Goal: Task Accomplishment & Management: Use online tool/utility

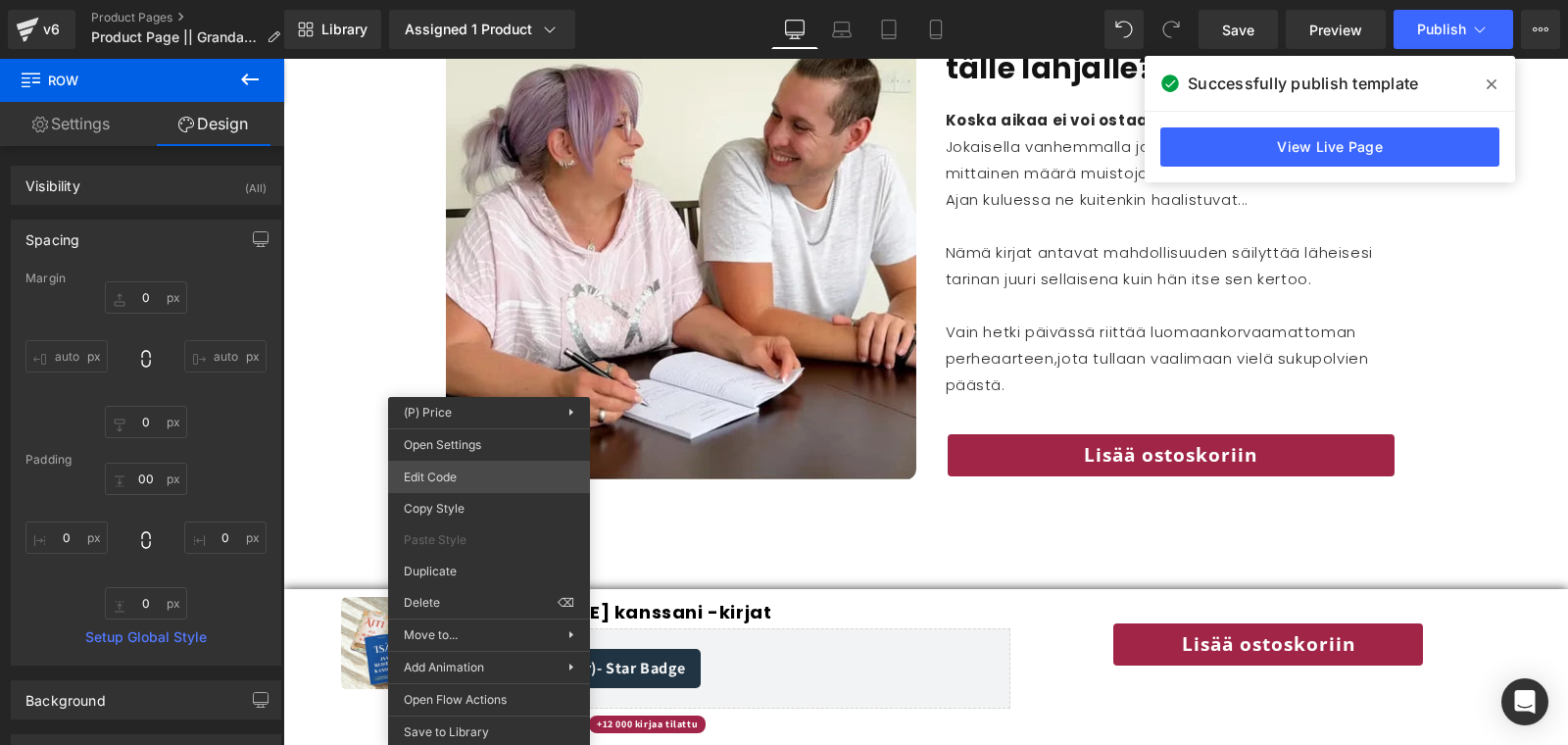
click at [442, 0] on div "Button You are previewing how the will restyle your page. You can not edit Elem…" at bounding box center [784, 0] width 1568 height 0
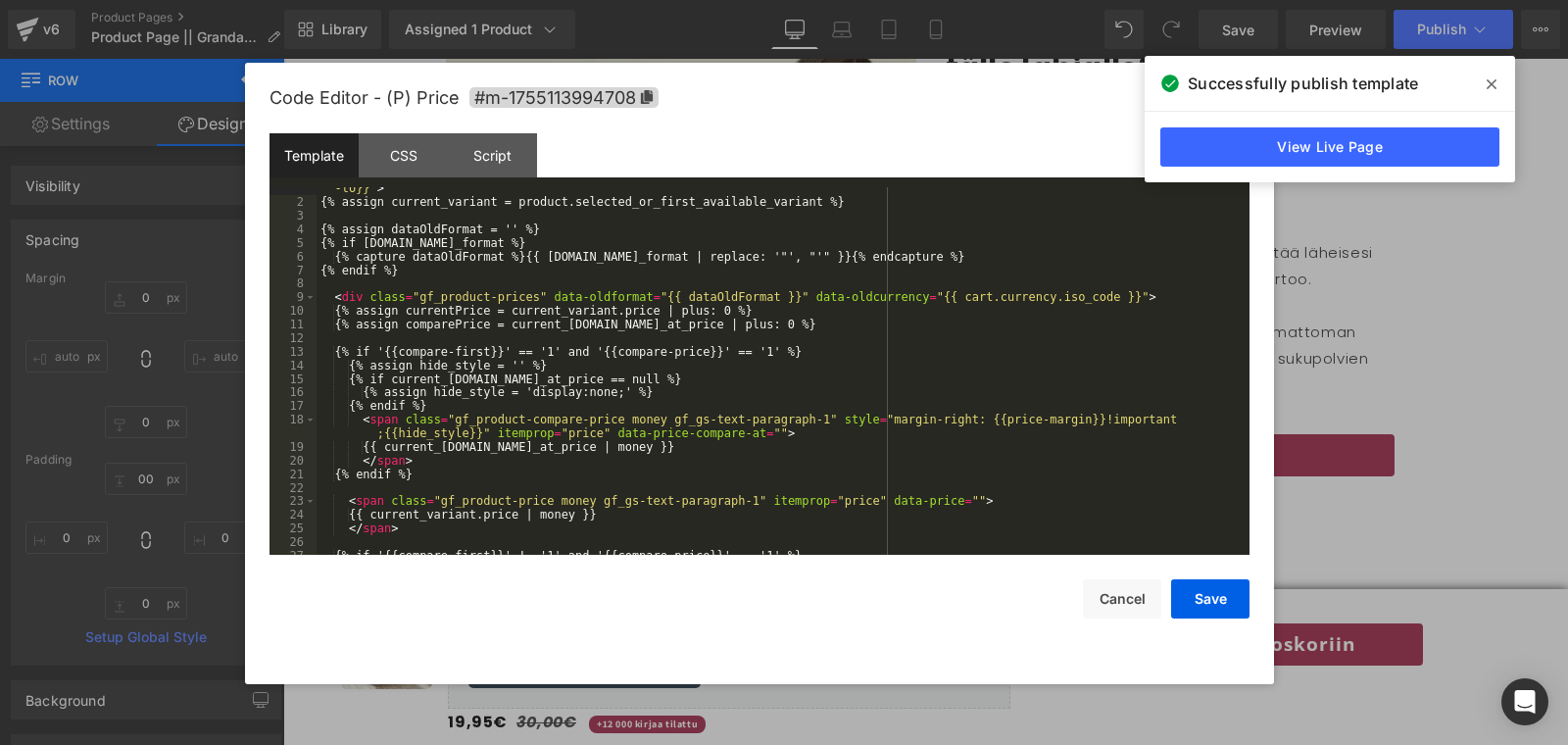
scroll to position [380, 0]
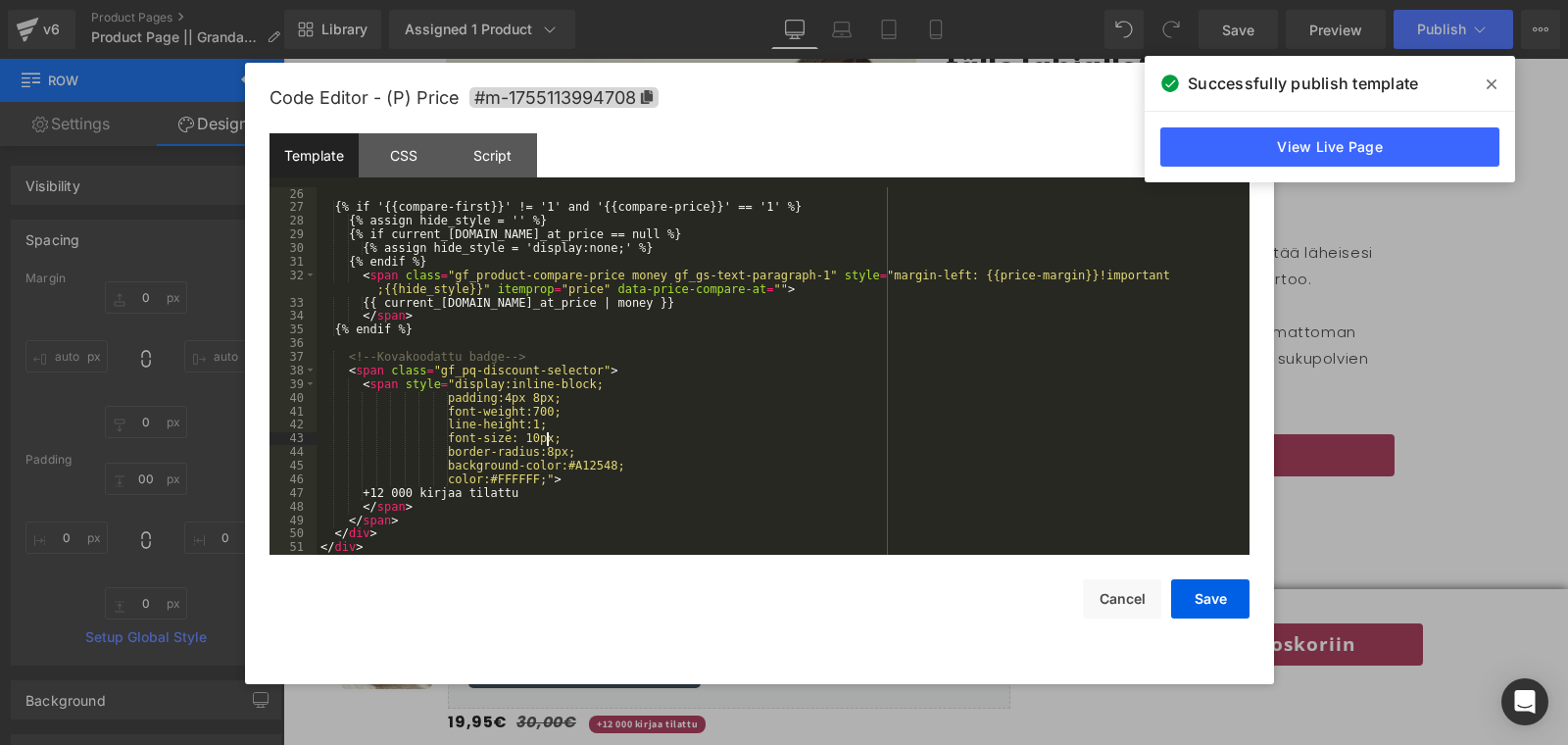
click at [546, 446] on div "{% if '{{compare-first}}' != '1' and '{{compare-price}}' == '1' %} {% assign hi…" at bounding box center [779, 385] width 925 height 395
click at [397, 161] on div "CSS" at bounding box center [403, 155] width 89 height 44
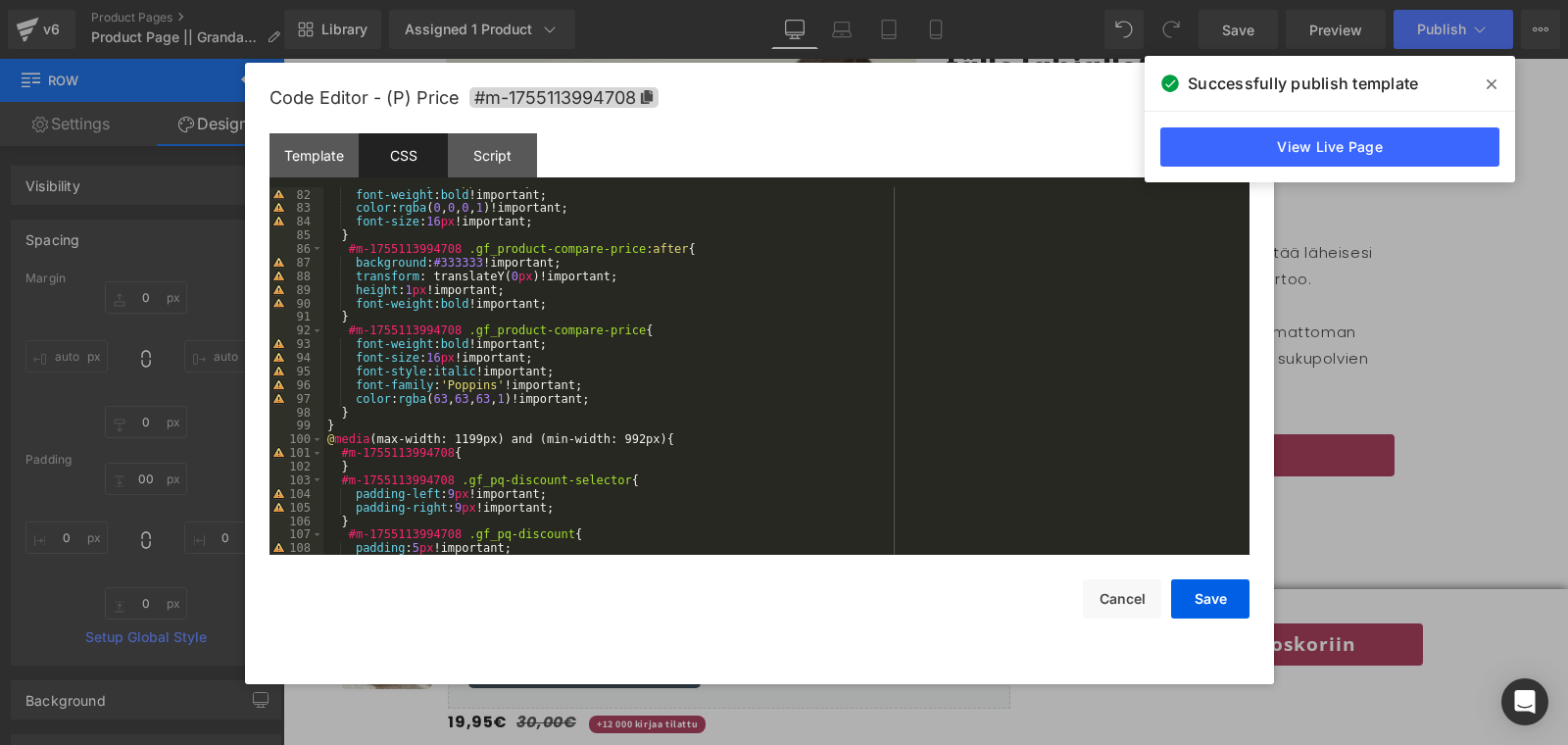
scroll to position [1102, 0]
click at [311, 143] on div "Template" at bounding box center [314, 155] width 89 height 44
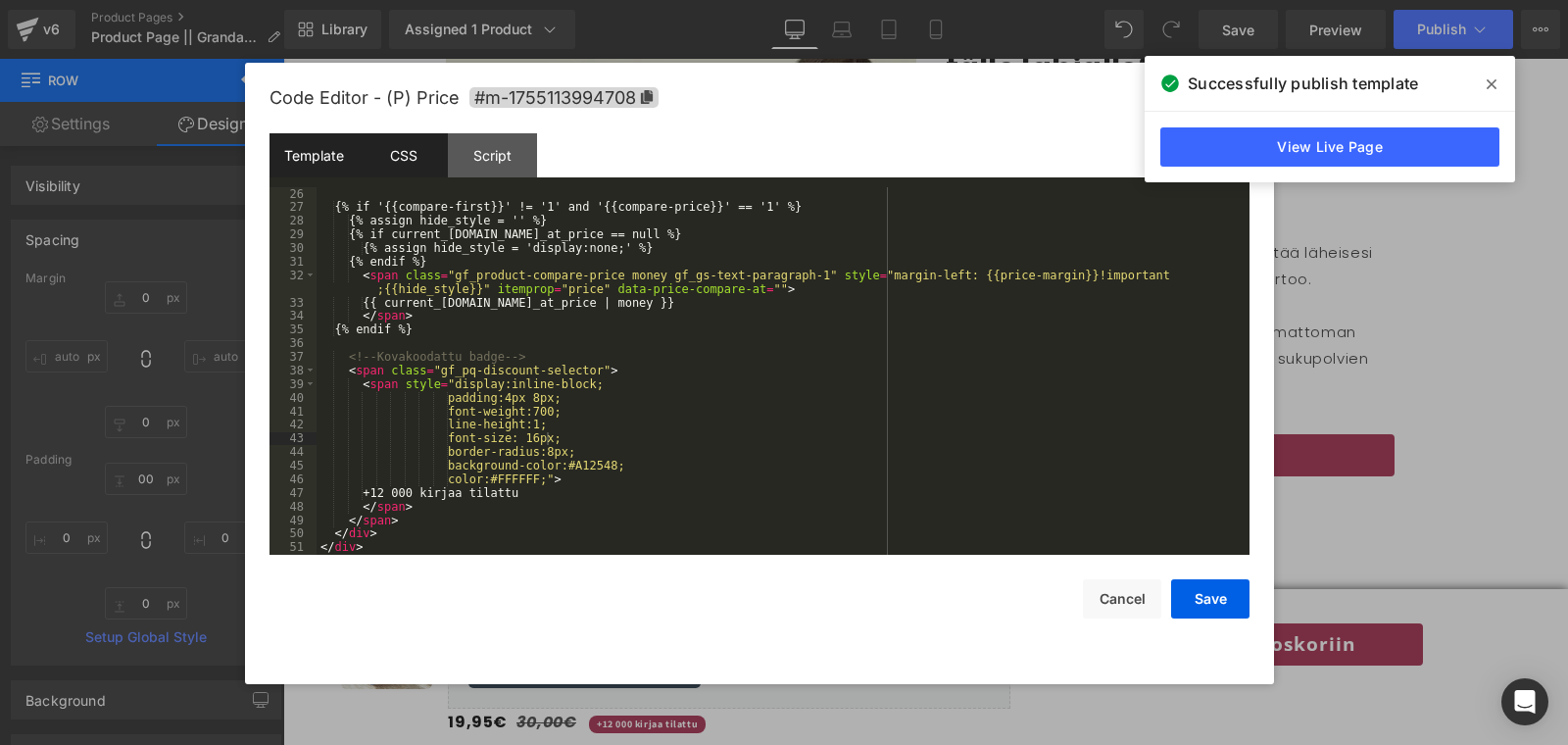
click at [378, 155] on div "CSS" at bounding box center [403, 155] width 89 height 44
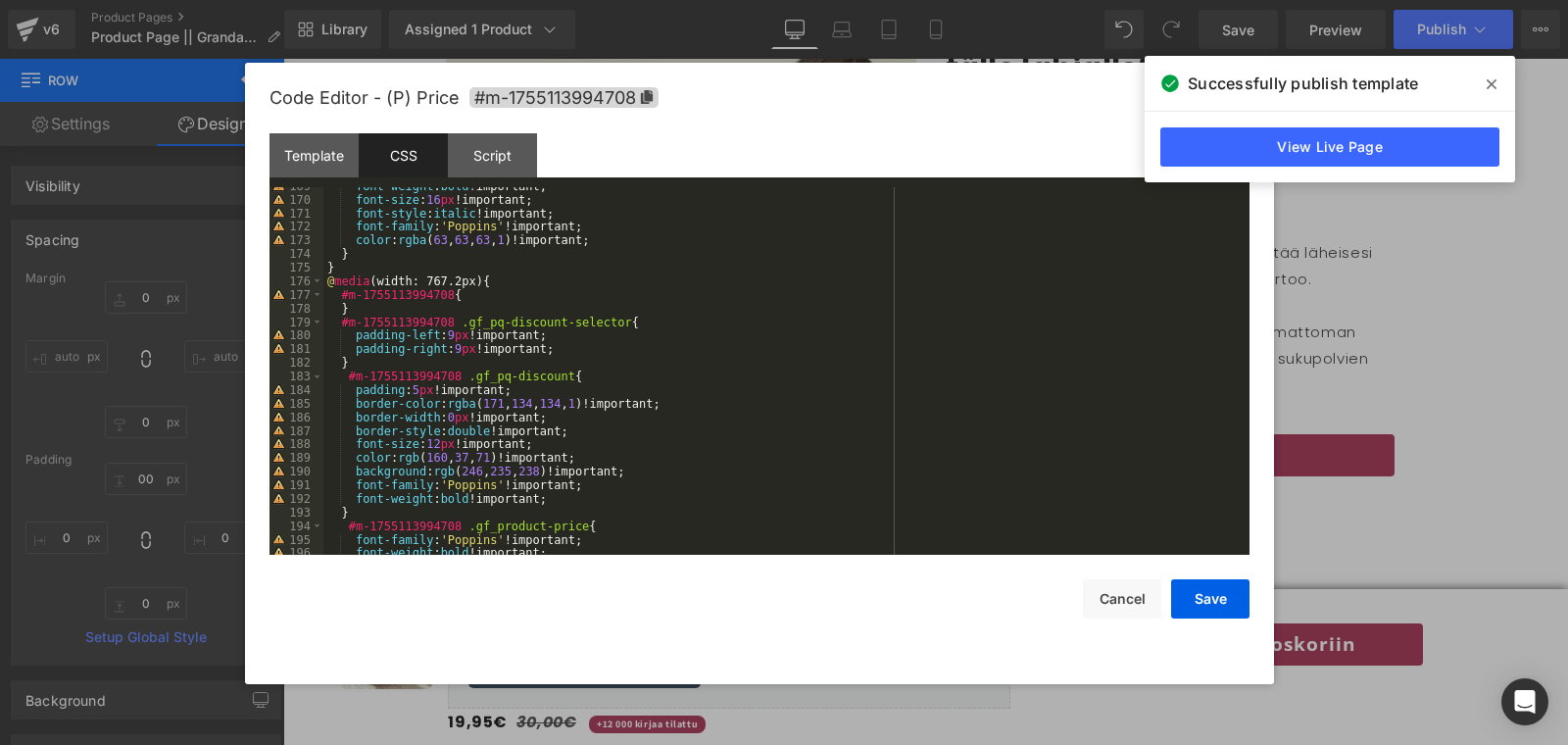
scroll to position [2317, 0]
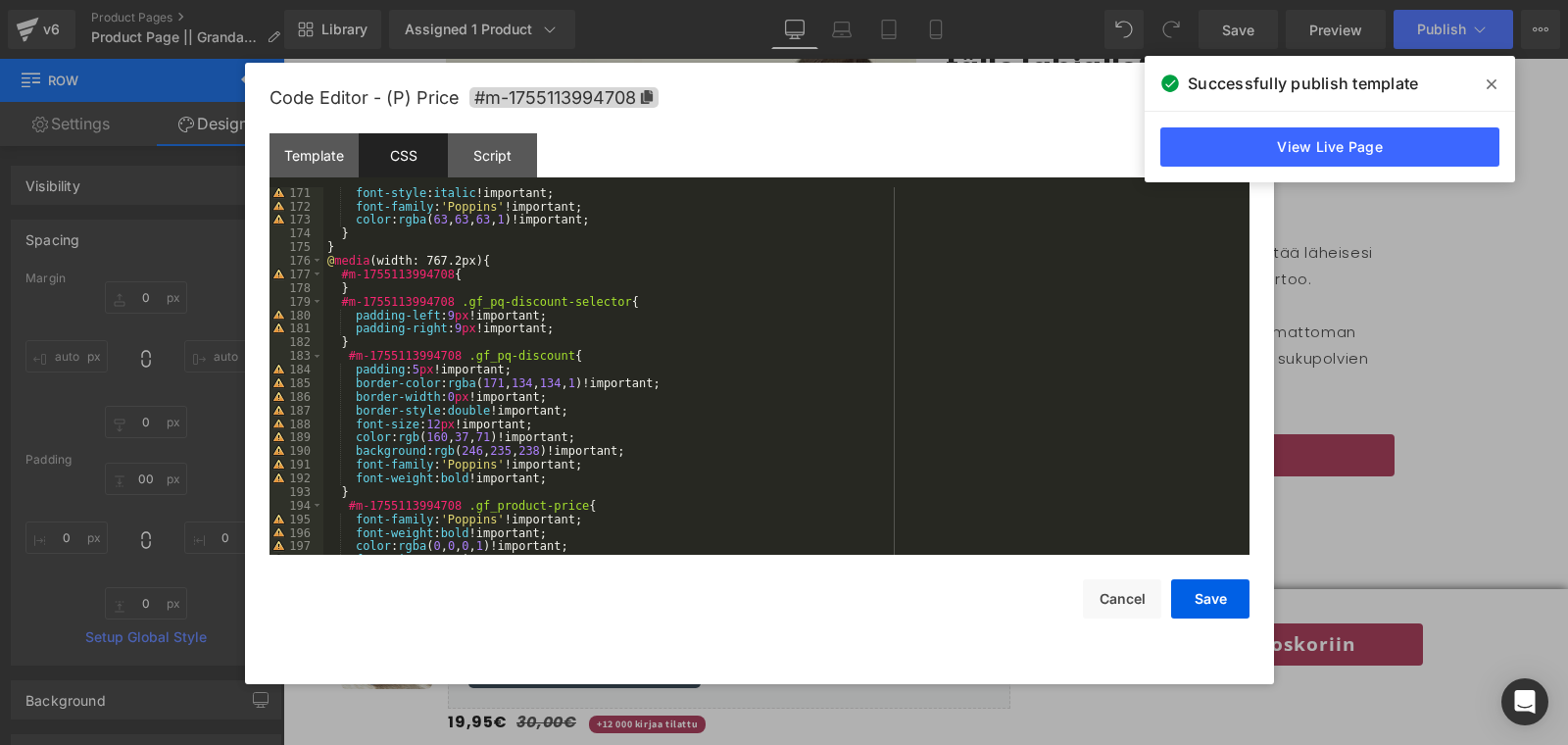
click at [579, 333] on div "font-style : italic !important; font-family : ' Poppins ' !important; color : r…" at bounding box center [783, 384] width 918 height 395
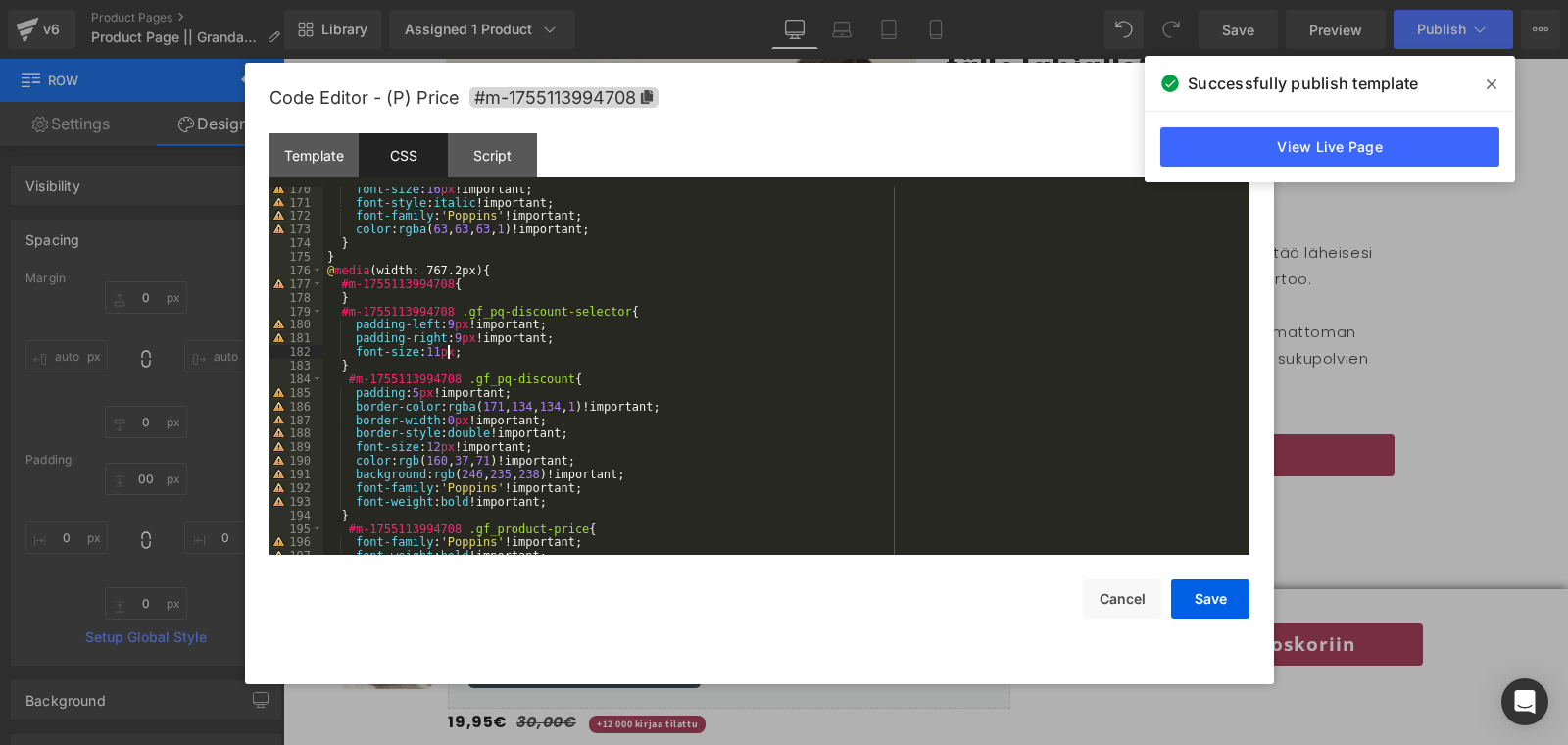
scroll to position [2305, 0]
click at [379, 358] on div "font-size : 16 px !important; font-style : italic !important; font-family : ' P…" at bounding box center [783, 381] width 918 height 395
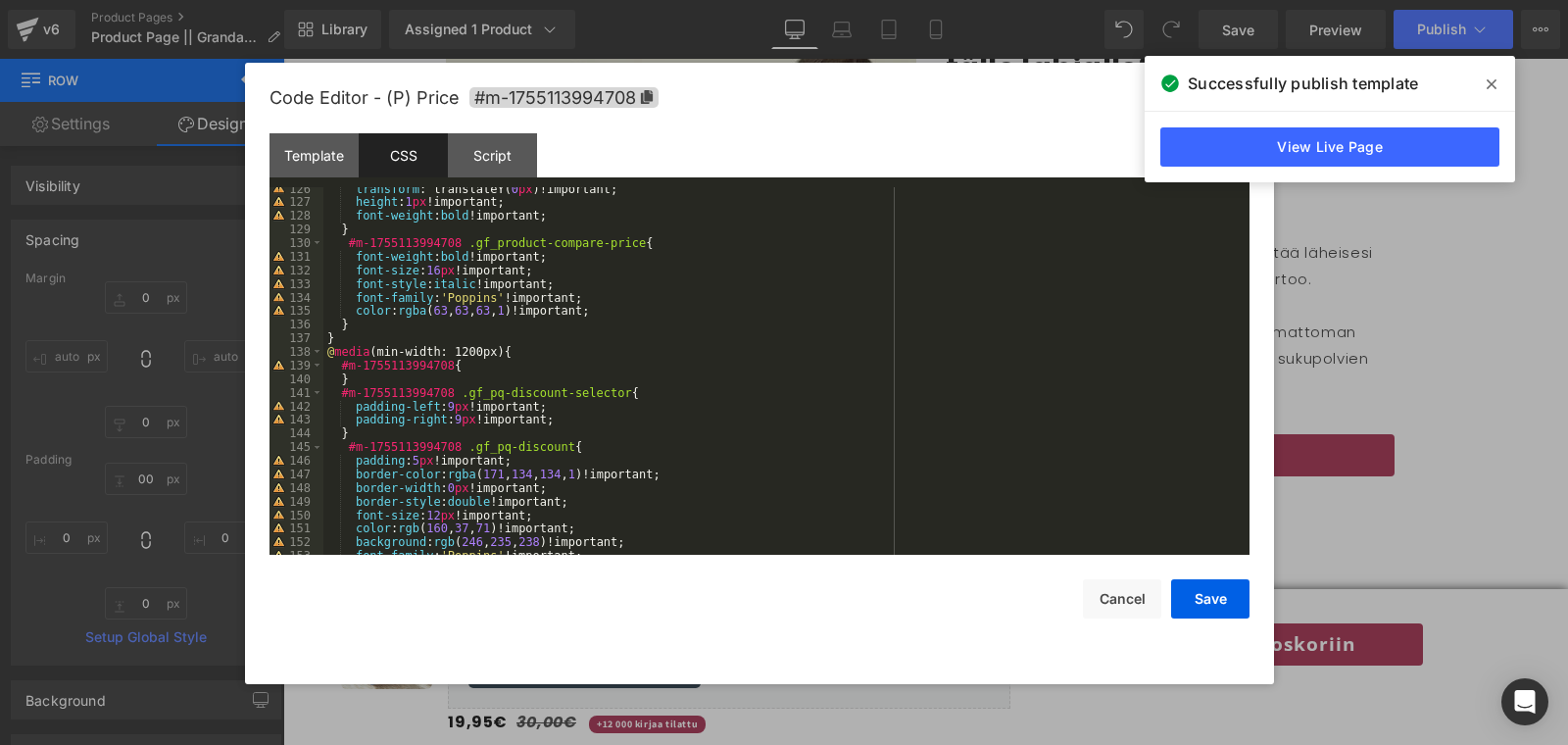
scroll to position [1707, 0]
click at [589, 416] on div "transform : translateY( 0 px )!important; height : 1 px !important; font-weight…" at bounding box center [783, 380] width 918 height 395
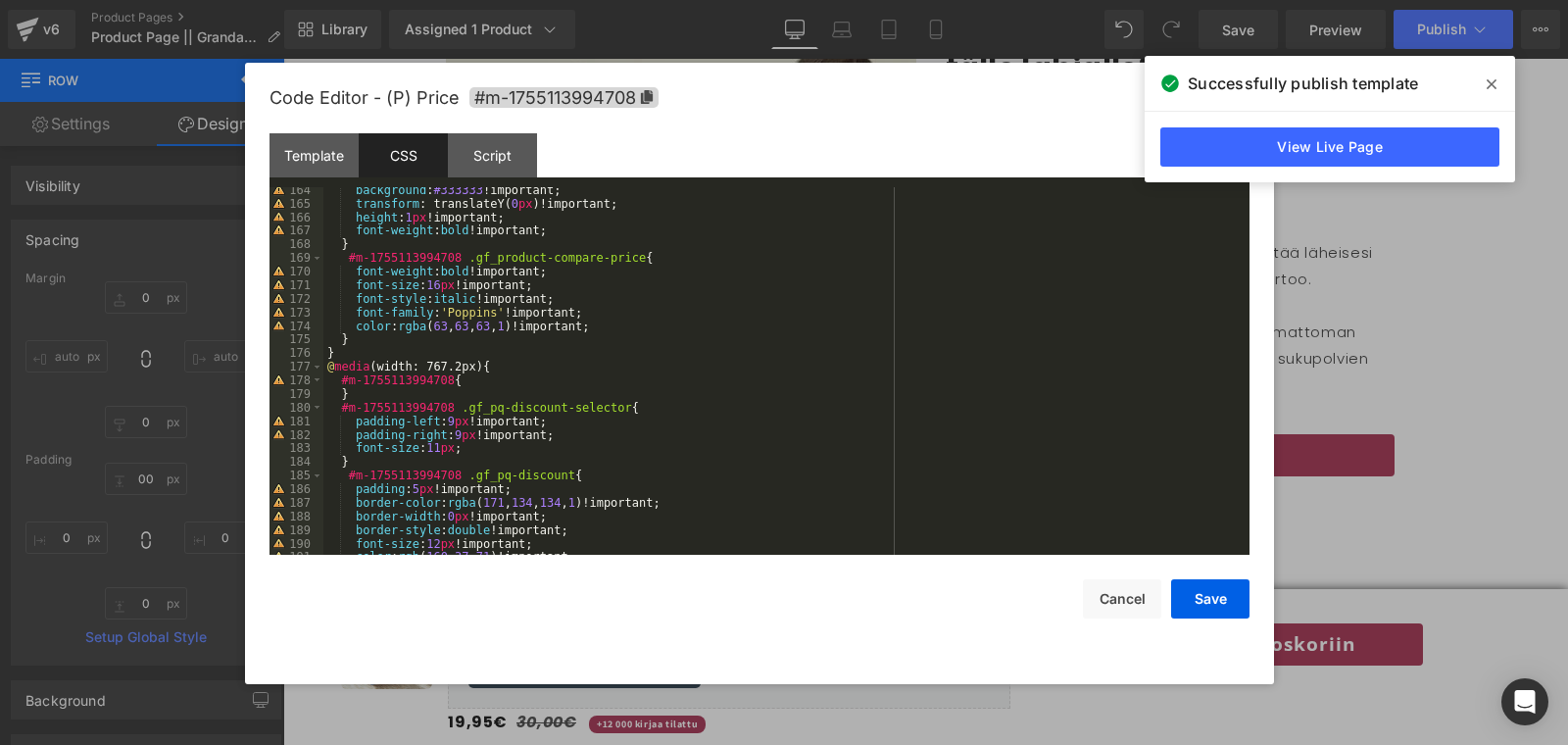
scroll to position [2223, 0]
click at [573, 453] on div "background : #333333 !important; transform : translateY( 0 px )!important; heig…" at bounding box center [783, 381] width 918 height 395
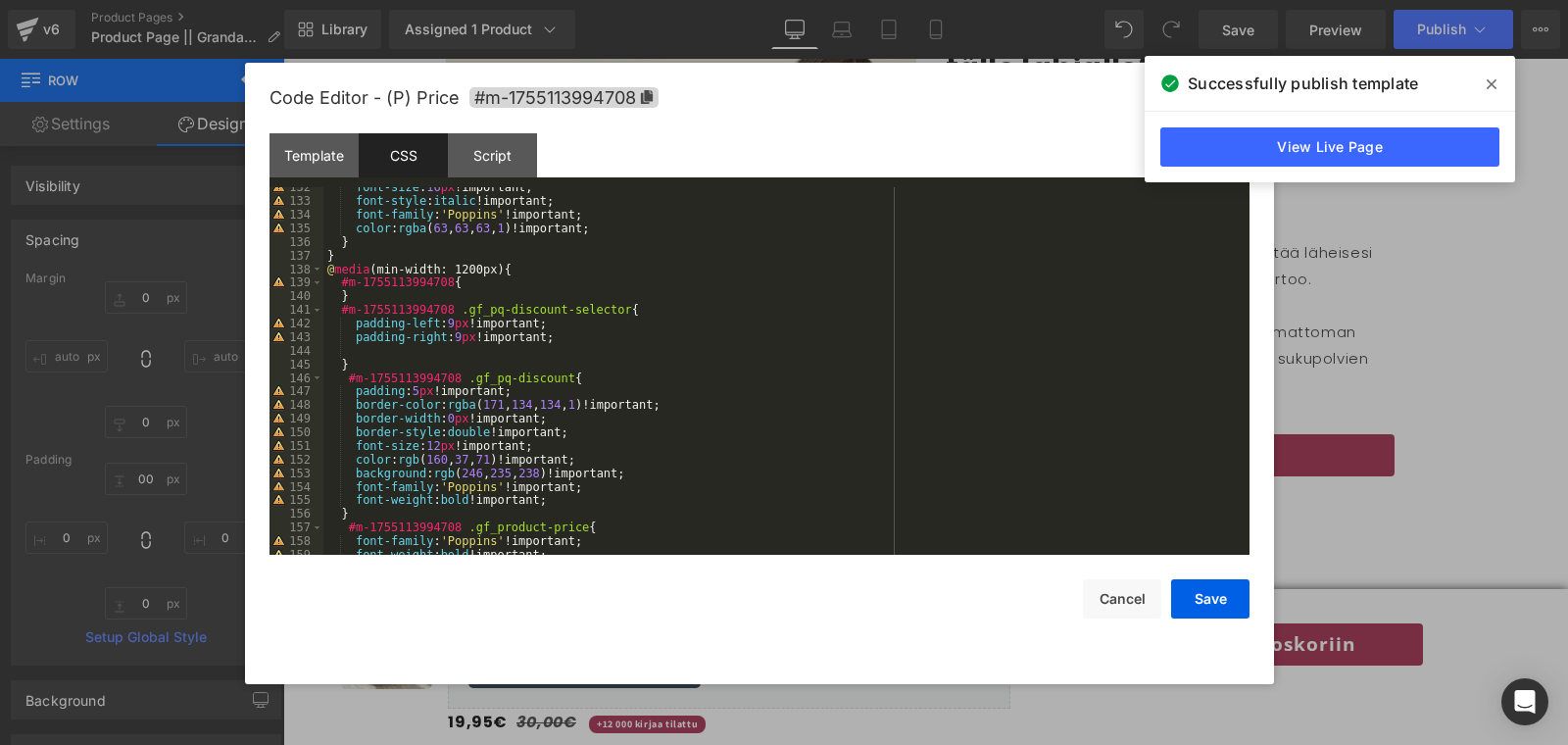
scroll to position [1784, 0]
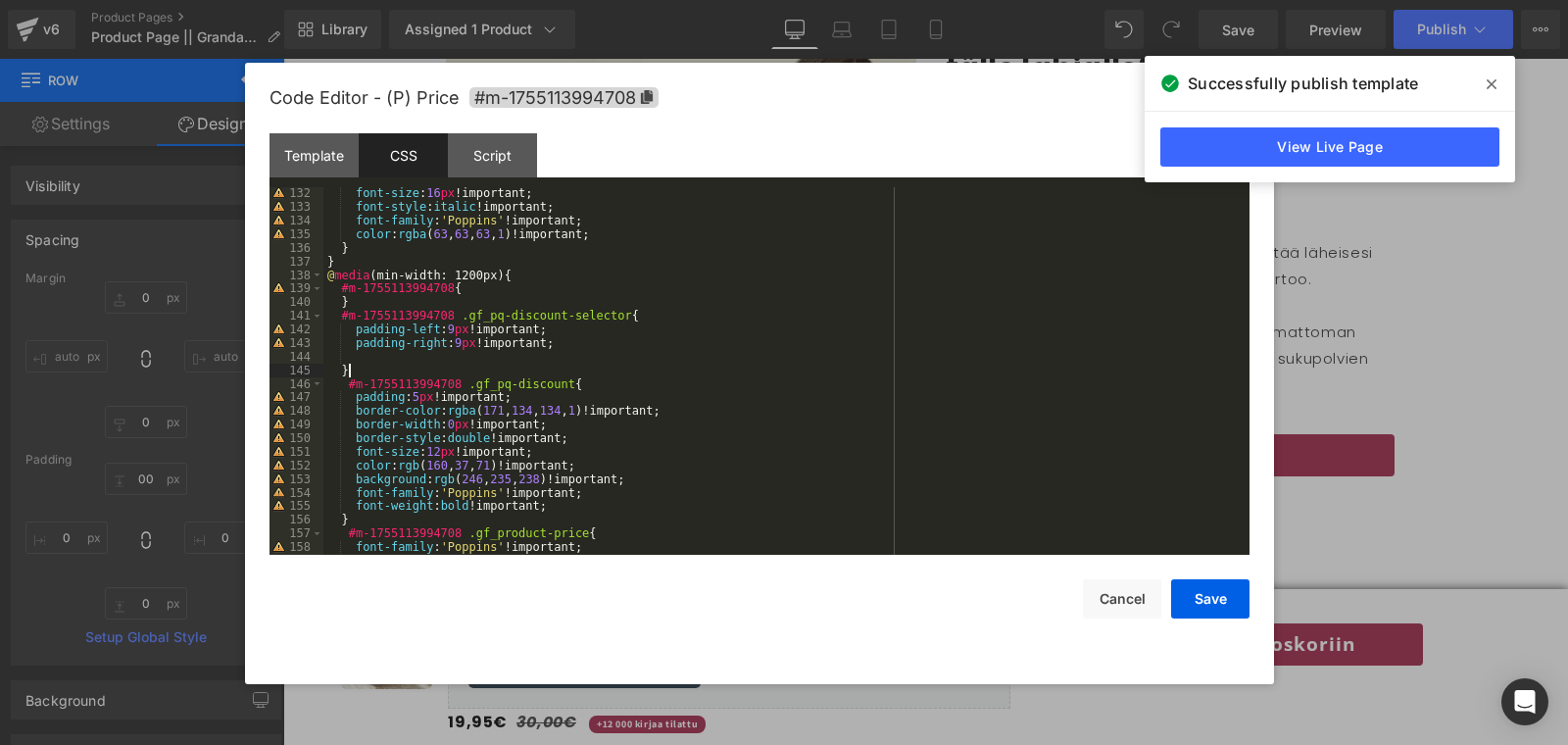
click at [532, 366] on div "font-size : 16 px !important; font-style : italic !important; font-family : ' P…" at bounding box center [783, 384] width 918 height 395
click at [528, 356] on div "font-size : 16 px !important; font-style : italic !important; font-family : ' P…" at bounding box center [783, 384] width 918 height 395
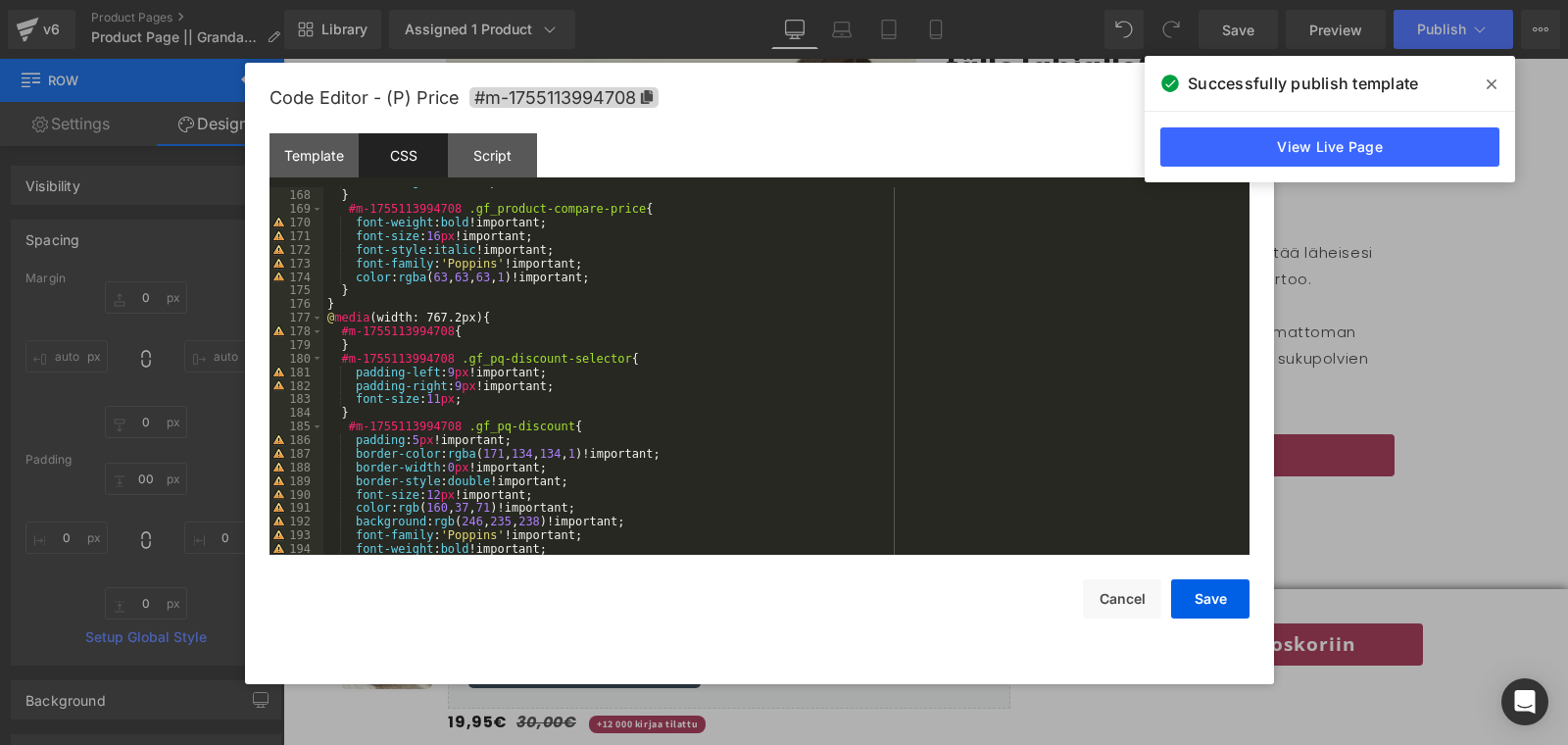
scroll to position [2307, 0]
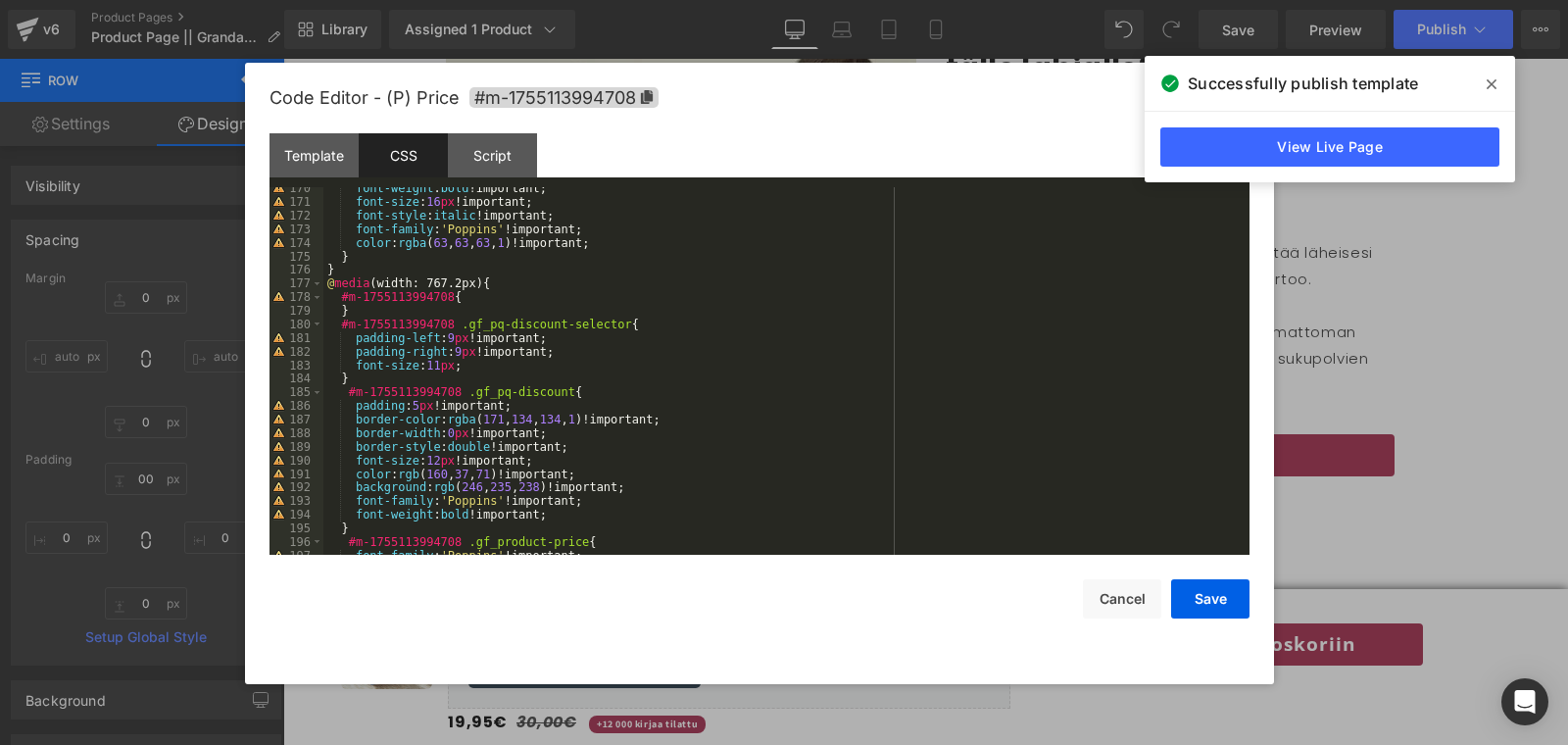
click at [497, 372] on div "font-weight : bold !important; font-size : 16 px !important; font-style : itali…" at bounding box center [783, 379] width 918 height 395
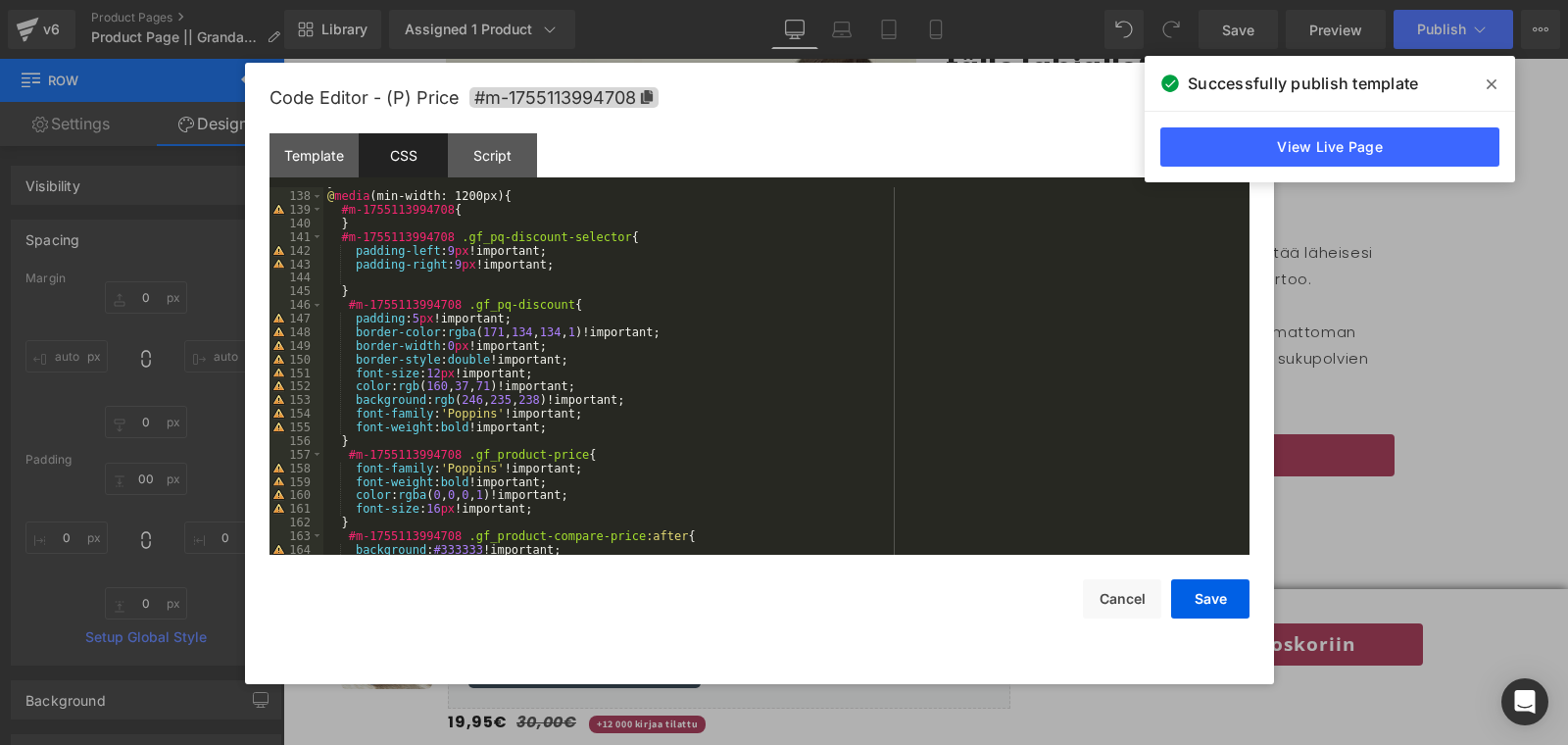
scroll to position [1855, 0]
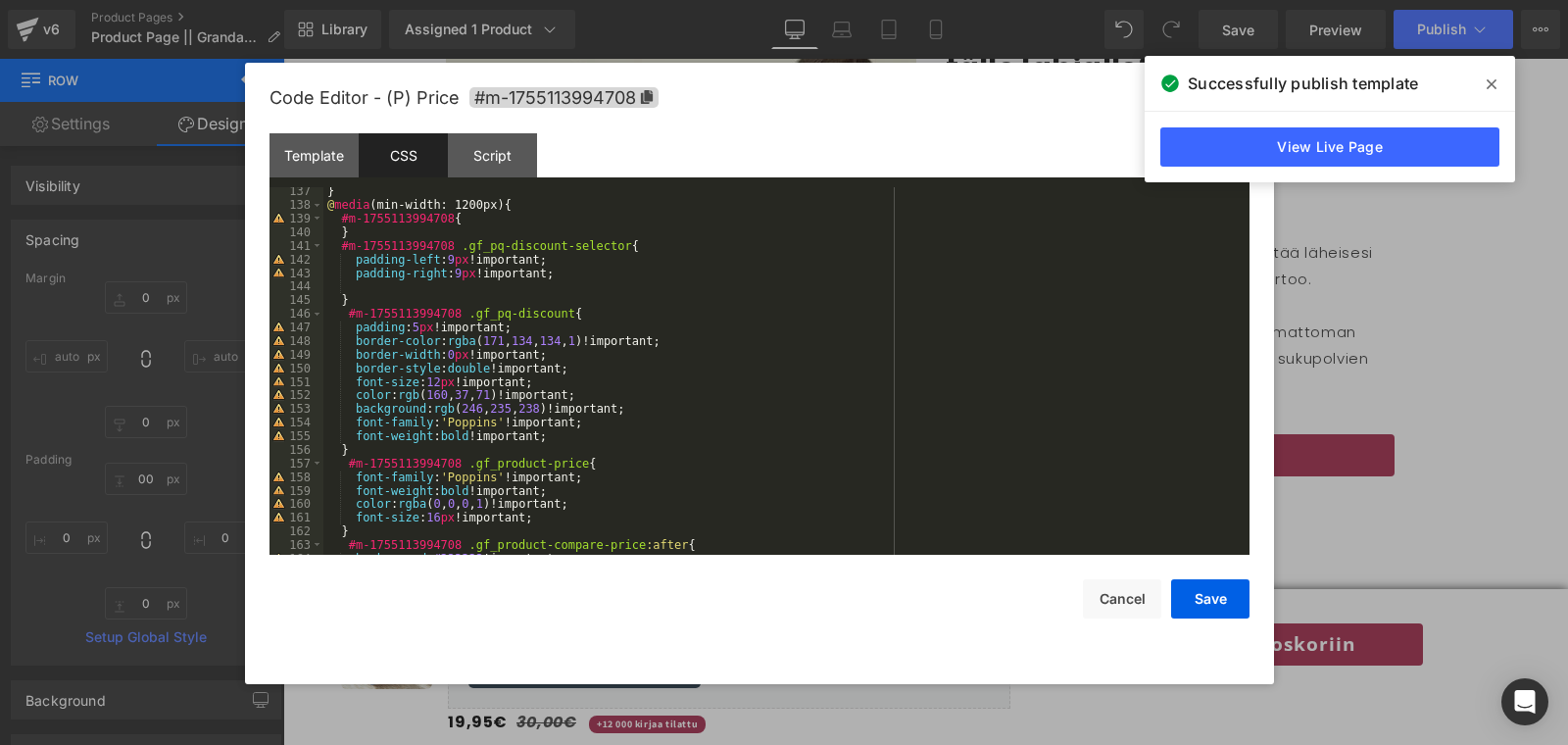
click at [439, 287] on div "} @ media (min-width: 1200px) { #m-1755113994708 { } #m-1755113994708 .gf_pq-di…" at bounding box center [783, 382] width 918 height 395
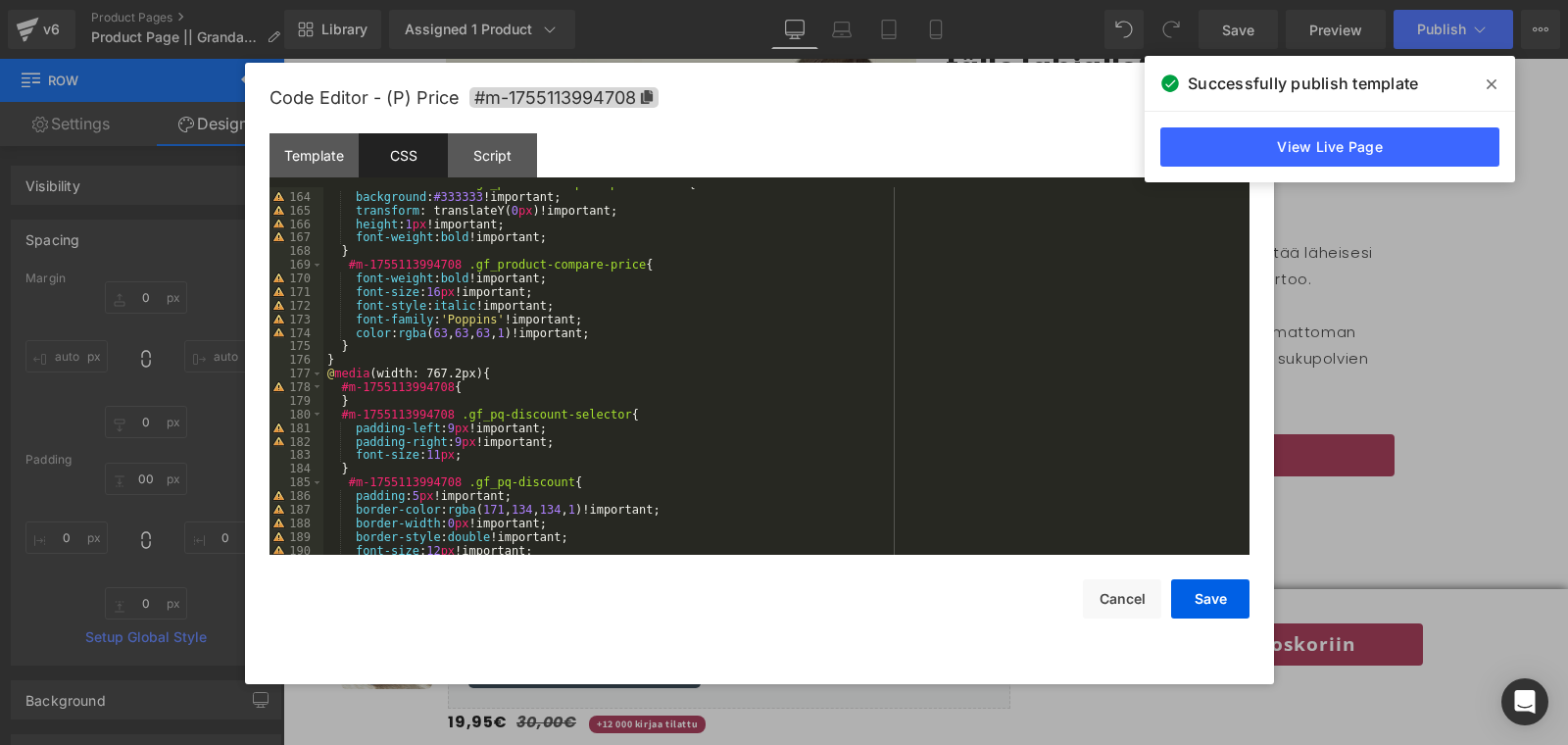
scroll to position [2216, 0]
drag, startPoint x: 356, startPoint y: 462, endPoint x: 472, endPoint y: 462, distance: 116.0
click at [472, 462] on div "#m-1755113994708 .gf_product-compare-price :after { background : #333333 !impor…" at bounding box center [783, 374] width 918 height 395
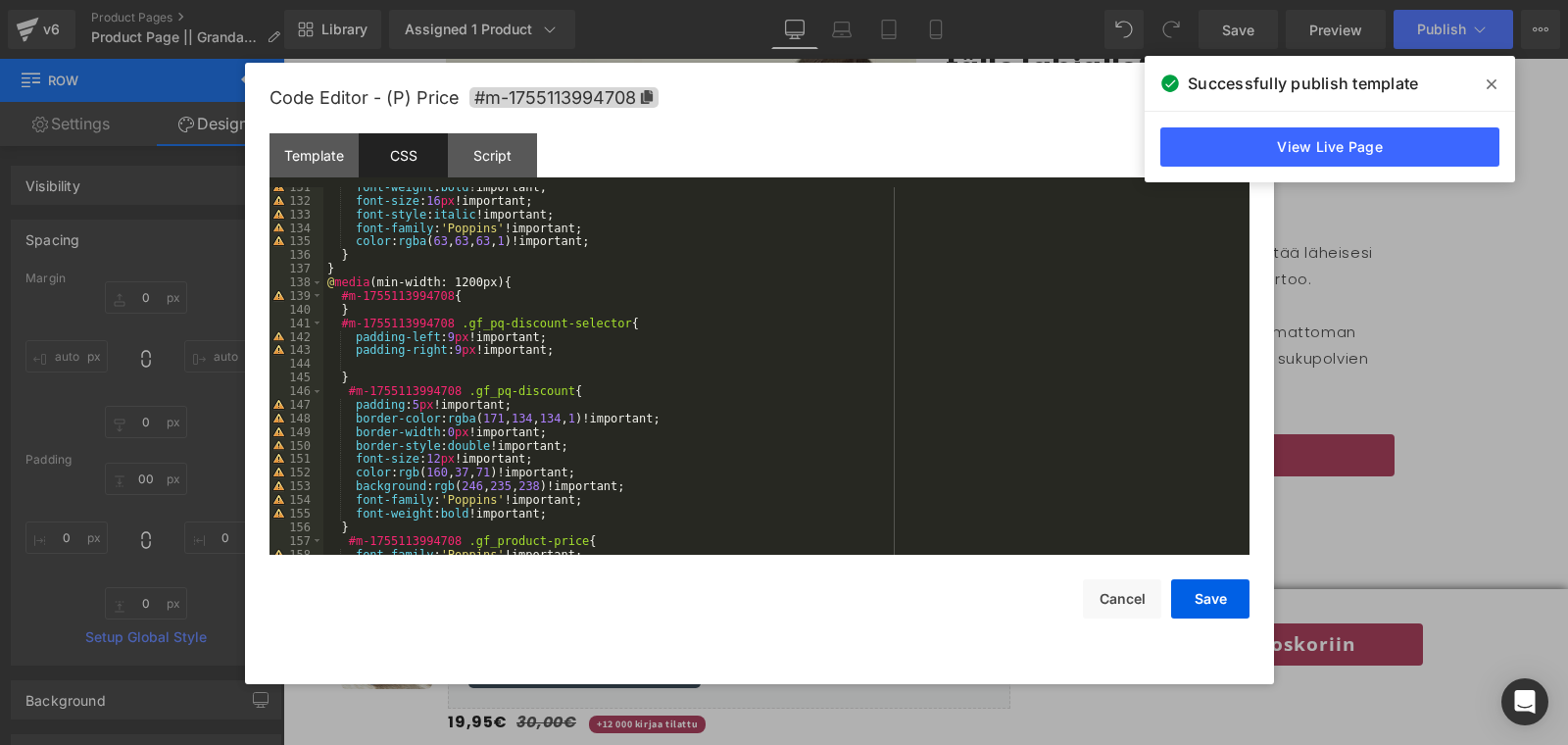
scroll to position [1776, 0]
click at [419, 362] on div "font-weight : bold !important; font-size : 16 px !important; font-style : itali…" at bounding box center [783, 379] width 918 height 395
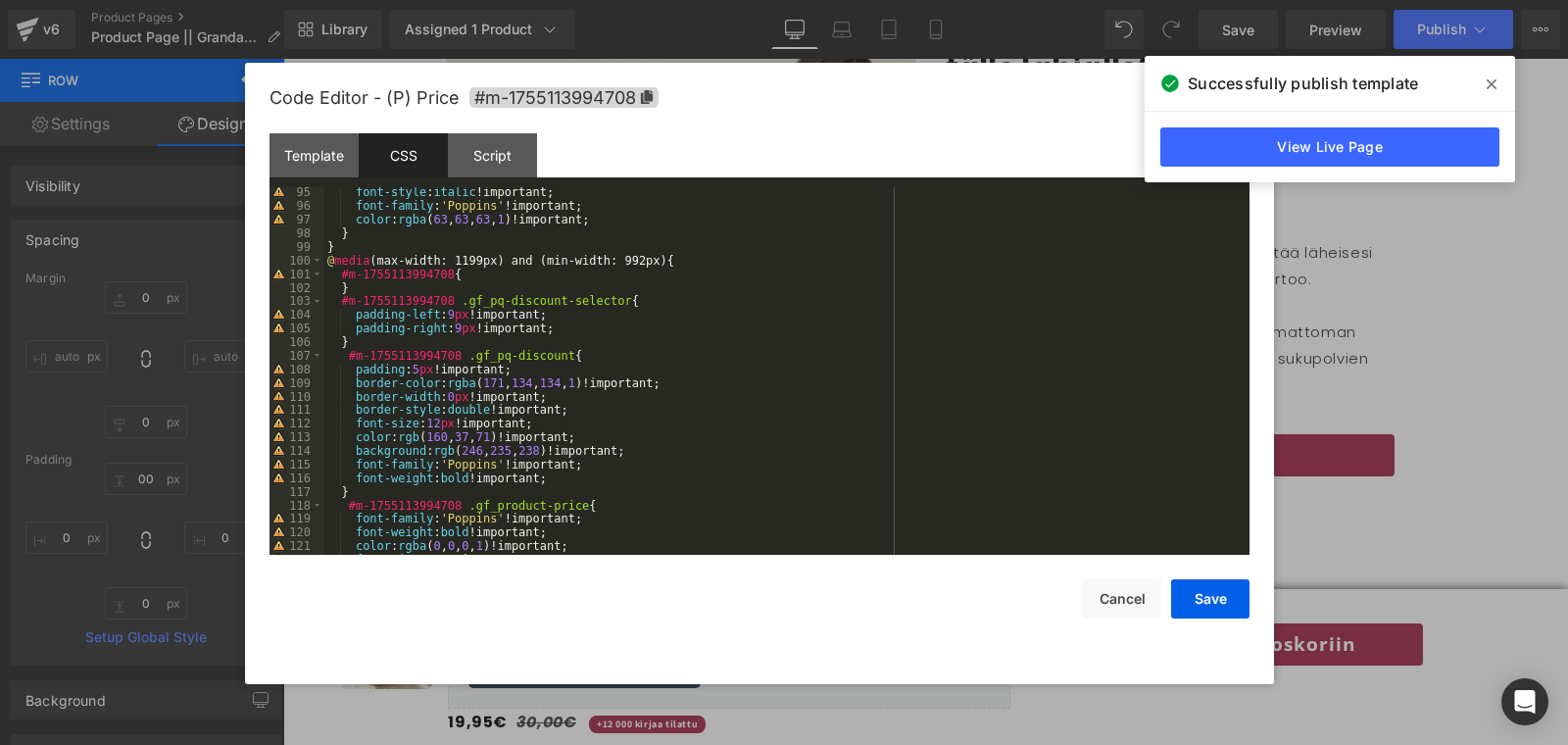
scroll to position [1281, 0]
click at [584, 329] on div "font-style : italic !important; font-family : ' Poppins ' !important; color : r…" at bounding box center [783, 383] width 918 height 395
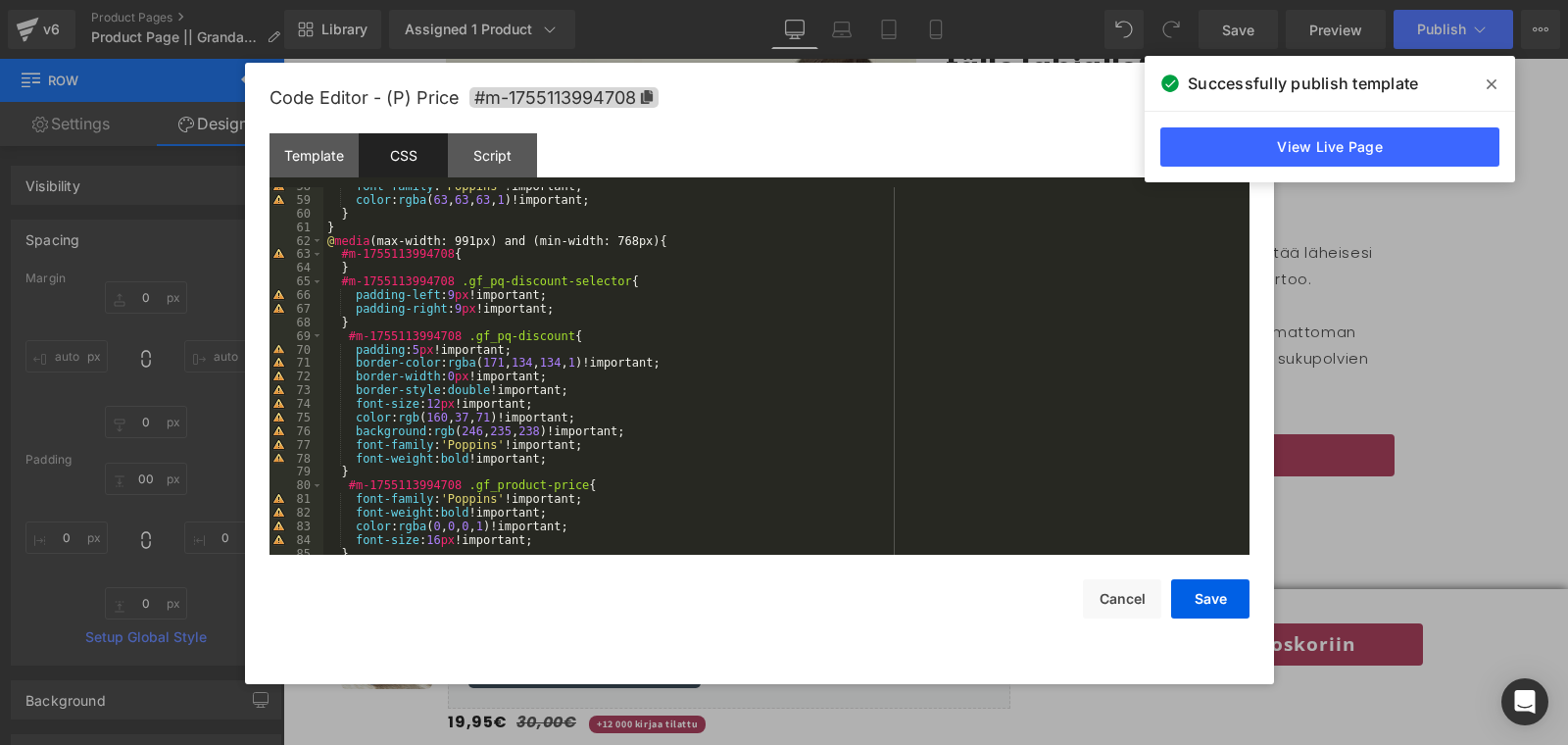
scroll to position [783, 0]
click at [566, 317] on div "font-family : ' Poppins ' !important; color : rgba ( 63 , 63 , 63 , 1 )!importa…" at bounding box center [783, 377] width 918 height 395
click at [566, 307] on div "font-family : ' Poppins ' !important; color : rgba ( 63 , 63 , 63 , 1 )!importa…" at bounding box center [783, 377] width 918 height 395
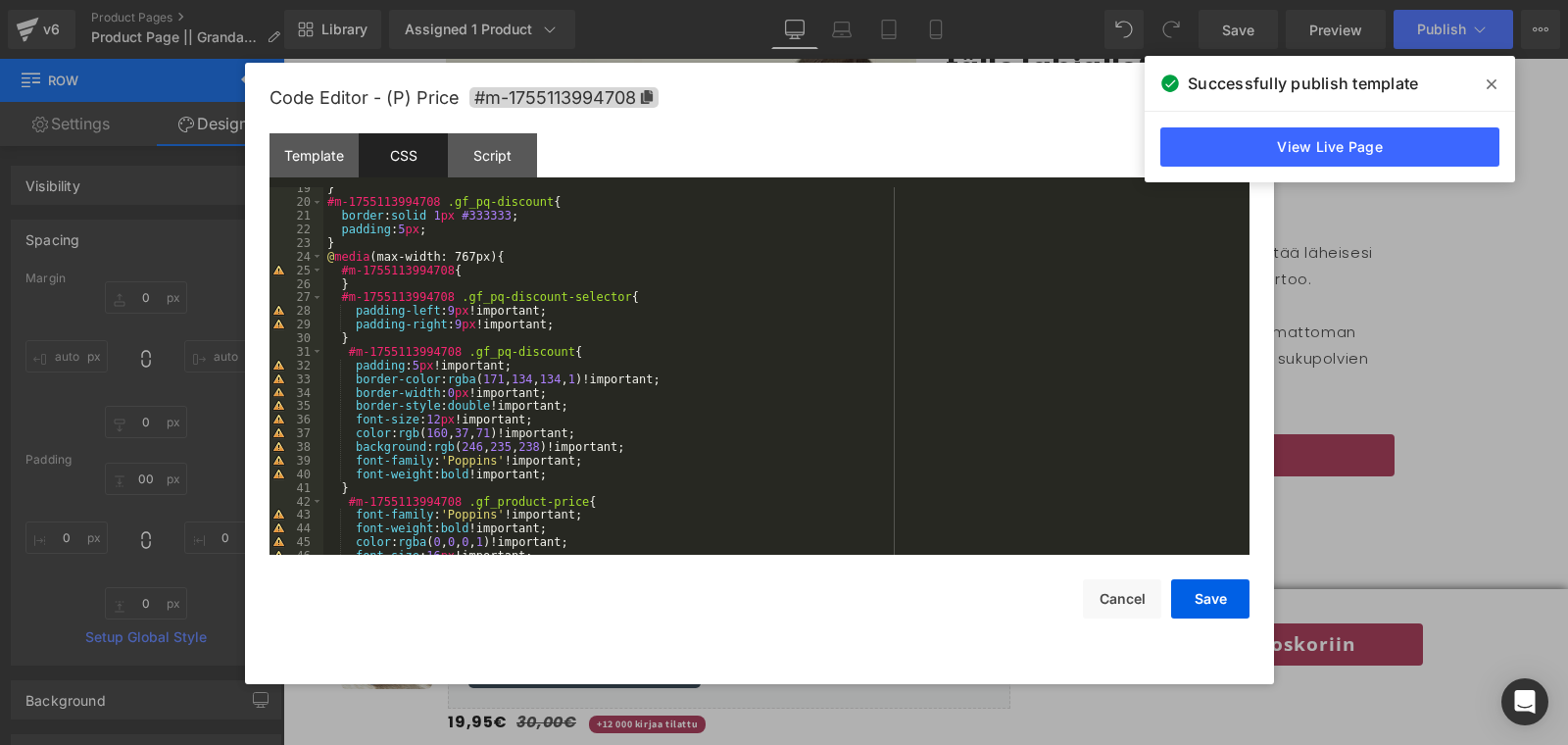
scroll to position [241, 0]
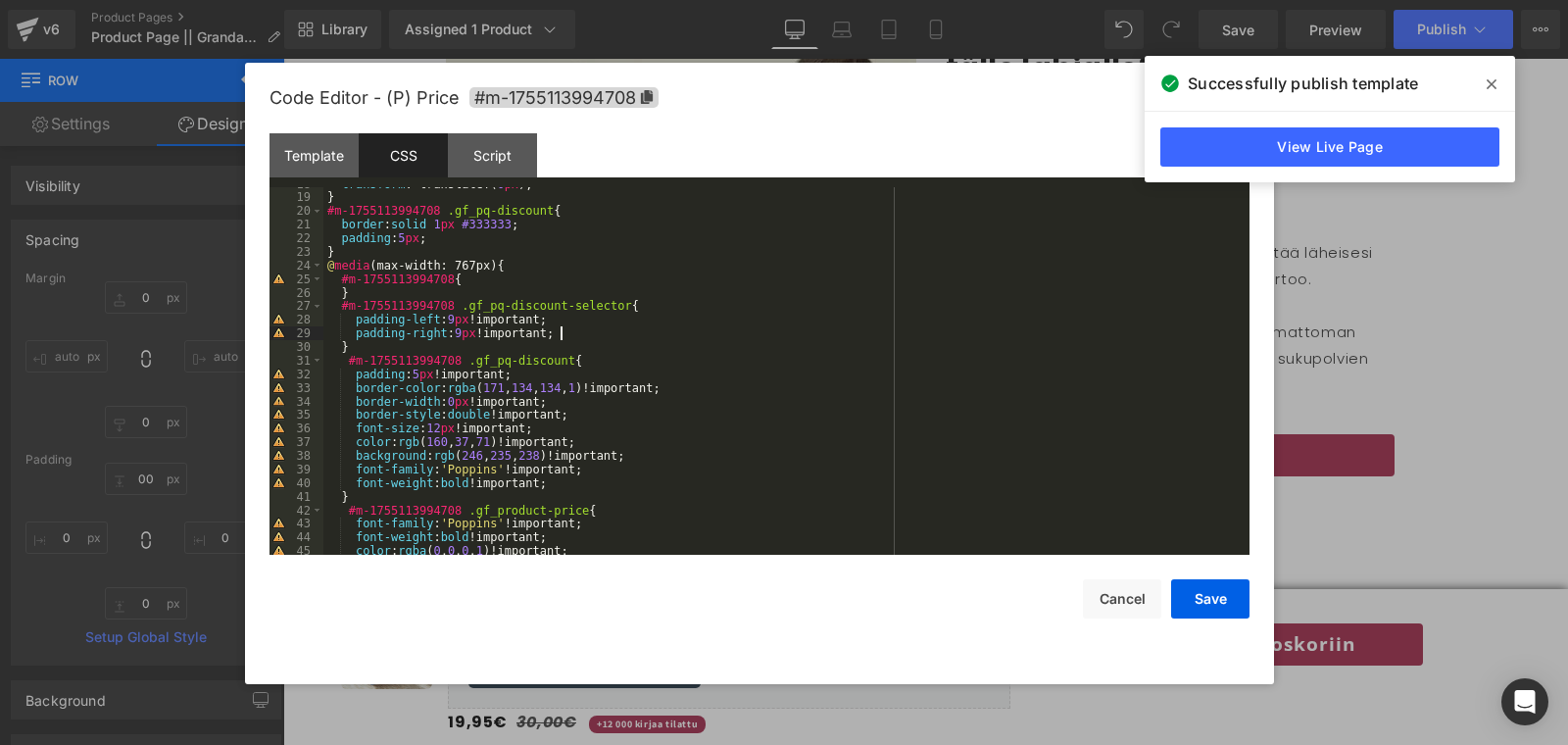
click at [587, 339] on div "transform : translateY( 0 px ); } #m-1755113994708 .gf_pq-discount { border : s…" at bounding box center [783, 375] width 918 height 395
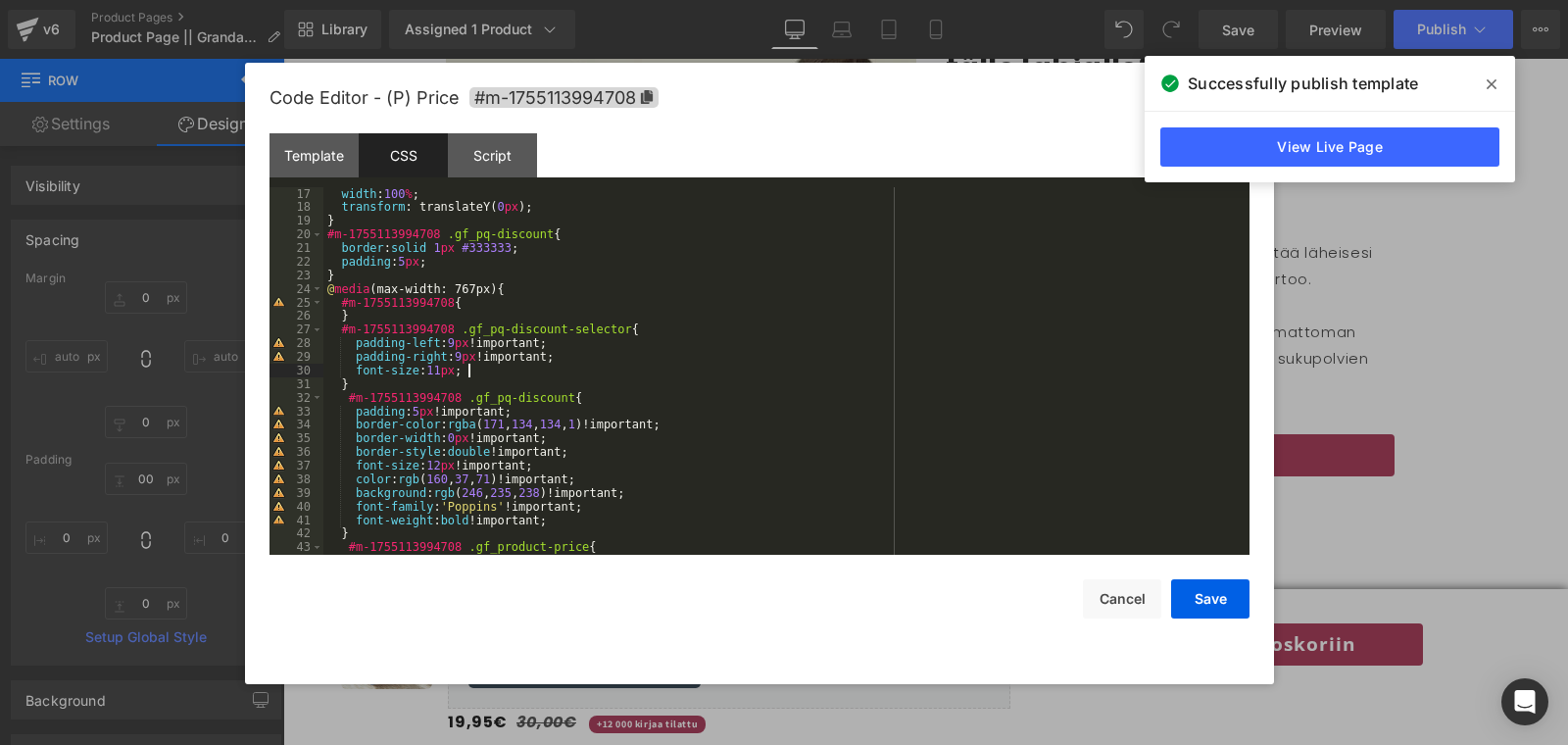
scroll to position [213, 0]
click at [1203, 597] on button "Save" at bounding box center [1210, 600] width 78 height 40
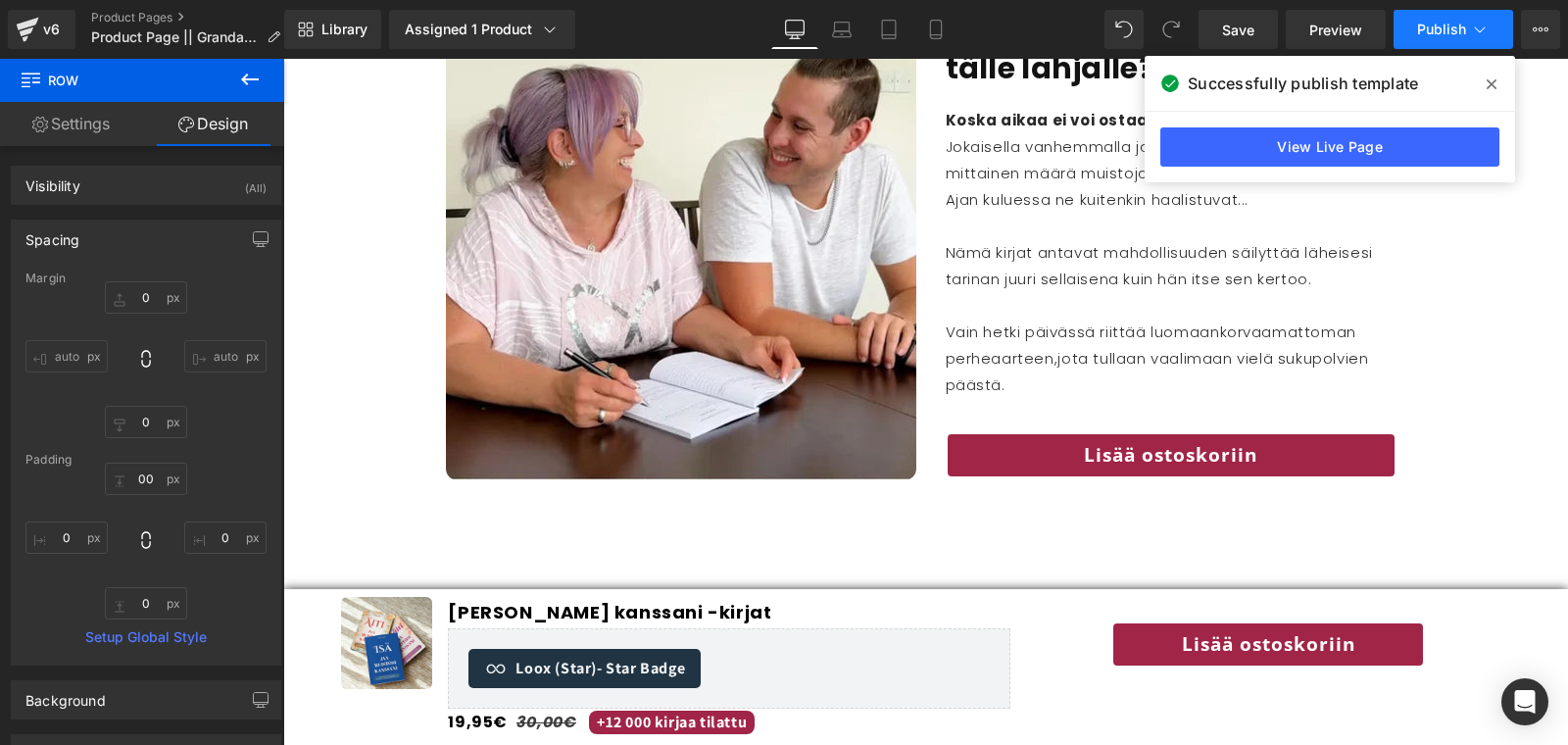
click at [1414, 36] on button "Publish" at bounding box center [1453, 30] width 119 height 40
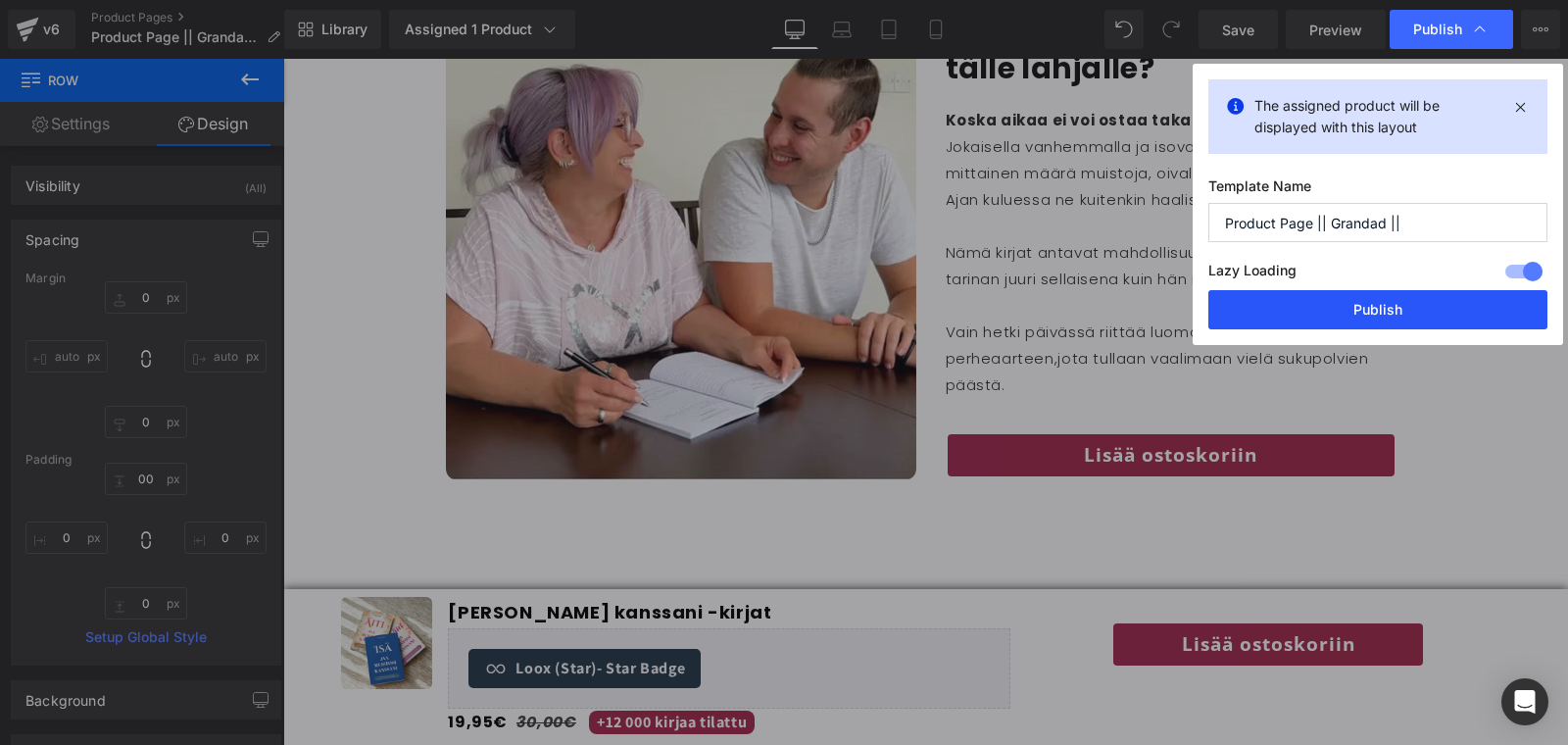
click at [1362, 307] on button "Publish" at bounding box center [1377, 310] width 339 height 40
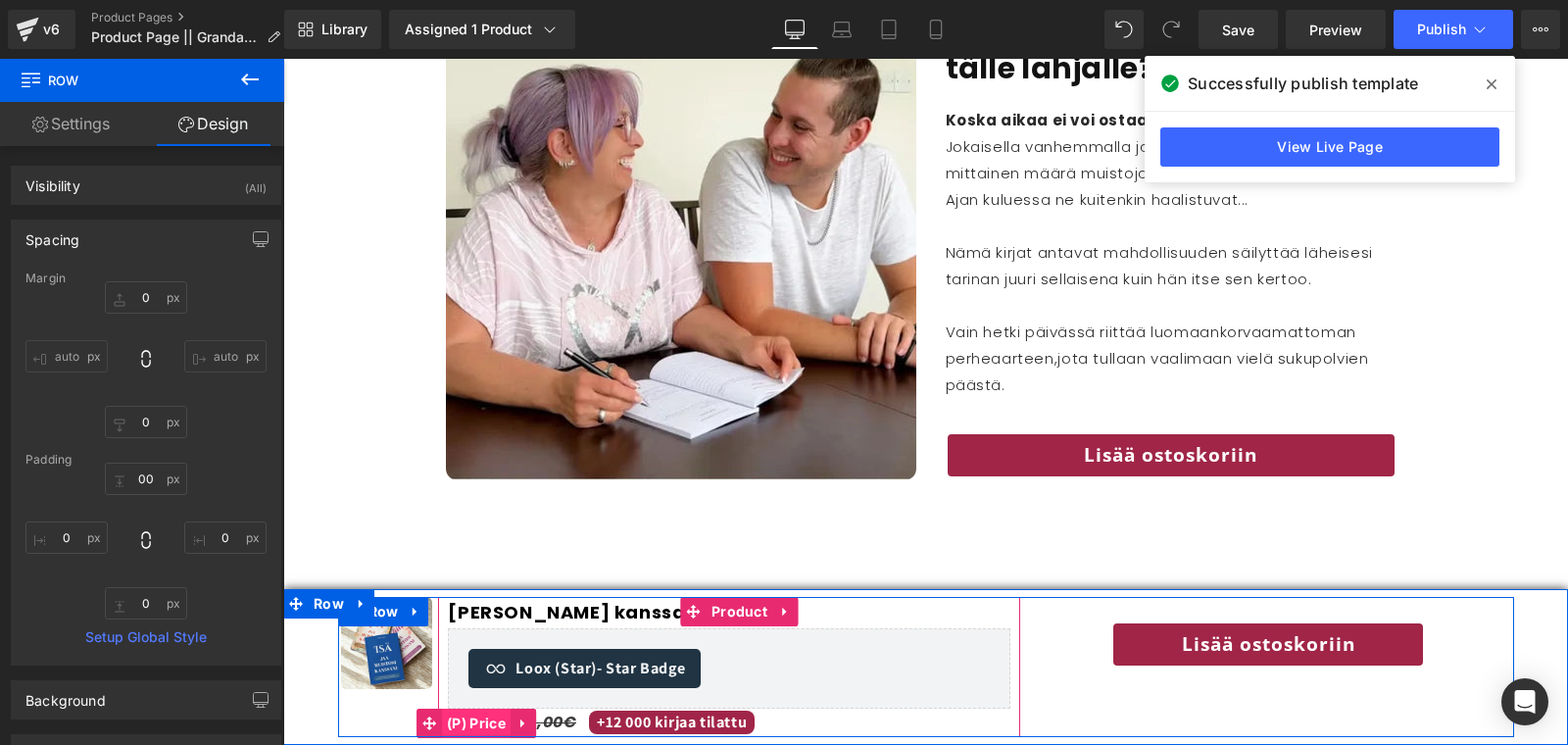
click at [492, 727] on span "(P) Price" at bounding box center [476, 724] width 68 height 30
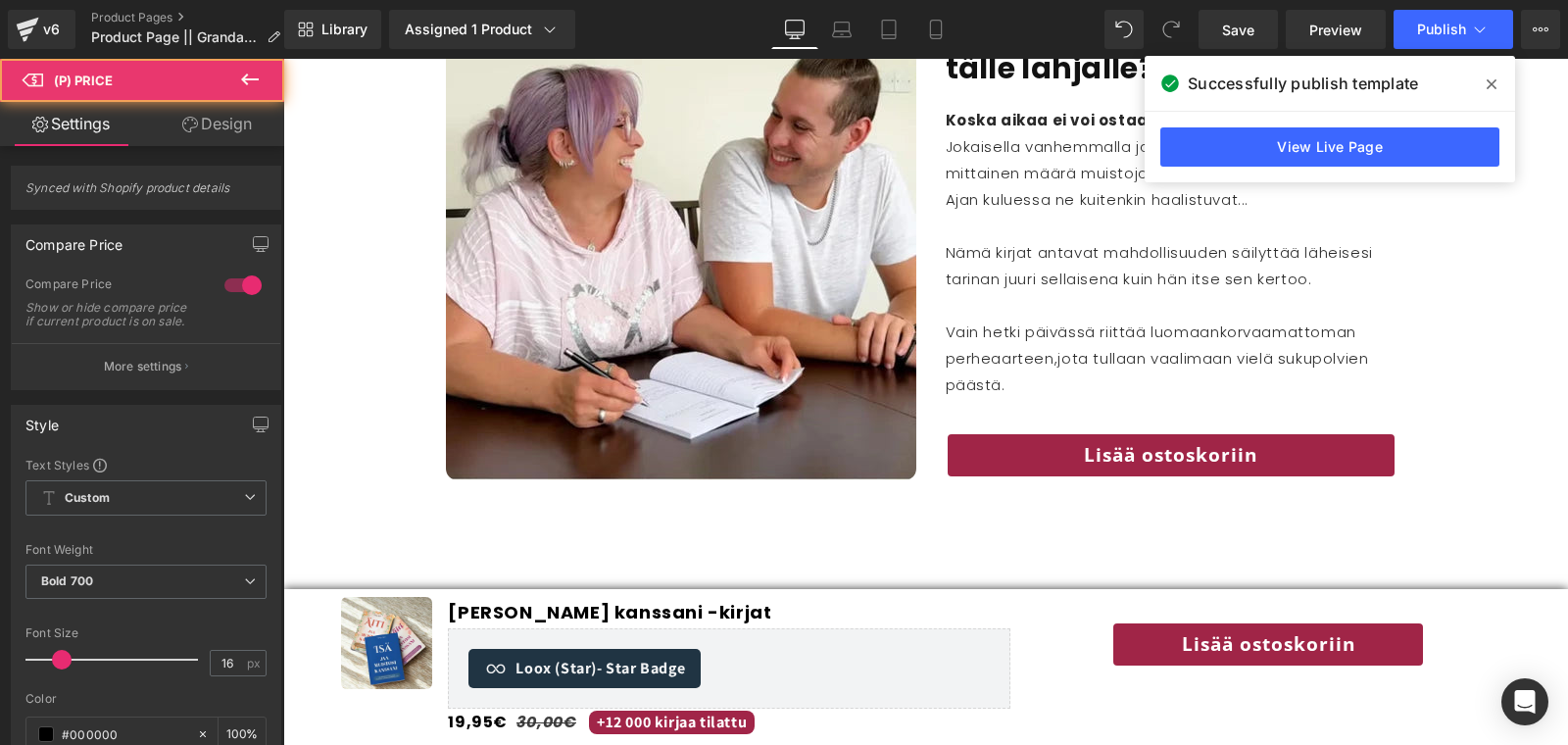
click at [232, 119] on link "Design" at bounding box center [217, 124] width 142 height 44
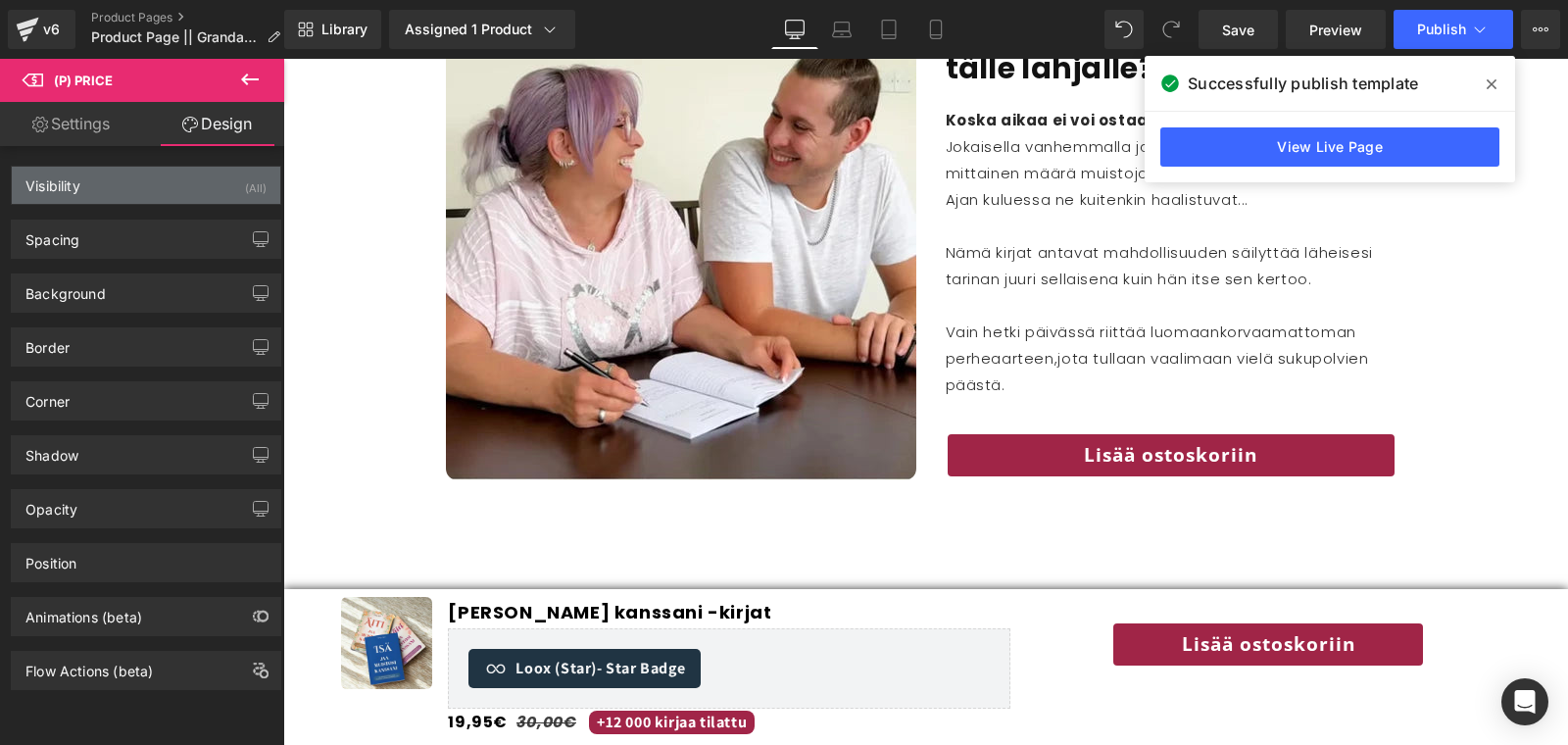
click at [164, 187] on div "Visibility (All)" at bounding box center [146, 186] width 269 height 38
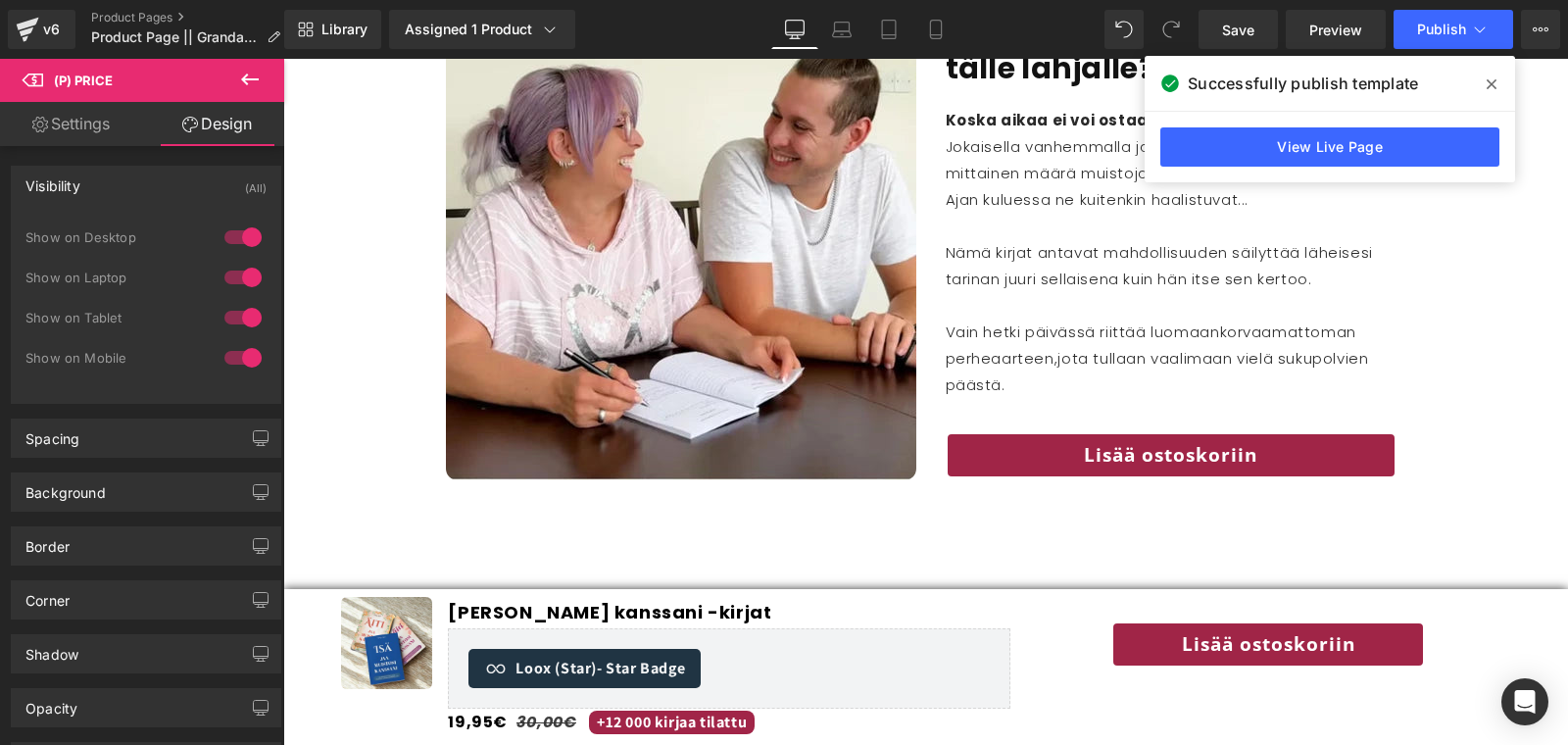
click at [220, 361] on div at bounding box center [243, 358] width 47 height 32
click at [938, 16] on link "Mobile" at bounding box center [936, 30] width 47 height 40
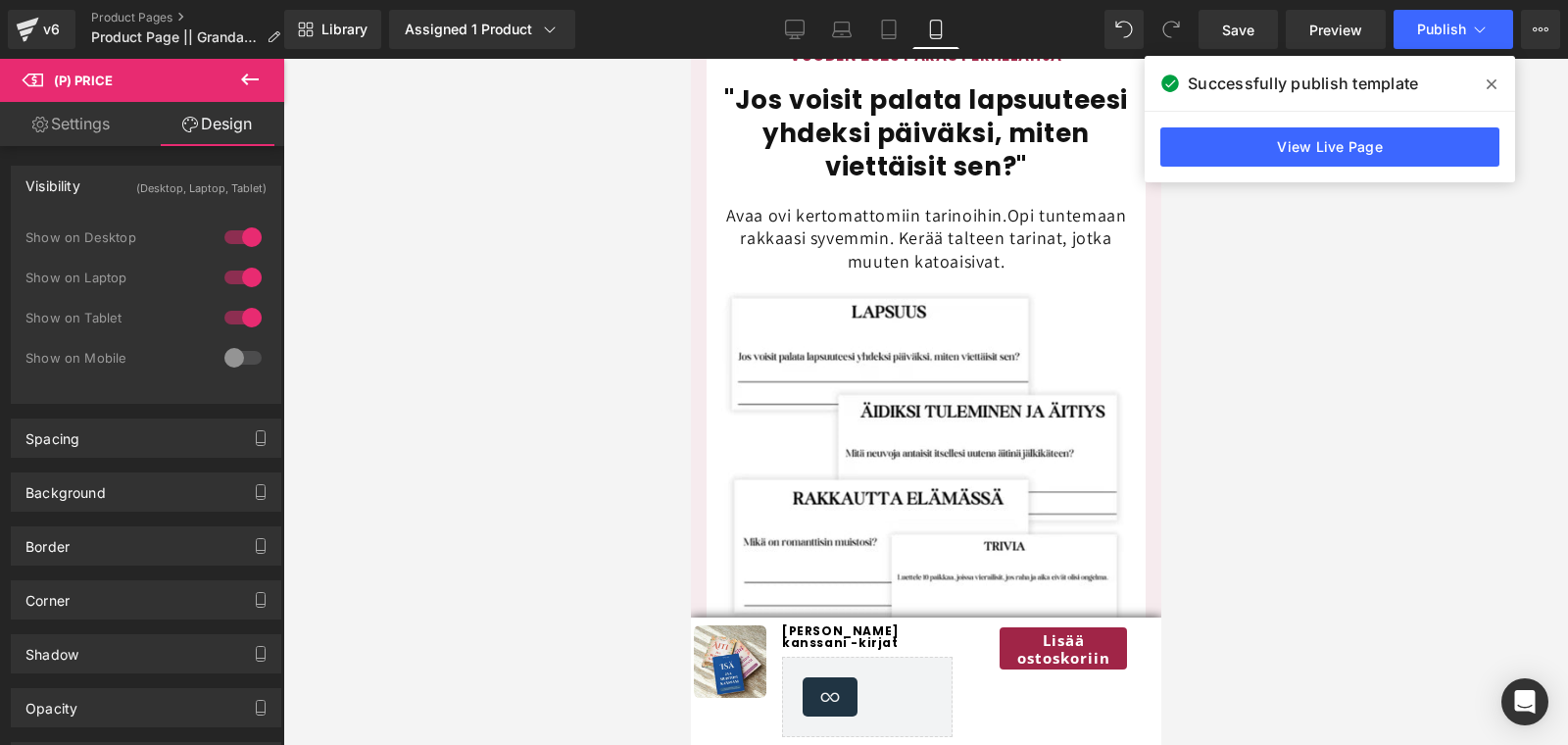
scroll to position [2681, 0]
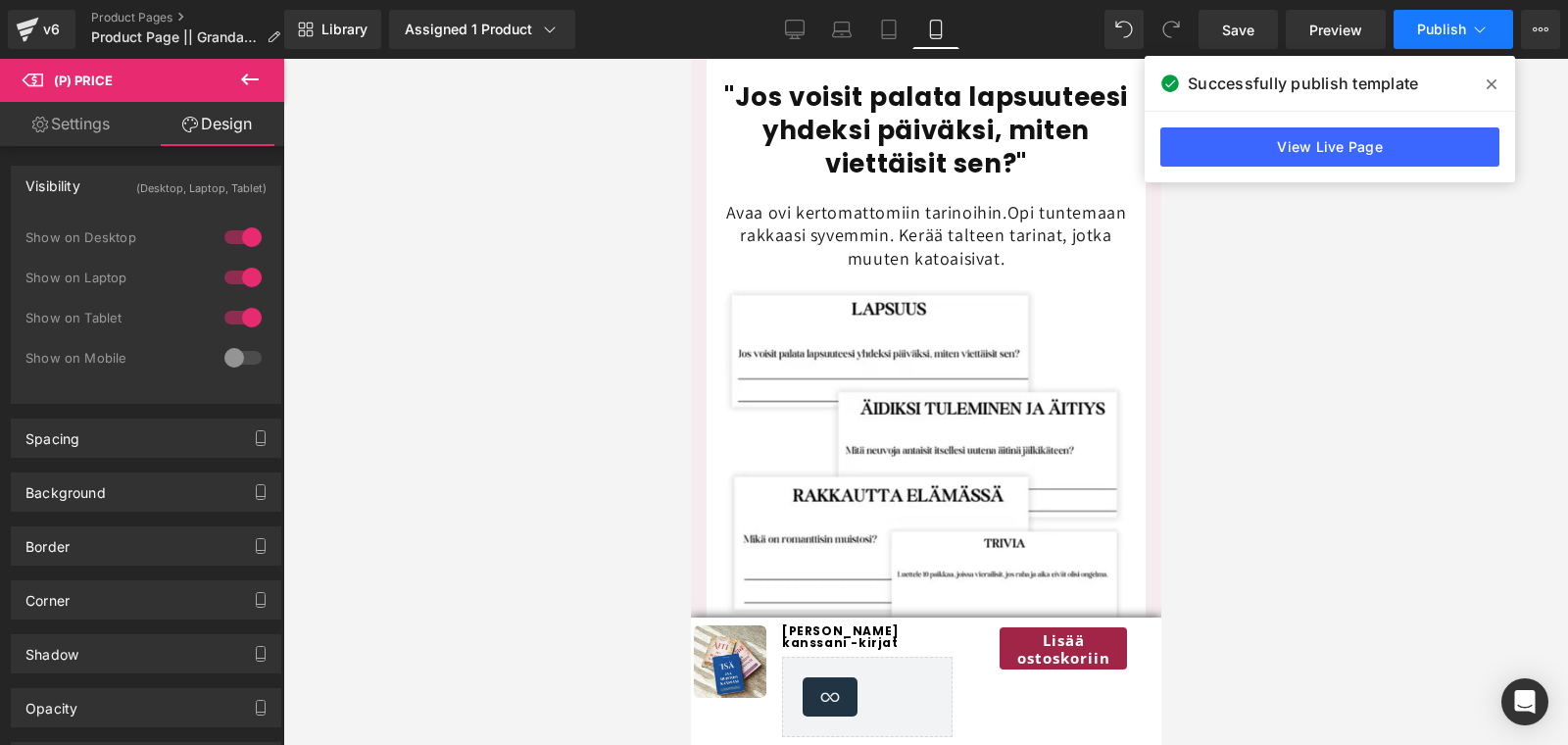
click at [1426, 23] on span "Publish" at bounding box center [1442, 30] width 49 height 16
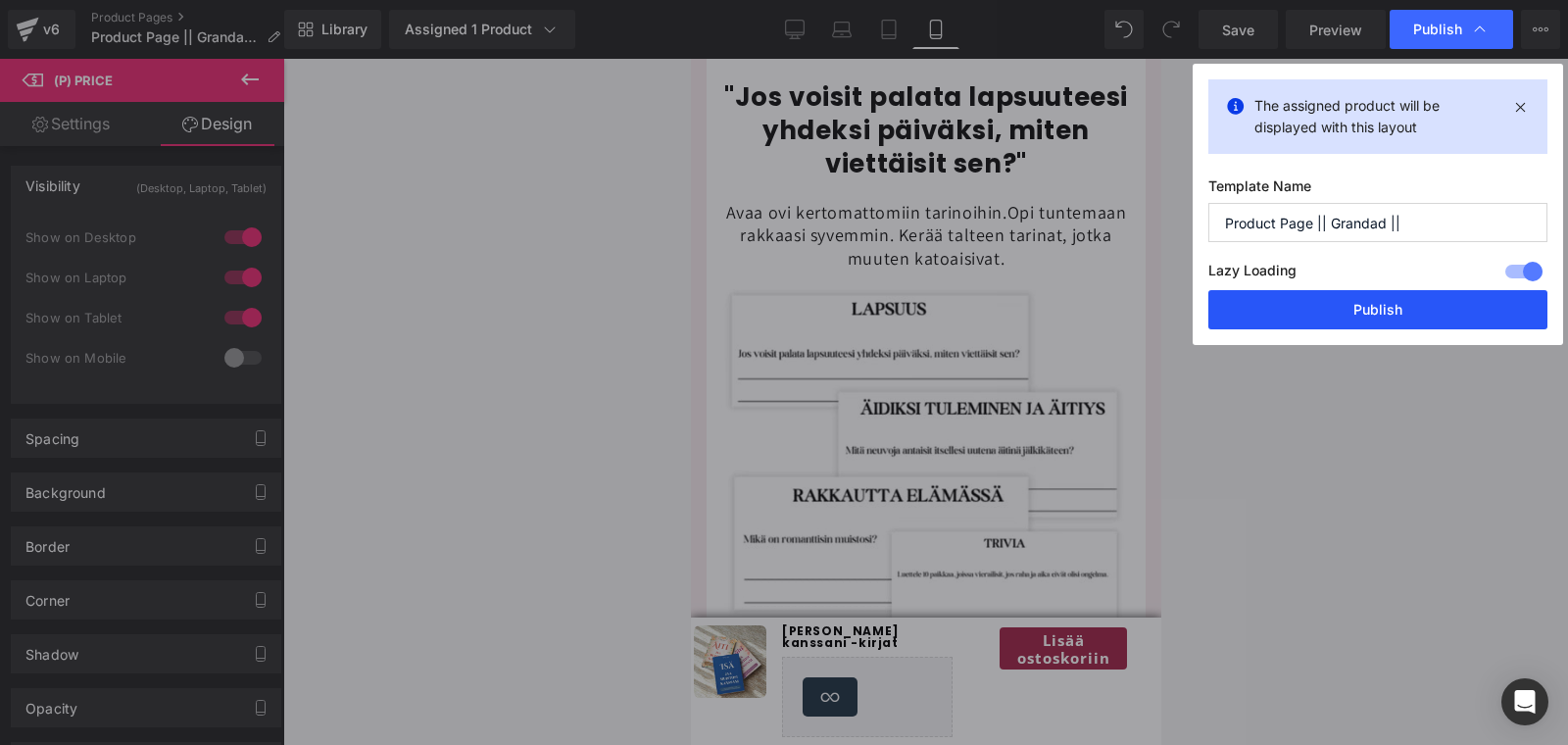
click at [1324, 294] on button "Publish" at bounding box center [1377, 310] width 339 height 40
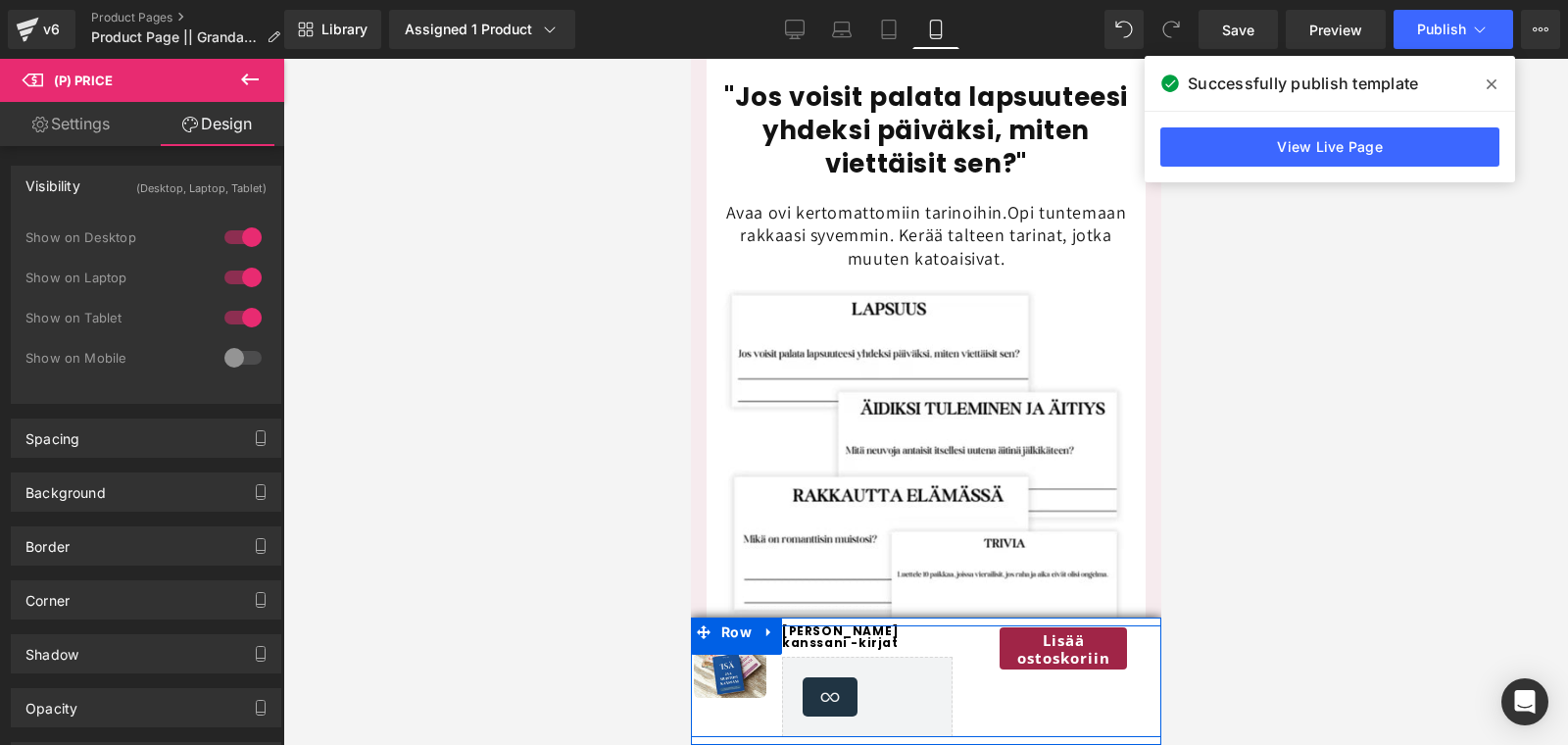
click at [1024, 700] on div "Image Jaa muistosi kanssani -kirjat (P) Title Loox (Star) - Star Badge Loox (St…" at bounding box center [925, 681] width 470 height 112
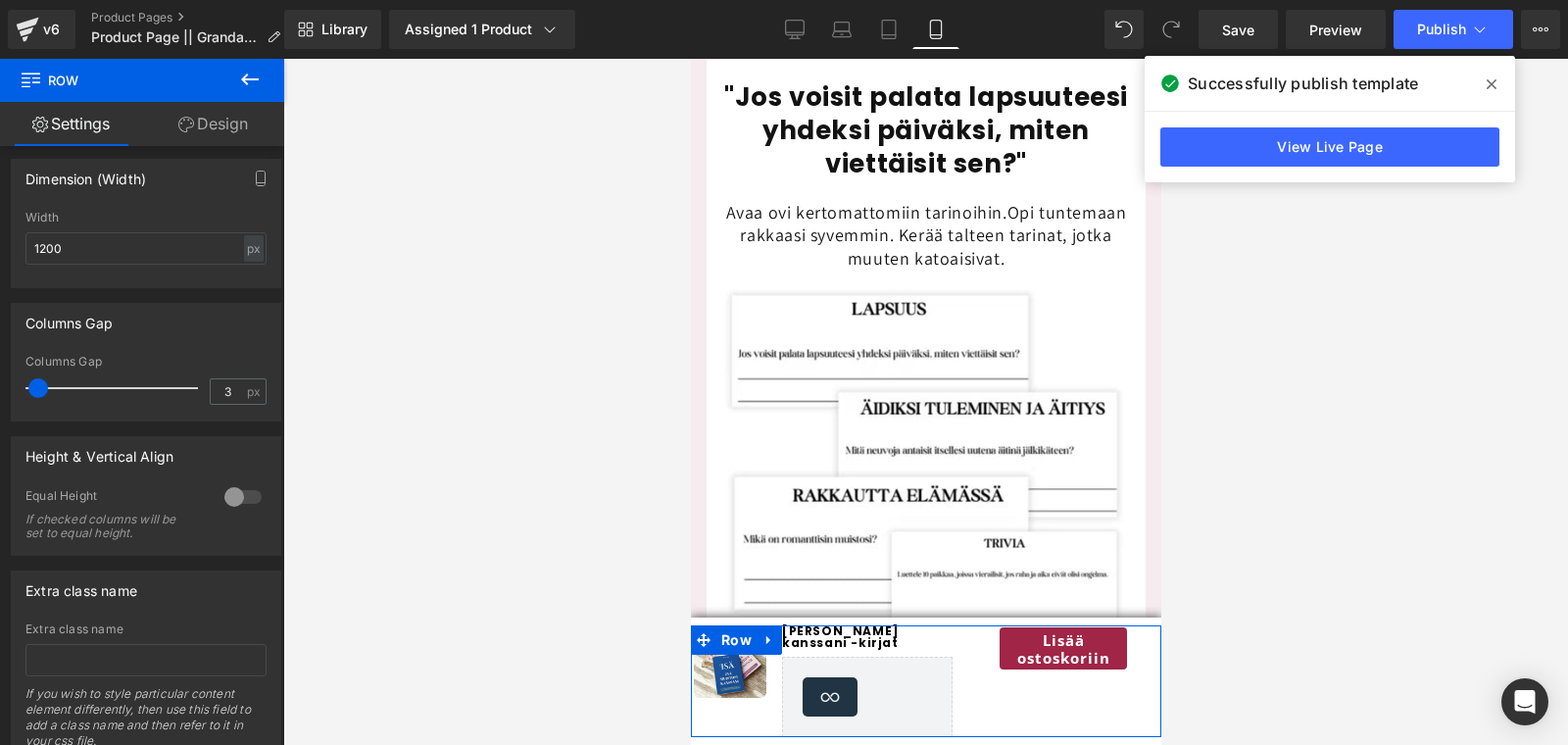
scroll to position [652, 0]
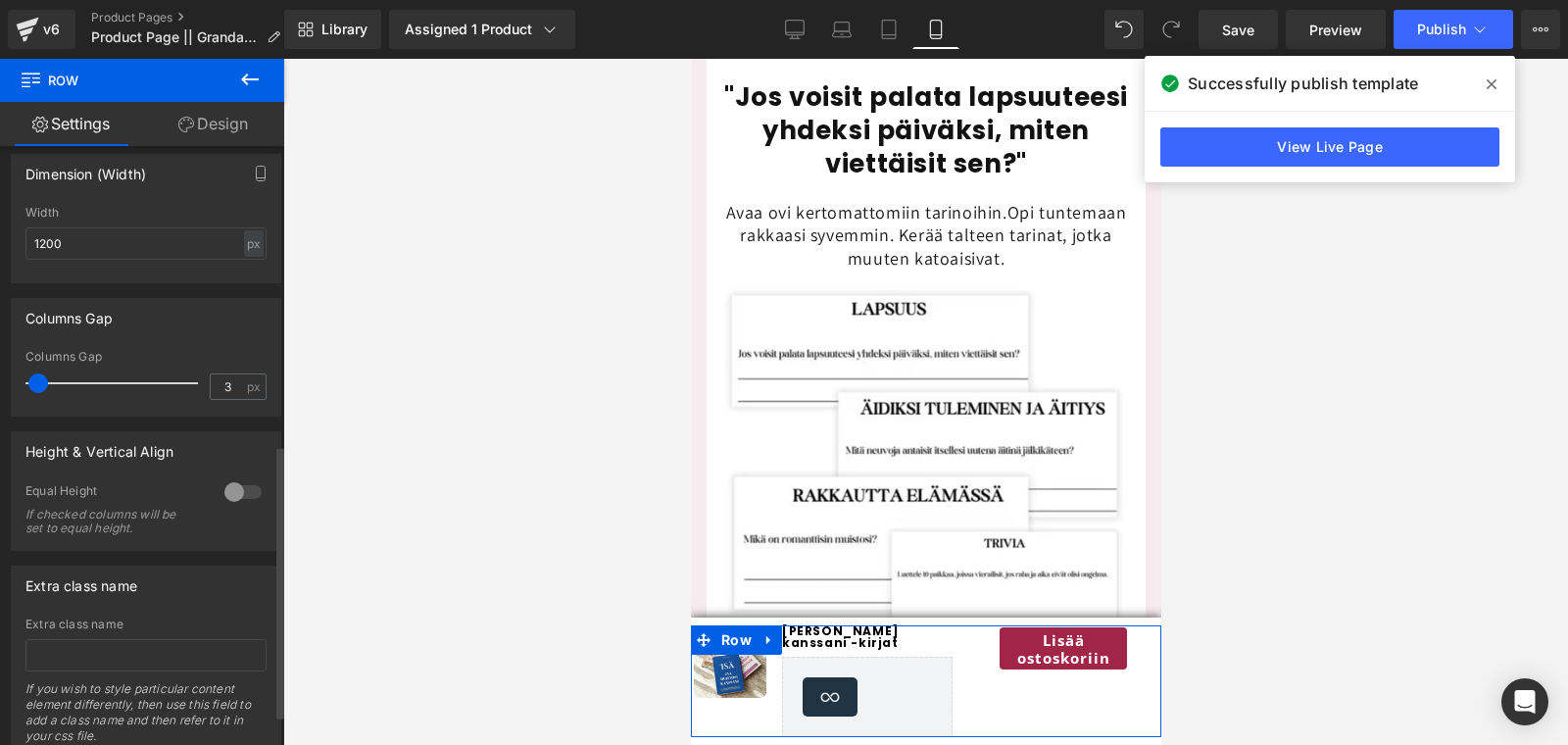
click at [246, 494] on div at bounding box center [243, 492] width 47 height 32
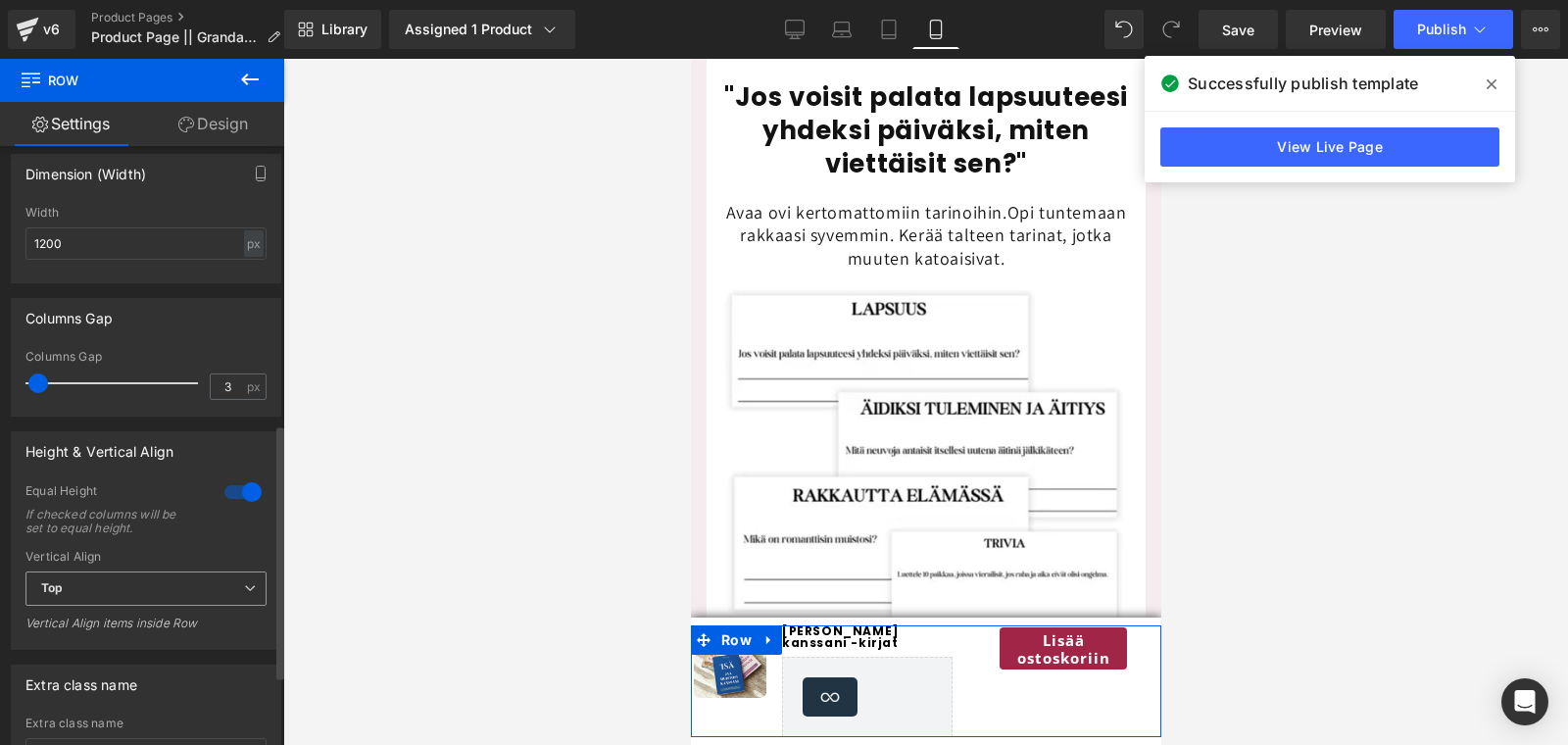
click at [156, 600] on span "Top" at bounding box center [146, 589] width 241 height 35
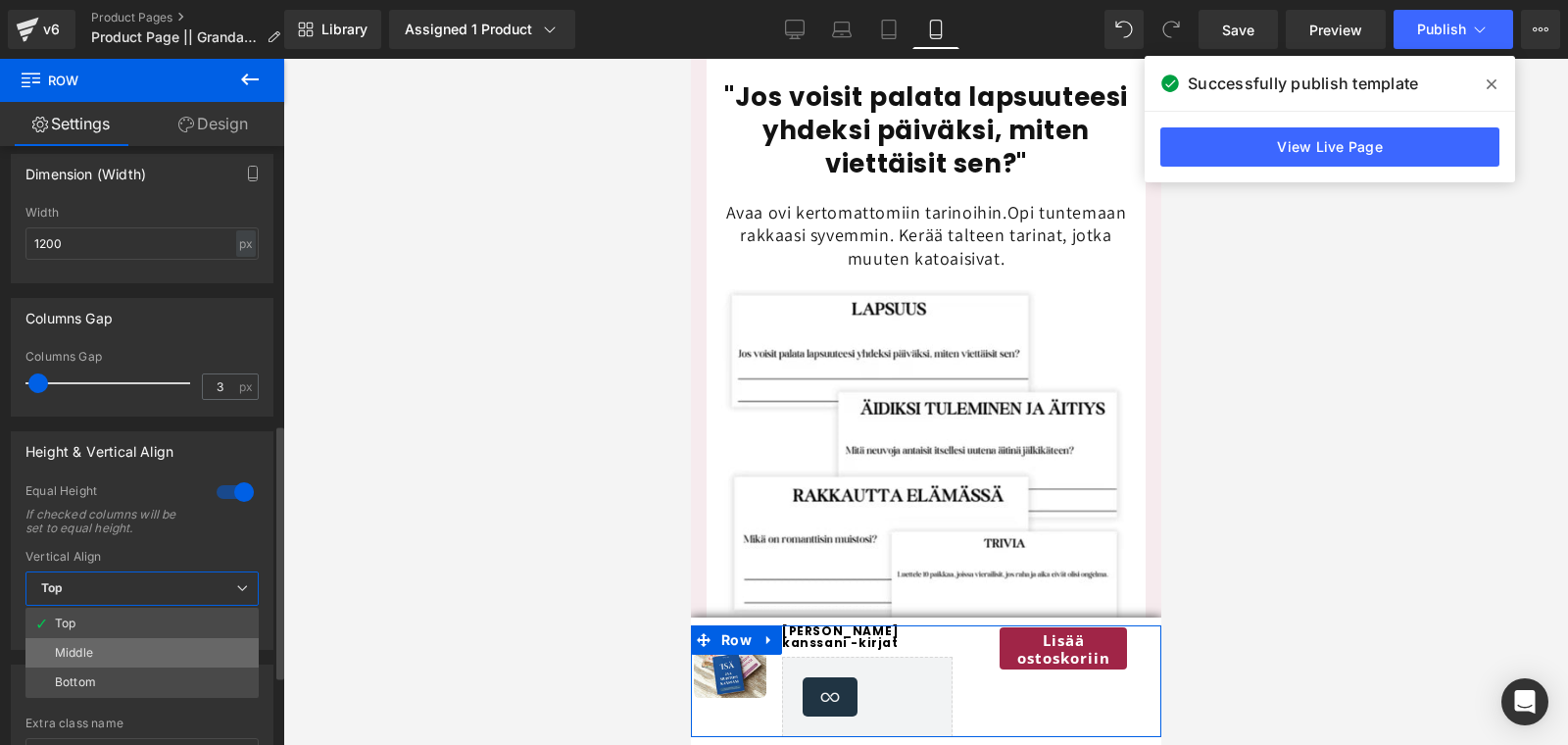
click at [109, 650] on li "Middle" at bounding box center [142, 653] width 233 height 30
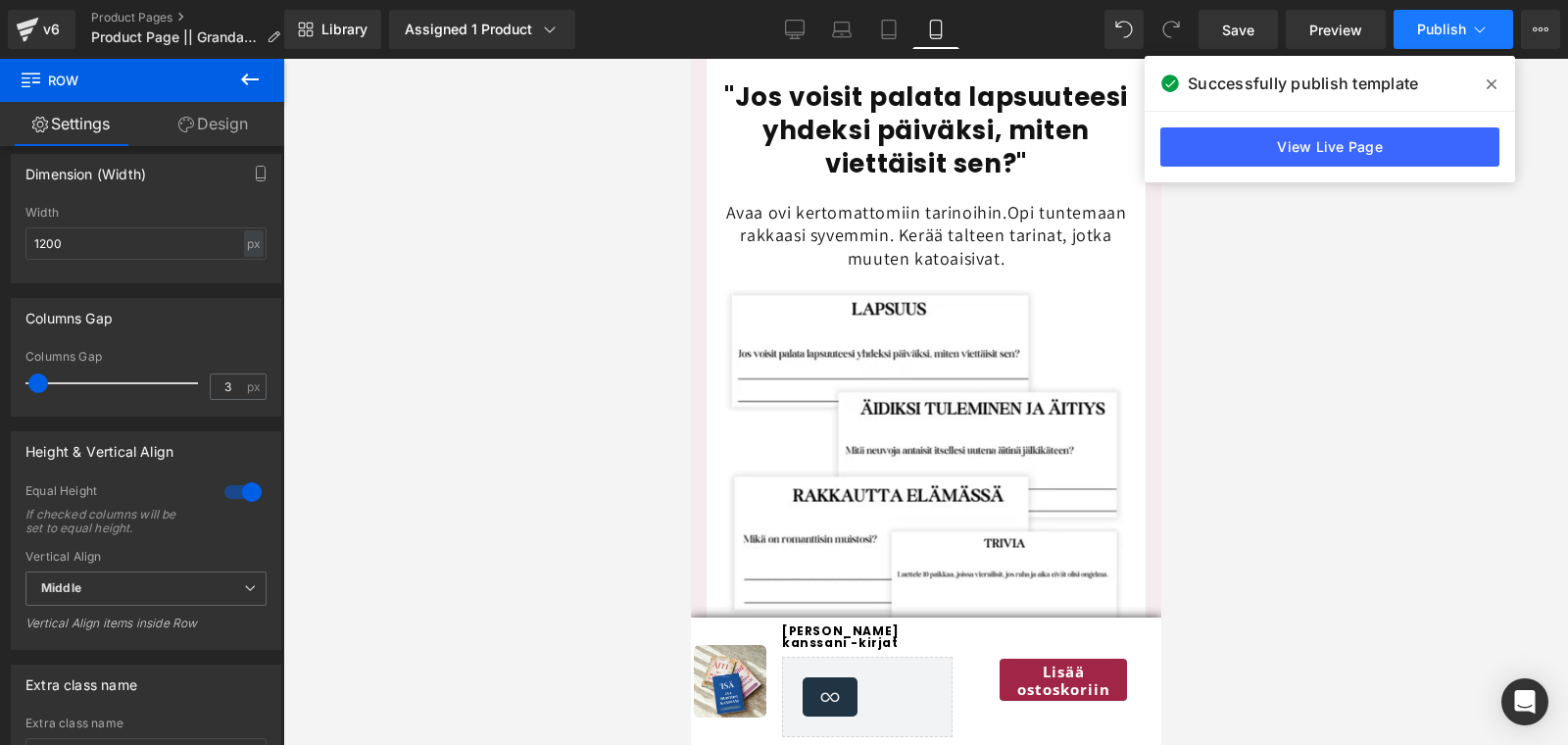
click at [1432, 18] on button "Publish" at bounding box center [1453, 30] width 119 height 40
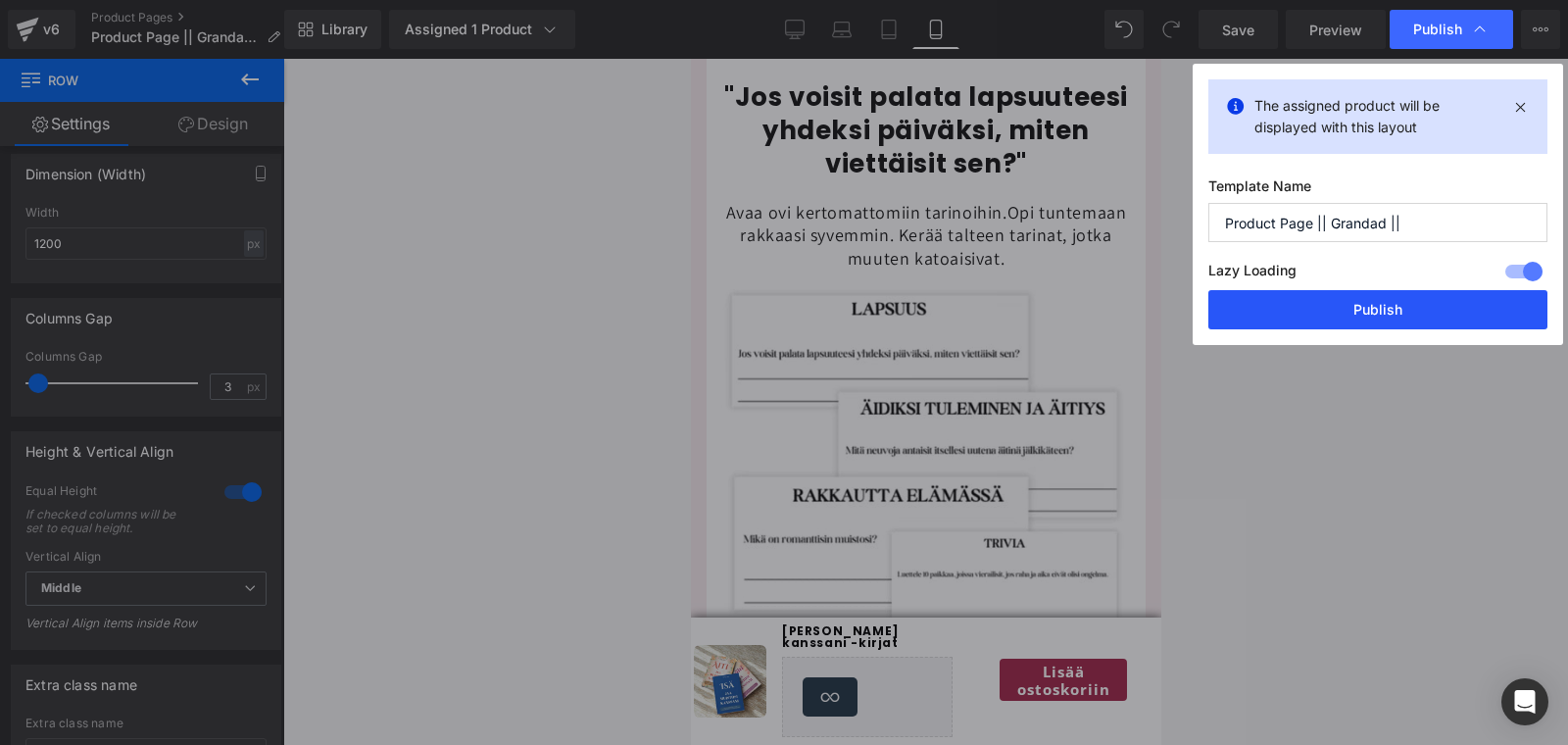
click at [1352, 308] on button "Publish" at bounding box center [1377, 310] width 339 height 40
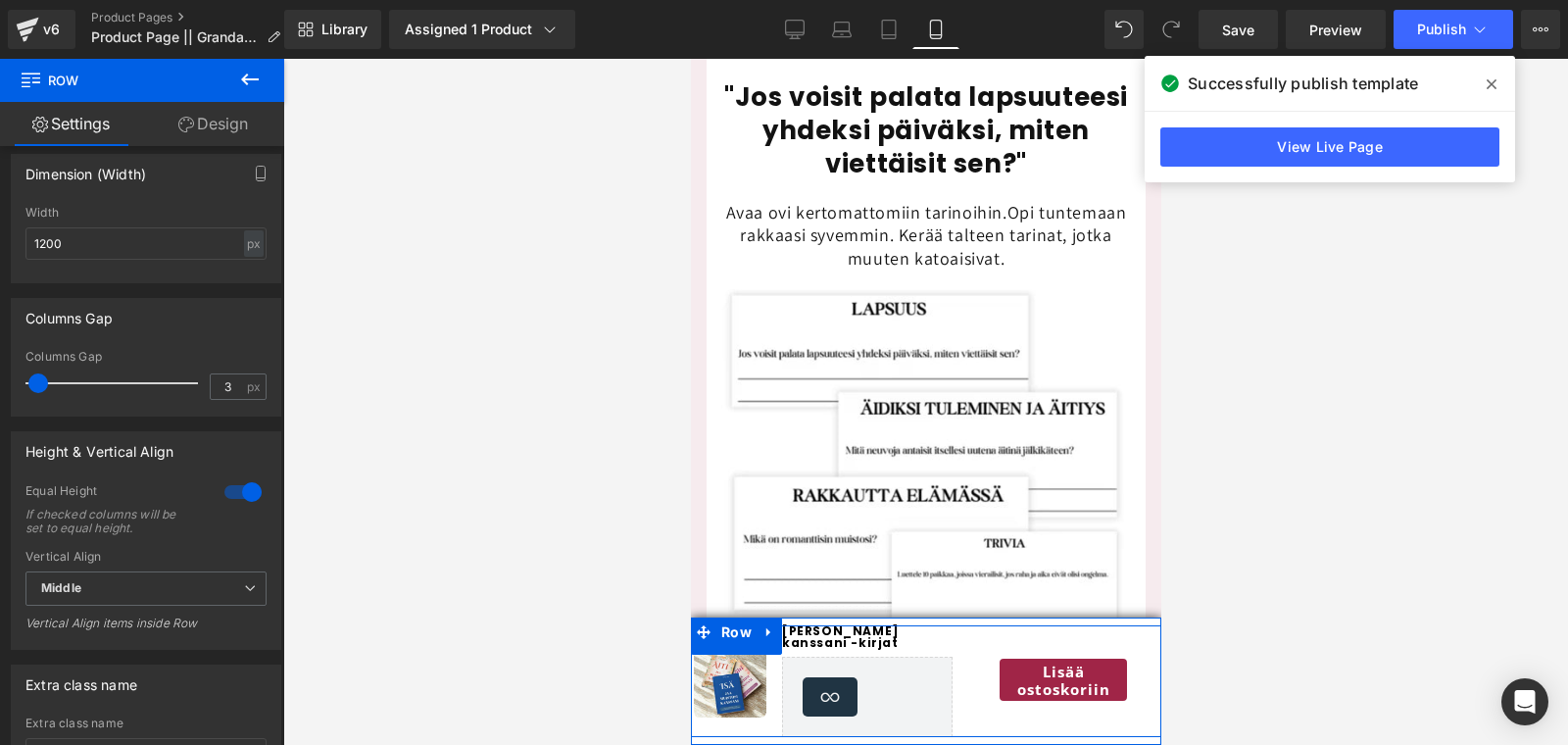
click at [1002, 719] on div "Lisää ostoskoriin Button Product" at bounding box center [1062, 681] width 196 height 112
click at [213, 131] on link "Design" at bounding box center [213, 124] width 142 height 44
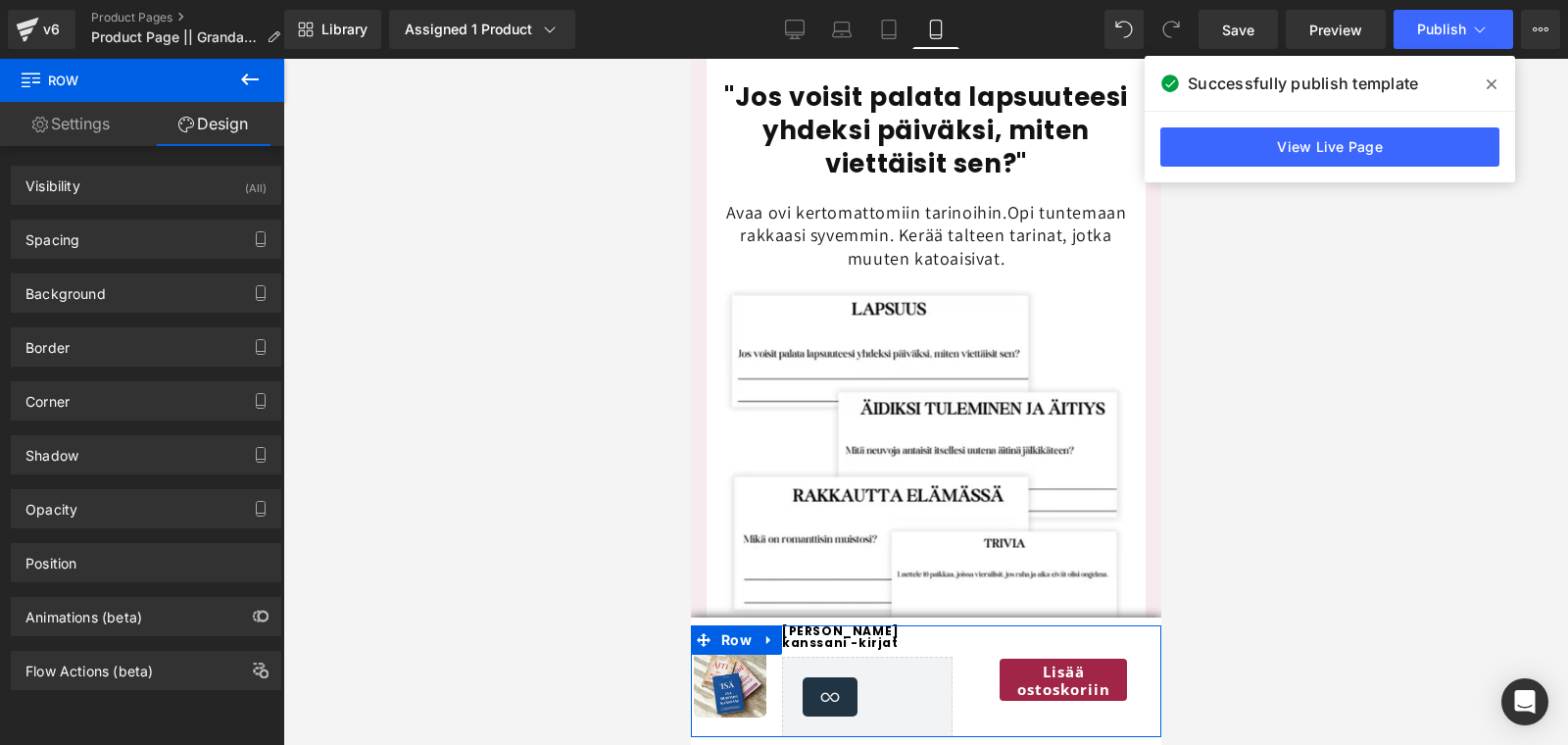
click at [68, 125] on link "Settings" at bounding box center [71, 124] width 142 height 44
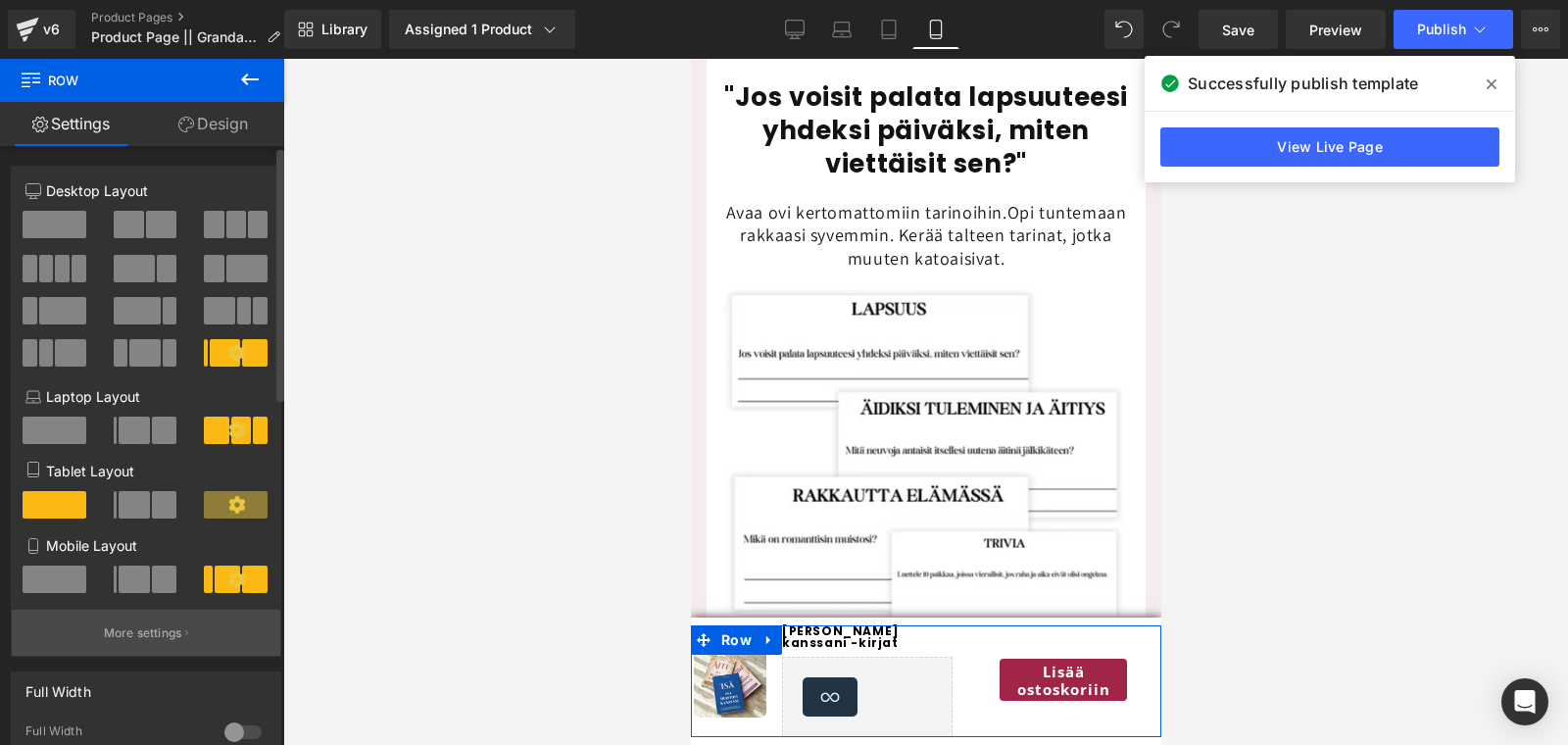
click at [96, 637] on button "More settings" at bounding box center [146, 632] width 269 height 46
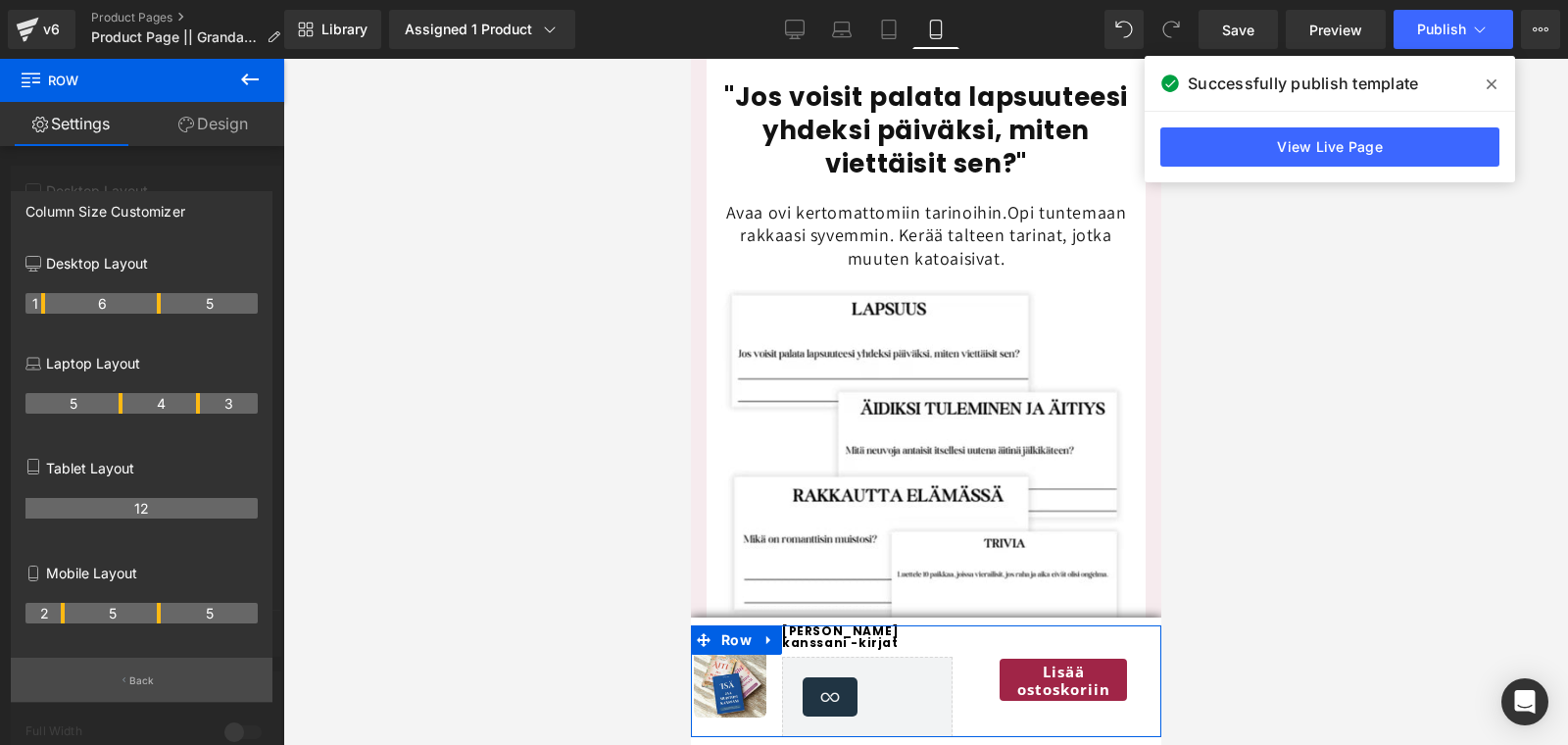
click at [126, 669] on button "Back" at bounding box center [141, 680] width 262 height 44
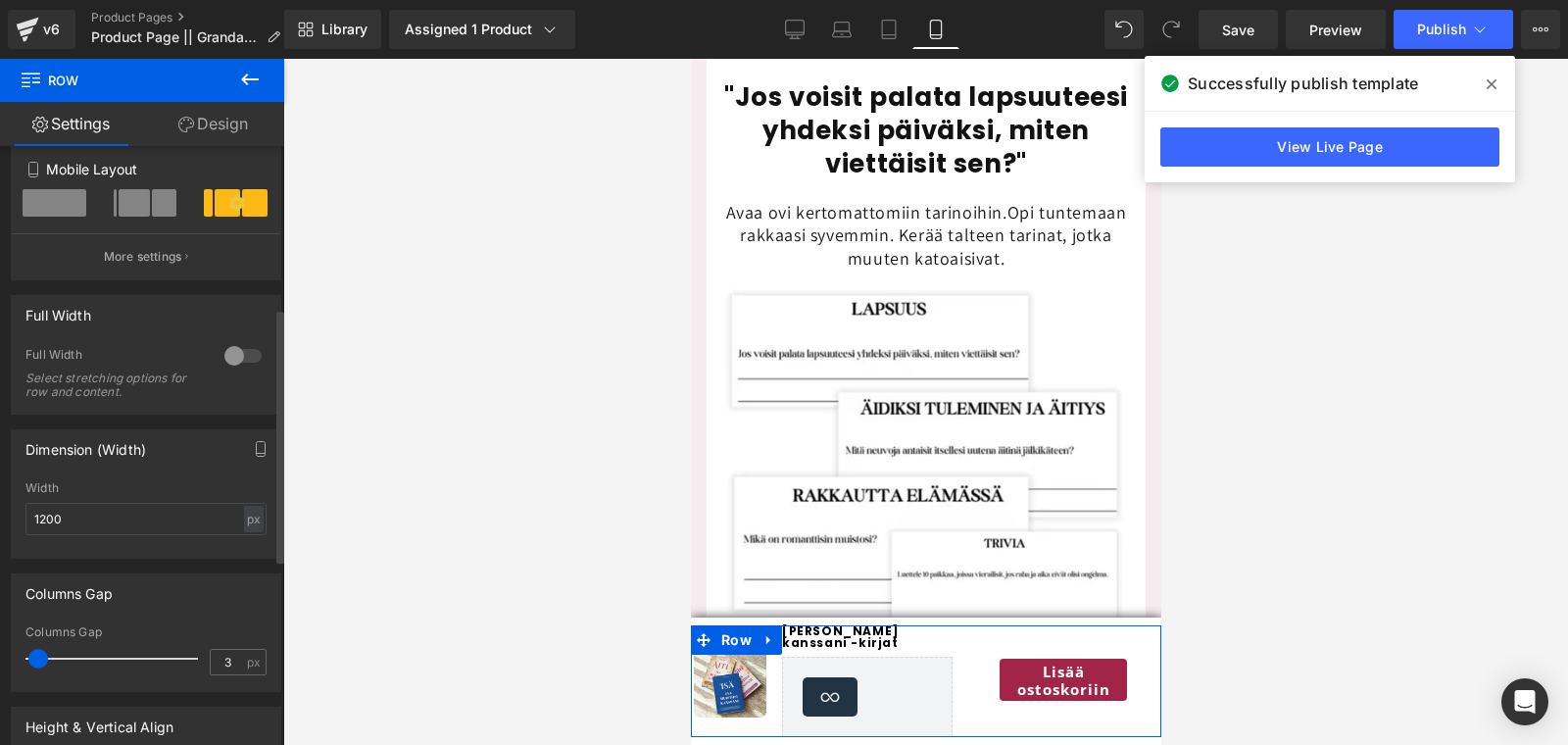
scroll to position [382, 0]
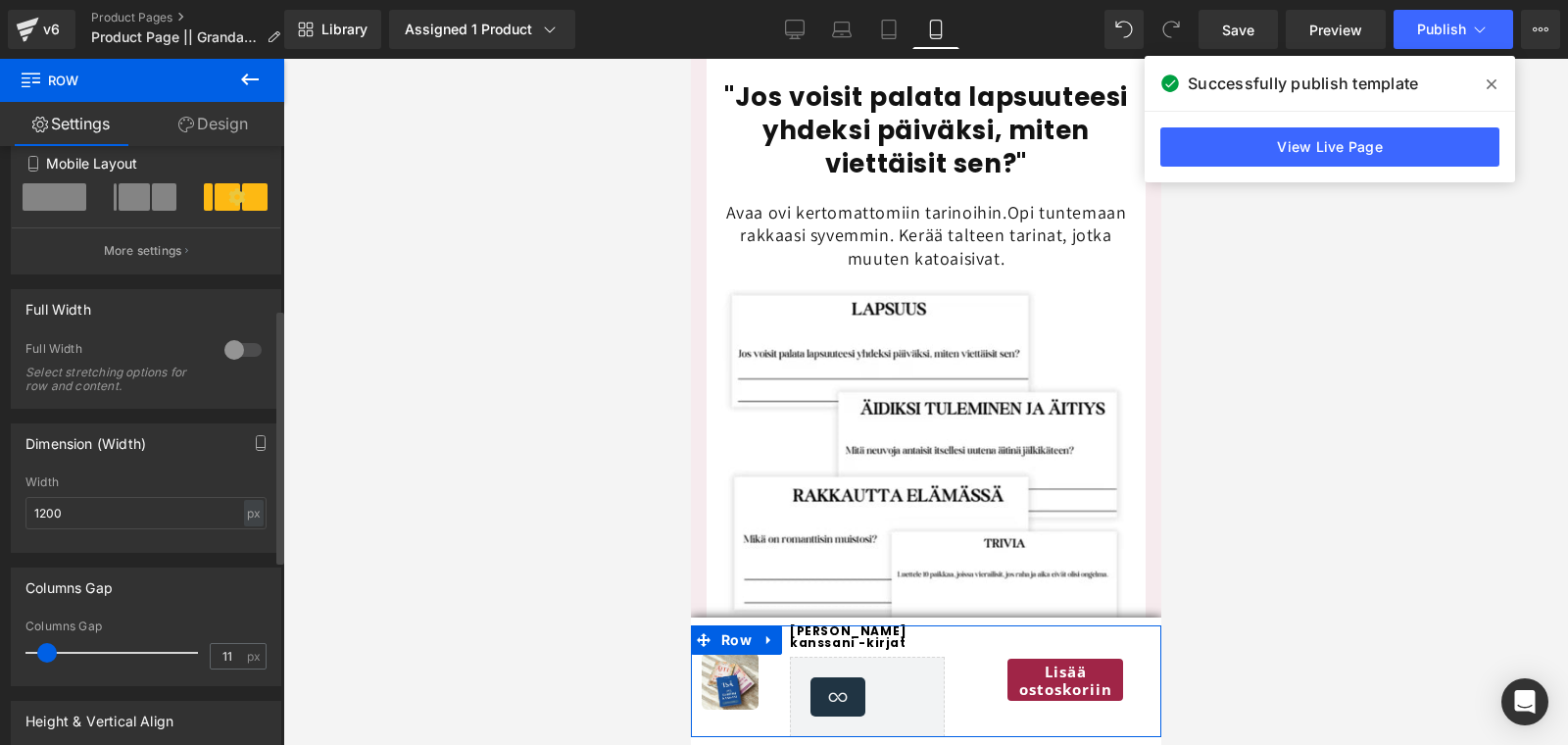
type input "10"
click at [42, 658] on span at bounding box center [46, 653] width 20 height 20
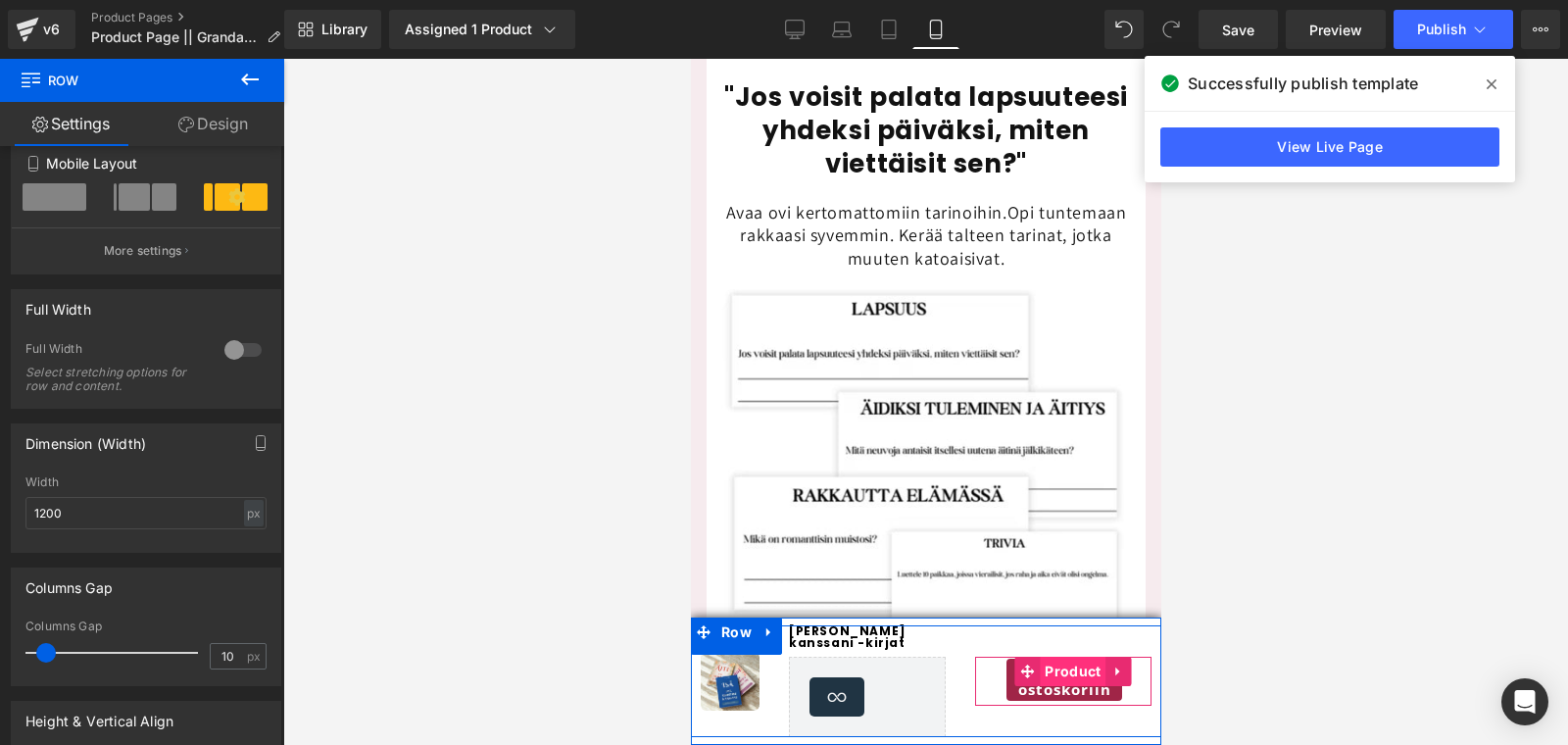
click at [1056, 684] on span "Product" at bounding box center [1071, 672] width 66 height 30
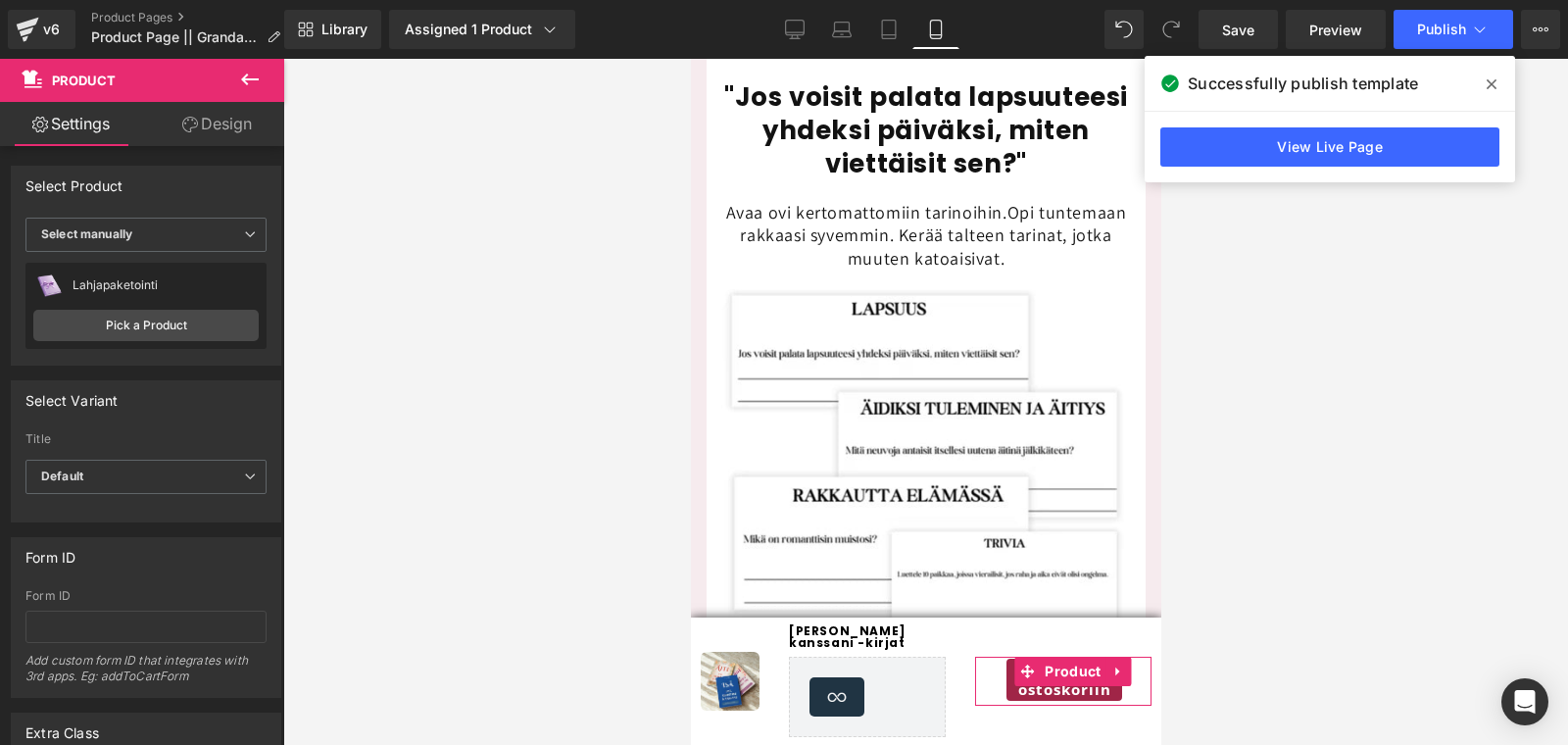
click at [206, 127] on link "Design" at bounding box center [217, 124] width 142 height 44
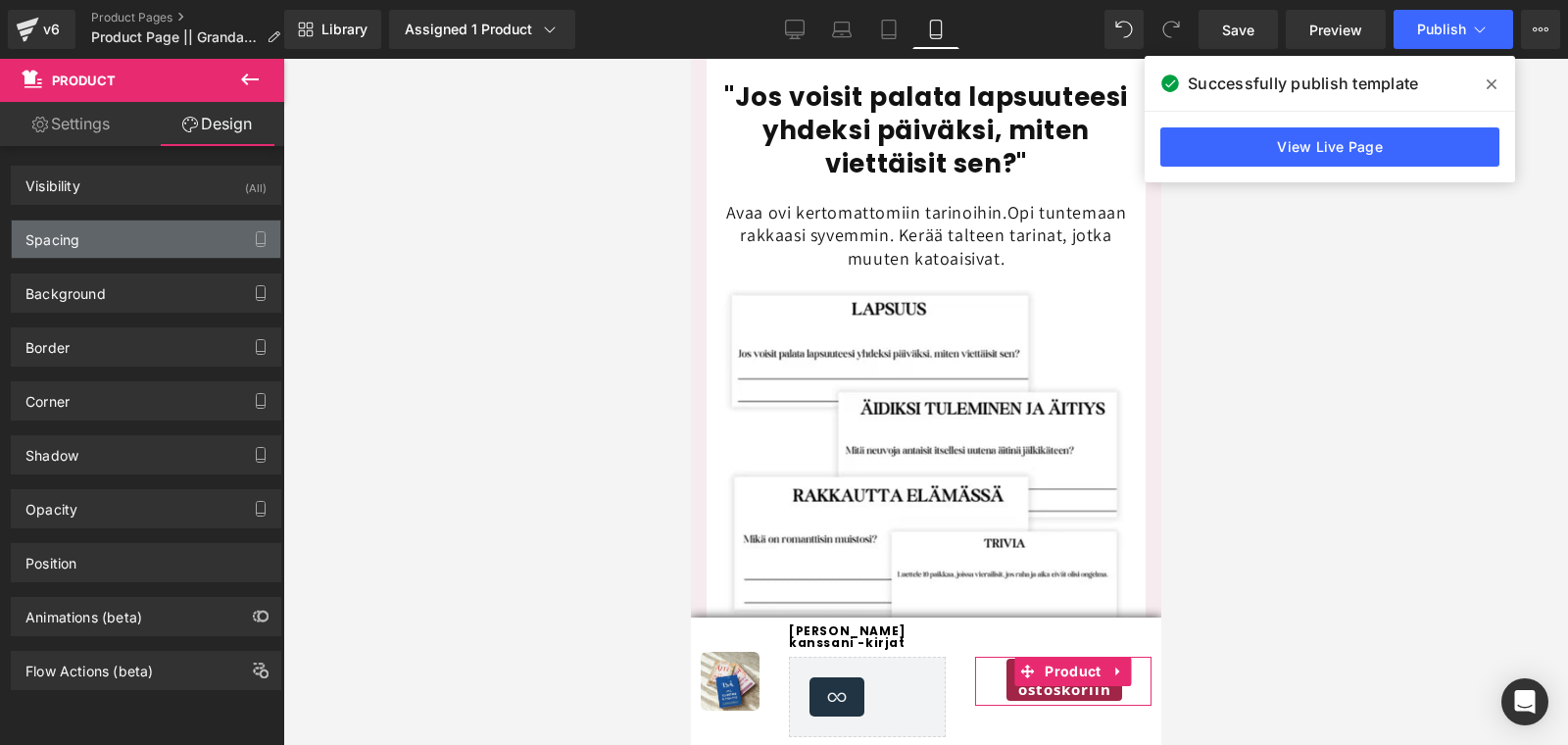
click at [118, 220] on div "Spacing" at bounding box center [146, 239] width 269 height 38
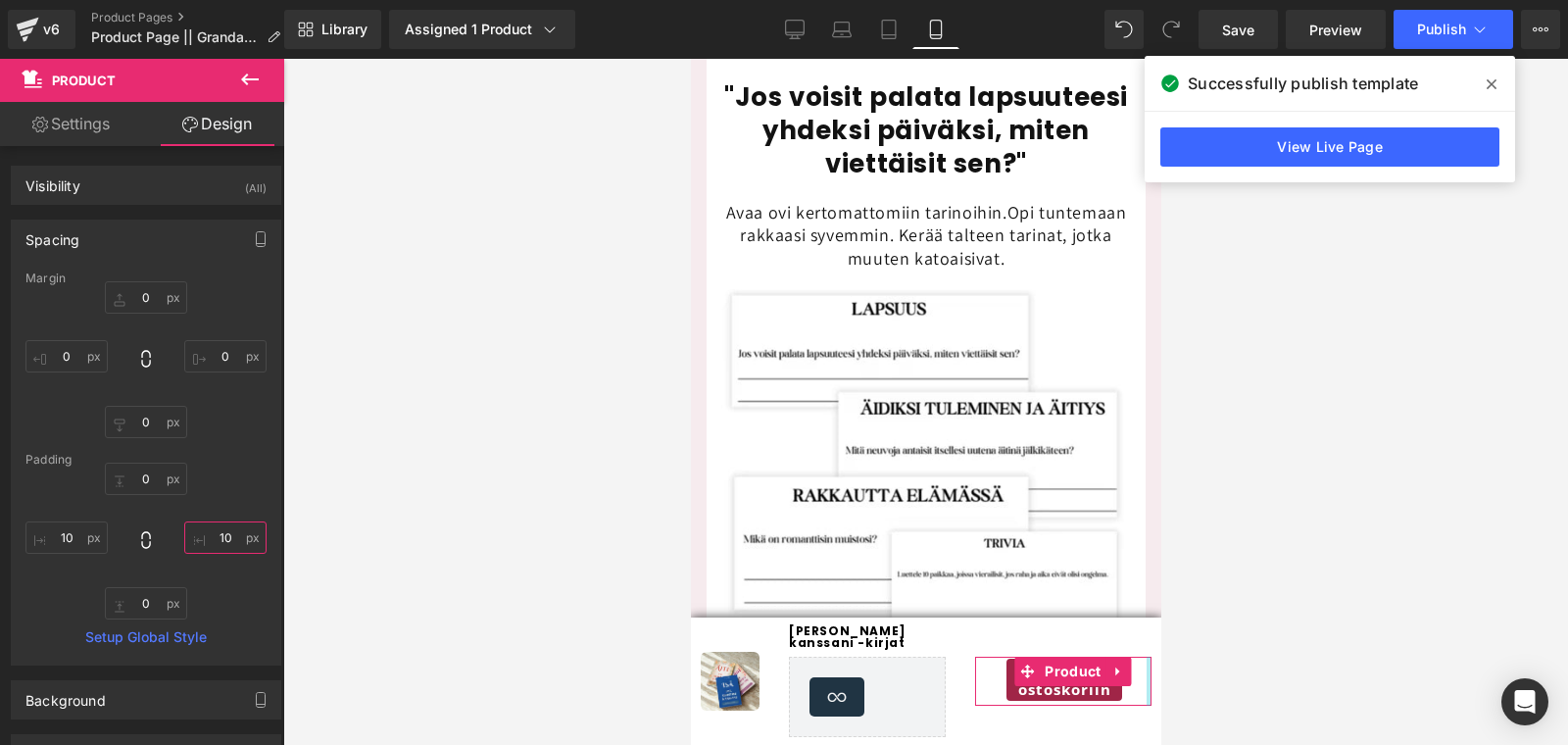
click at [213, 532] on input "10" at bounding box center [225, 538] width 82 height 33
click at [215, 533] on input "10" at bounding box center [225, 538] width 82 height 33
type input "0"
click at [248, 611] on div "0px 0 0 0 0px 0 10px 10" at bounding box center [146, 541] width 241 height 157
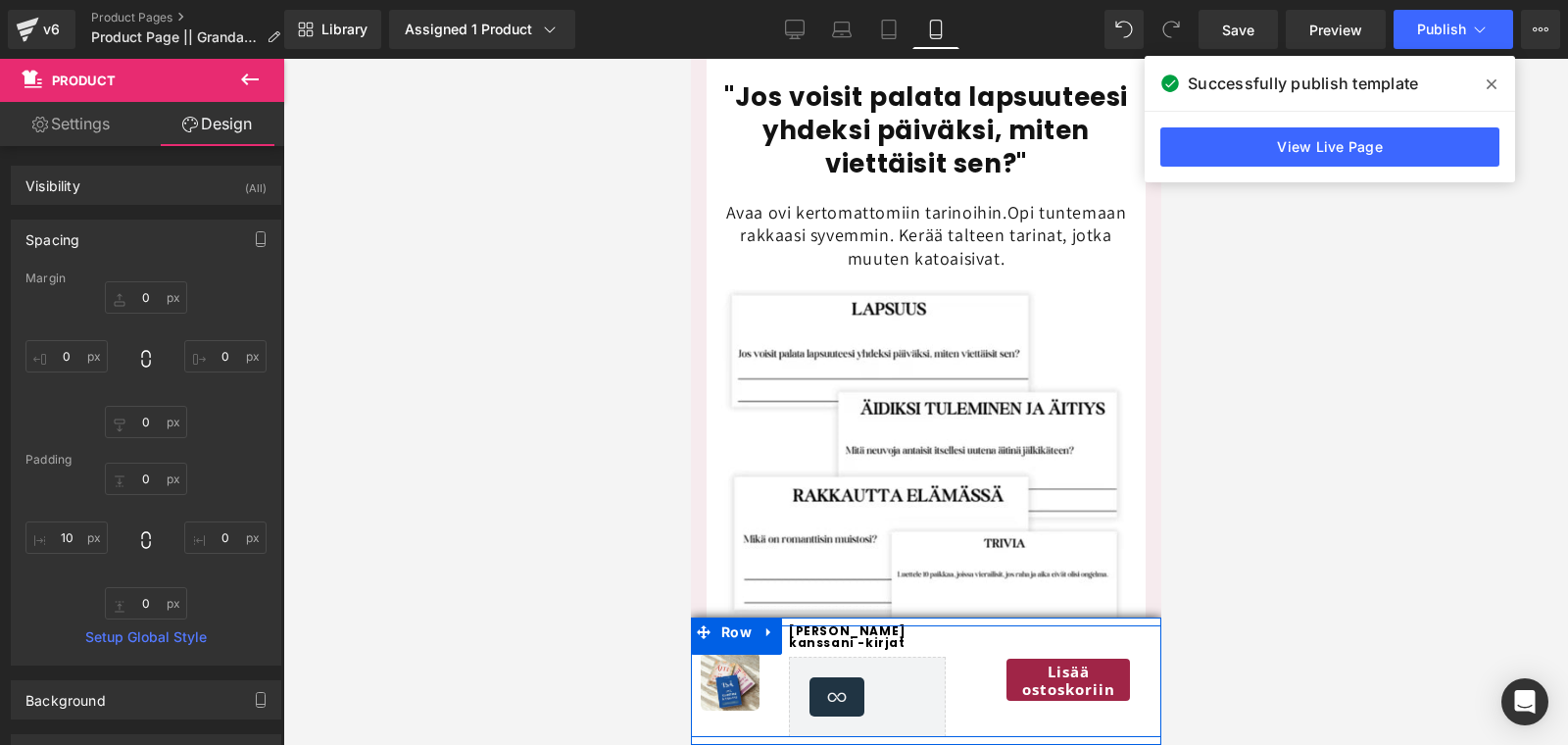
click at [978, 710] on div "Lisää ostoskoriin Button Product" at bounding box center [1062, 681] width 196 height 112
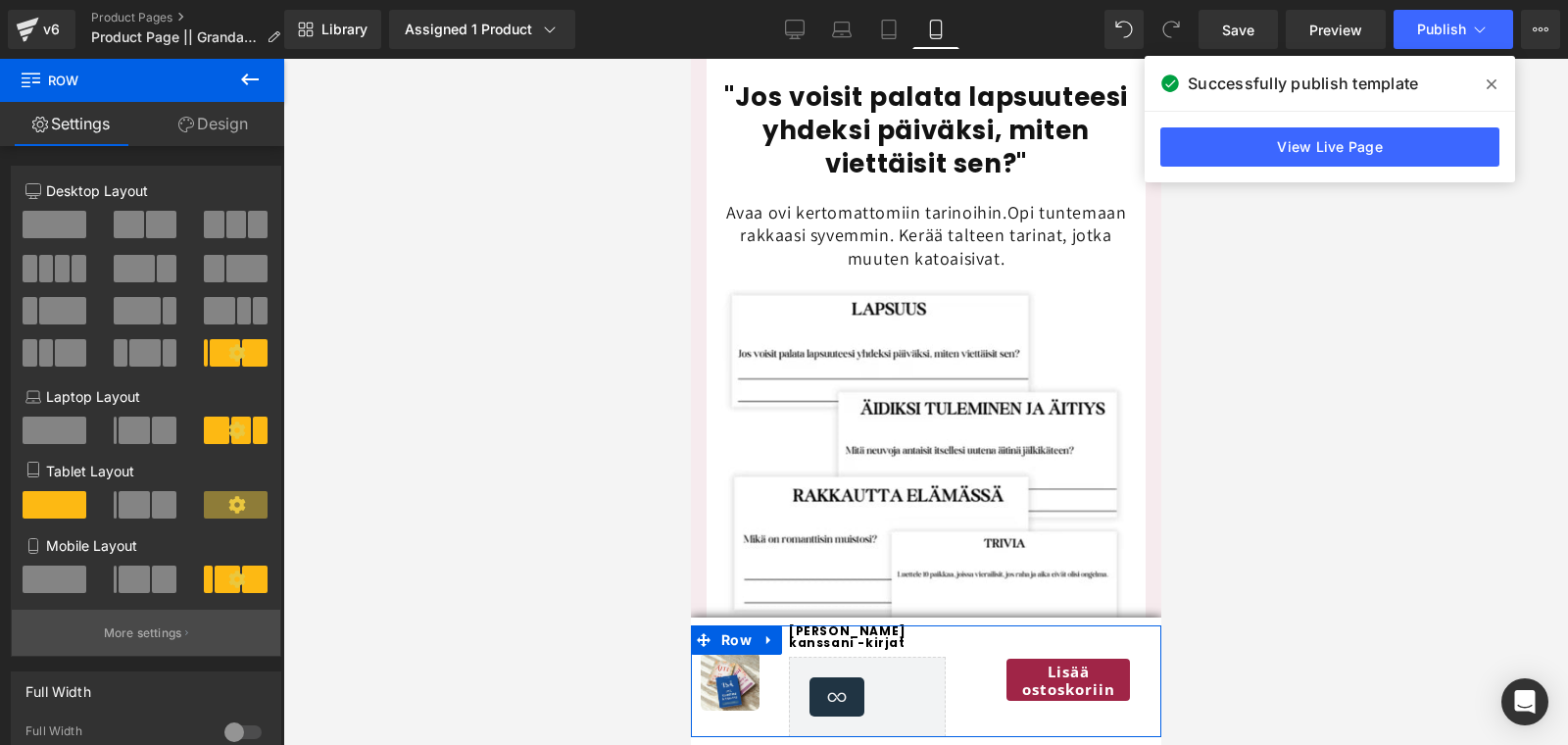
click at [122, 642] on p "More settings" at bounding box center [142, 633] width 78 height 18
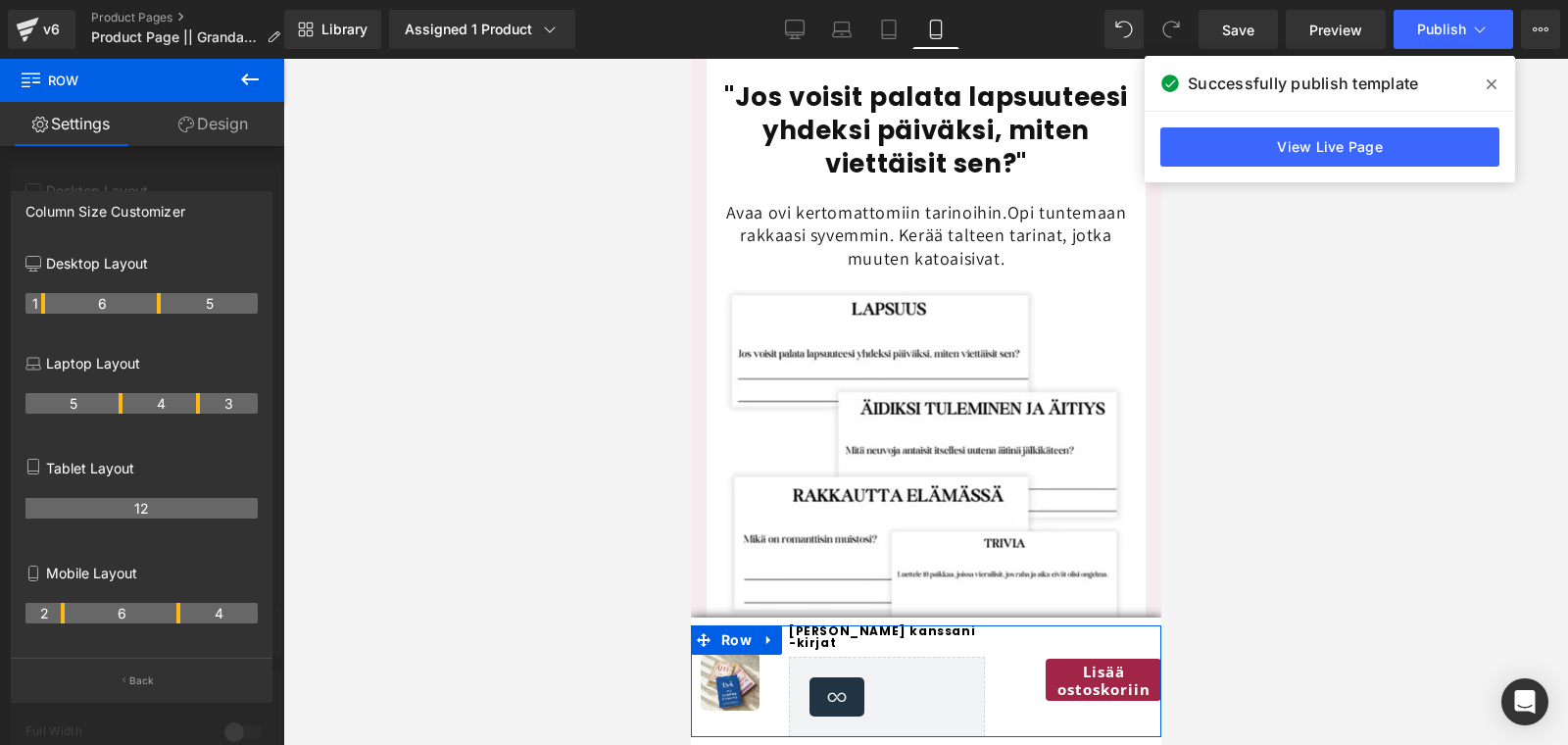
drag, startPoint x: 159, startPoint y: 622, endPoint x: 180, endPoint y: 622, distance: 21.0
click at [180, 622] on th "6" at bounding box center [123, 613] width 117 height 21
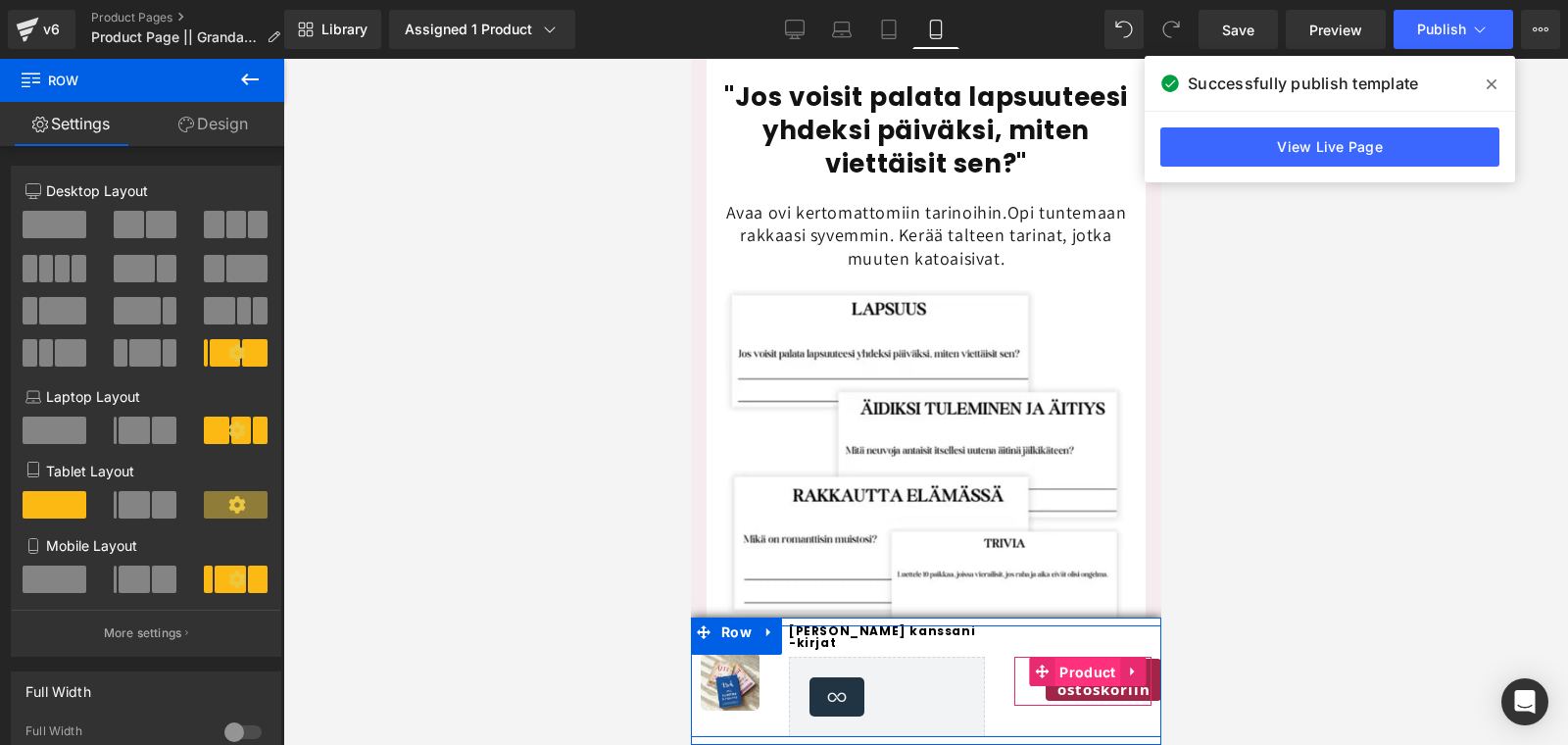
click at [1083, 672] on span "Product" at bounding box center [1086, 673] width 66 height 30
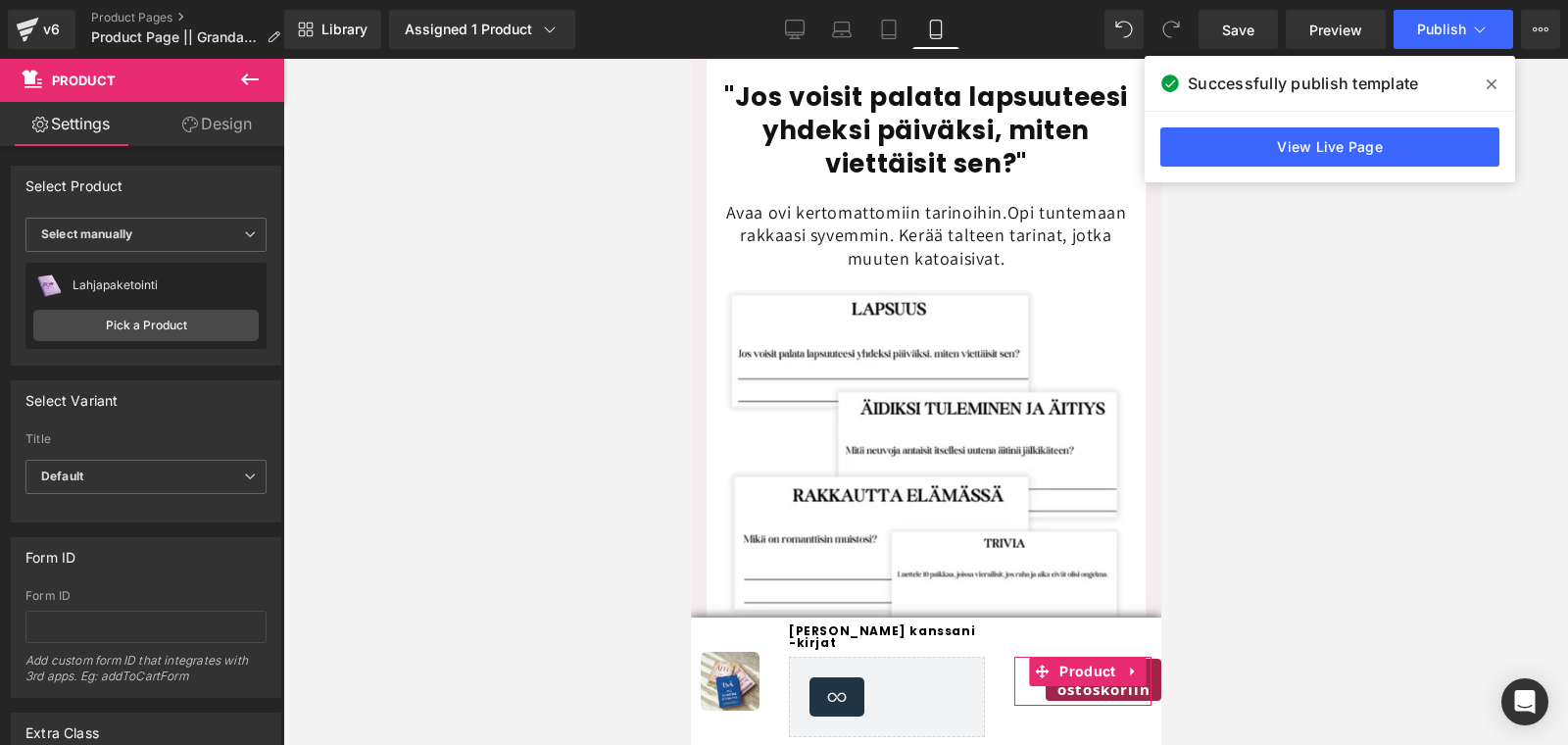
click at [228, 113] on link "Design" at bounding box center [217, 124] width 142 height 44
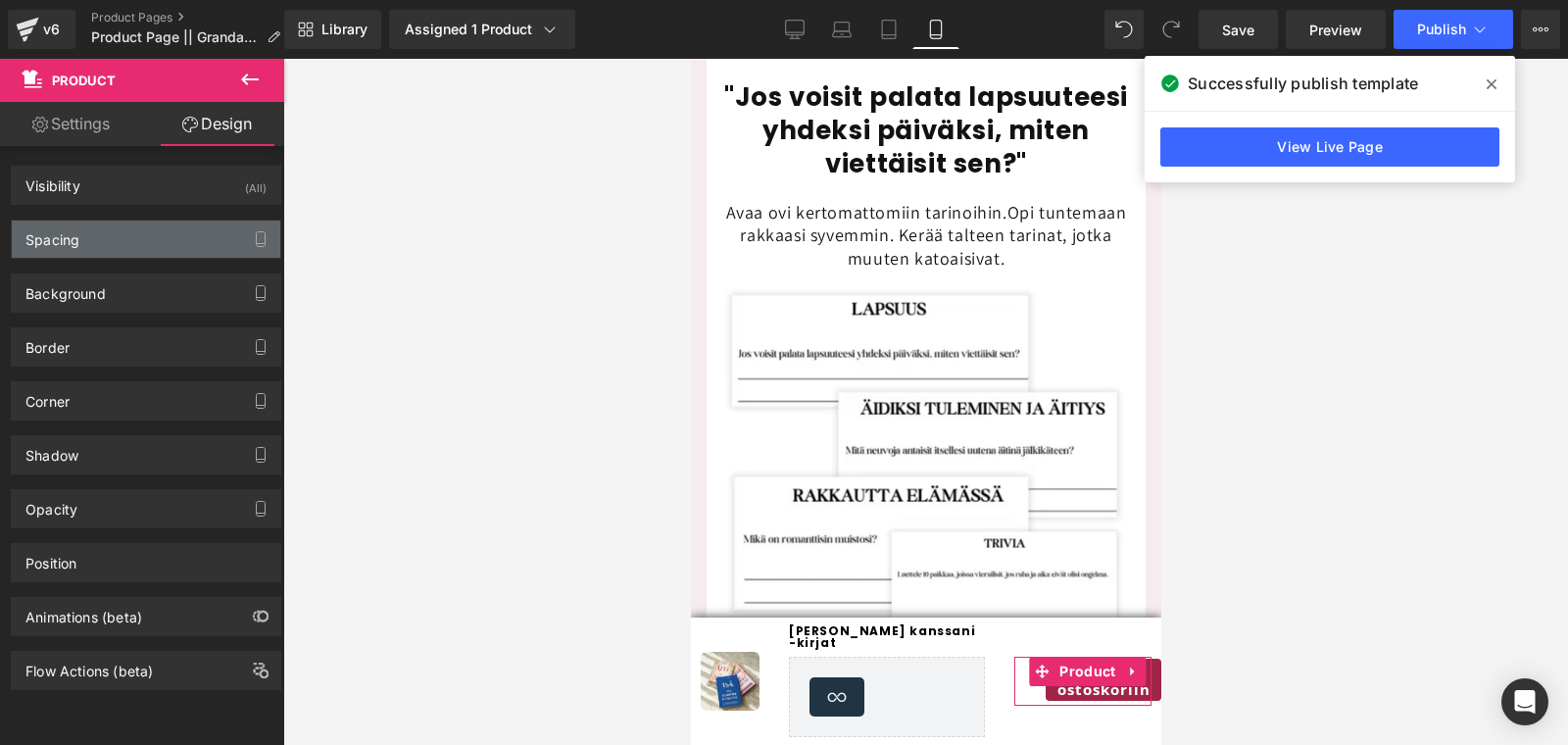
click at [79, 236] on div "Spacing" at bounding box center [146, 239] width 269 height 38
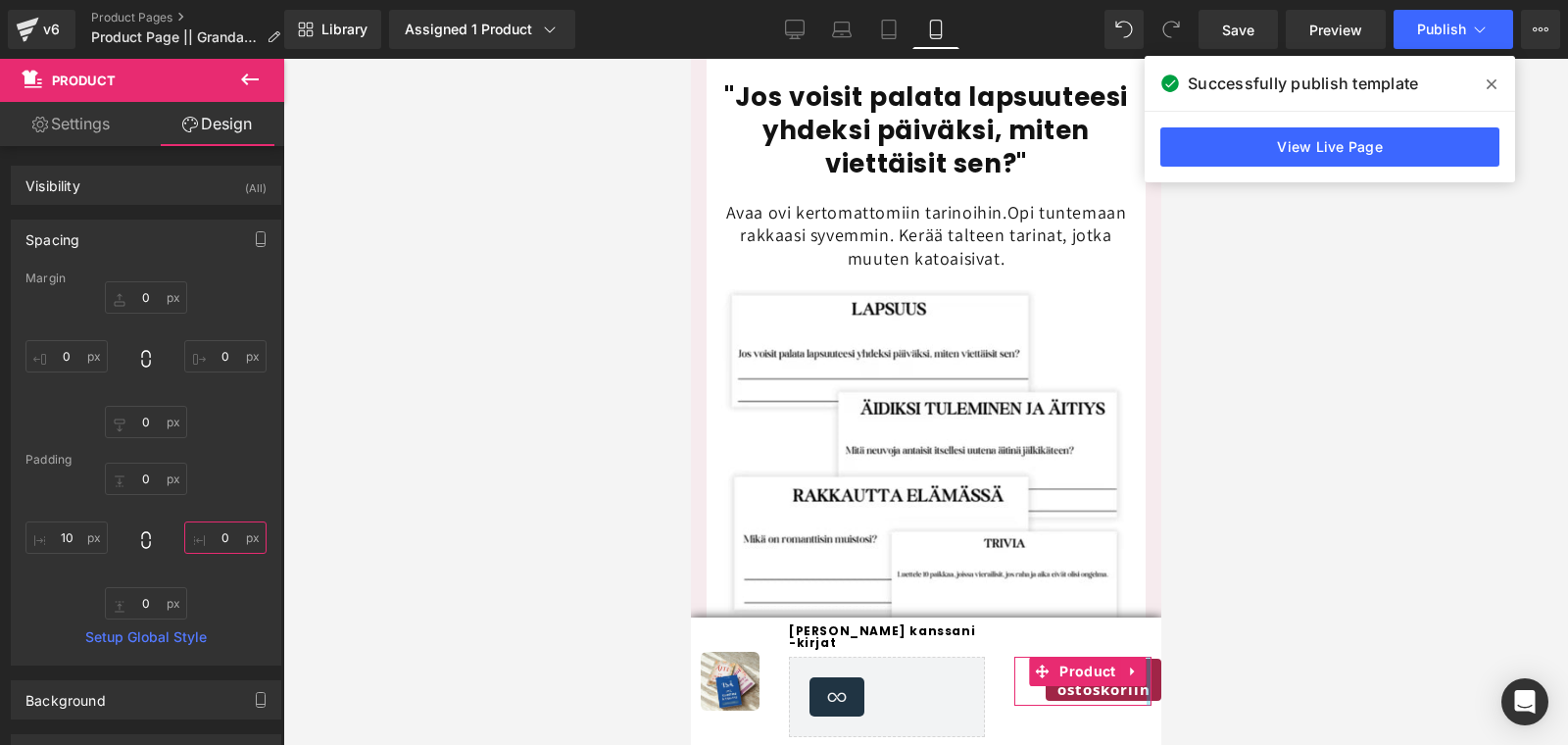
click at [211, 539] on input "0" at bounding box center [225, 538] width 82 height 33
click at [211, 357] on input "0" at bounding box center [225, 356] width 82 height 33
type input "1"
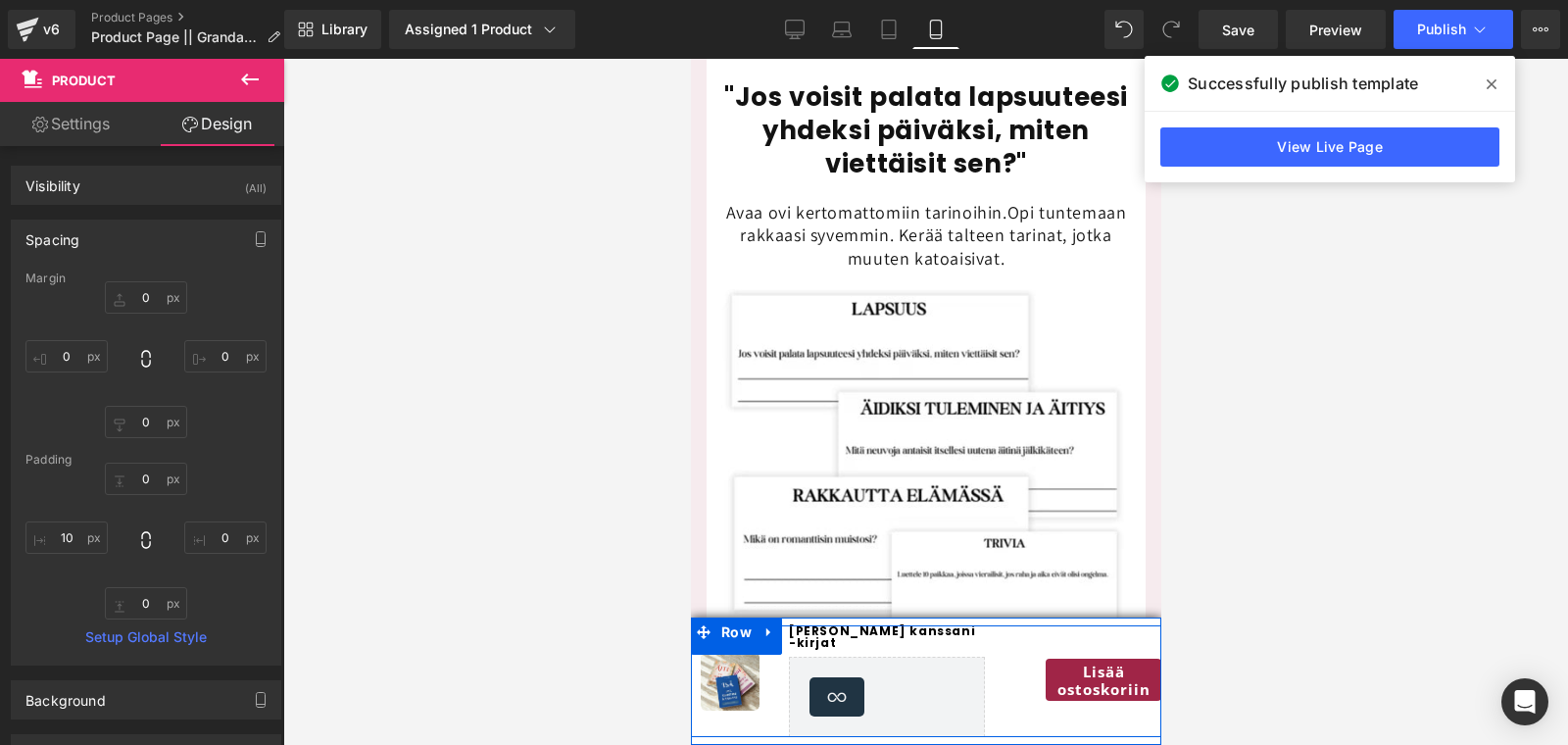
click at [1009, 702] on div "Lisää ostoskoriin Button Product" at bounding box center [1081, 681] width 157 height 112
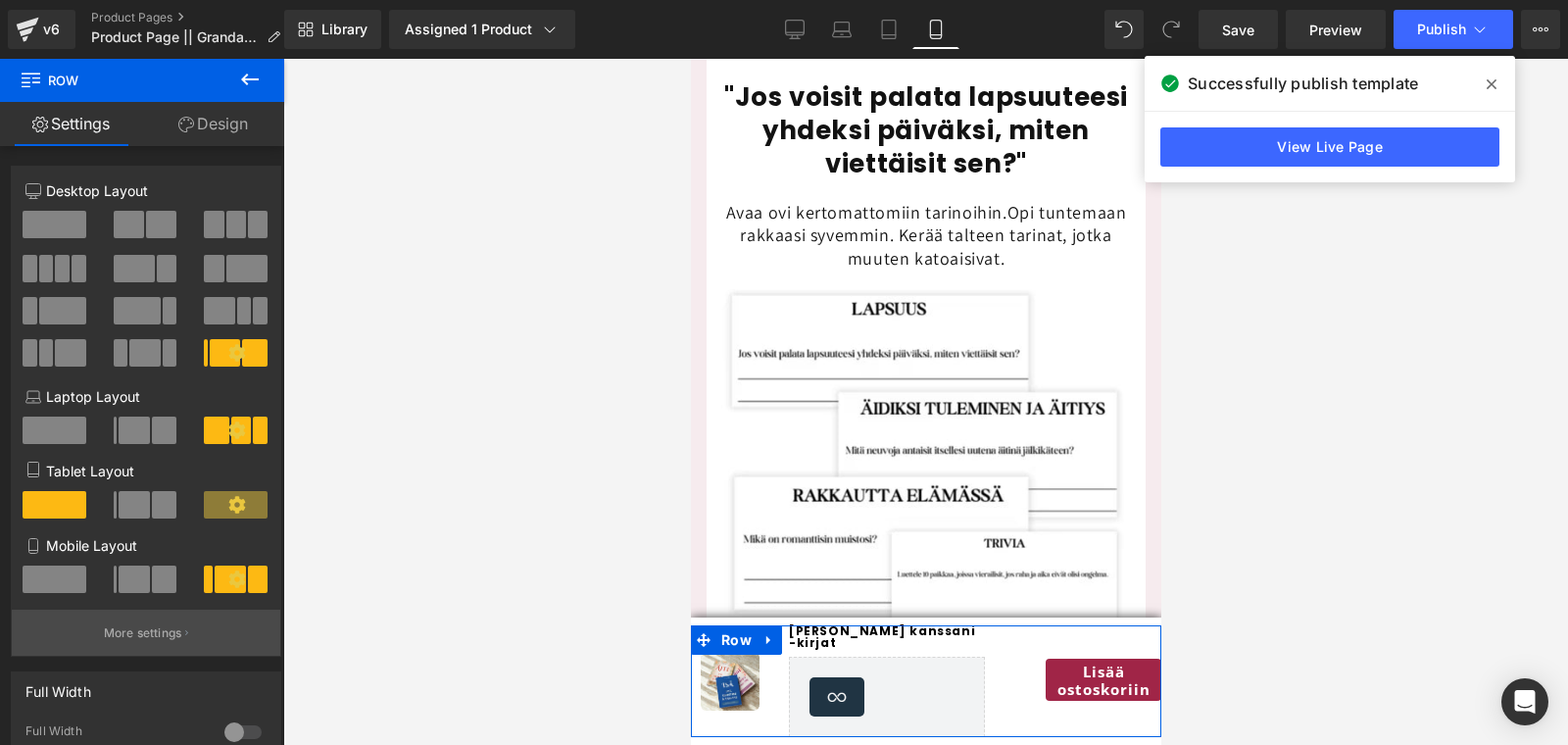
click at [112, 630] on p "More settings" at bounding box center [142, 633] width 78 height 18
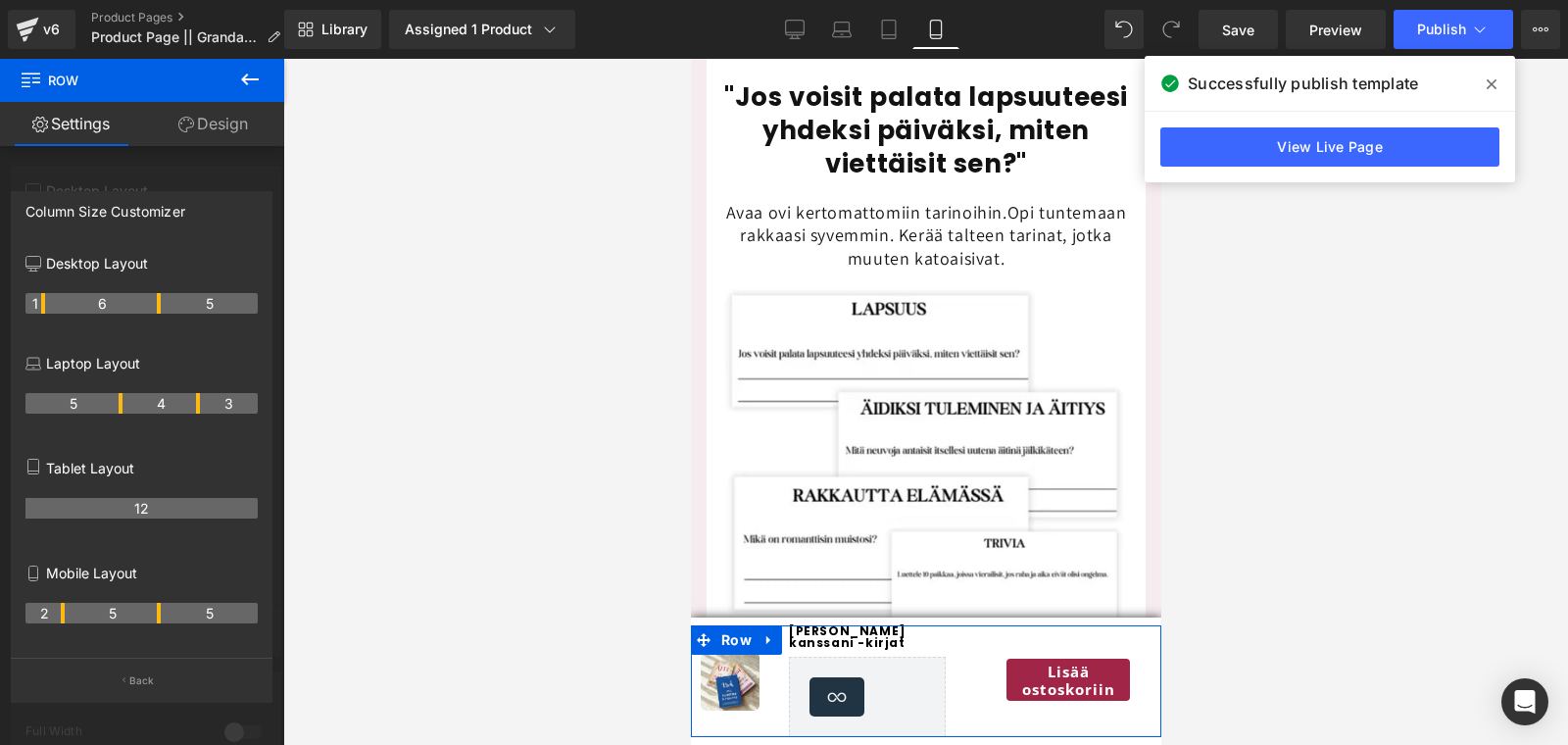
drag, startPoint x: 177, startPoint y: 618, endPoint x: 166, endPoint y: 618, distance: 11.0
click at [166, 618] on tr "2 5 5" at bounding box center [141, 613] width 232 height 21
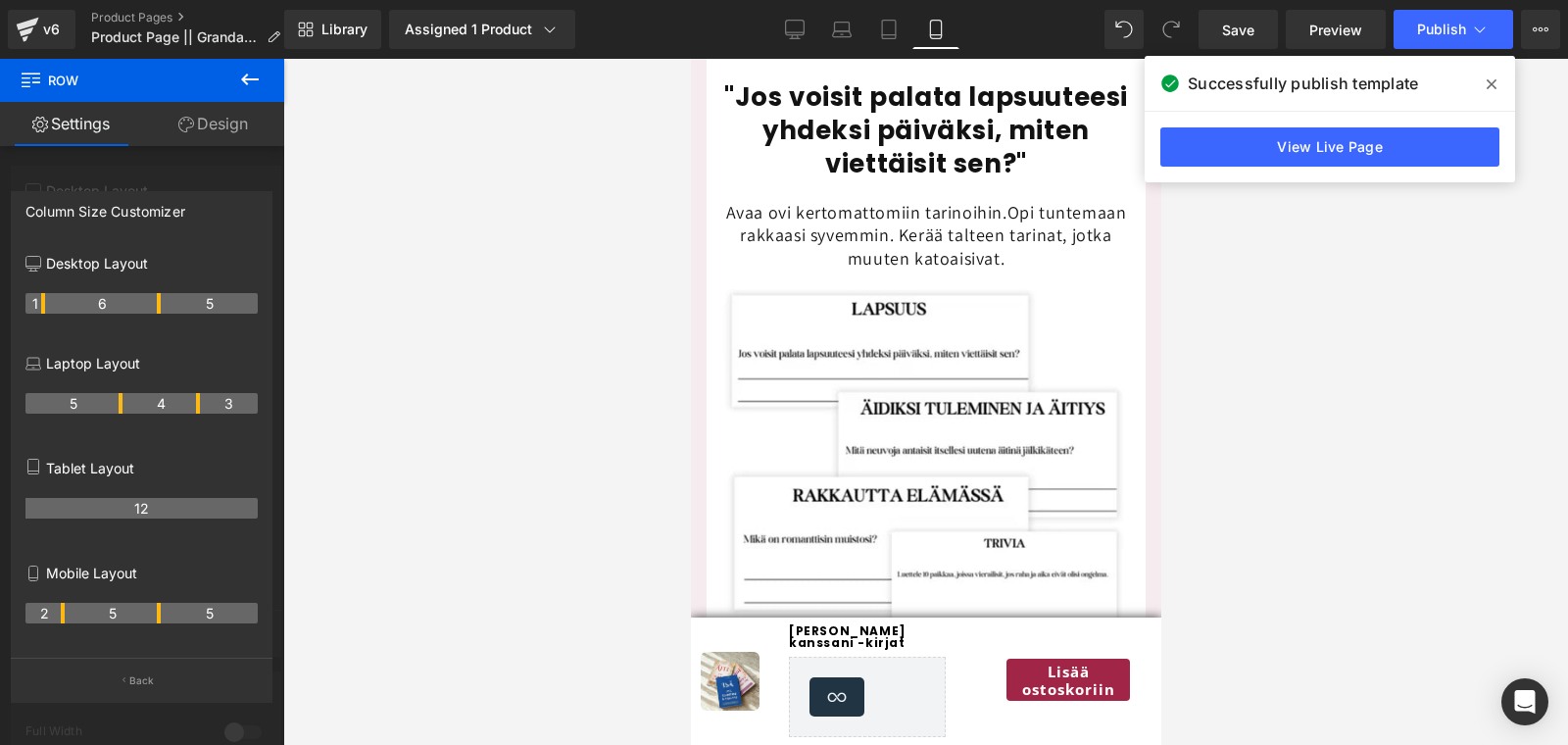
click at [1135, 693] on div at bounding box center [925, 402] width 470 height 687
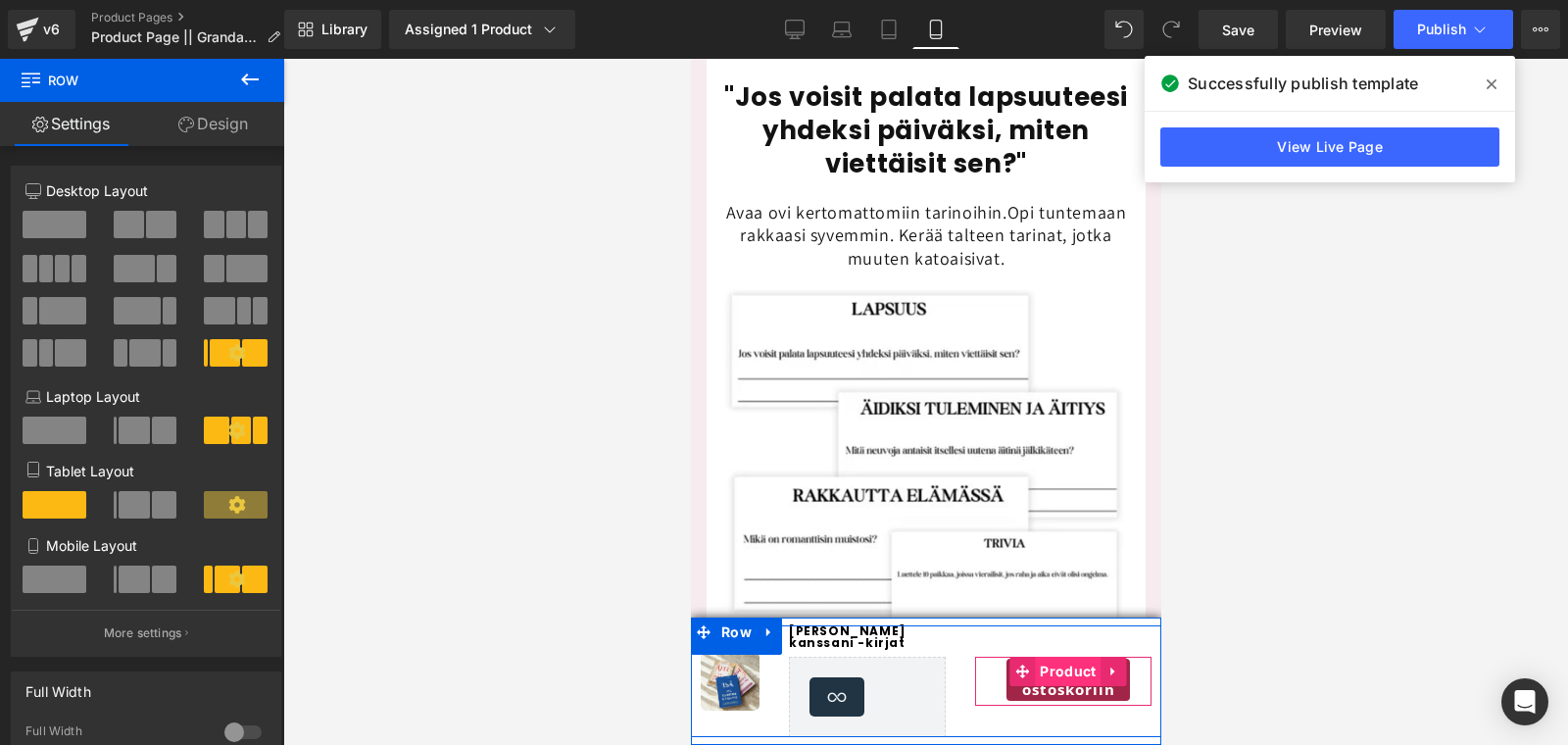
click at [1060, 673] on span "Product" at bounding box center [1066, 672] width 66 height 30
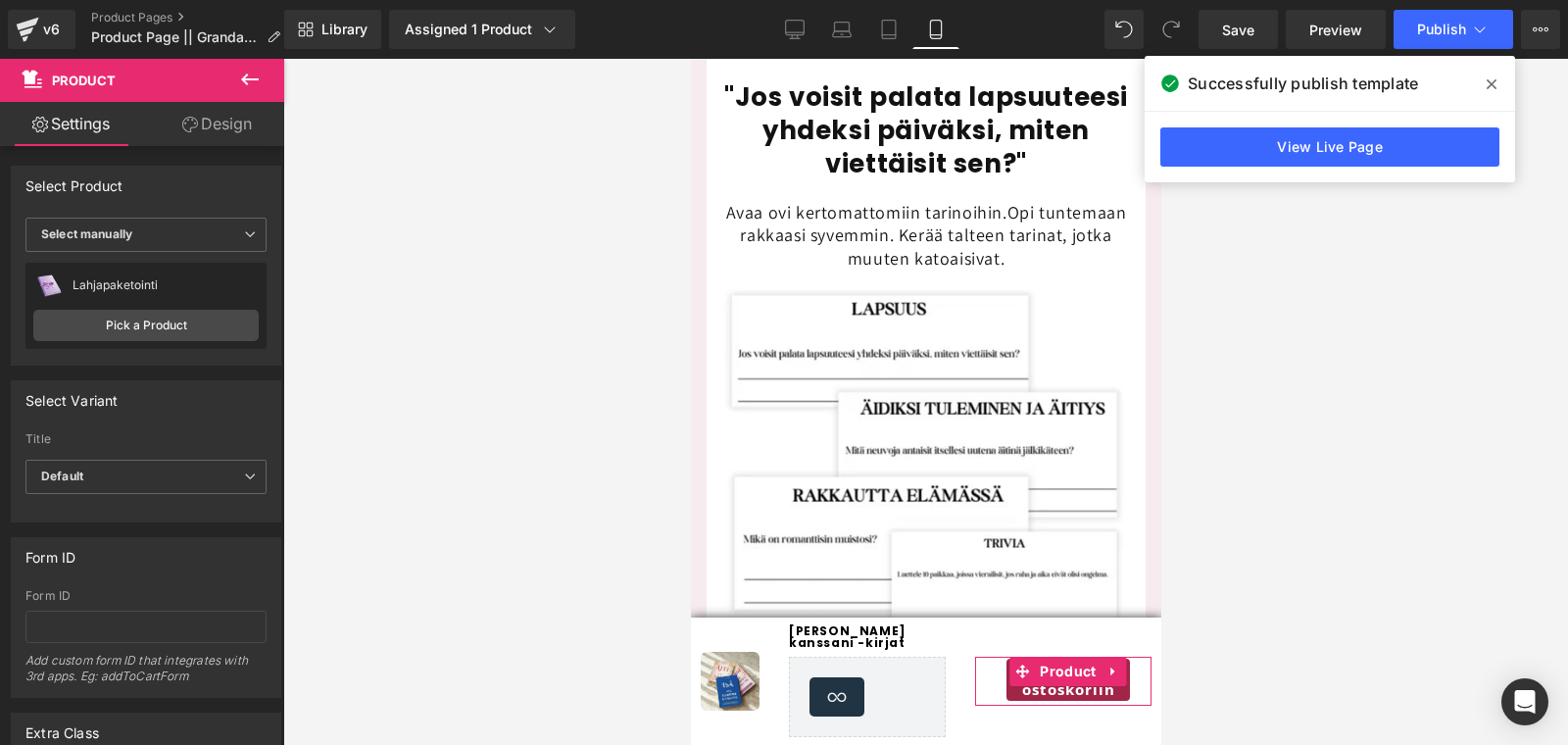
click at [239, 136] on link "Design" at bounding box center [217, 124] width 142 height 44
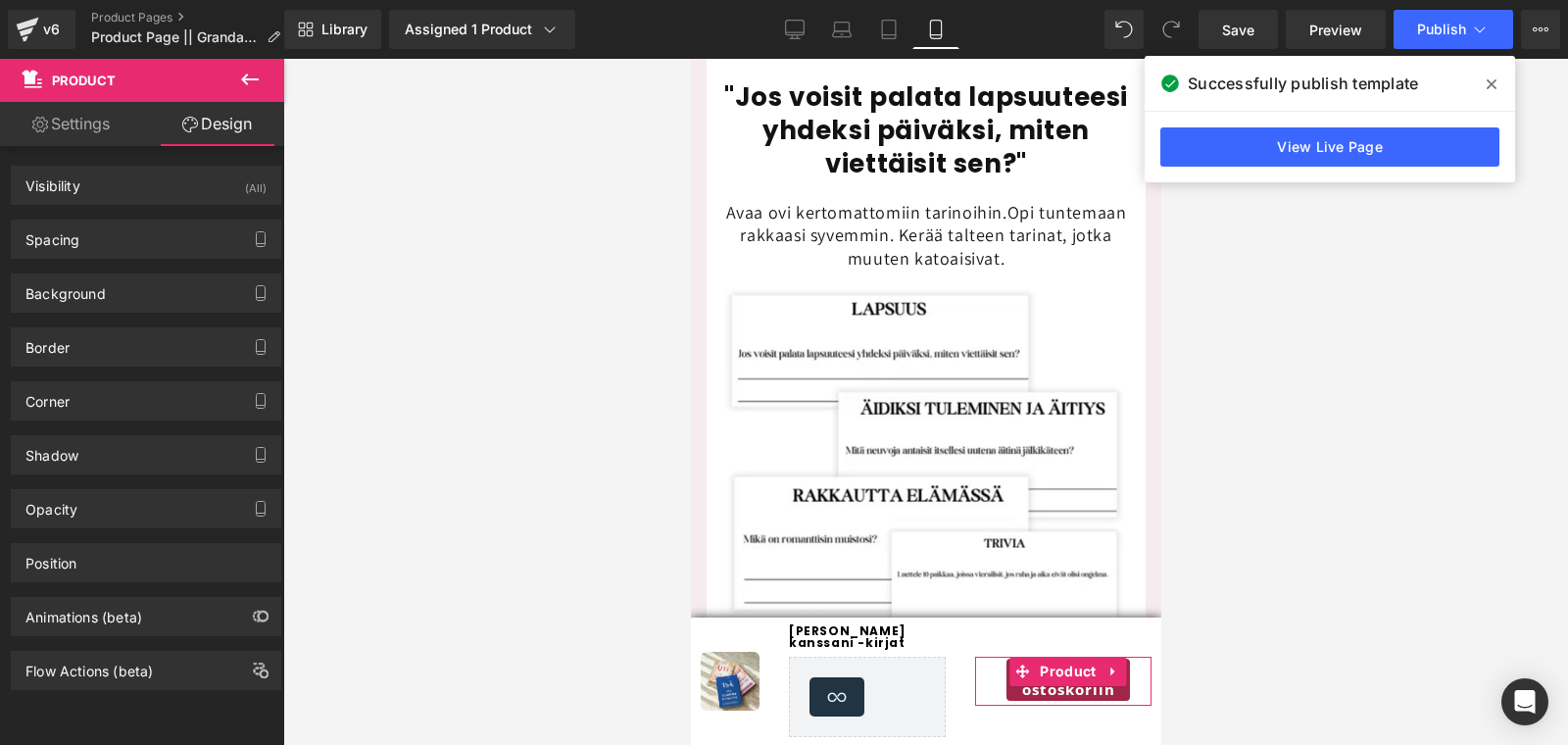
type input "0"
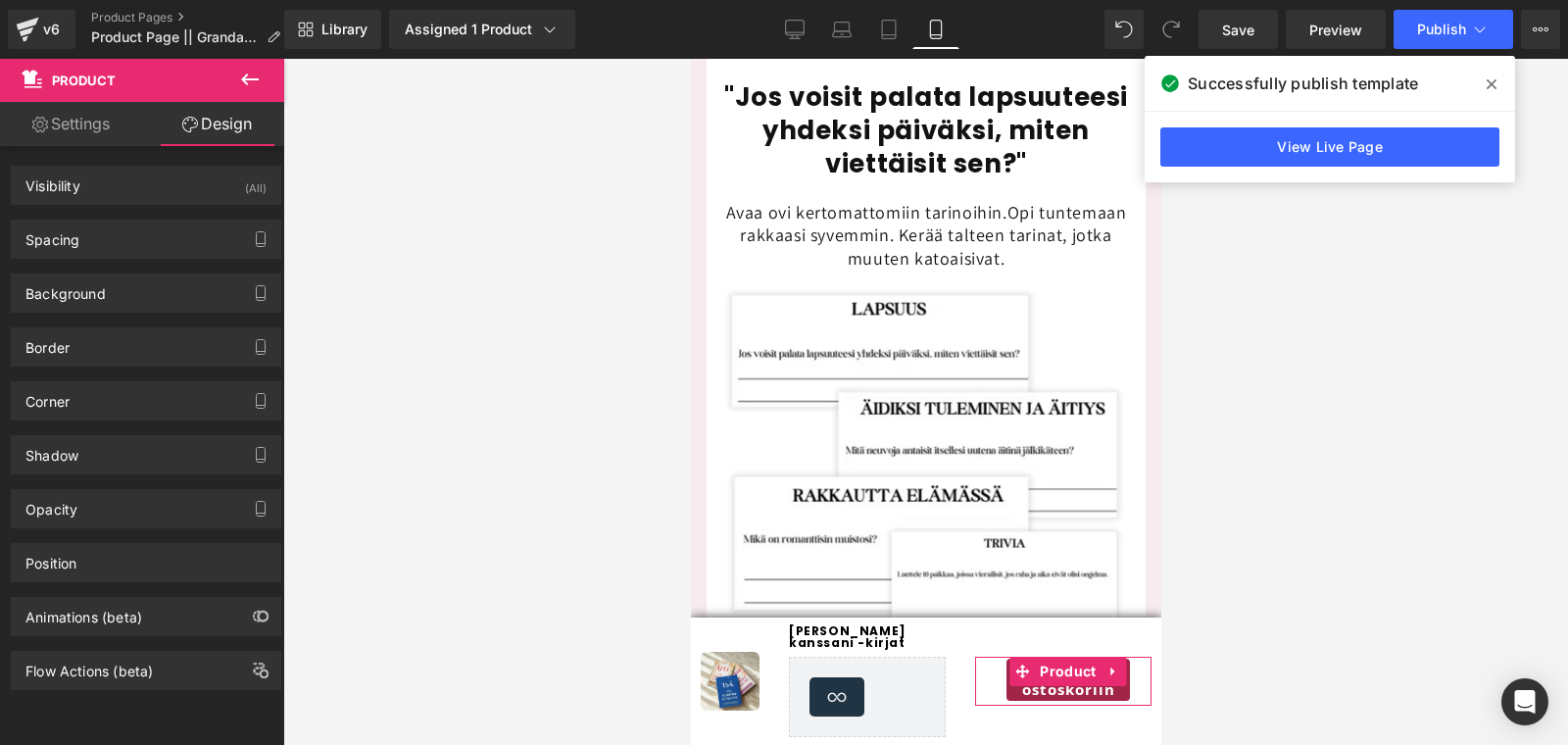
type input "0"
type input "10"
click at [73, 240] on div "Spacing" at bounding box center [52, 234] width 54 height 28
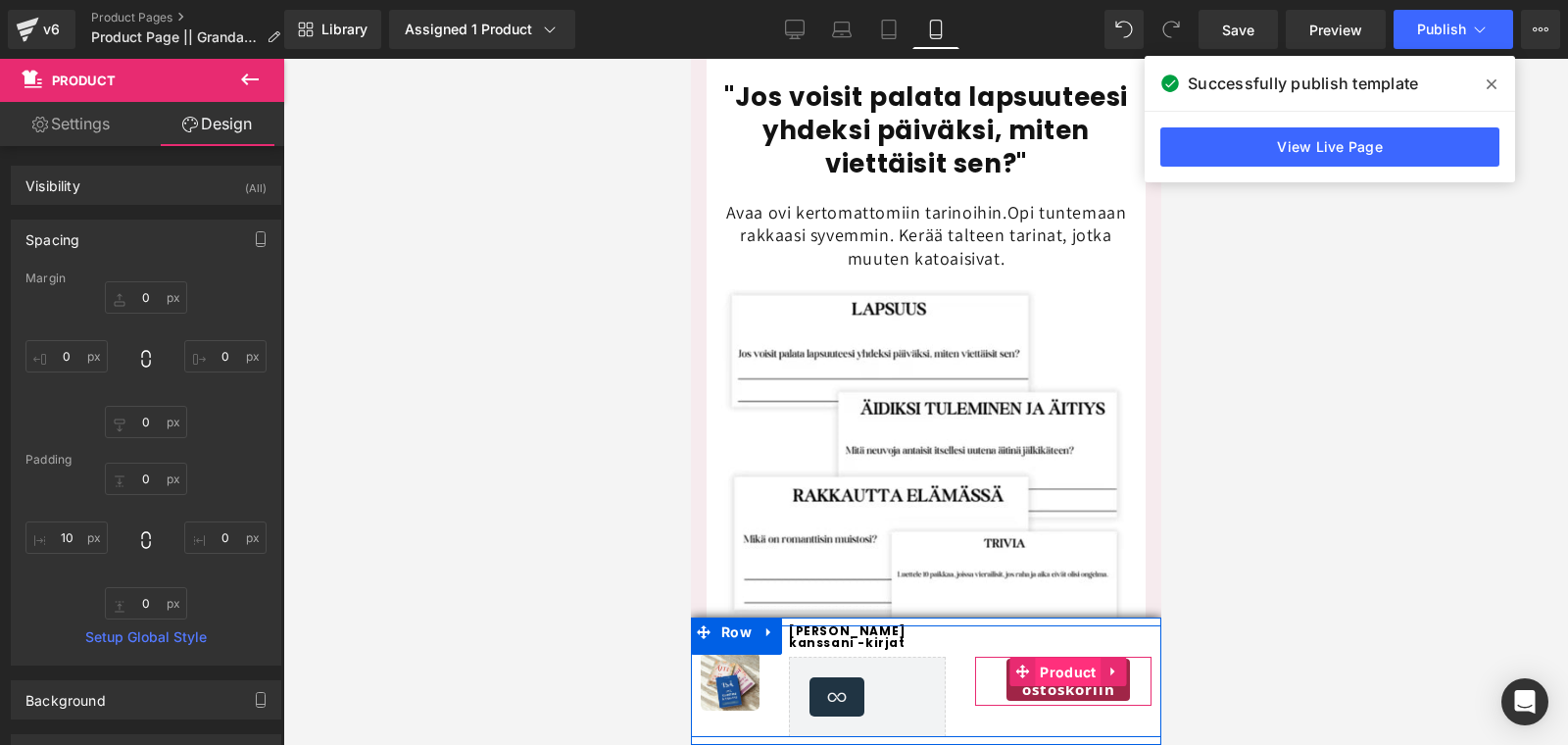
click at [1054, 673] on span "Product" at bounding box center [1066, 673] width 66 height 30
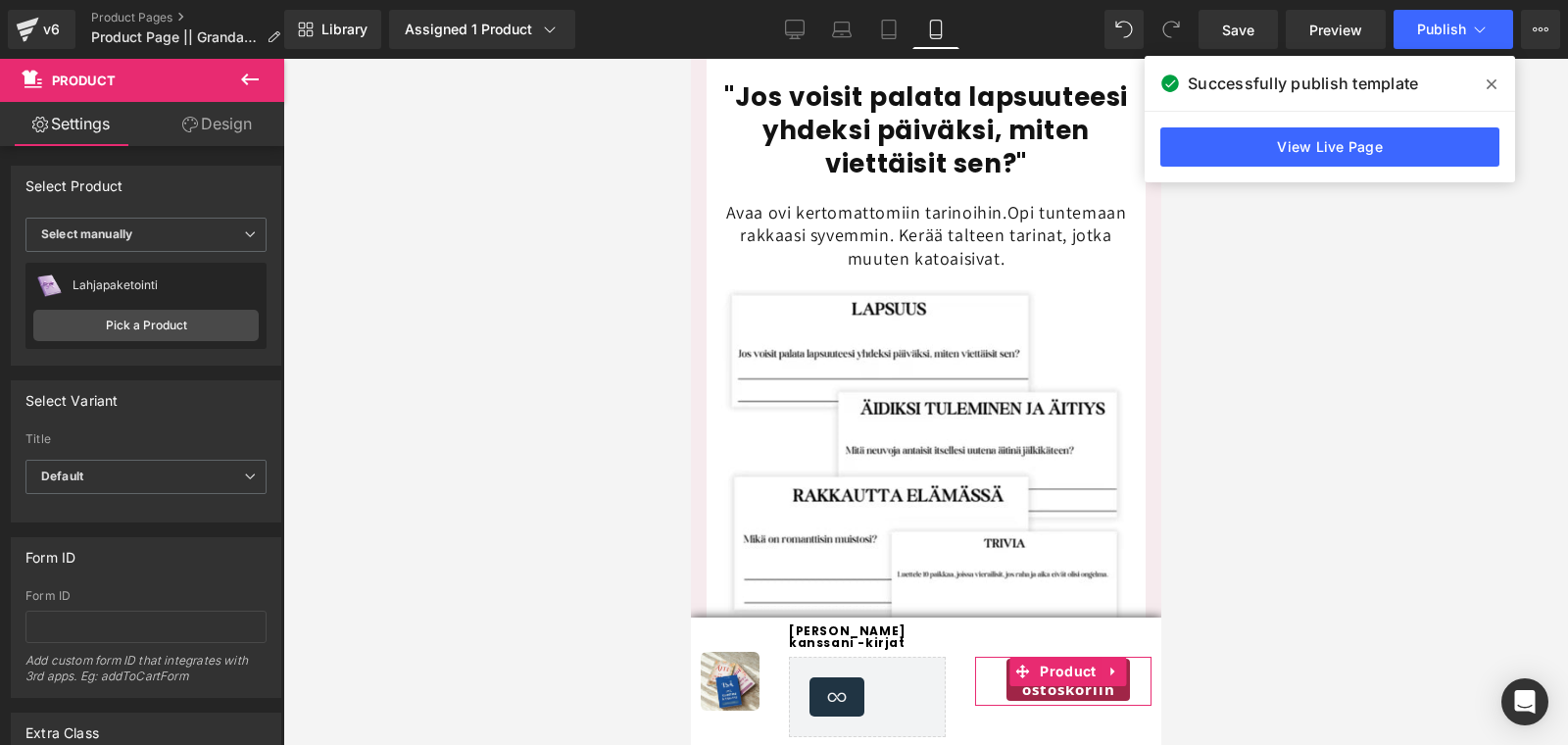
click at [219, 112] on link "Design" at bounding box center [217, 124] width 142 height 44
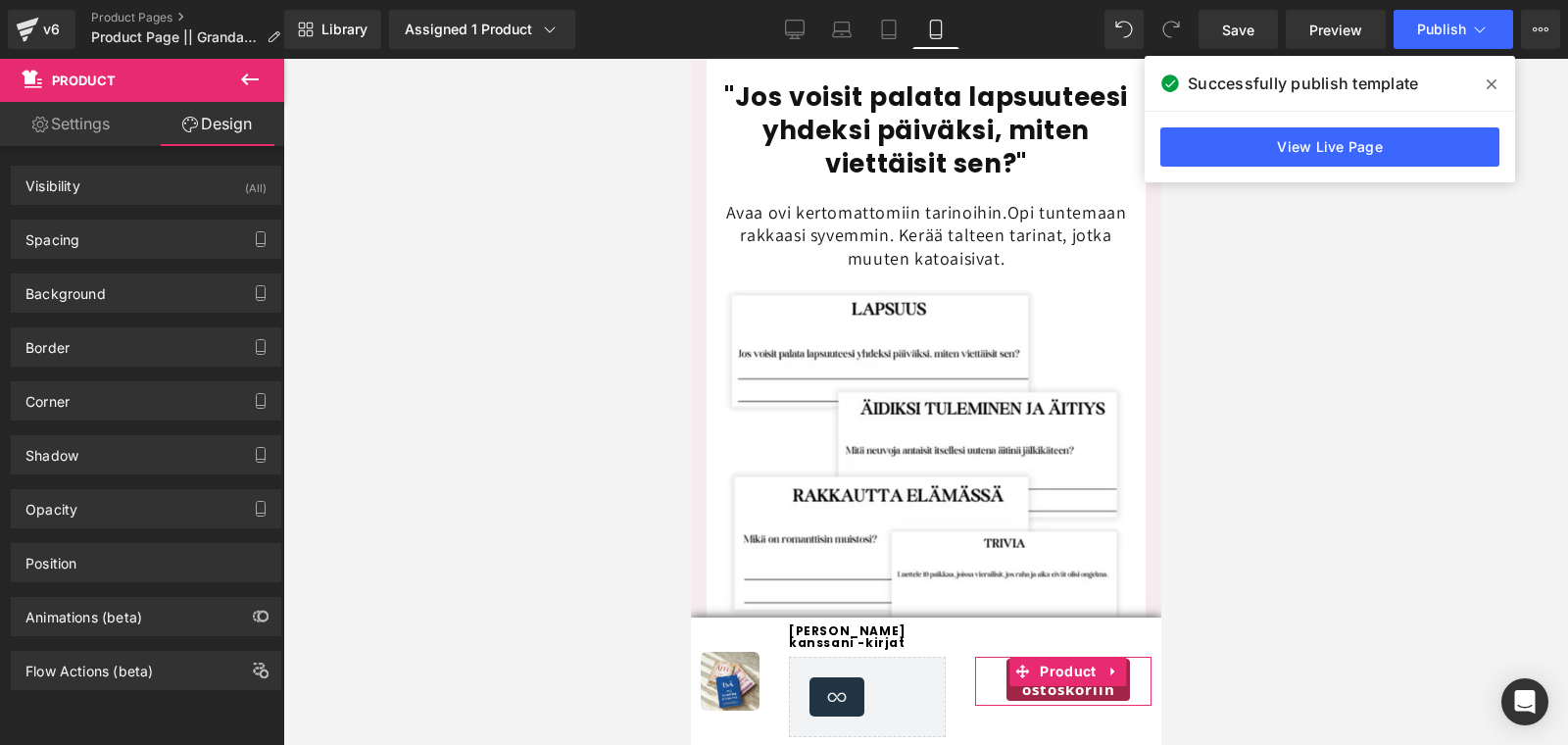
type input "0"
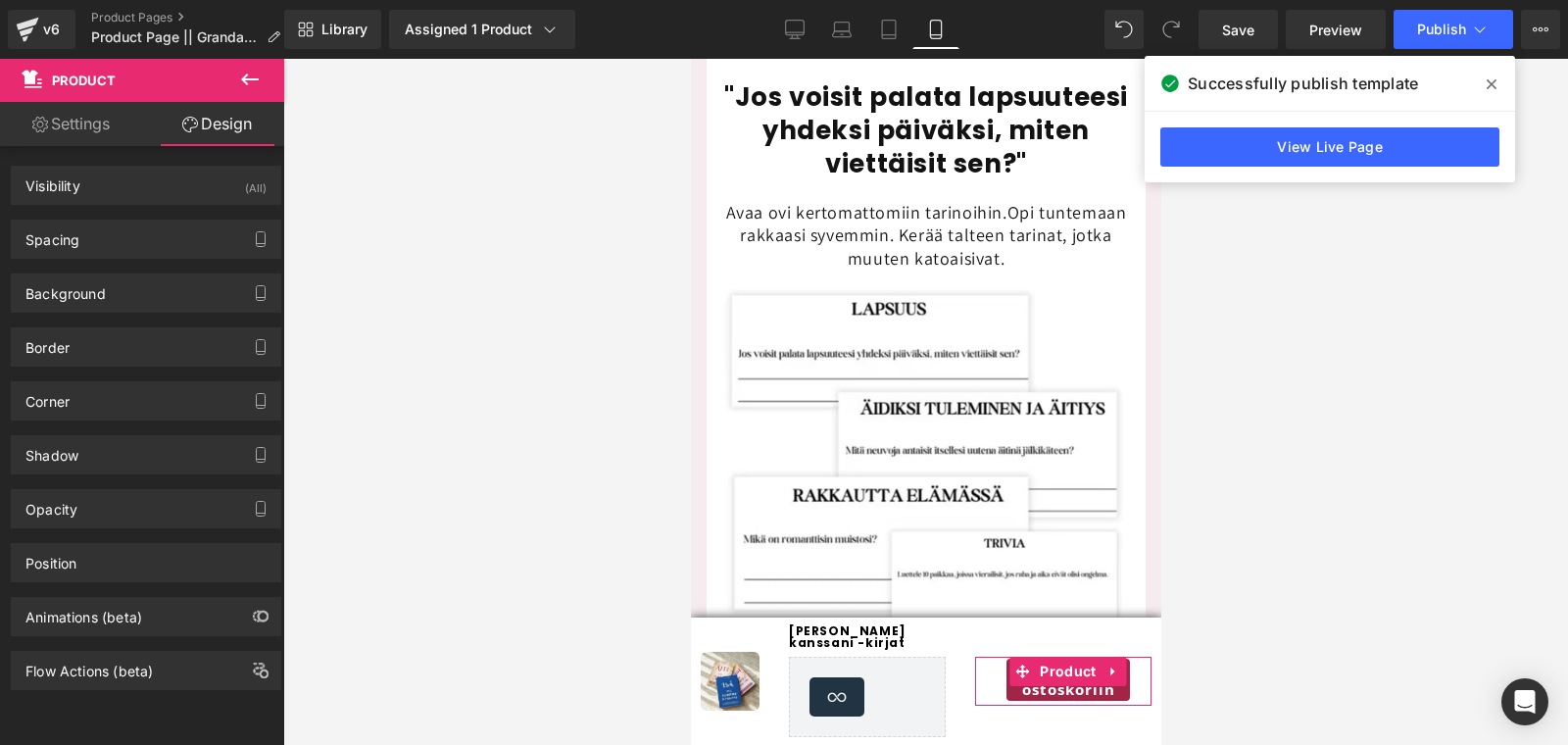
type input "0"
type input "10"
click at [132, 244] on div "Spacing" at bounding box center [146, 239] width 269 height 38
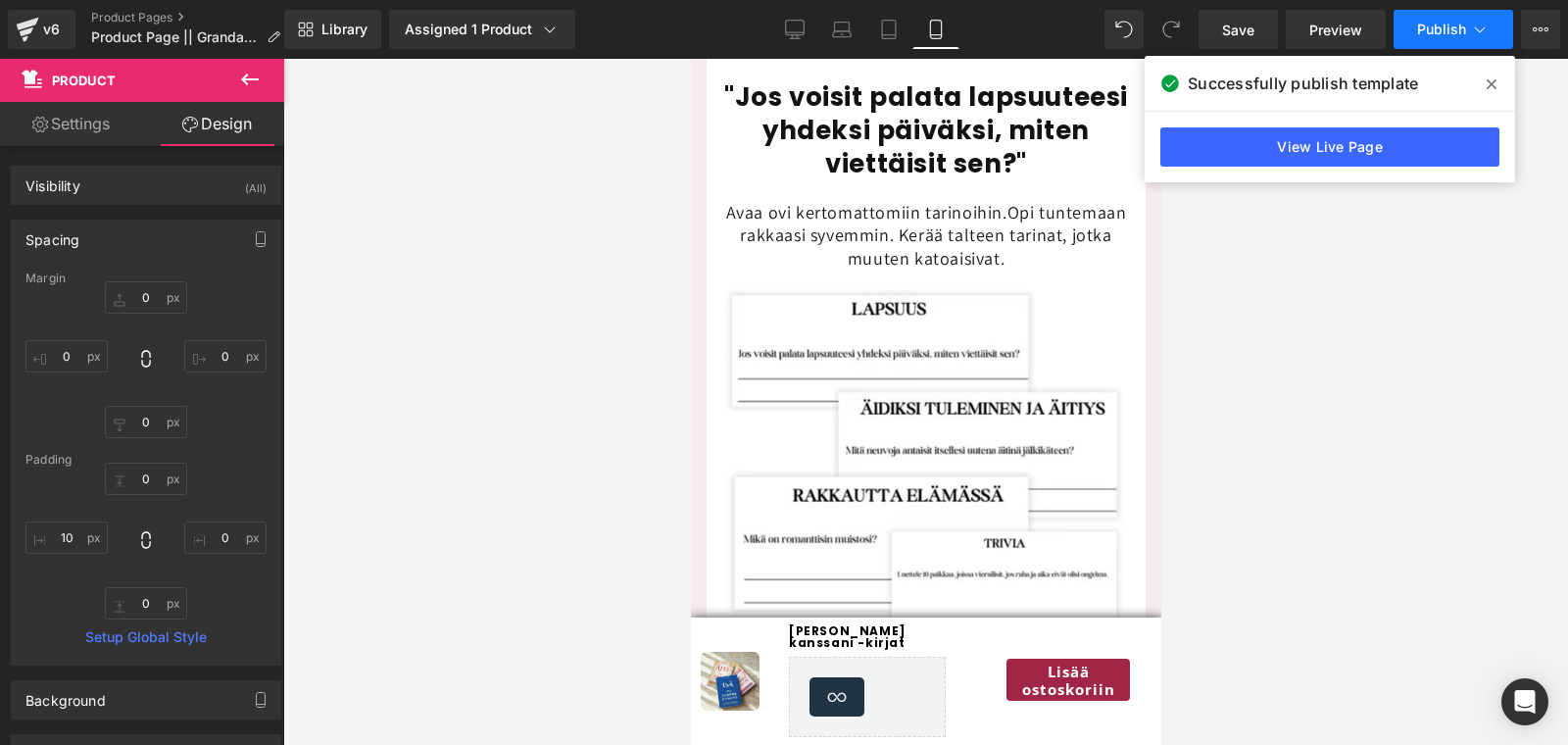
click at [1427, 47] on button "Publish" at bounding box center [1453, 30] width 119 height 40
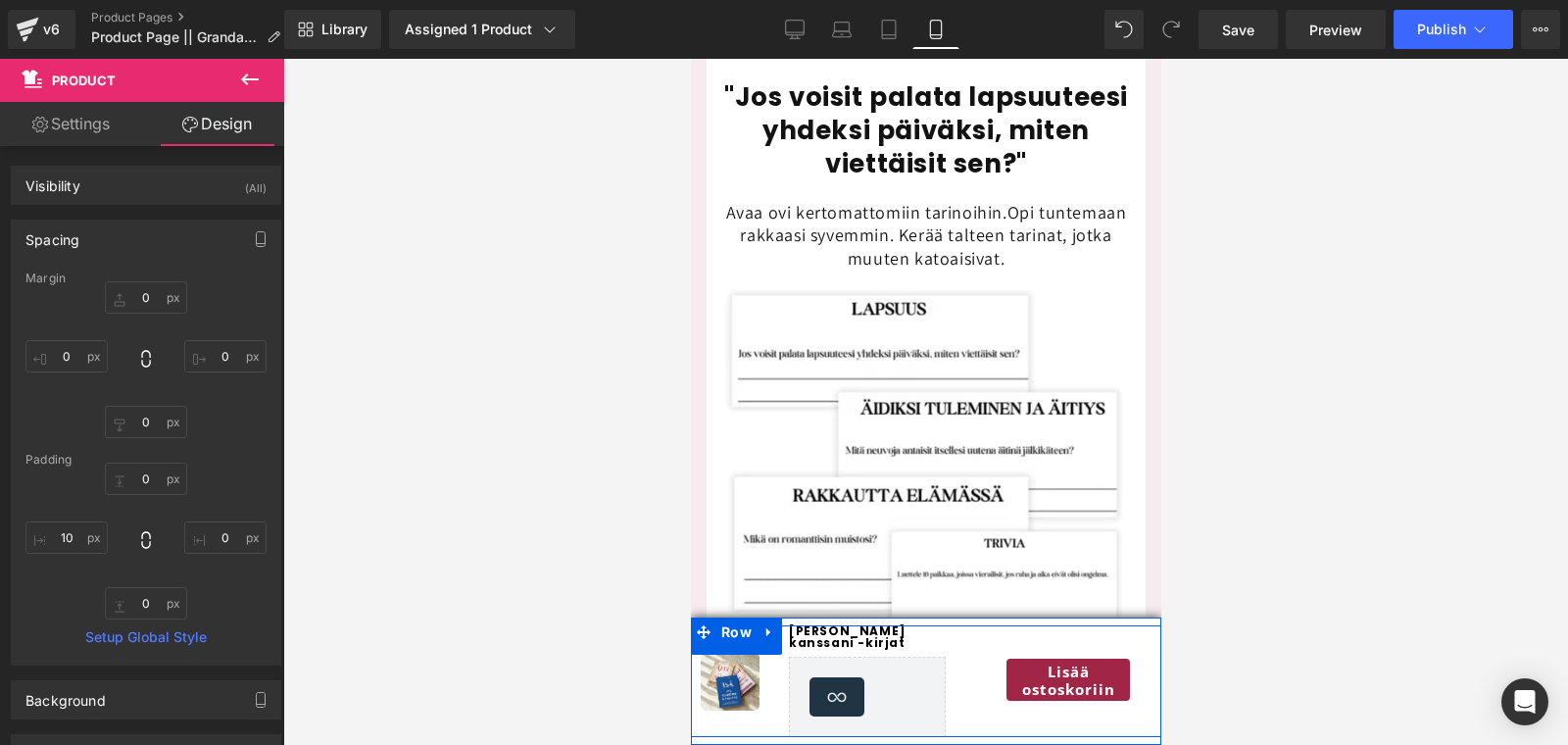
click at [975, 713] on div "Lisää ostoskoriin Button Product" at bounding box center [1062, 681] width 196 height 112
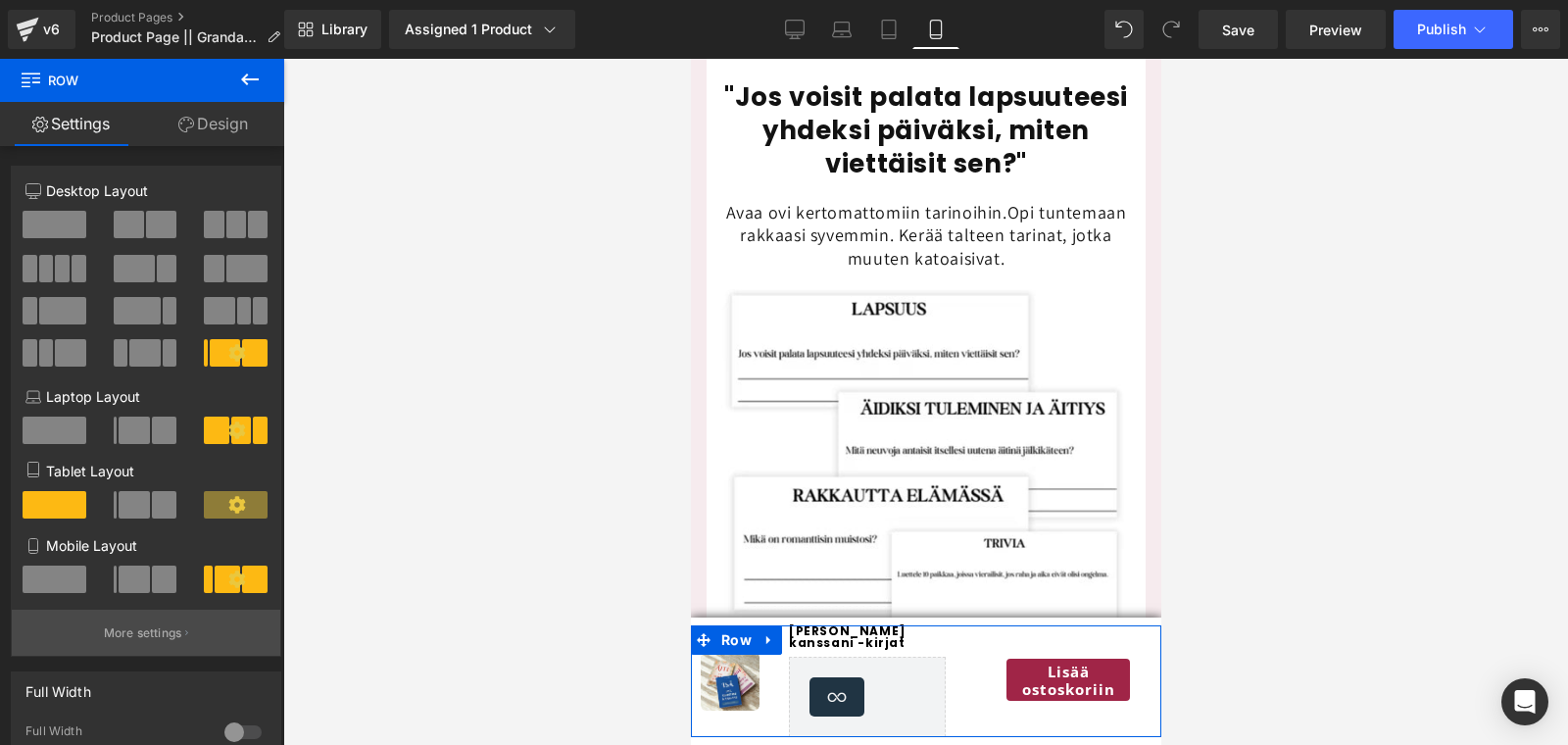
click at [122, 626] on button "More settings" at bounding box center [146, 632] width 269 height 46
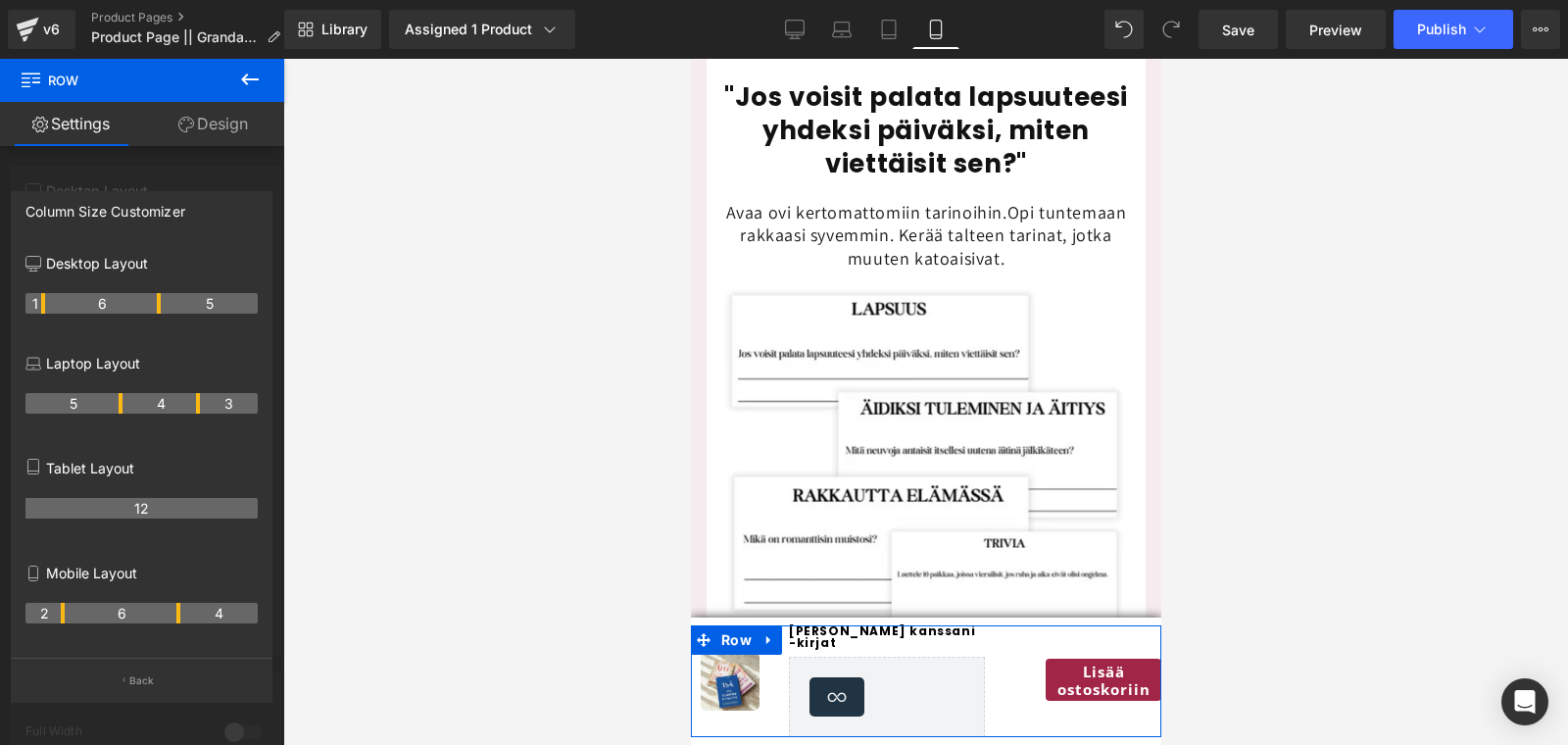
drag, startPoint x: 160, startPoint y: 619, endPoint x: 172, endPoint y: 619, distance: 12.0
click at [172, 619] on th "6" at bounding box center [123, 613] width 117 height 21
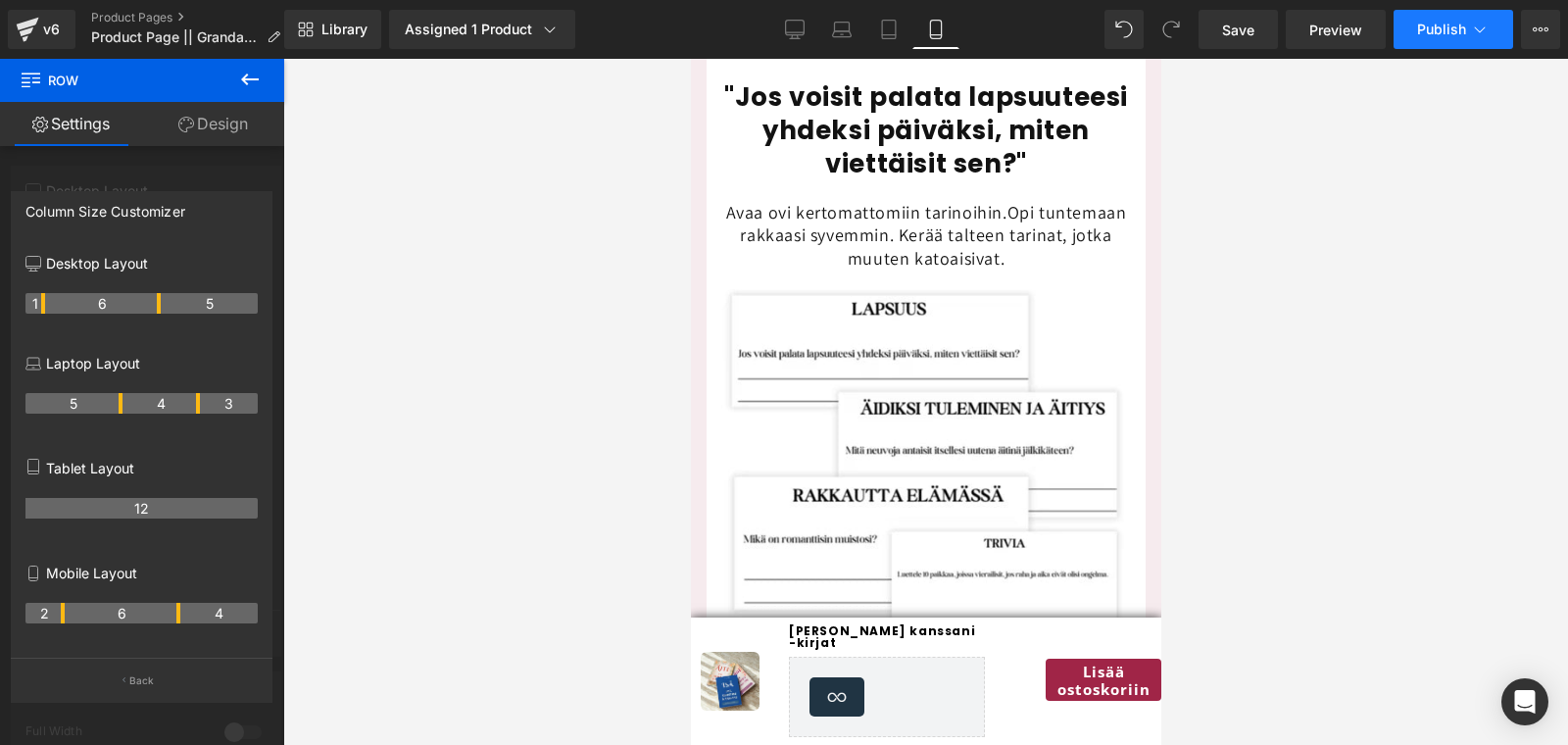
click at [1448, 25] on span "Publish" at bounding box center [1442, 30] width 49 height 16
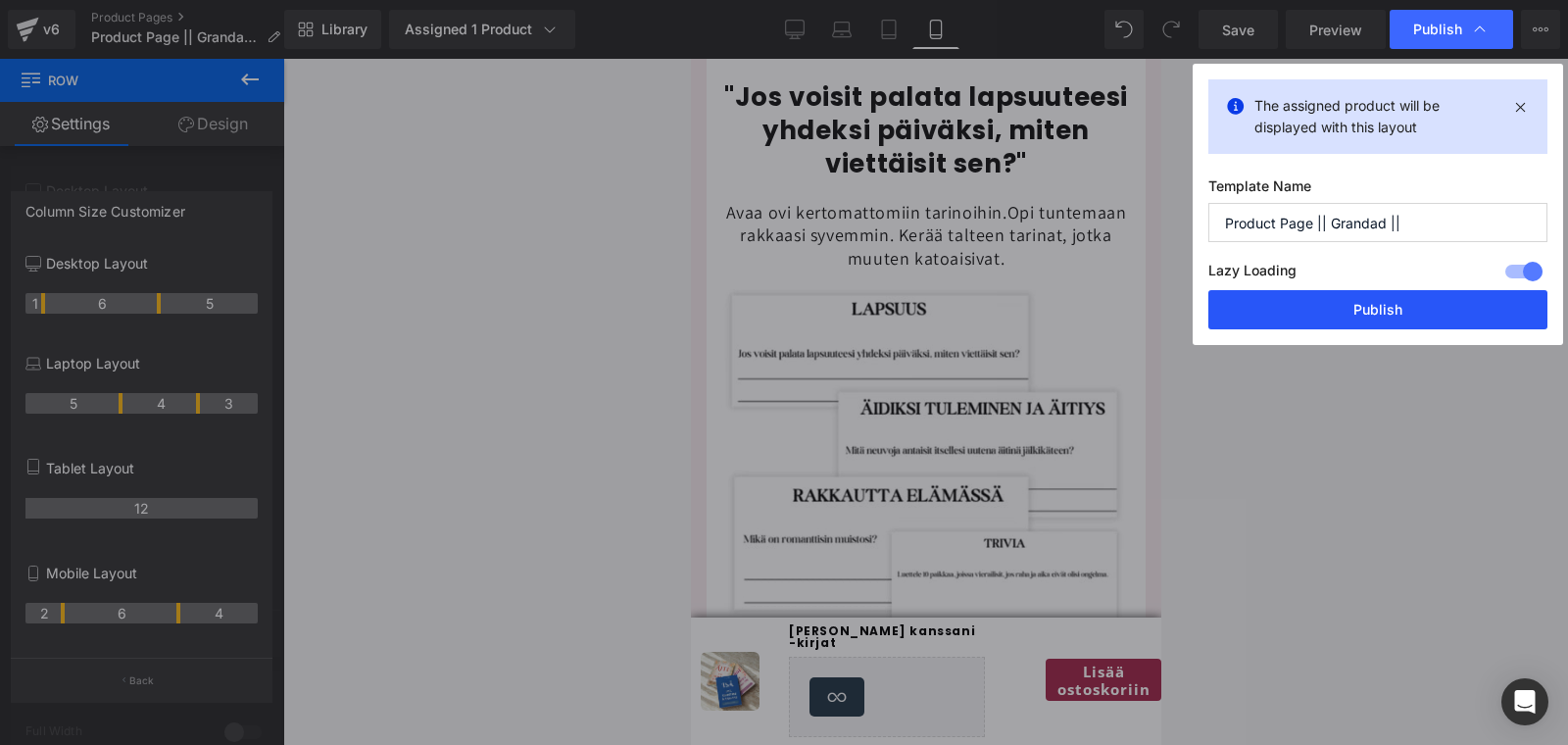
click at [1277, 319] on button "Publish" at bounding box center [1377, 310] width 339 height 40
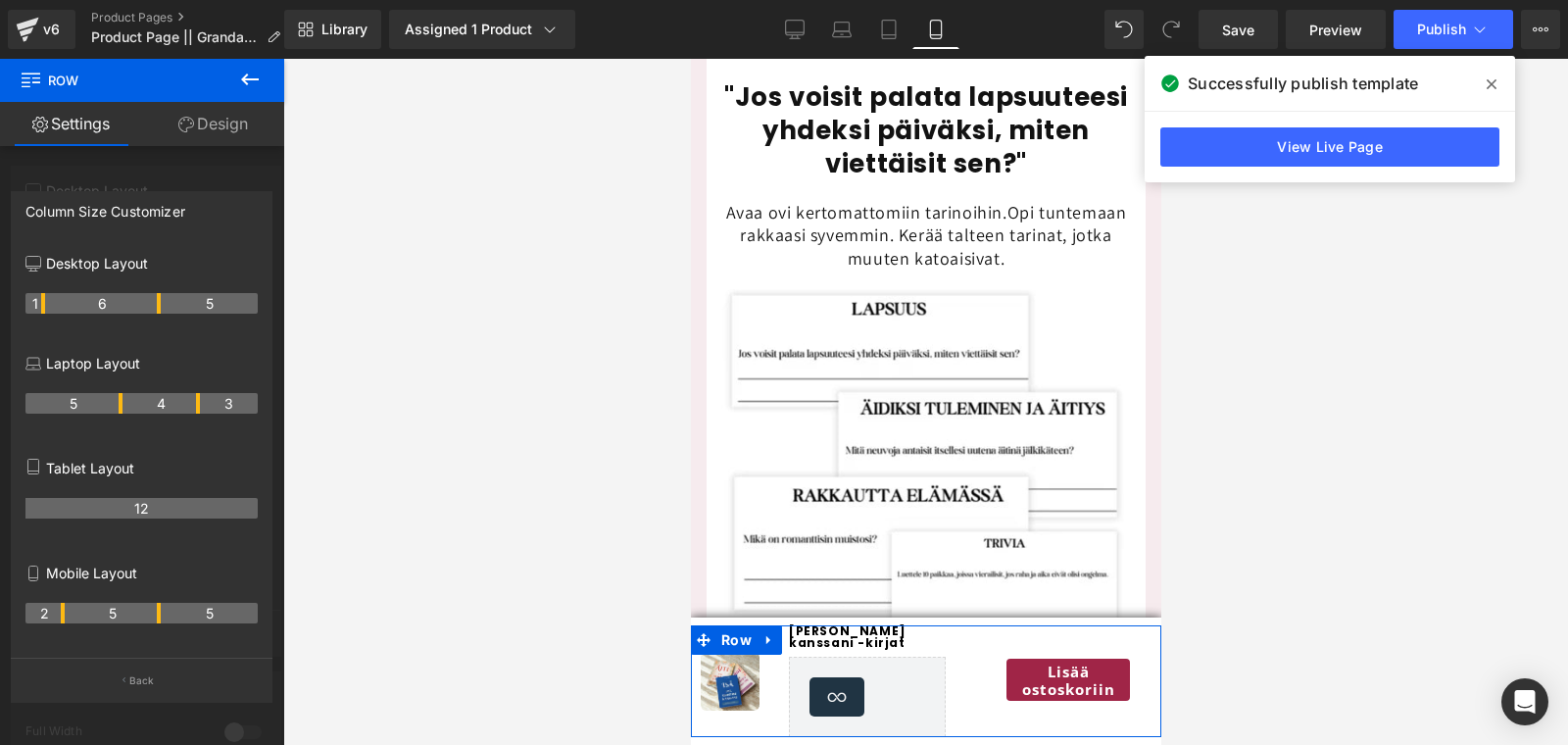
drag, startPoint x: 179, startPoint y: 615, endPoint x: 168, endPoint y: 617, distance: 11.2
click at [168, 617] on tr "2 5 5" at bounding box center [141, 613] width 232 height 21
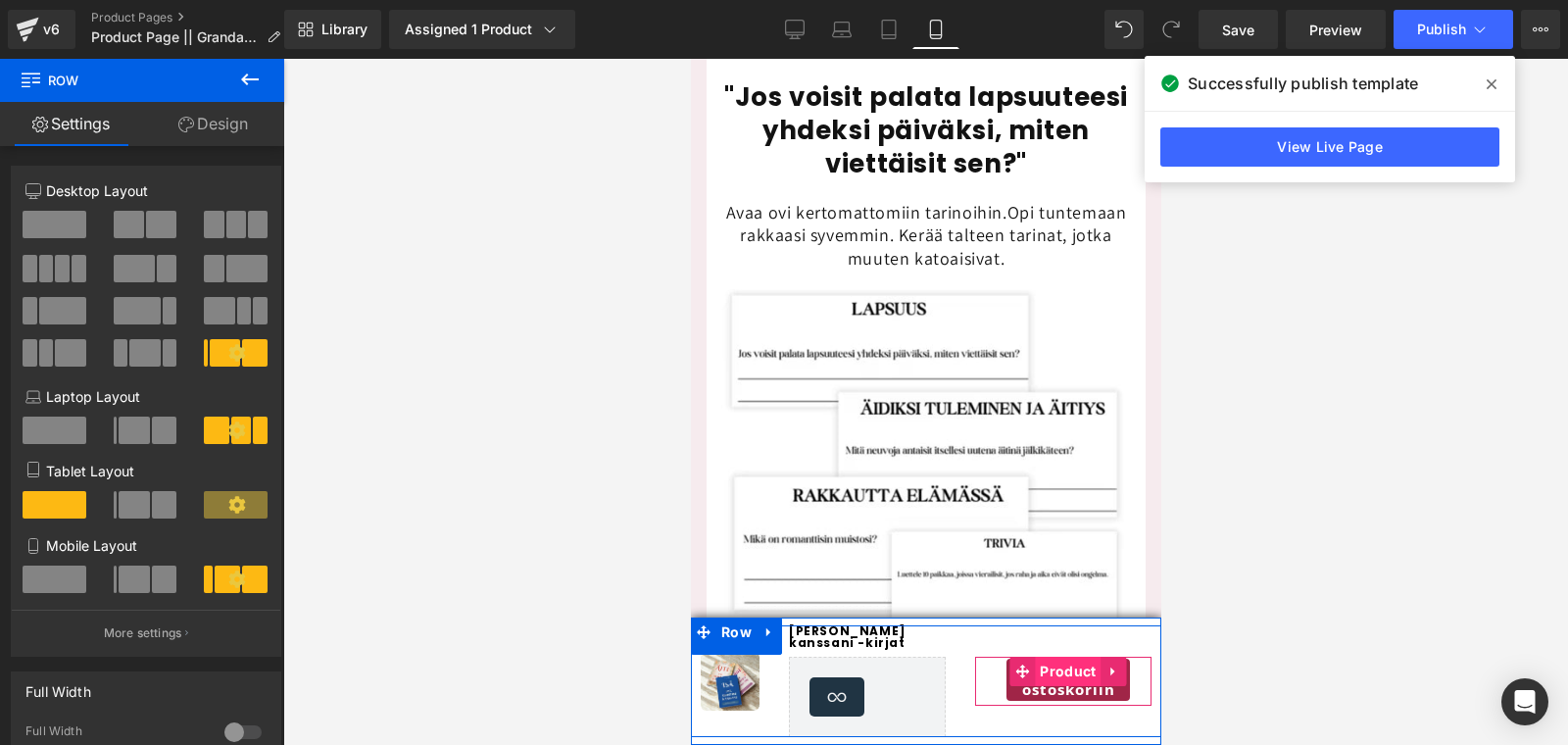
click at [1047, 681] on span "Product" at bounding box center [1066, 672] width 66 height 30
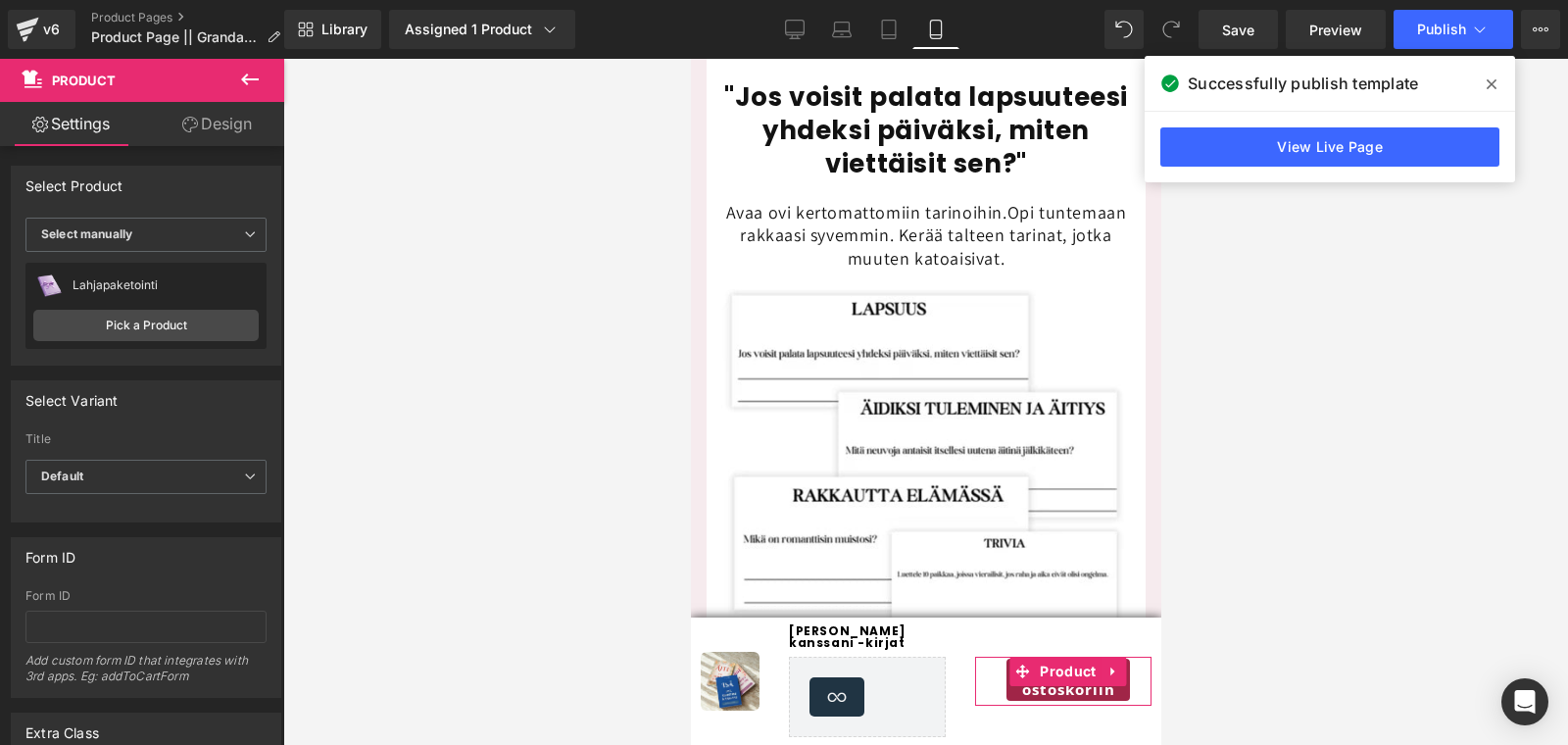
click at [196, 124] on link "Design" at bounding box center [217, 124] width 142 height 44
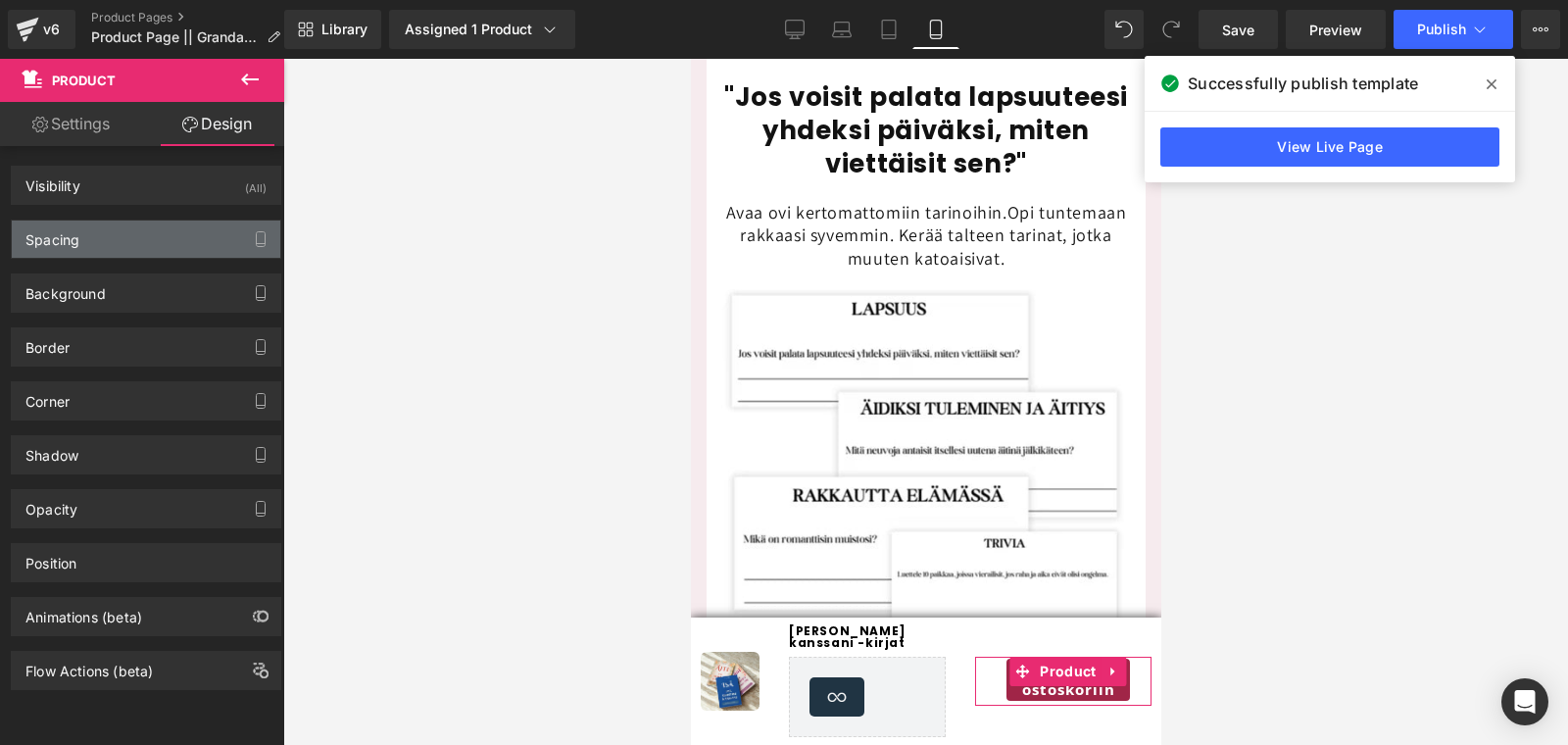
click at [49, 249] on div "Spacing" at bounding box center [146, 239] width 269 height 38
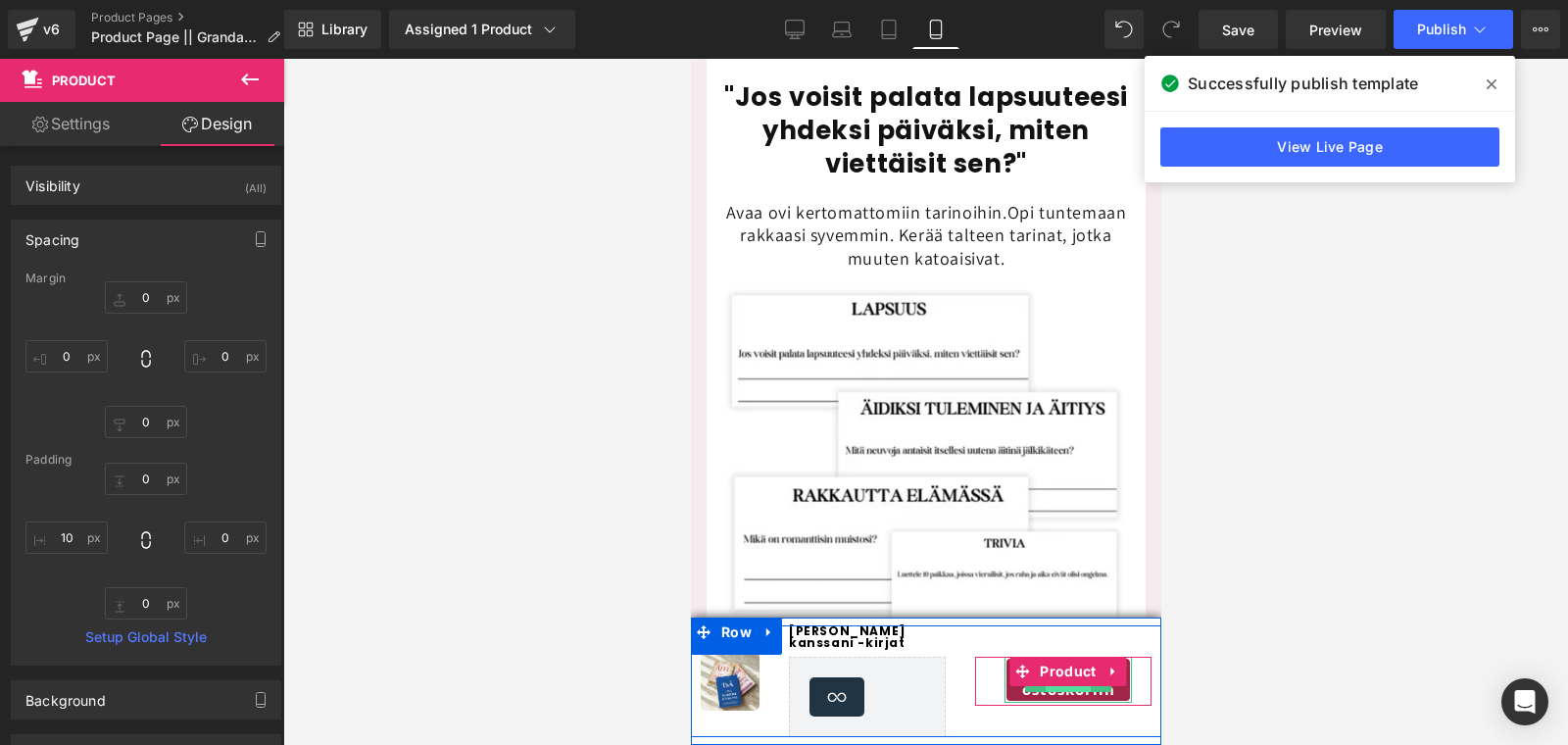
click at [1045, 692] on span "Button" at bounding box center [1067, 681] width 45 height 24
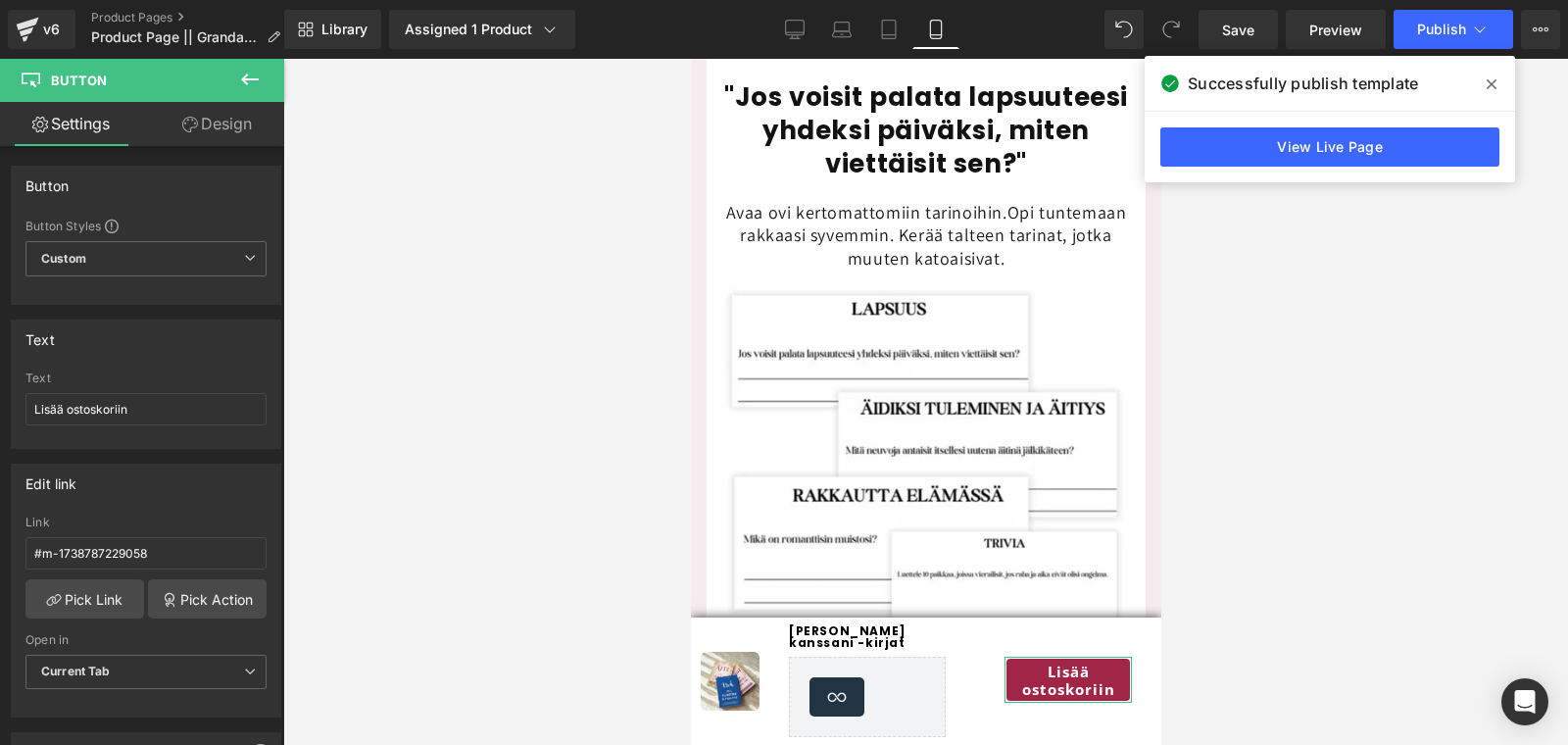
click at [234, 123] on link "Design" at bounding box center [217, 124] width 142 height 44
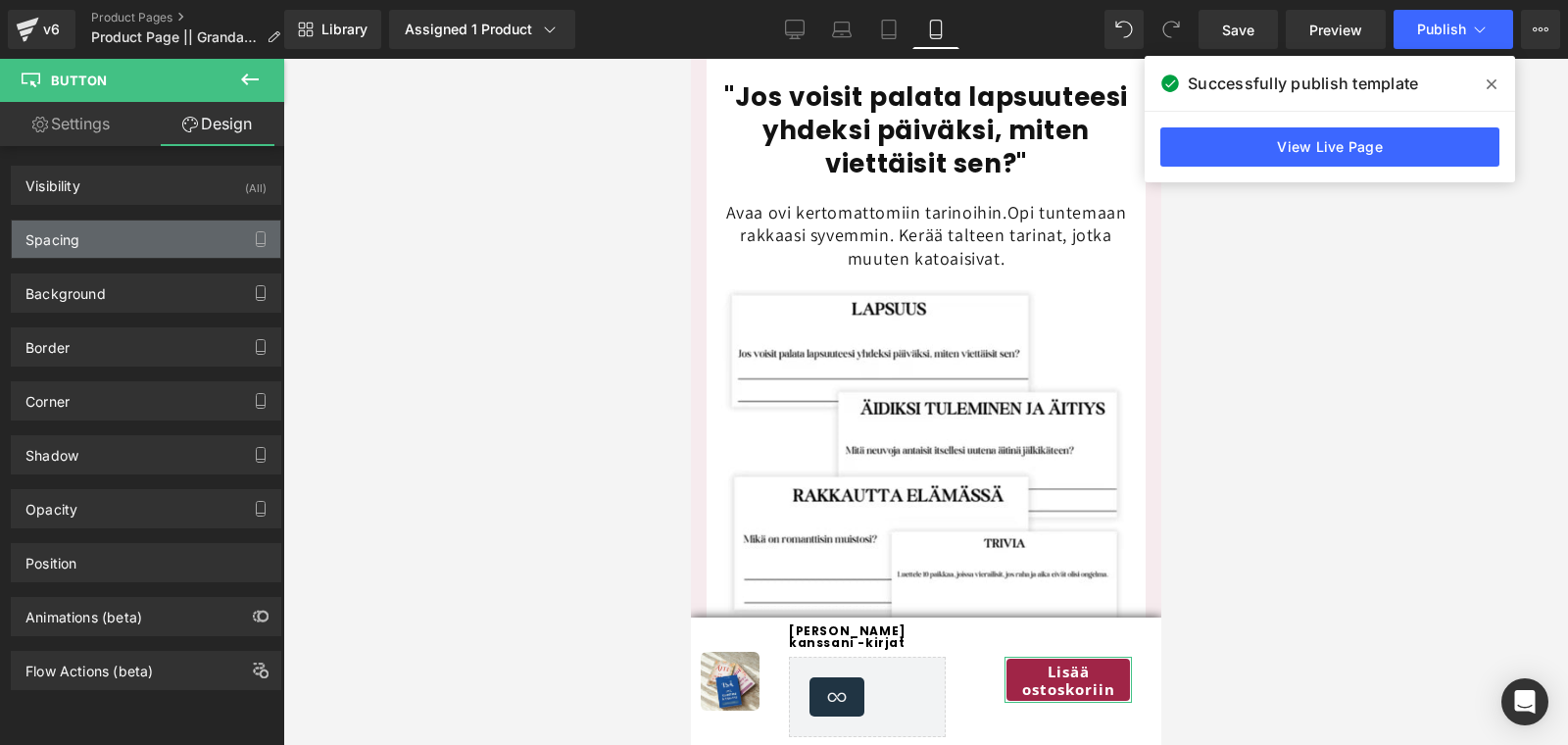
click at [33, 228] on div "Spacing" at bounding box center [52, 234] width 54 height 28
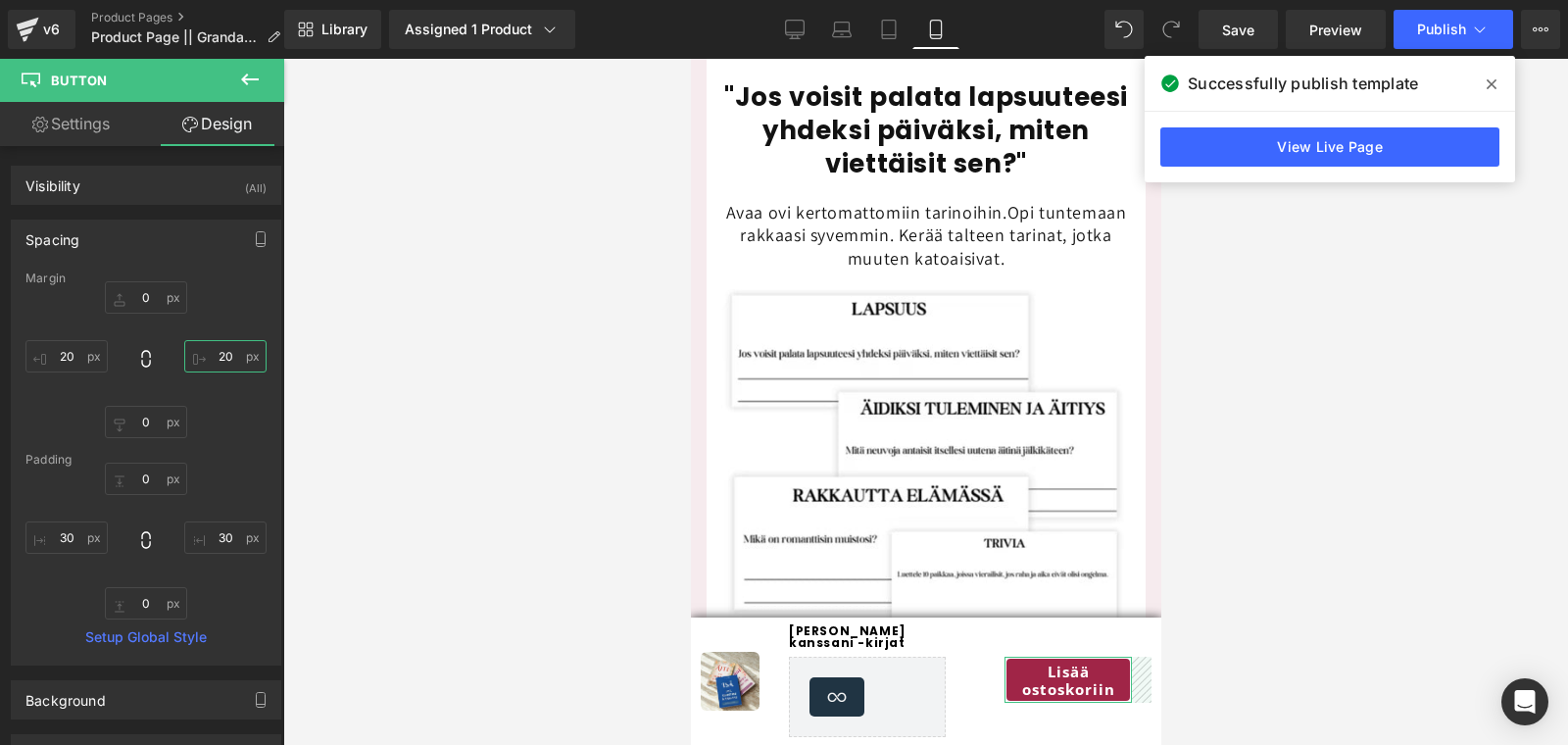
click at [220, 358] on input "20" at bounding box center [225, 356] width 82 height 33
type input "0"
click at [1450, 42] on button "Publish" at bounding box center [1453, 30] width 119 height 40
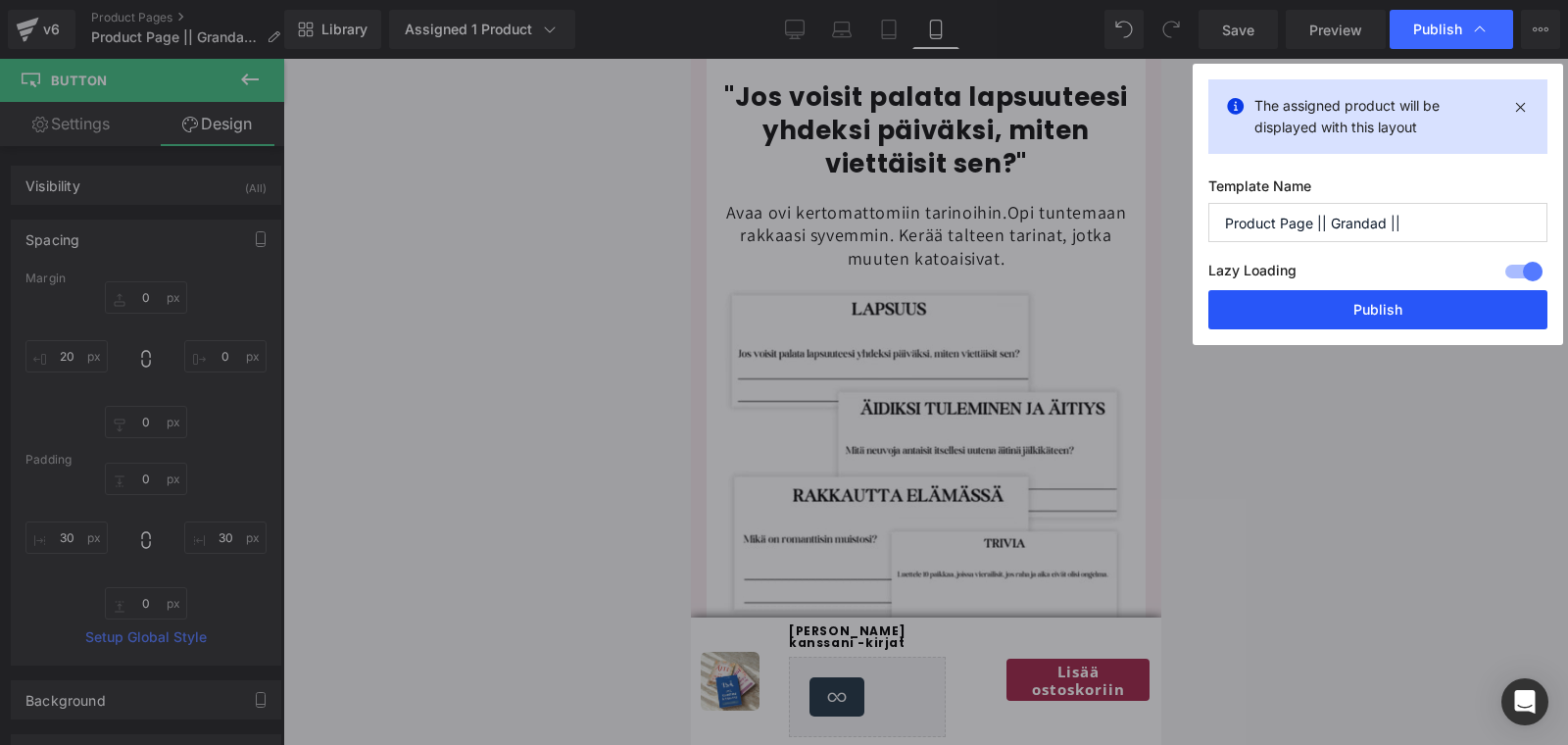
click at [1373, 306] on button "Publish" at bounding box center [1377, 310] width 339 height 40
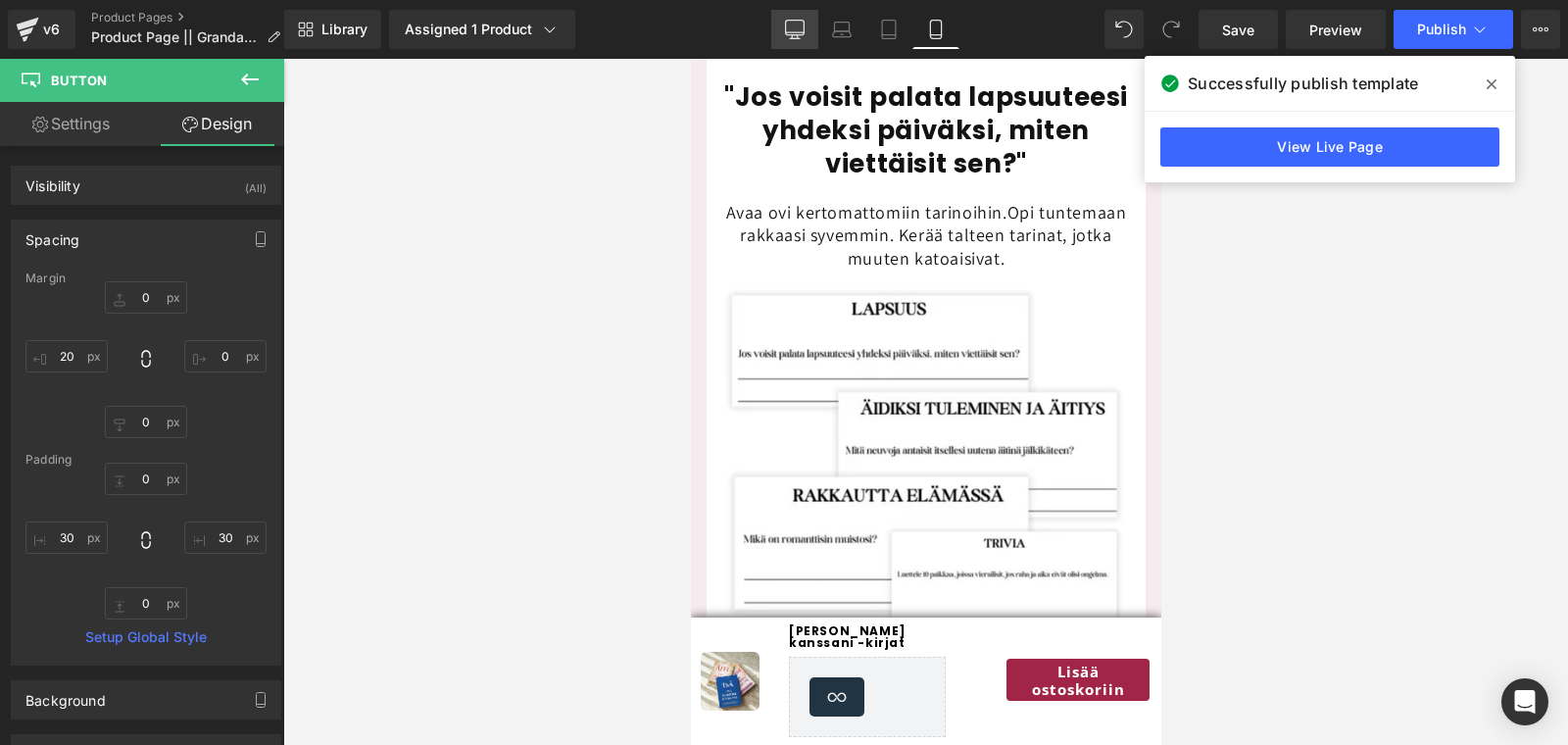
click at [805, 26] on icon at bounding box center [795, 30] width 20 height 20
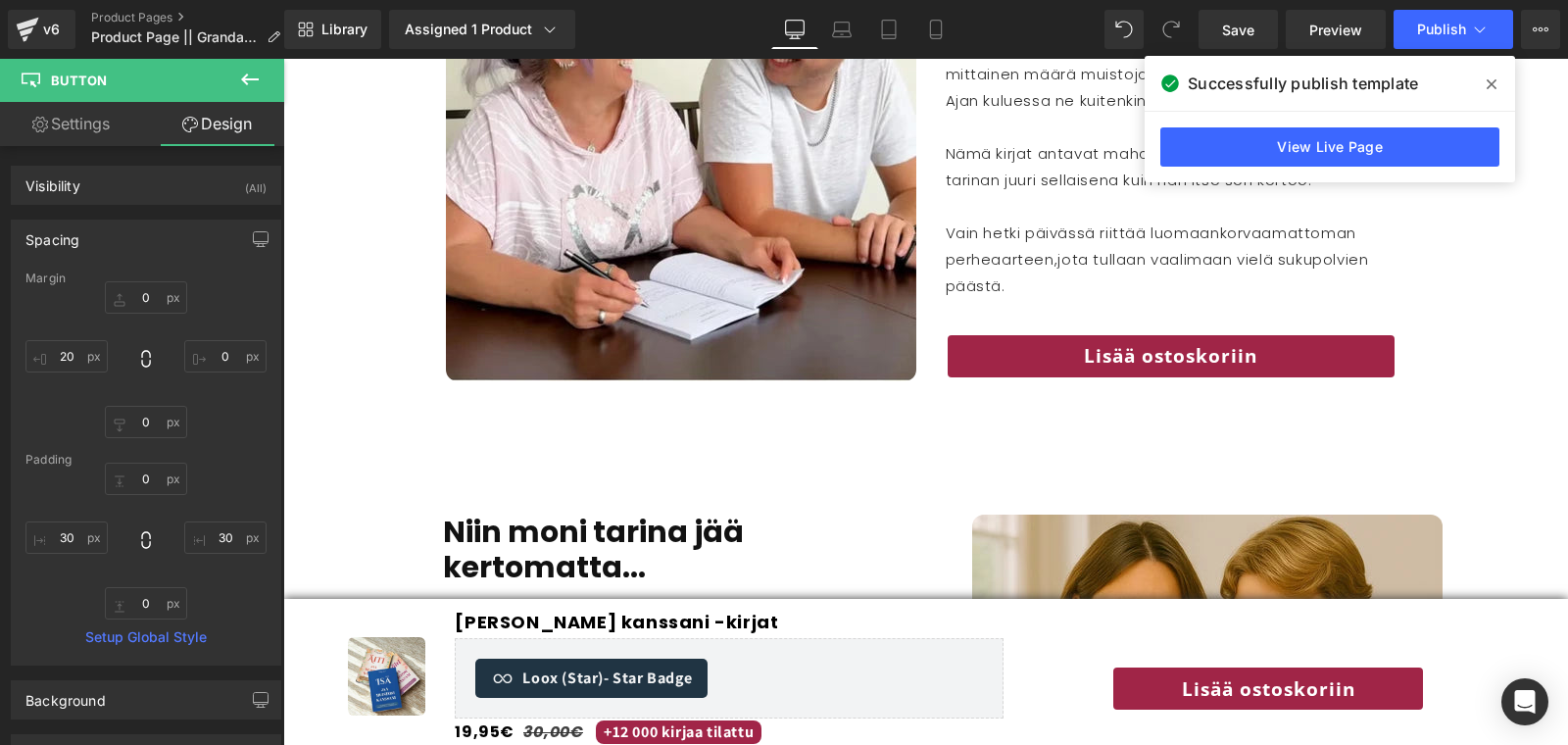
type input "25"
type input "20"
type input "0"
type input "20"
type input "0"
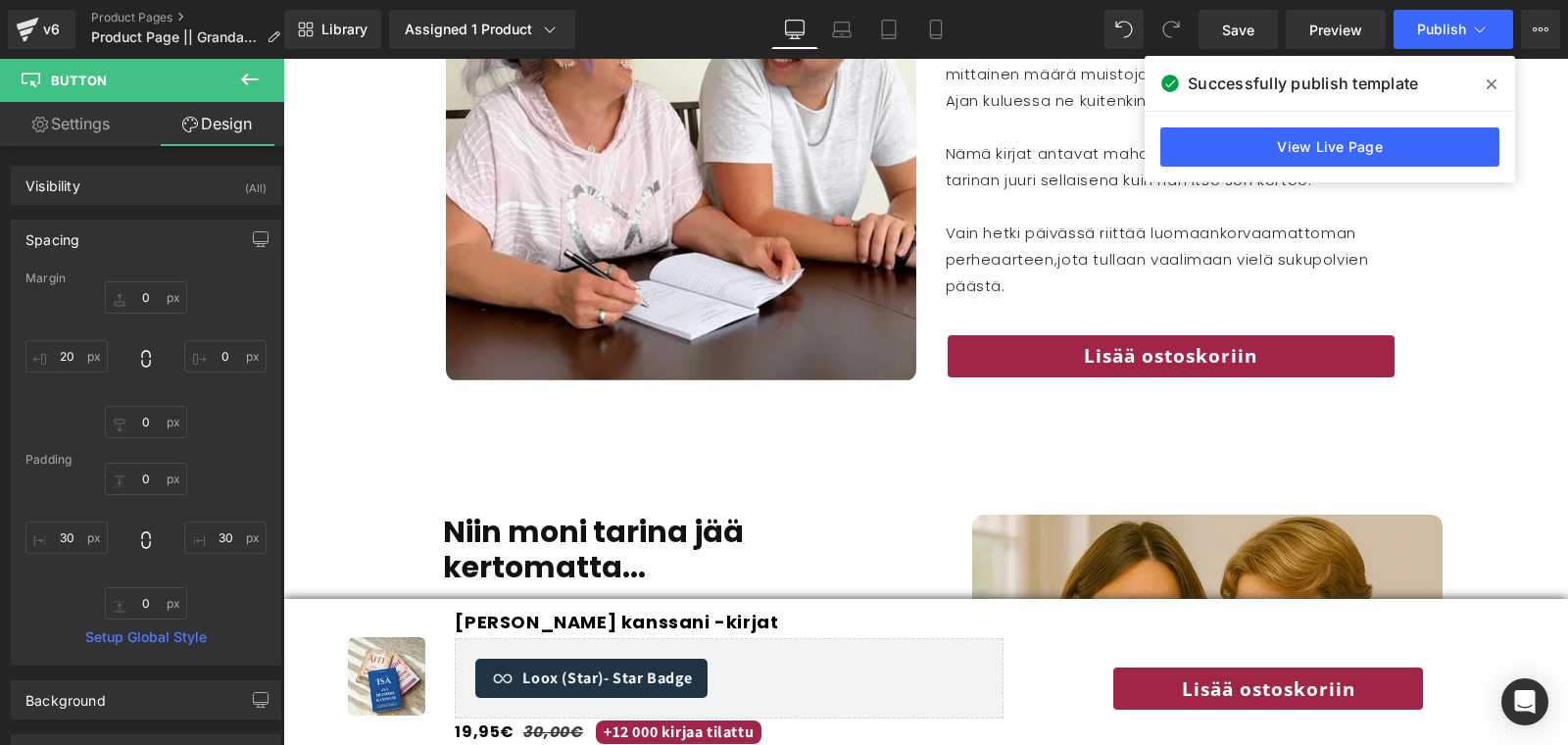
type input "30"
type input "0"
type input "30"
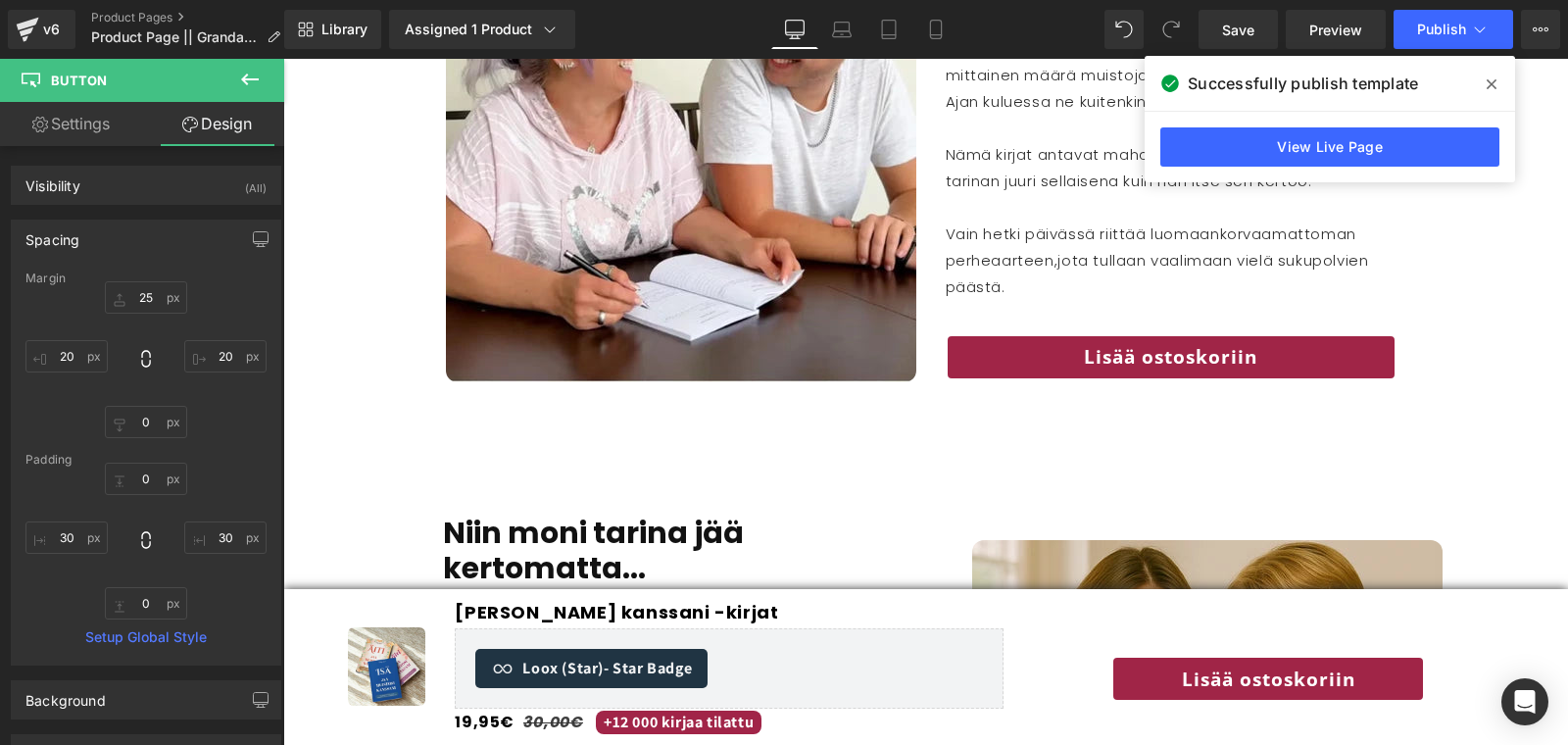
scroll to position [2588, 0]
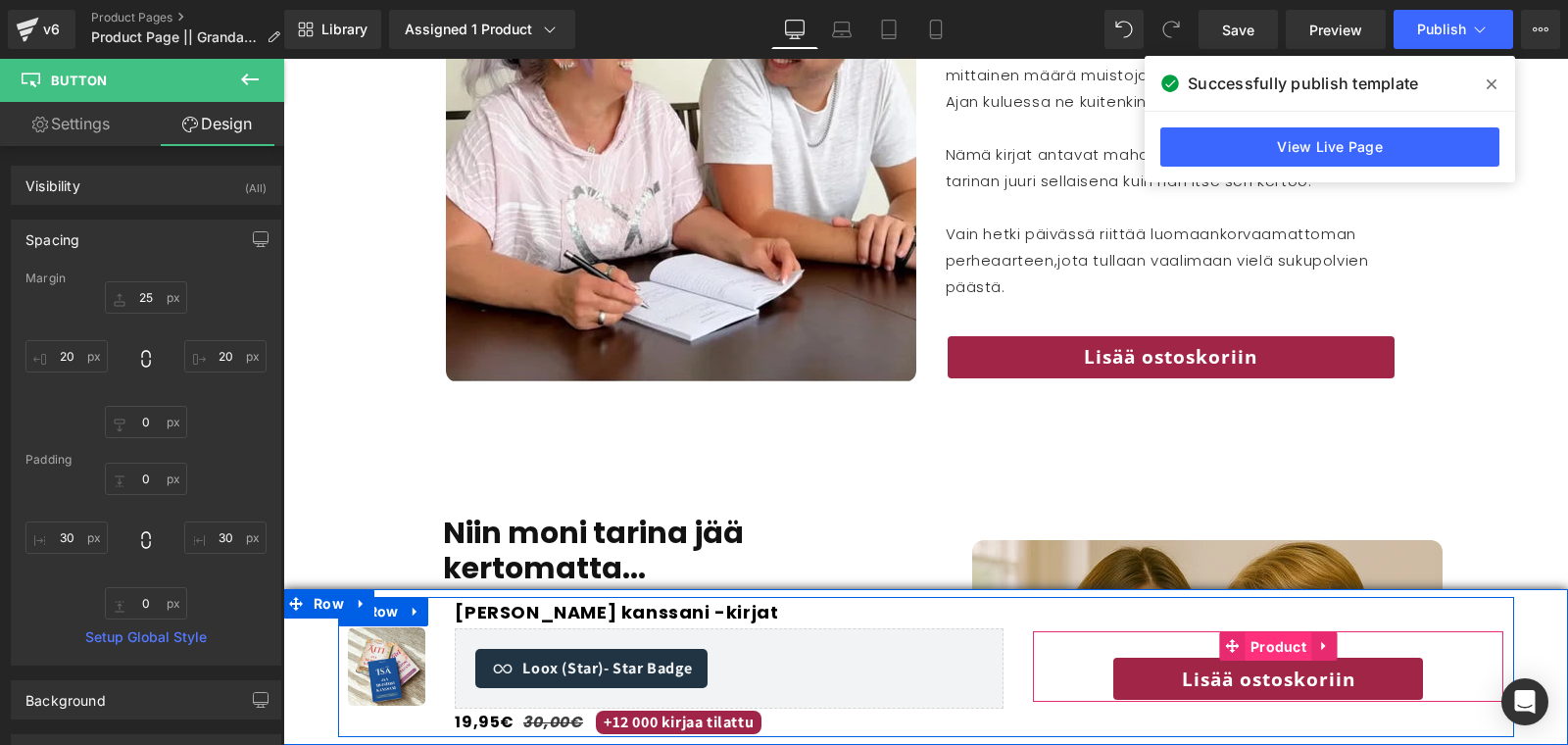
click at [1251, 645] on span "Product" at bounding box center [1279, 647] width 66 height 30
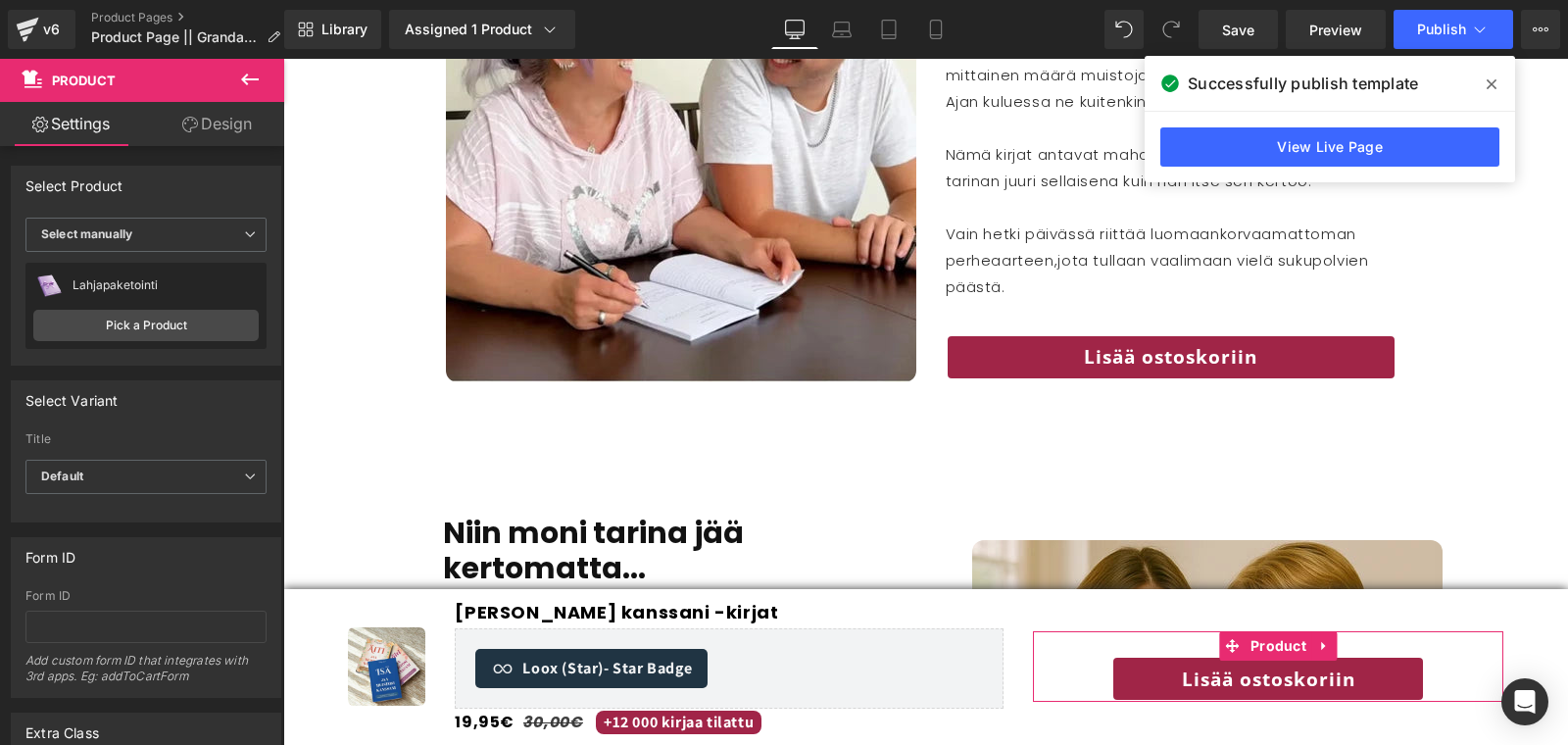
click at [257, 116] on link "Design" at bounding box center [217, 124] width 142 height 44
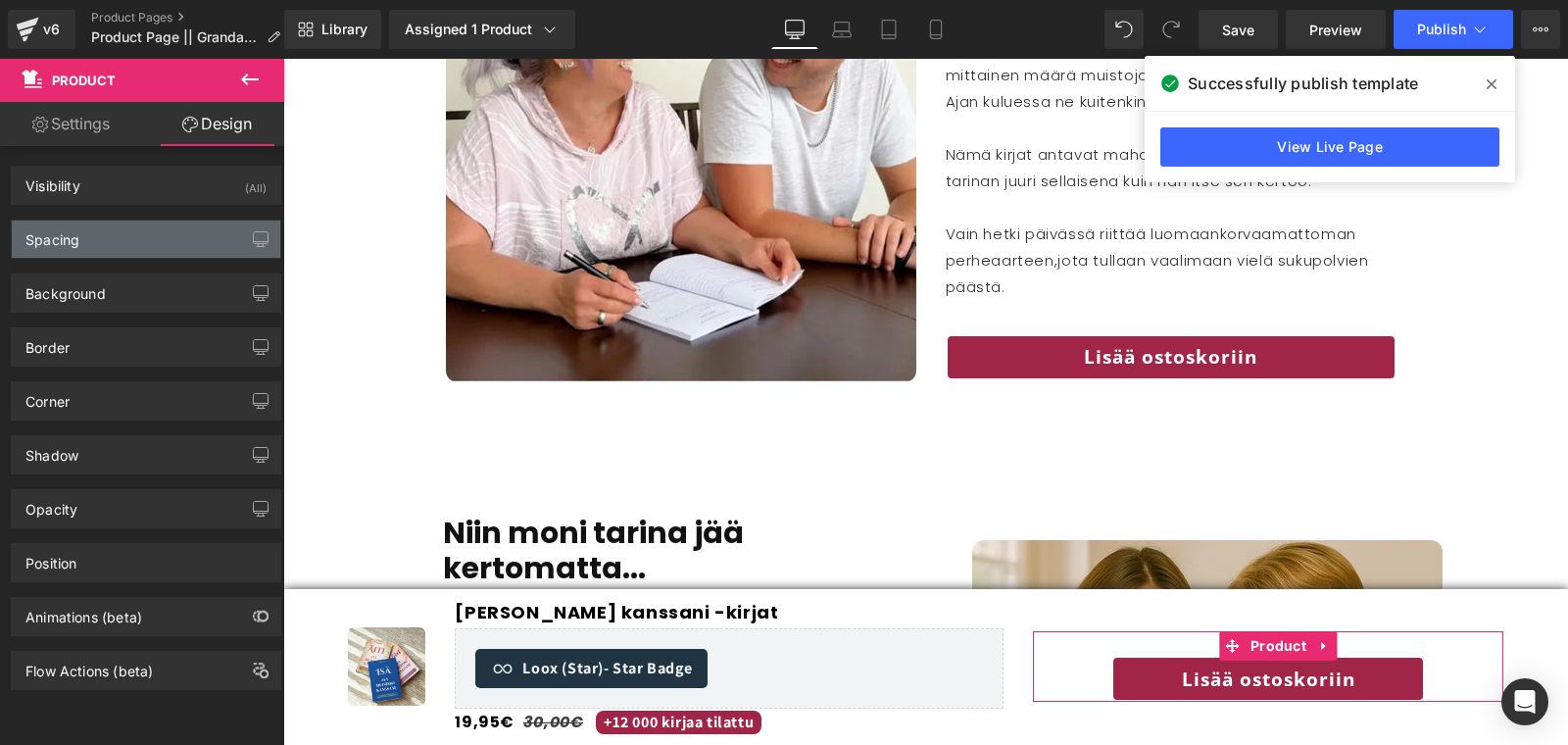
click at [121, 240] on div "Spacing" at bounding box center [146, 239] width 269 height 38
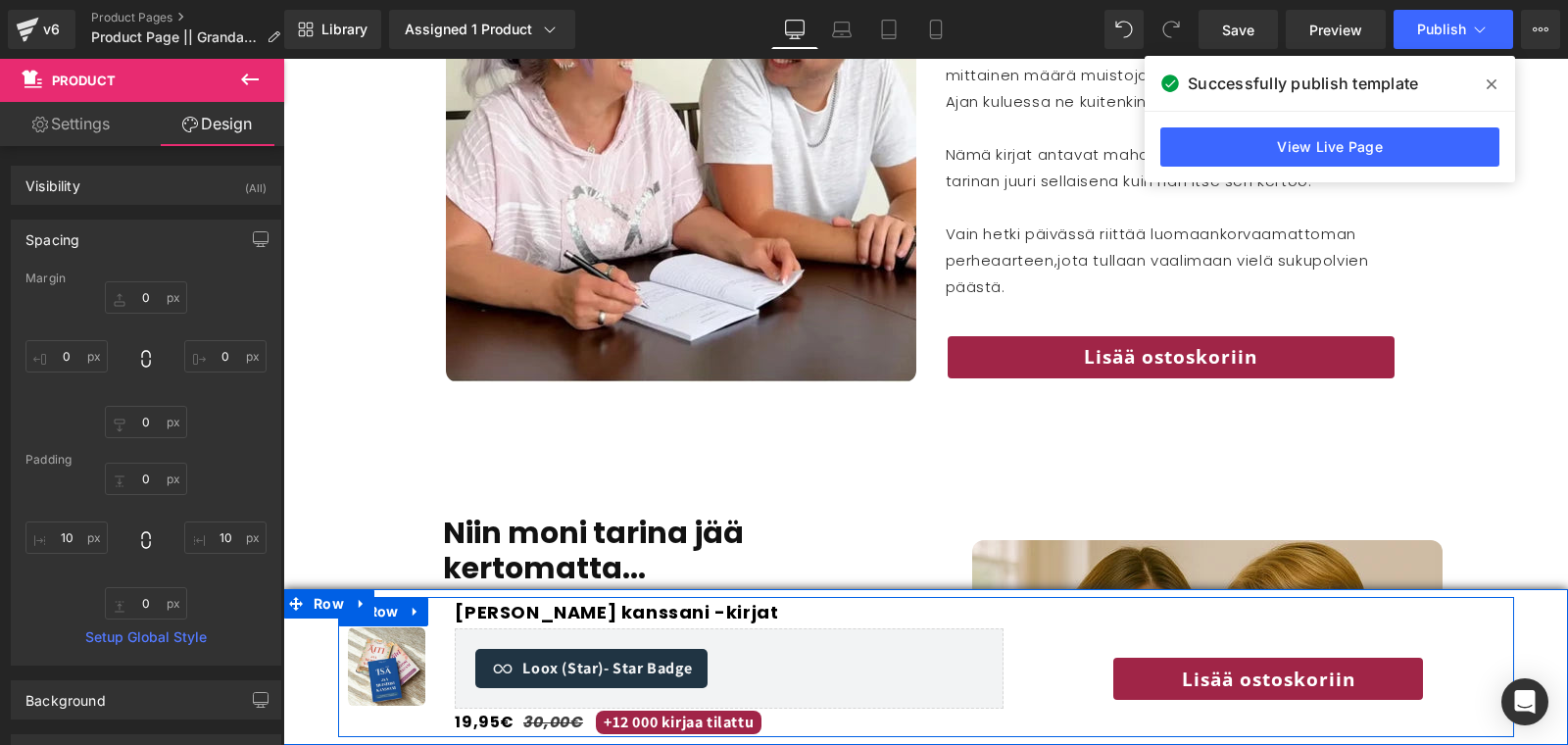
click at [1061, 615] on div "Lisää ostoskoriin Button Product" at bounding box center [1268, 668] width 490 height 140
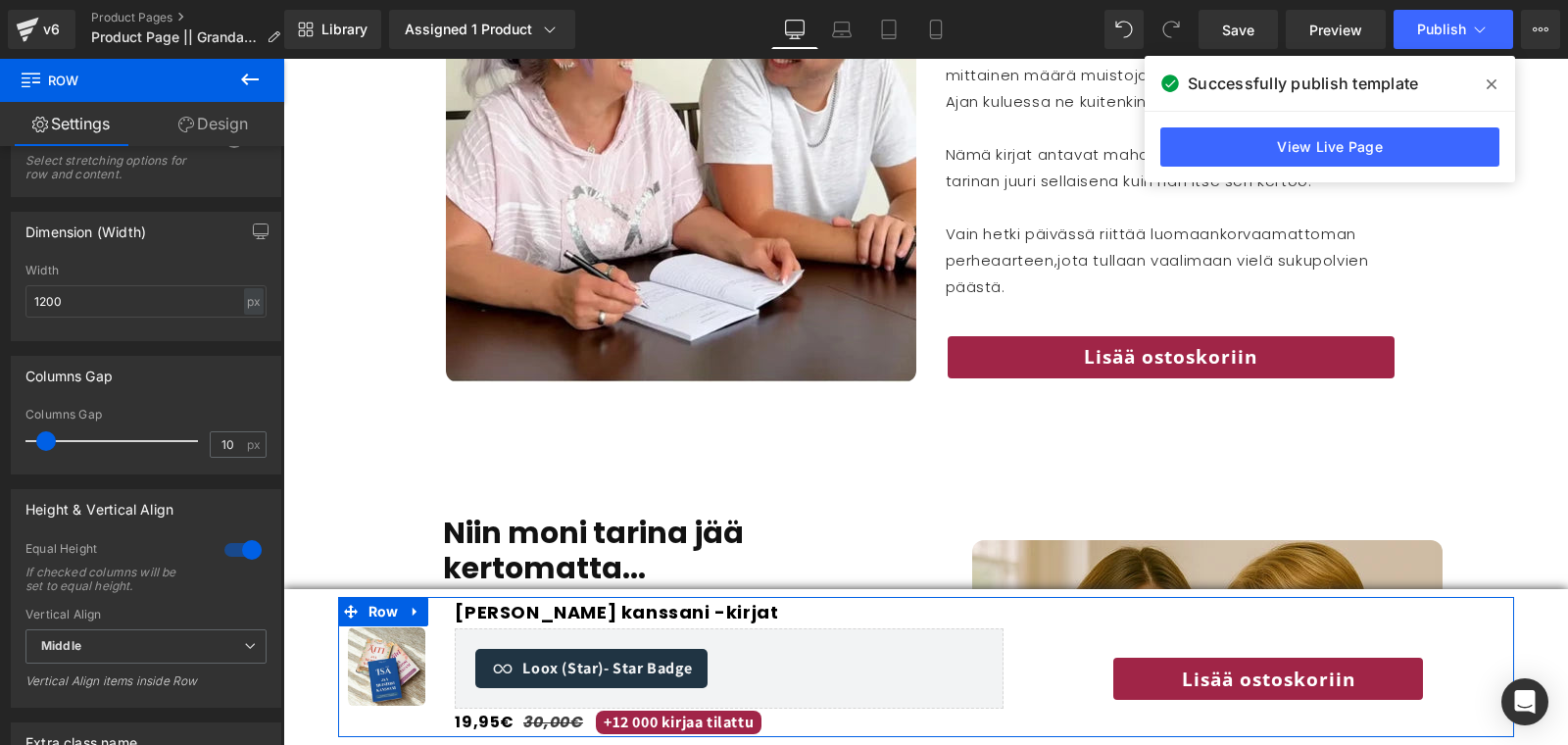
scroll to position [596, 0]
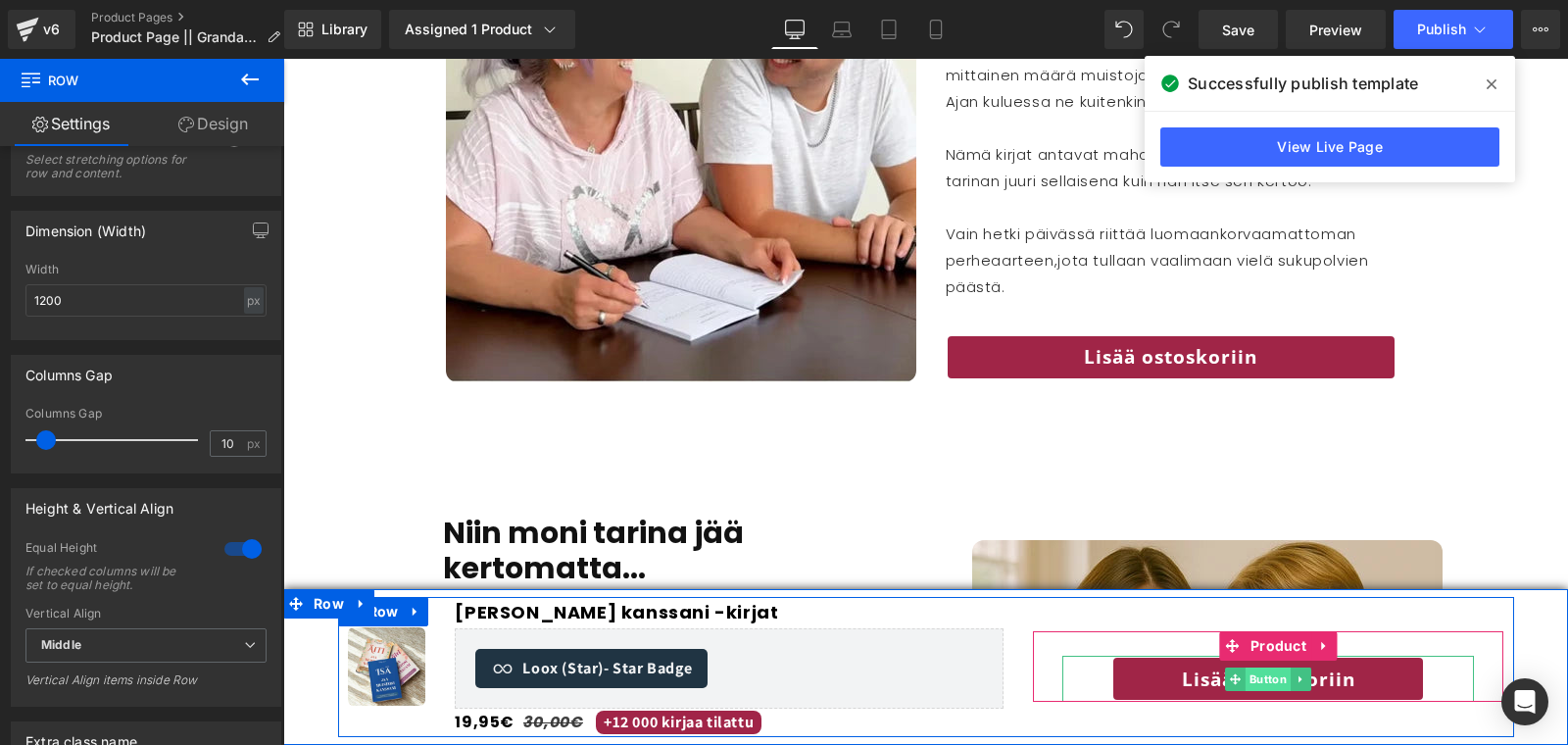
click at [1263, 678] on span "Button" at bounding box center [1269, 680] width 45 height 24
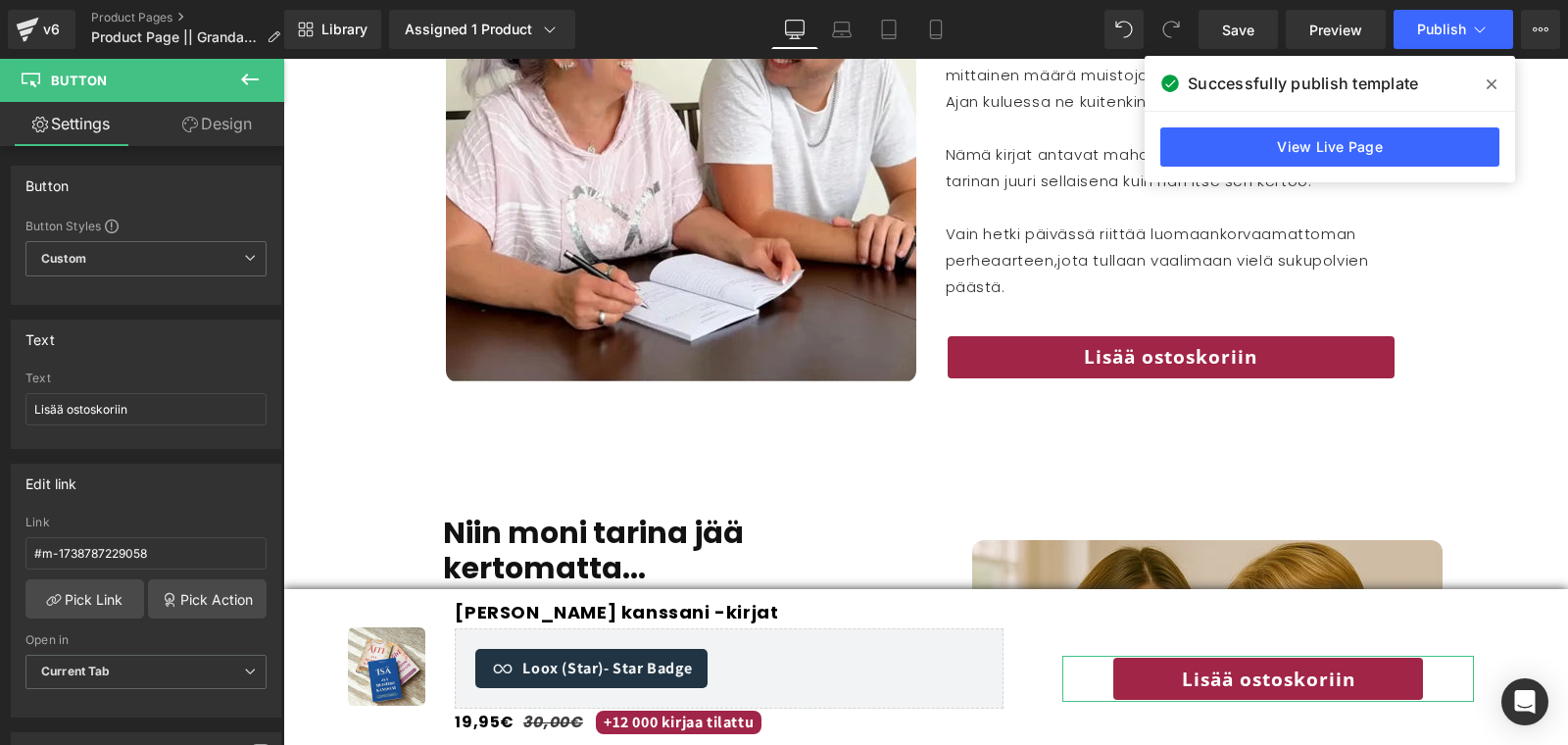
click at [239, 127] on link "Design" at bounding box center [217, 124] width 142 height 44
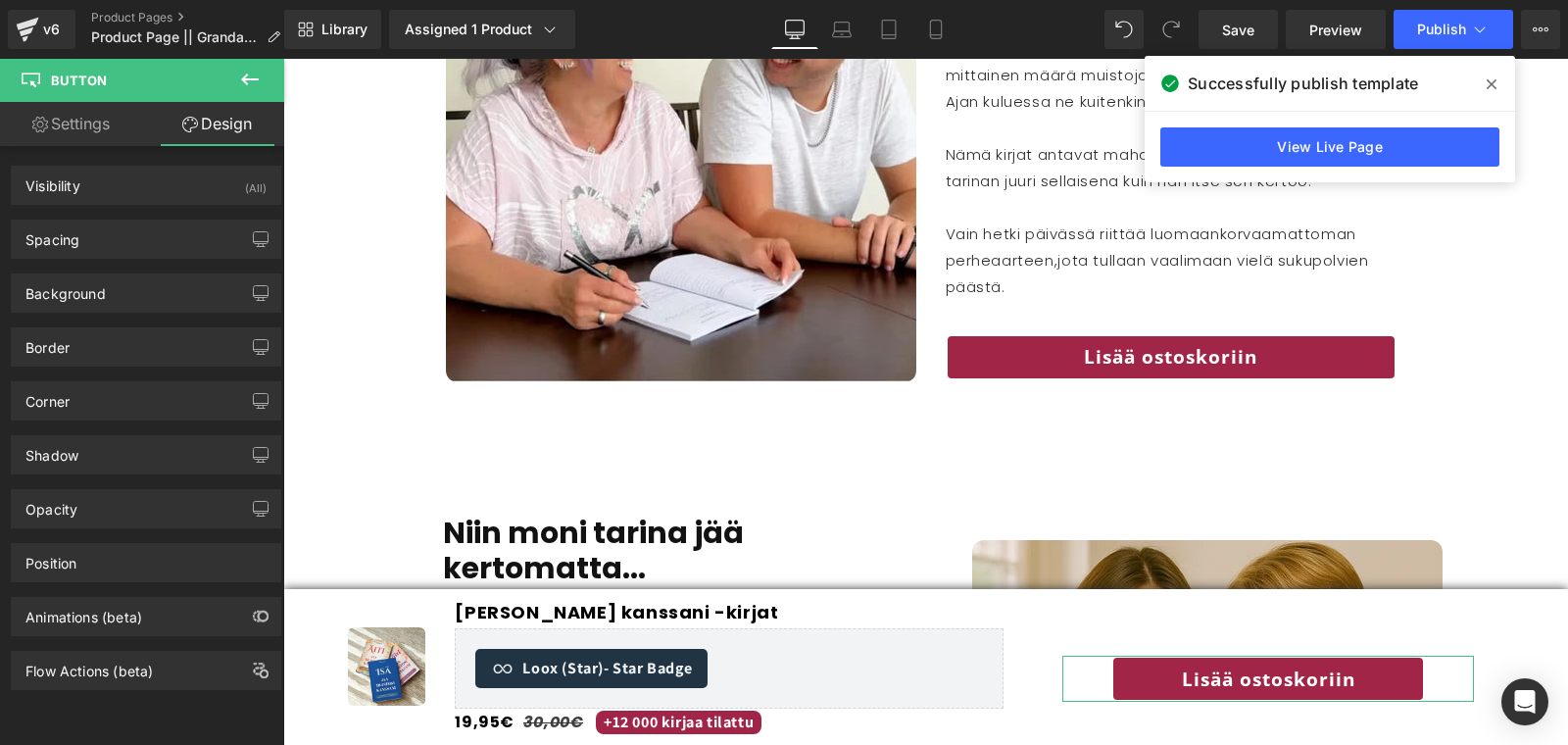
type input "25"
type input "20"
type input "0"
type input "20"
type input "0"
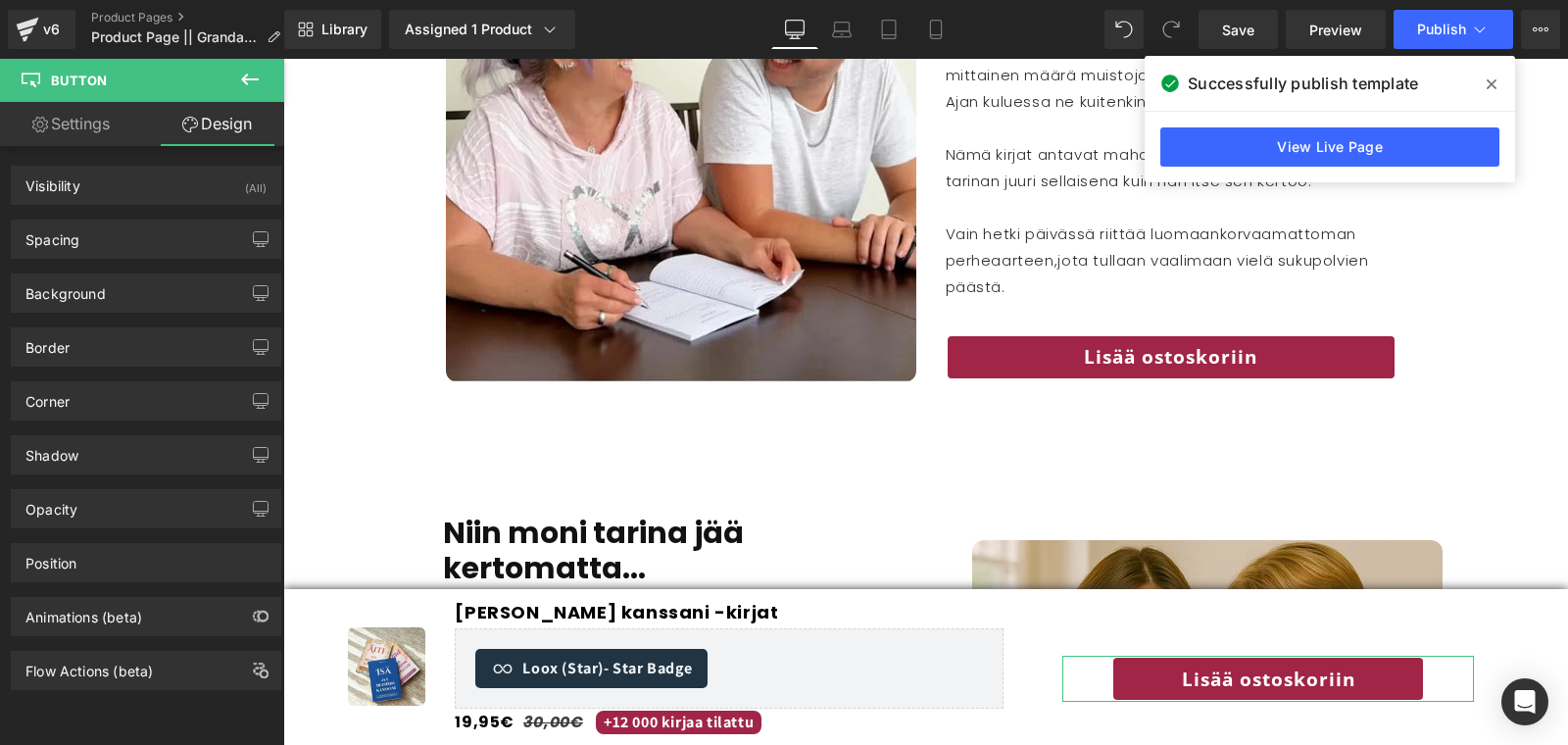
type input "30"
type input "0"
type input "30"
click at [147, 239] on div "Spacing" at bounding box center [146, 239] width 269 height 38
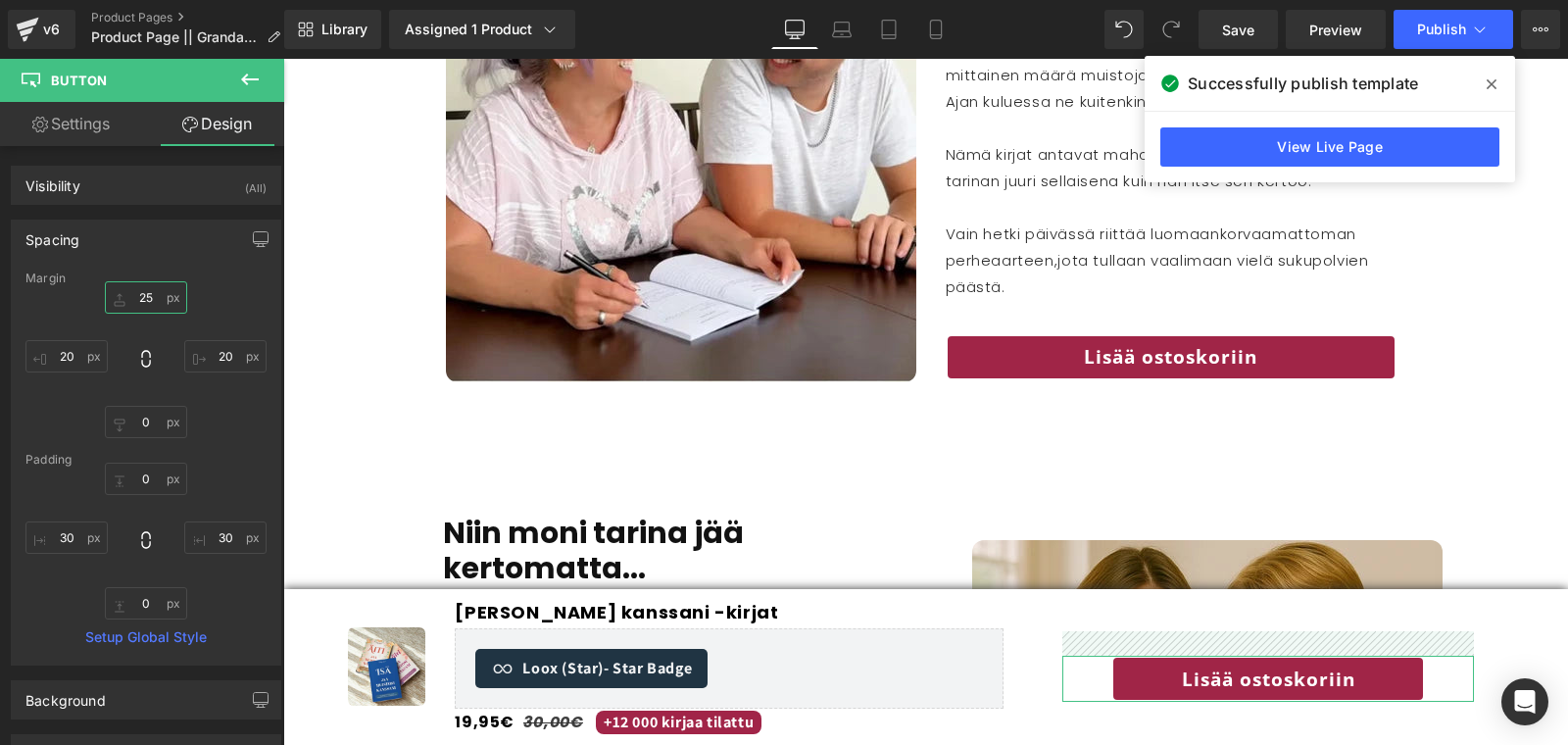
click at [143, 296] on input "25" at bounding box center [145, 297] width 82 height 33
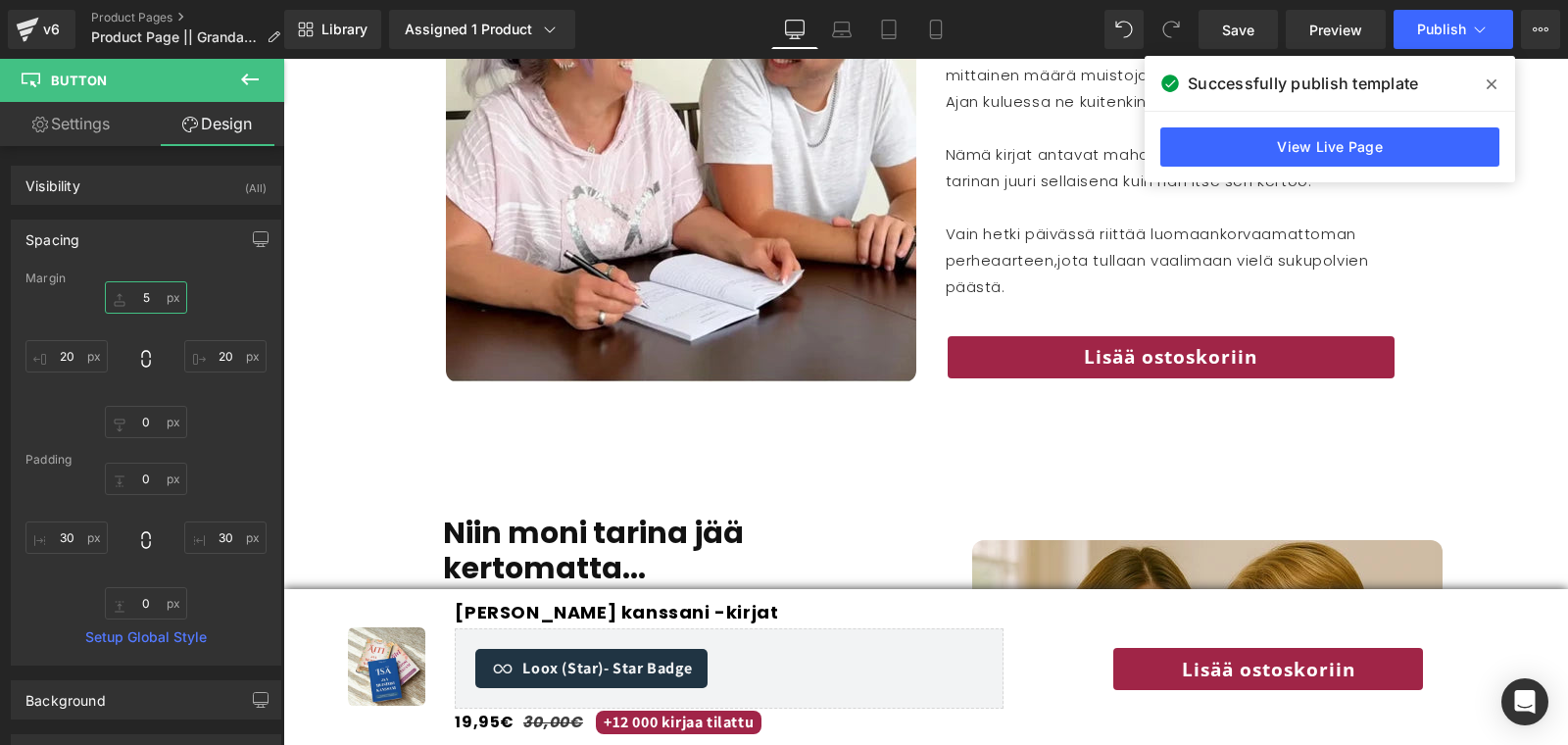
type input "5"
click at [1414, 58] on div "Successfully publish template" at bounding box center [1329, 84] width 370 height 55
click at [1407, 18] on button "Publish" at bounding box center [1453, 30] width 119 height 40
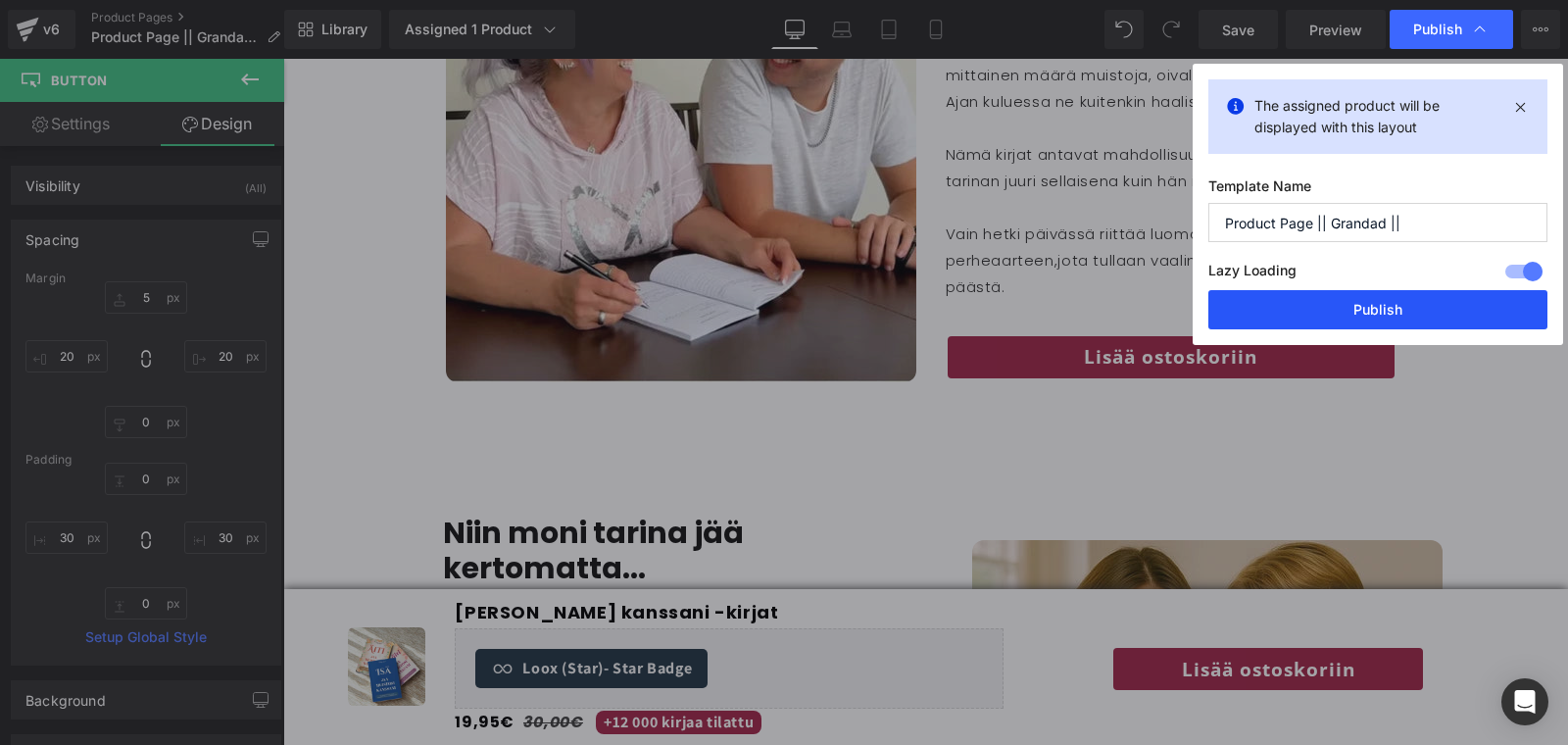
click at [1355, 295] on button "Publish" at bounding box center [1377, 310] width 339 height 40
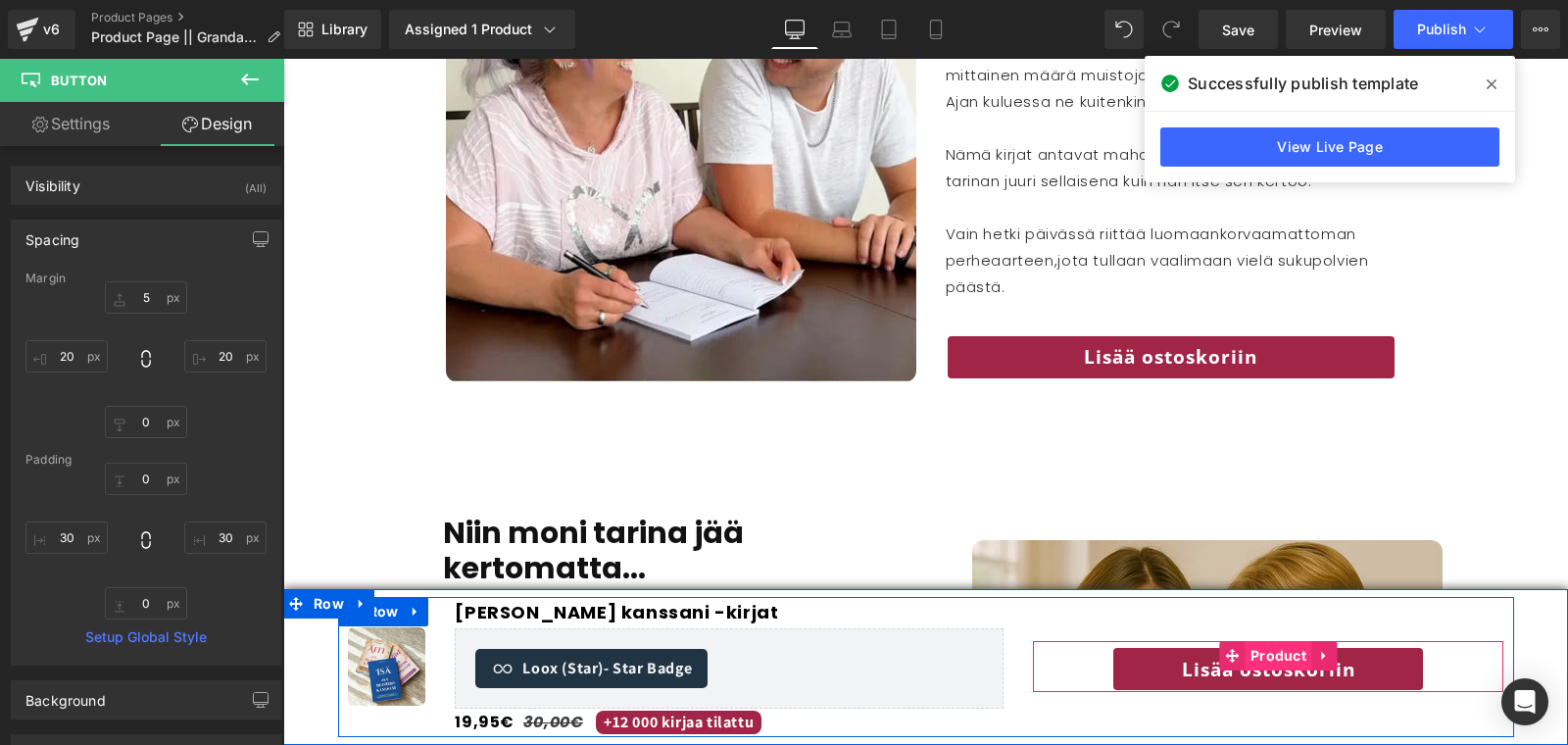
click at [1264, 665] on span "Product" at bounding box center [1279, 656] width 66 height 30
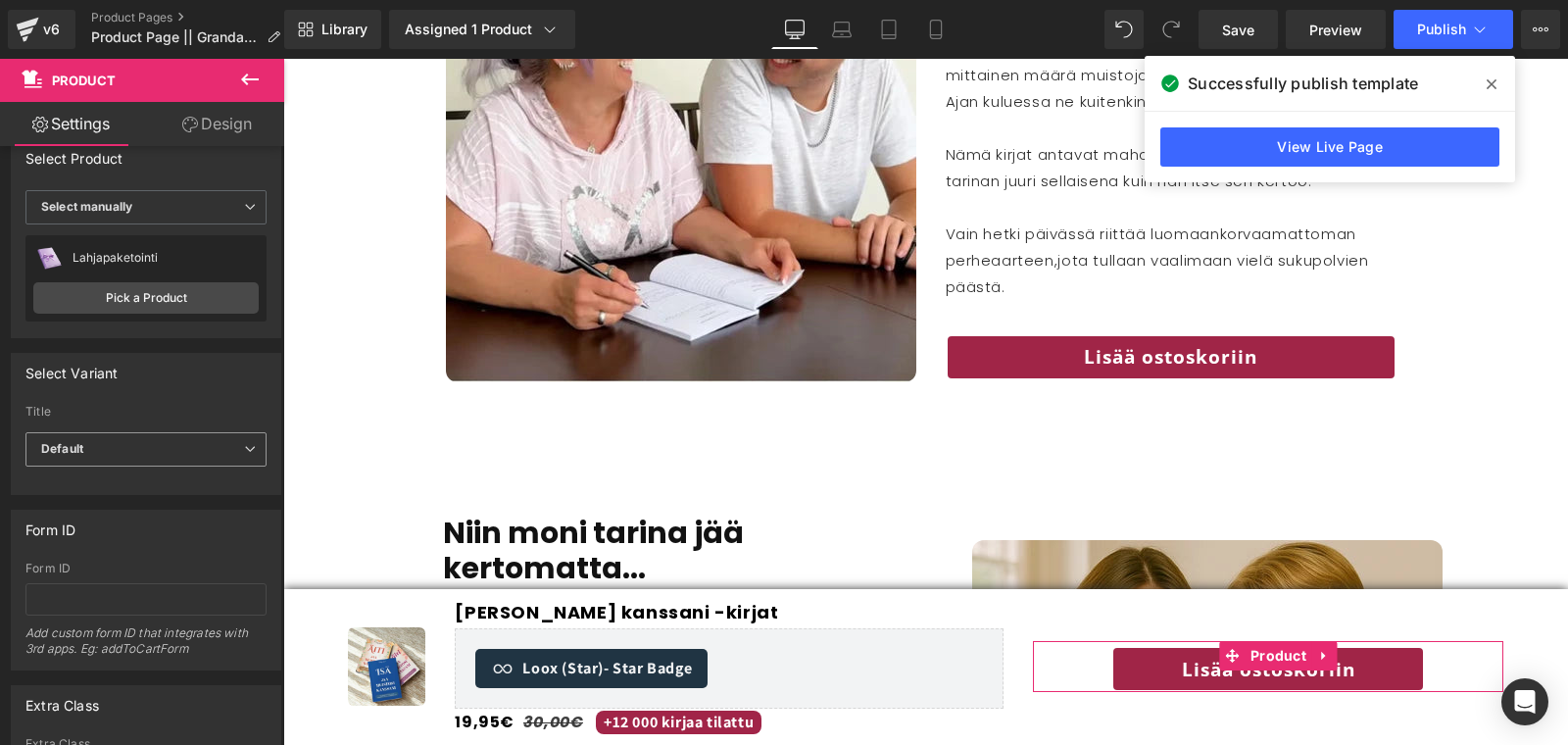
scroll to position [33, 0]
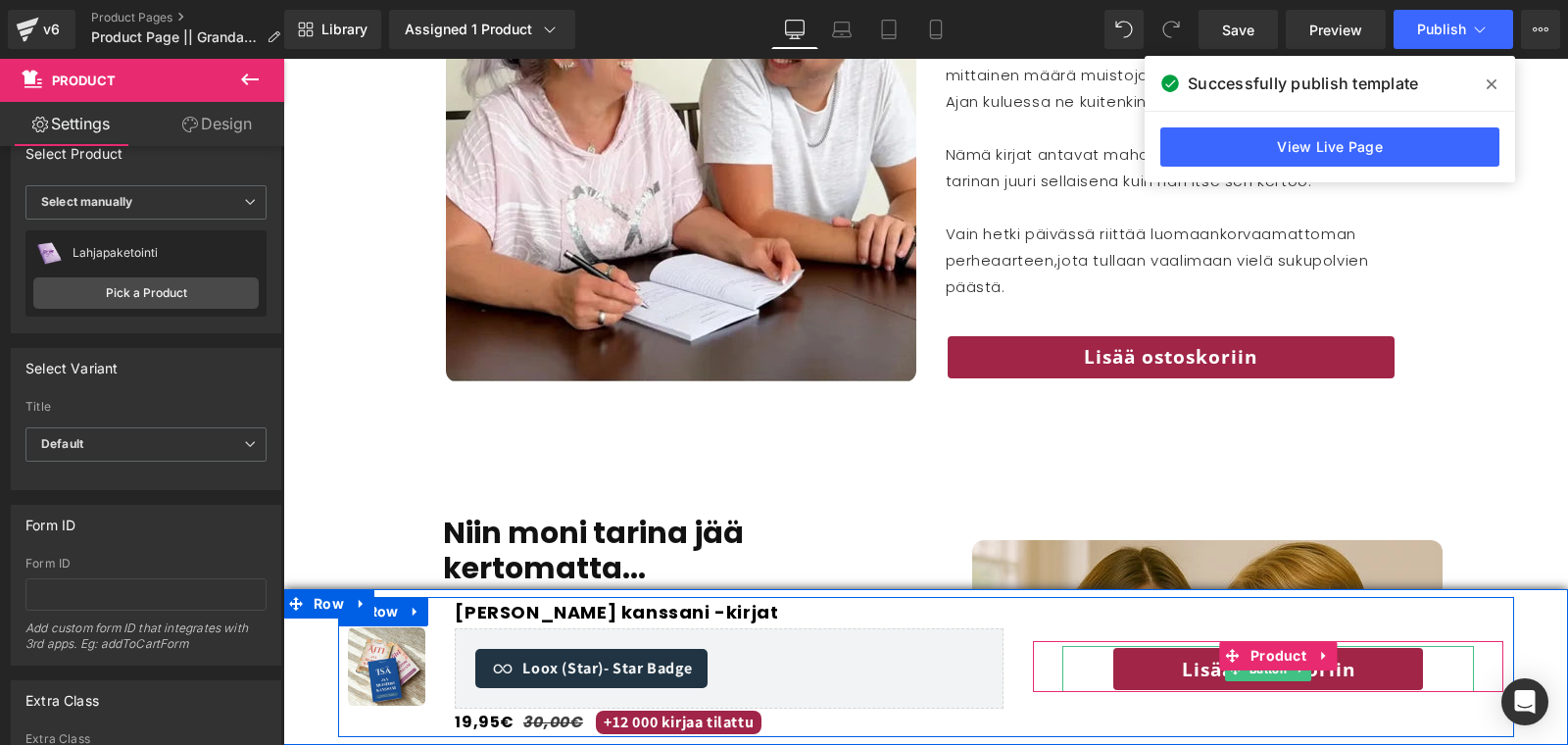
click at [1203, 673] on link "Lisää ostoskoriin" at bounding box center [1269, 669] width 314 height 46
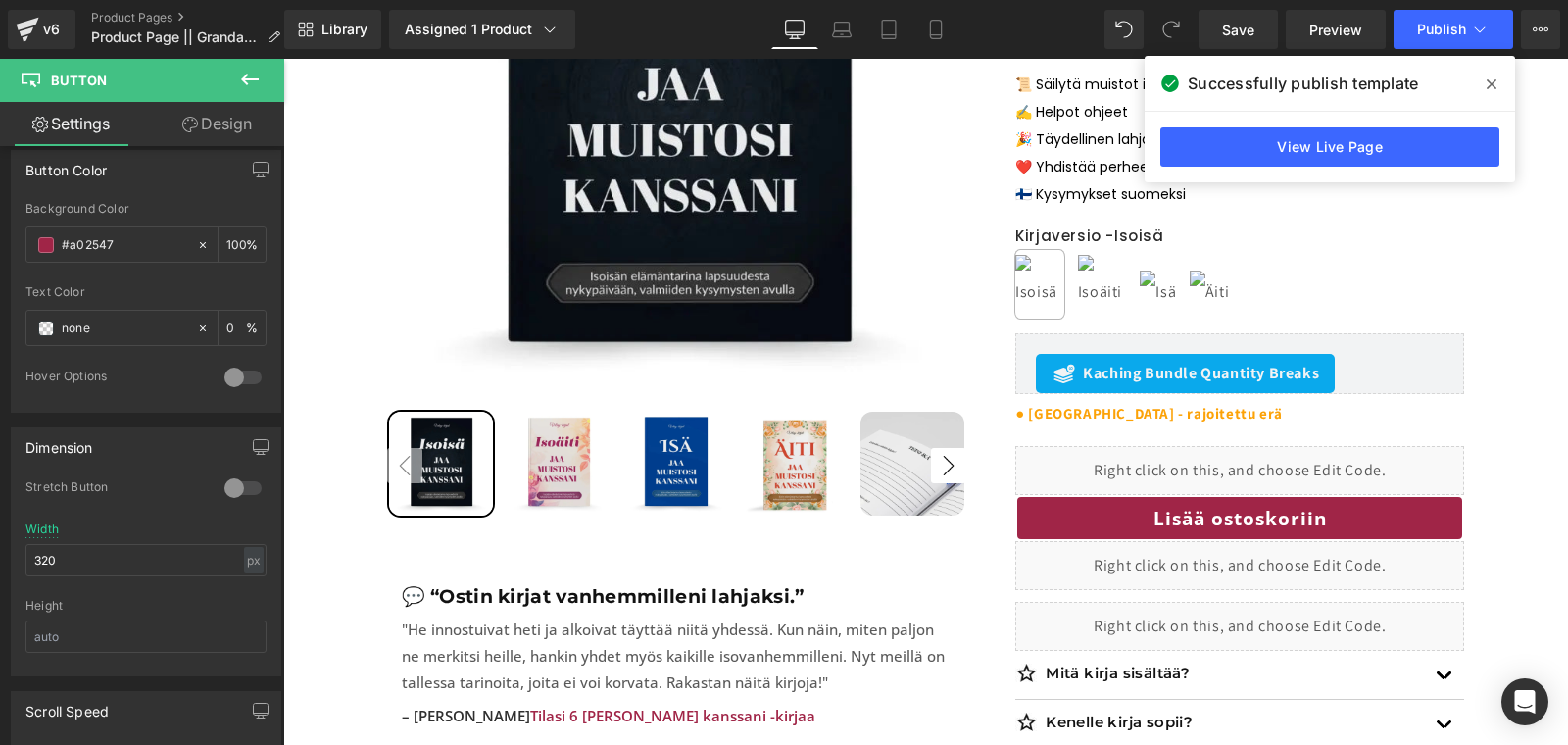
scroll to position [0, 0]
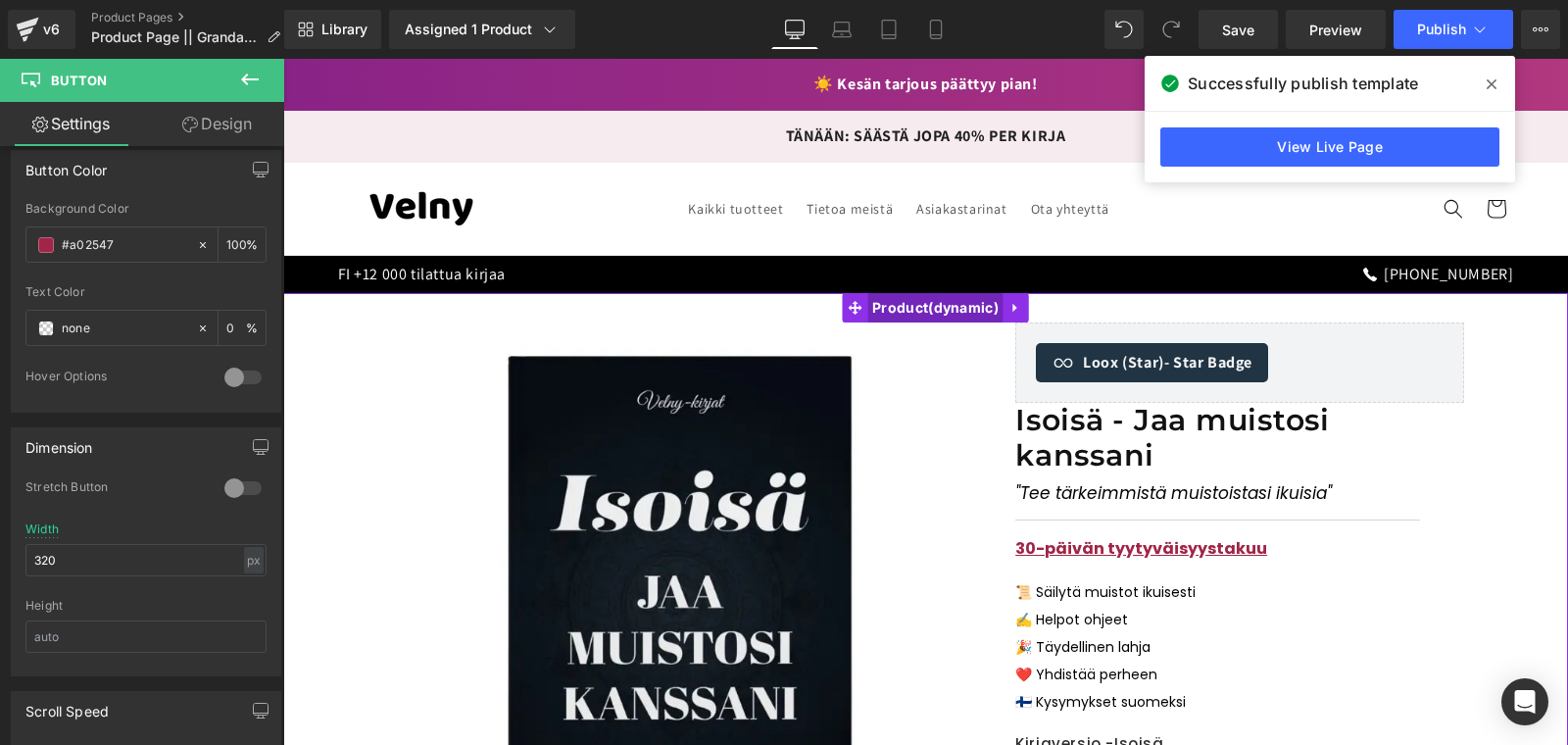
click at [880, 312] on span "Product" at bounding box center [935, 308] width 136 height 30
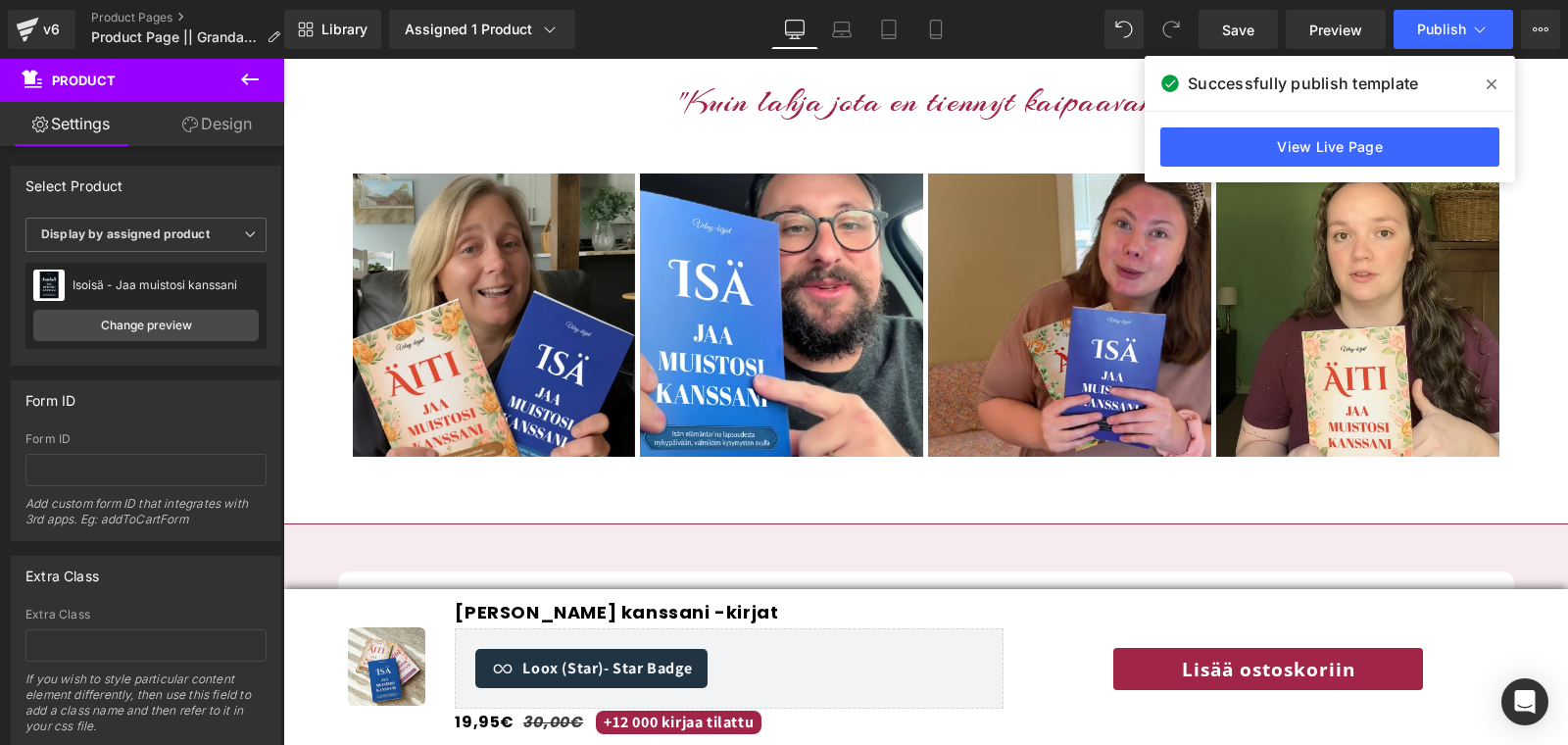
scroll to position [1366, 0]
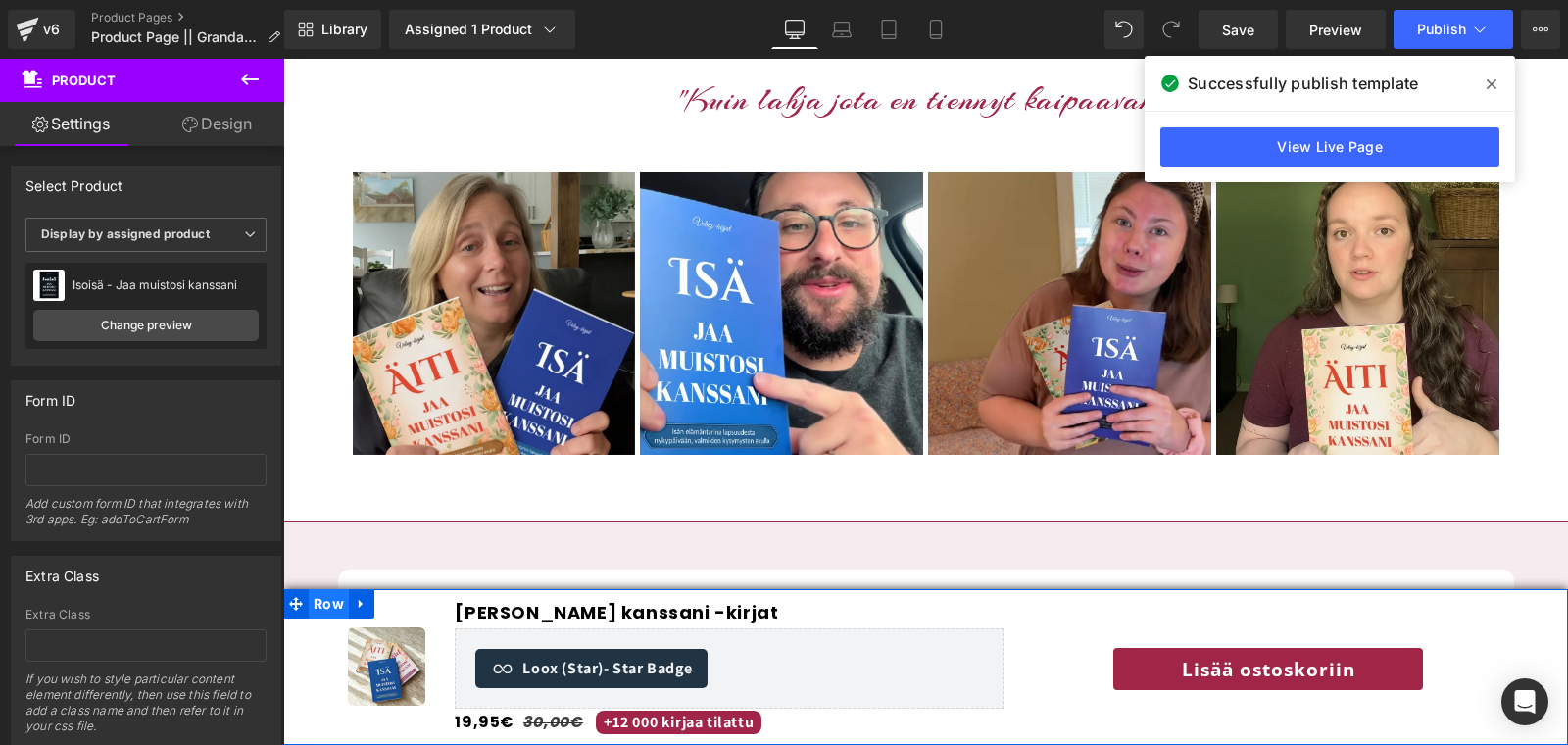
click at [329, 600] on span "Row" at bounding box center [329, 605] width 40 height 30
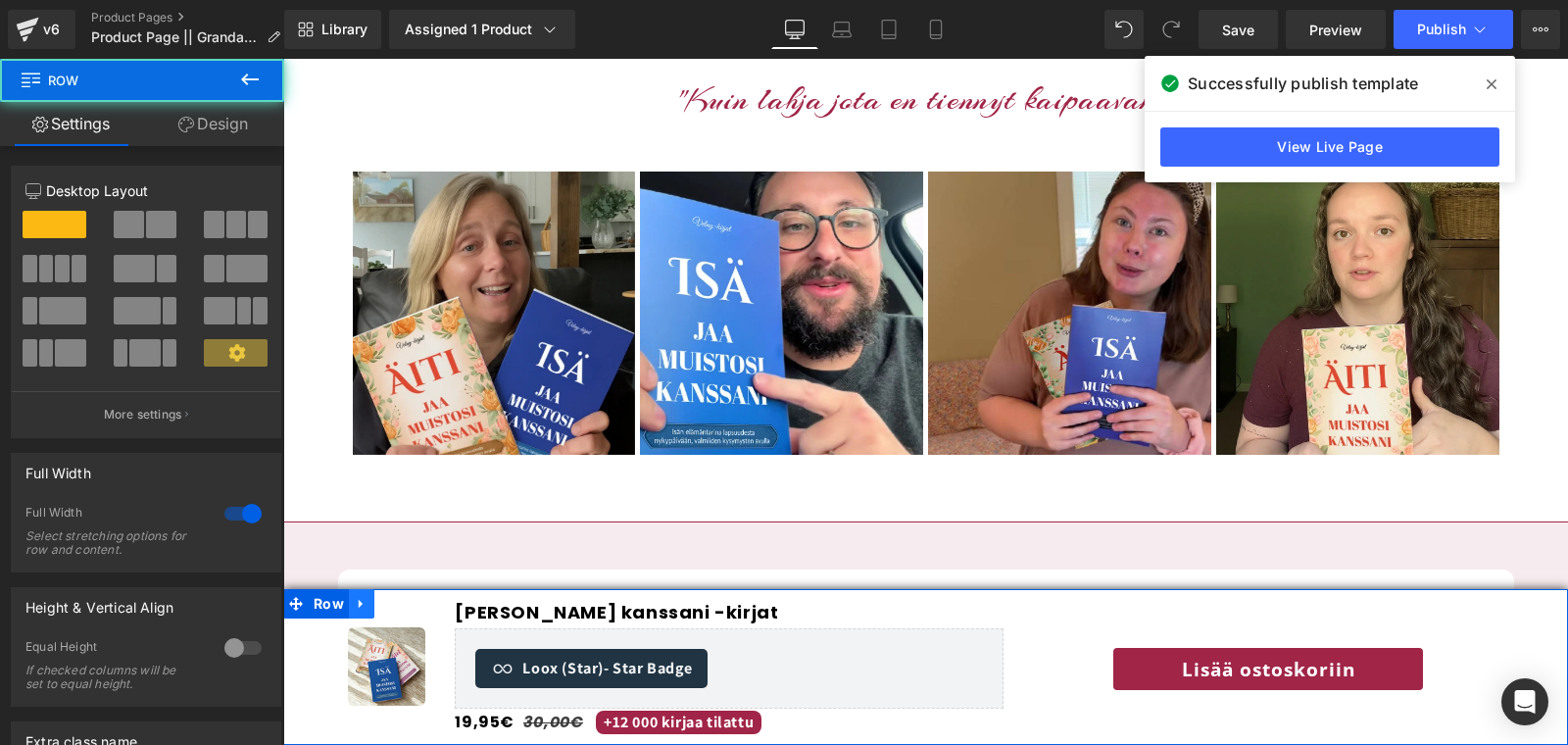
click at [354, 600] on icon at bounding box center [361, 604] width 14 height 15
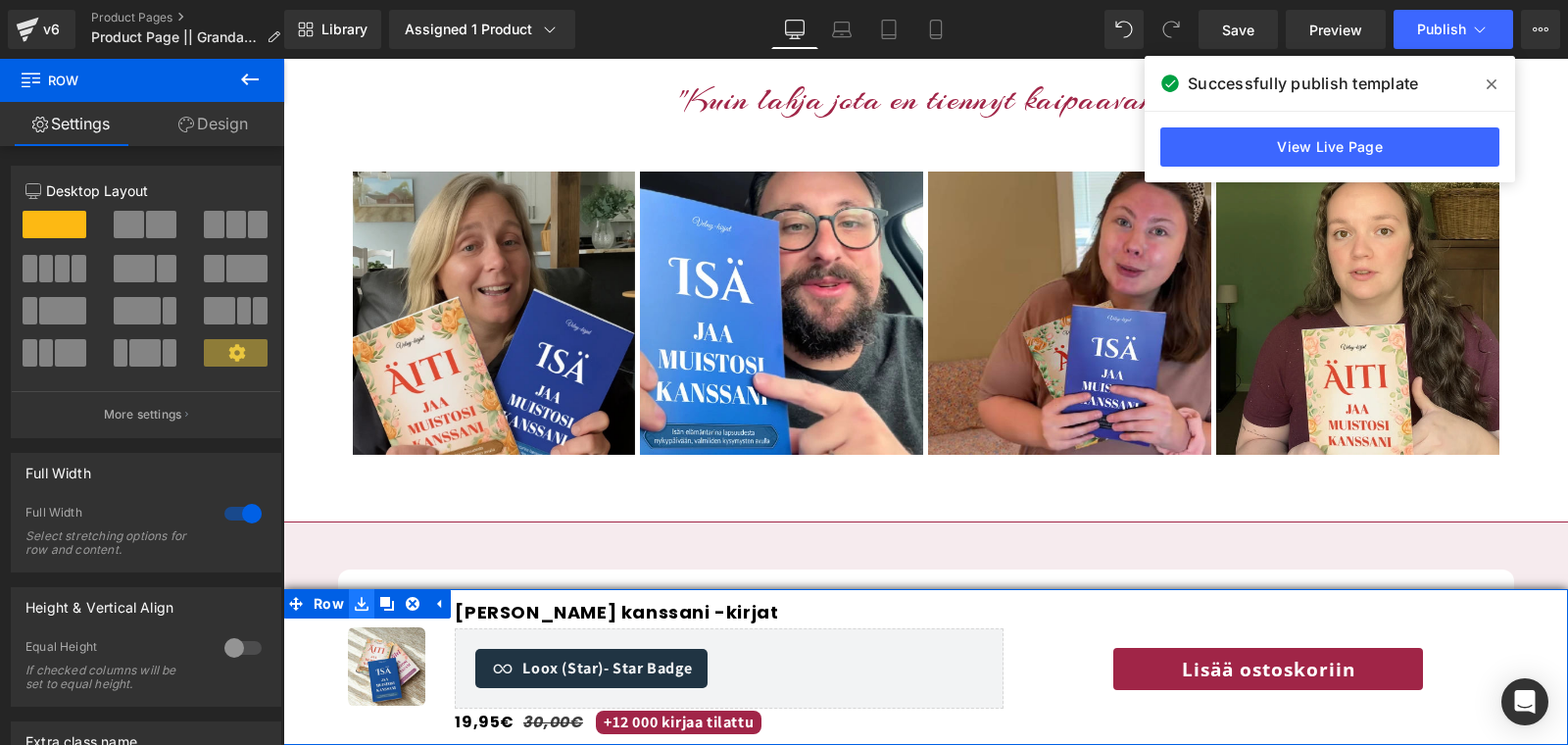
click at [364, 605] on icon at bounding box center [361, 605] width 14 height 14
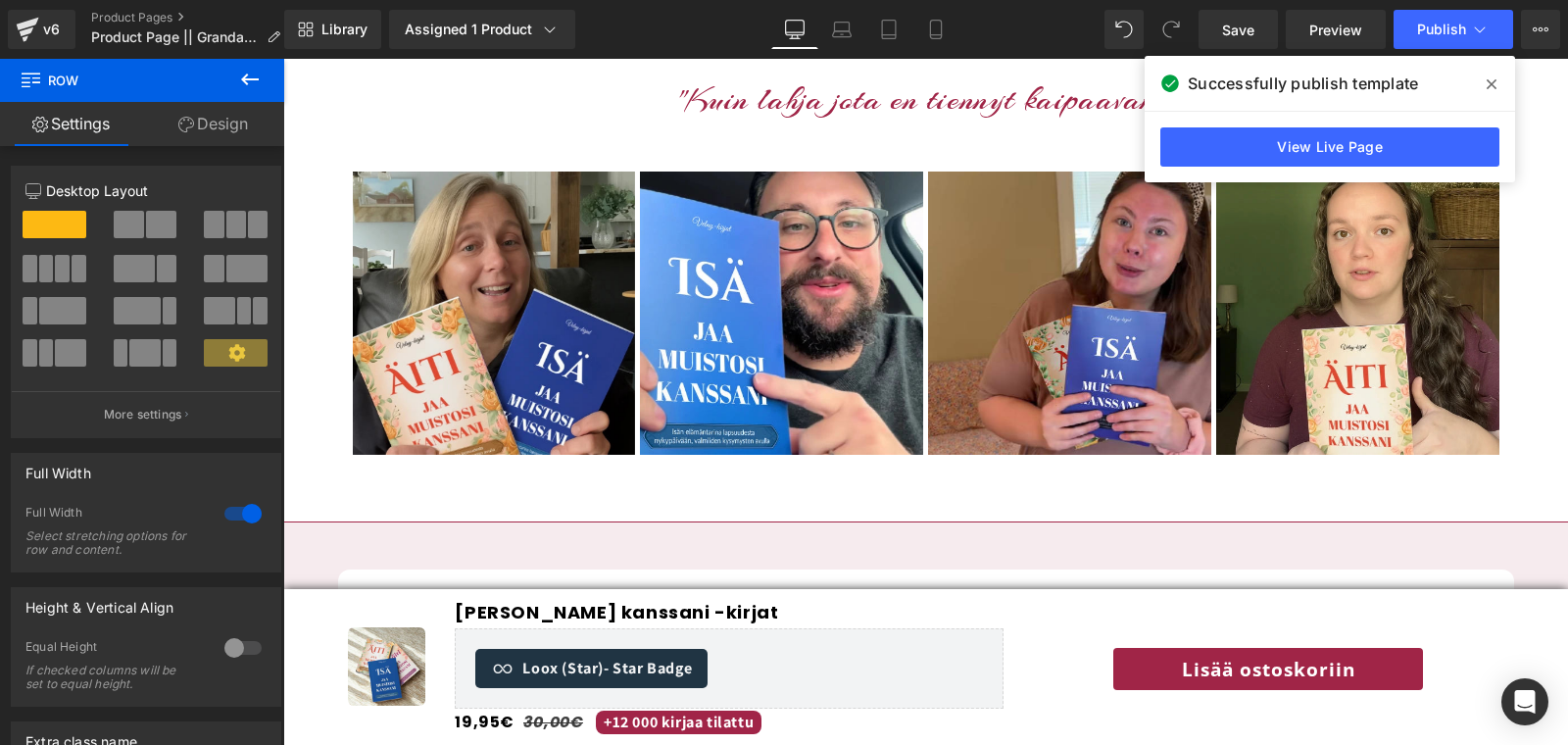
click at [1492, 77] on icon at bounding box center [1492, 84] width 10 height 16
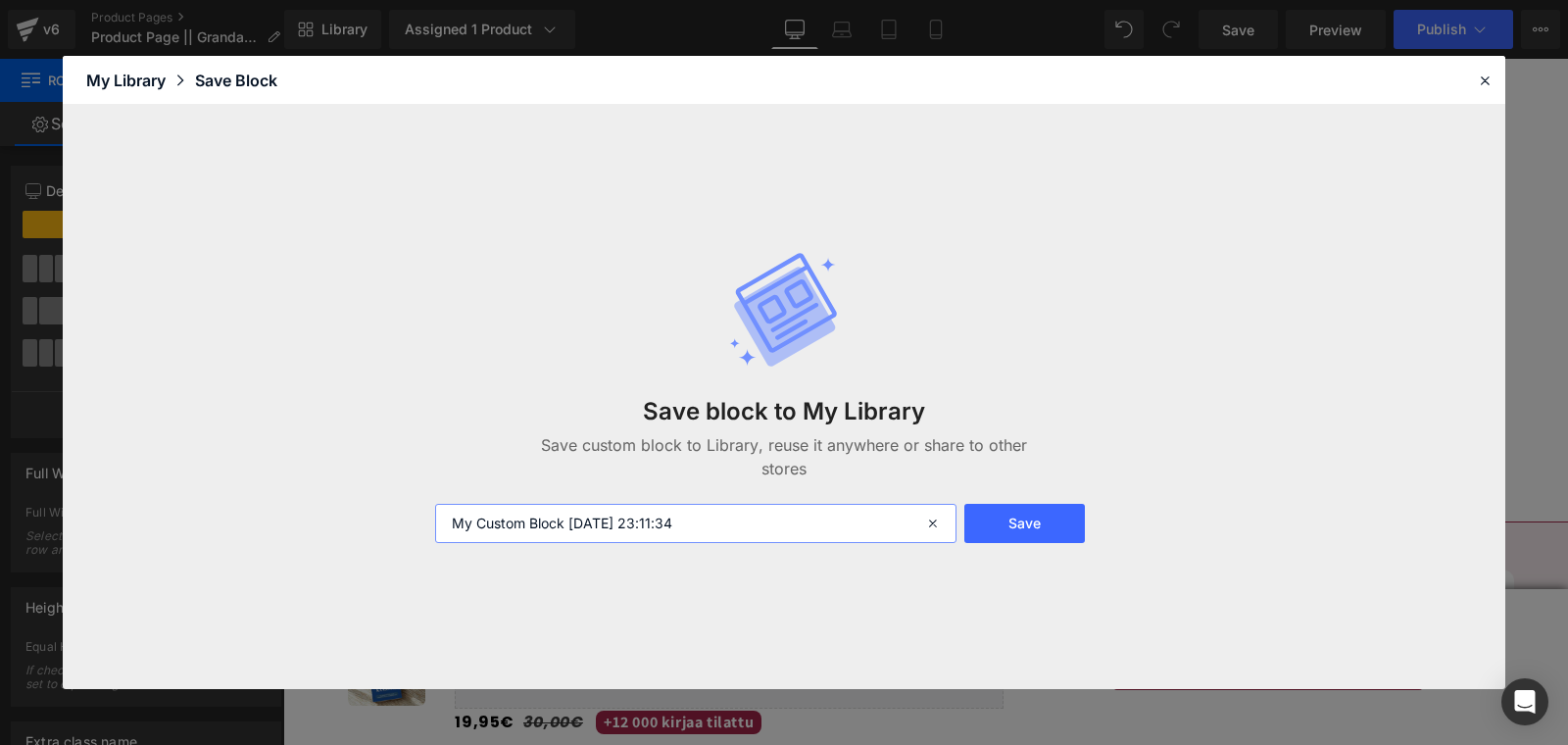
drag, startPoint x: 732, startPoint y: 511, endPoint x: 420, endPoint y: 520, distance: 312.1
click at [421, 521] on div "Save block to My Library Save custom block to Library, reuse it anywhere or sha…" at bounding box center [784, 397] width 1443 height 585
type input "Sticky Bar"
click at [1003, 542] on button "Save" at bounding box center [1025, 524] width 120 height 40
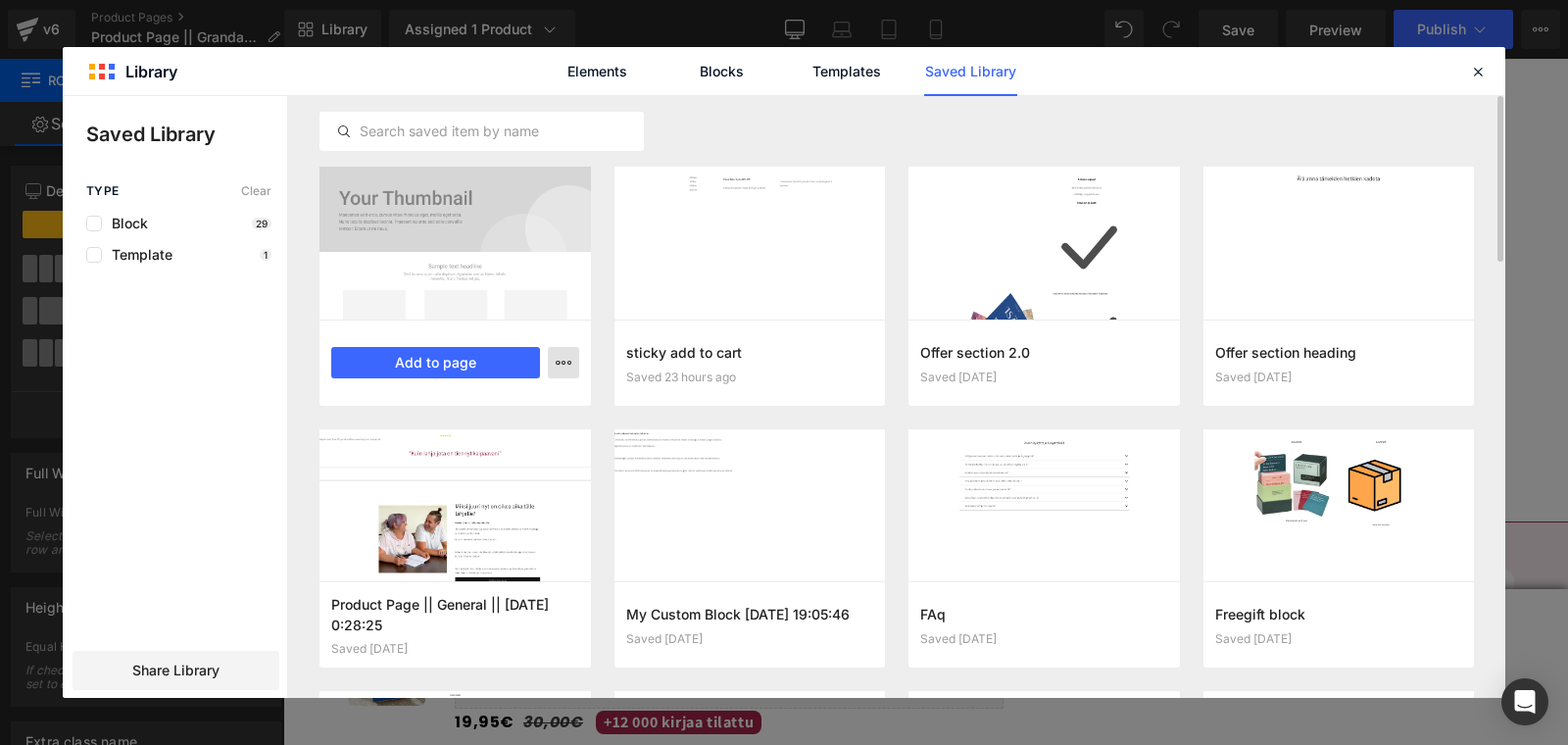
click at [568, 359] on icon "button" at bounding box center [564, 363] width 16 height 16
click at [476, 428] on div "Rename" at bounding box center [467, 449] width 223 height 41
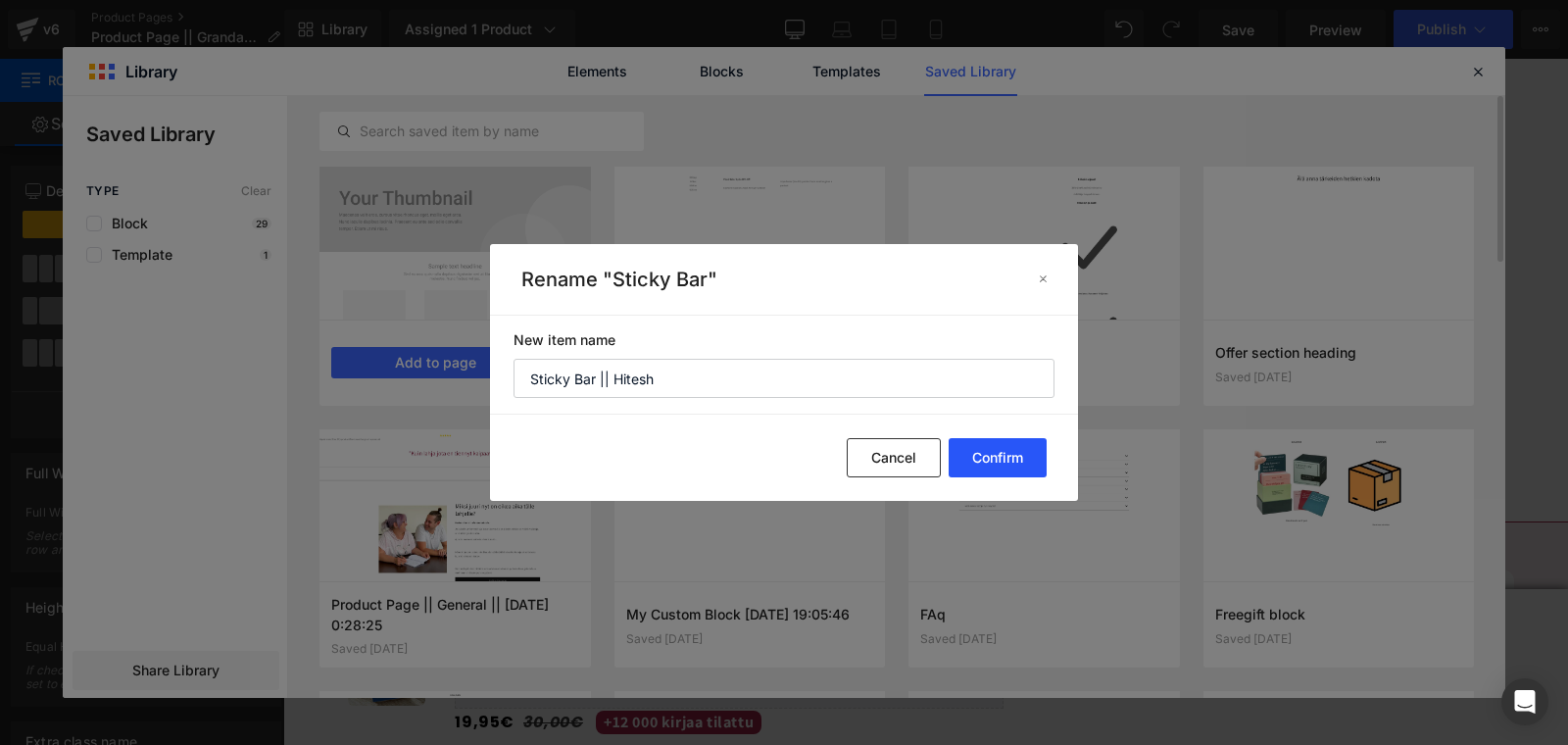
type input "Sticky Bar || Hitesh"
click at [1004, 440] on button "Confirm" at bounding box center [997, 458] width 98 height 40
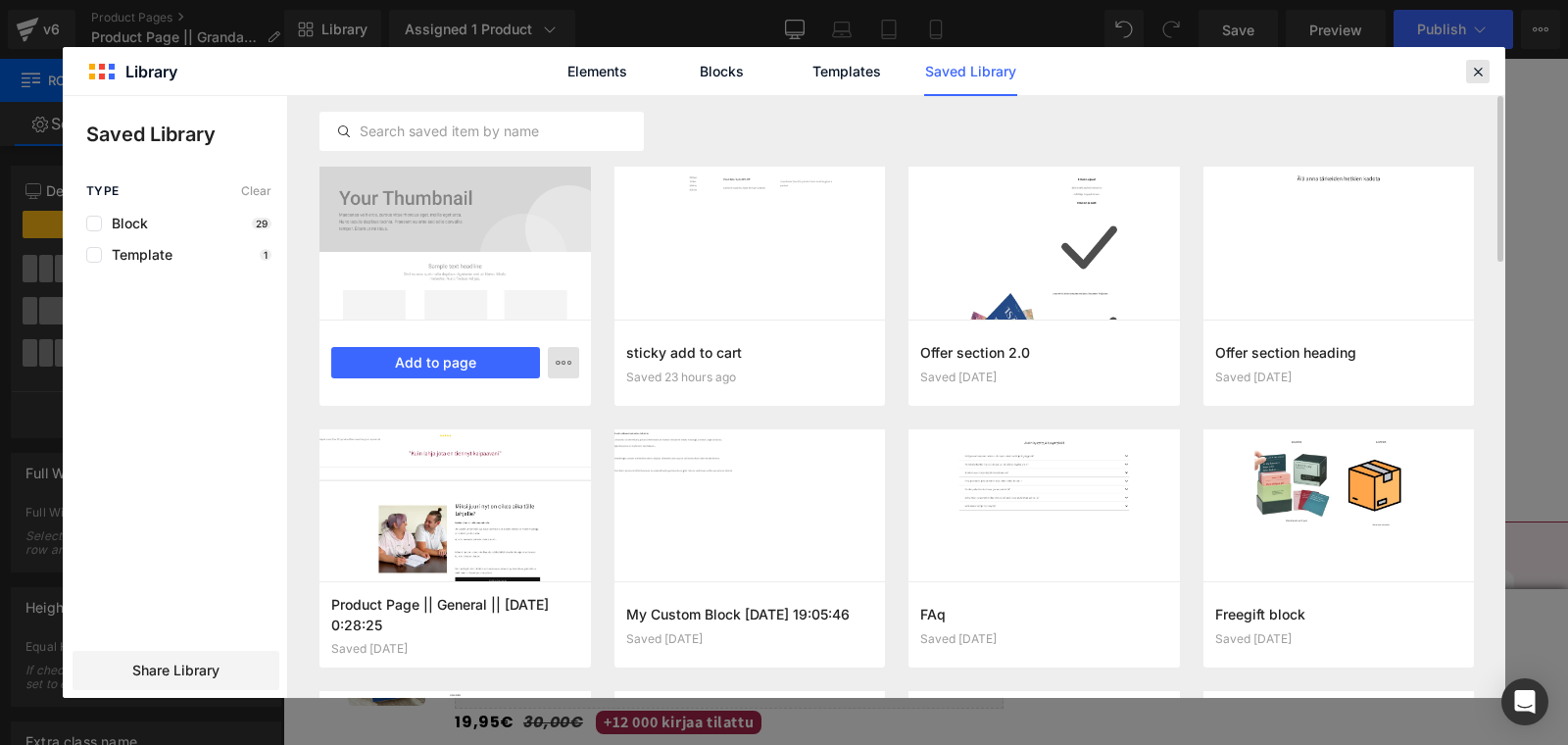
click at [1473, 65] on icon at bounding box center [1478, 72] width 18 height 18
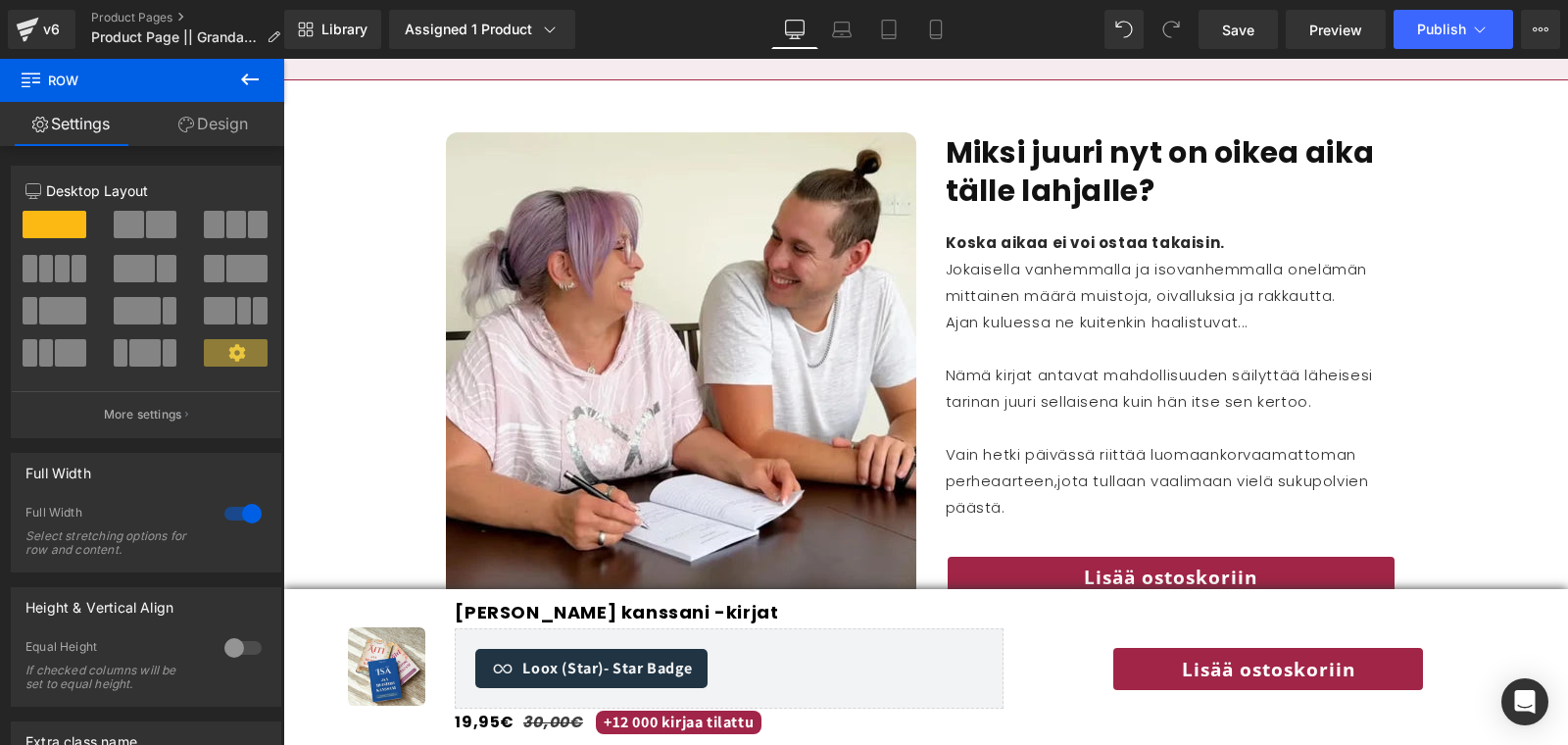
scroll to position [2304, 0]
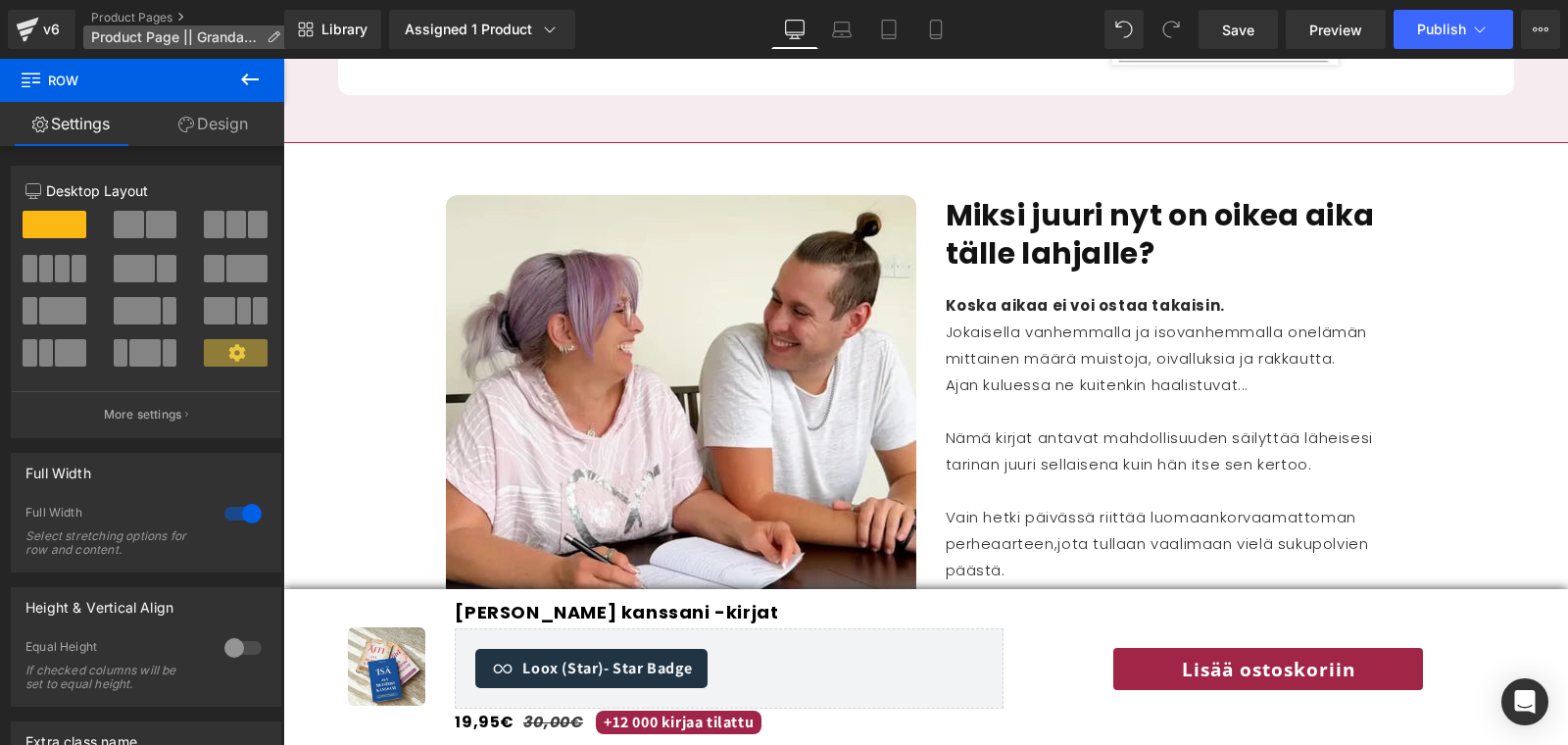
click at [196, 33] on span "Product Page || Grandad ||" at bounding box center [175, 38] width 168 height 16
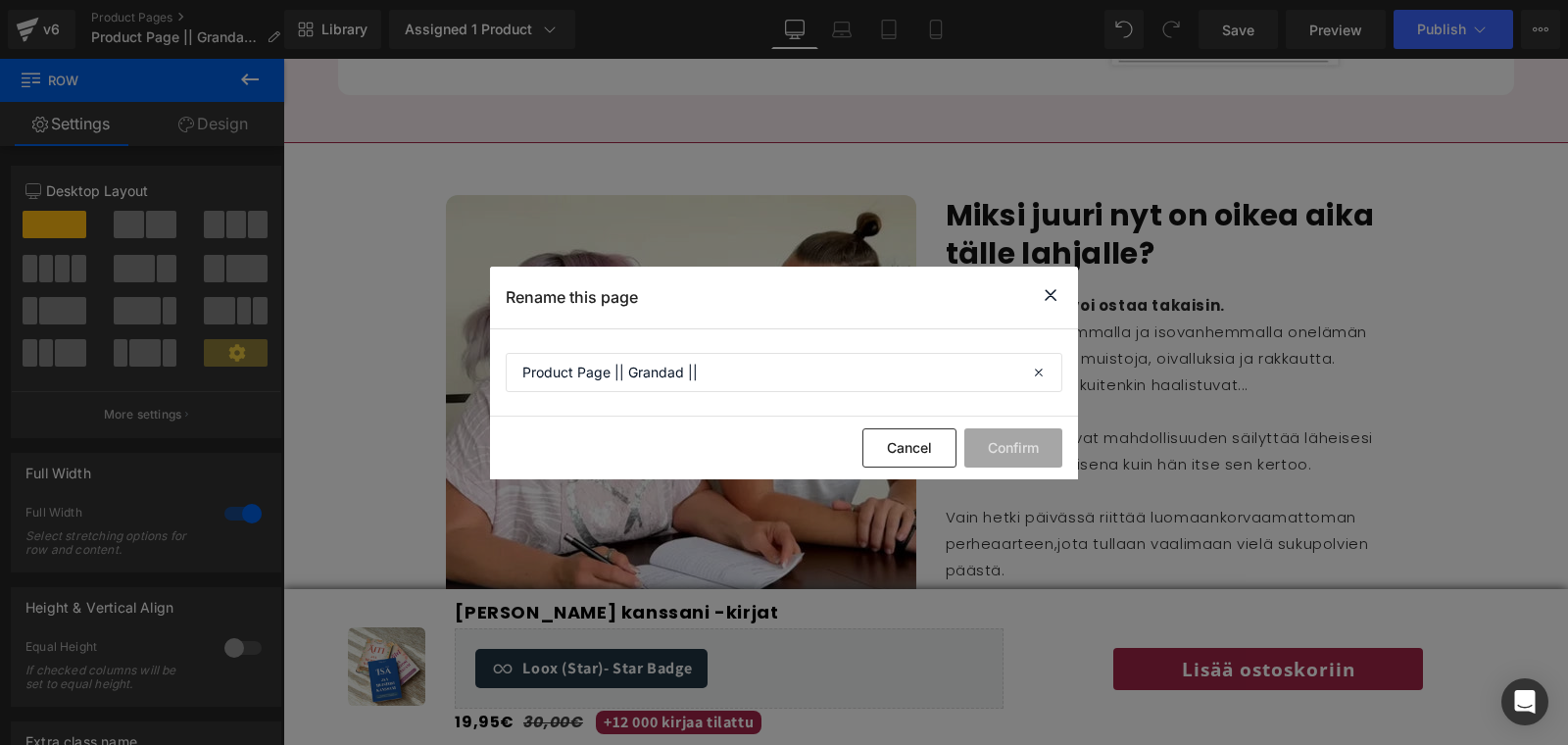
click at [1054, 287] on icon at bounding box center [1051, 295] width 24 height 25
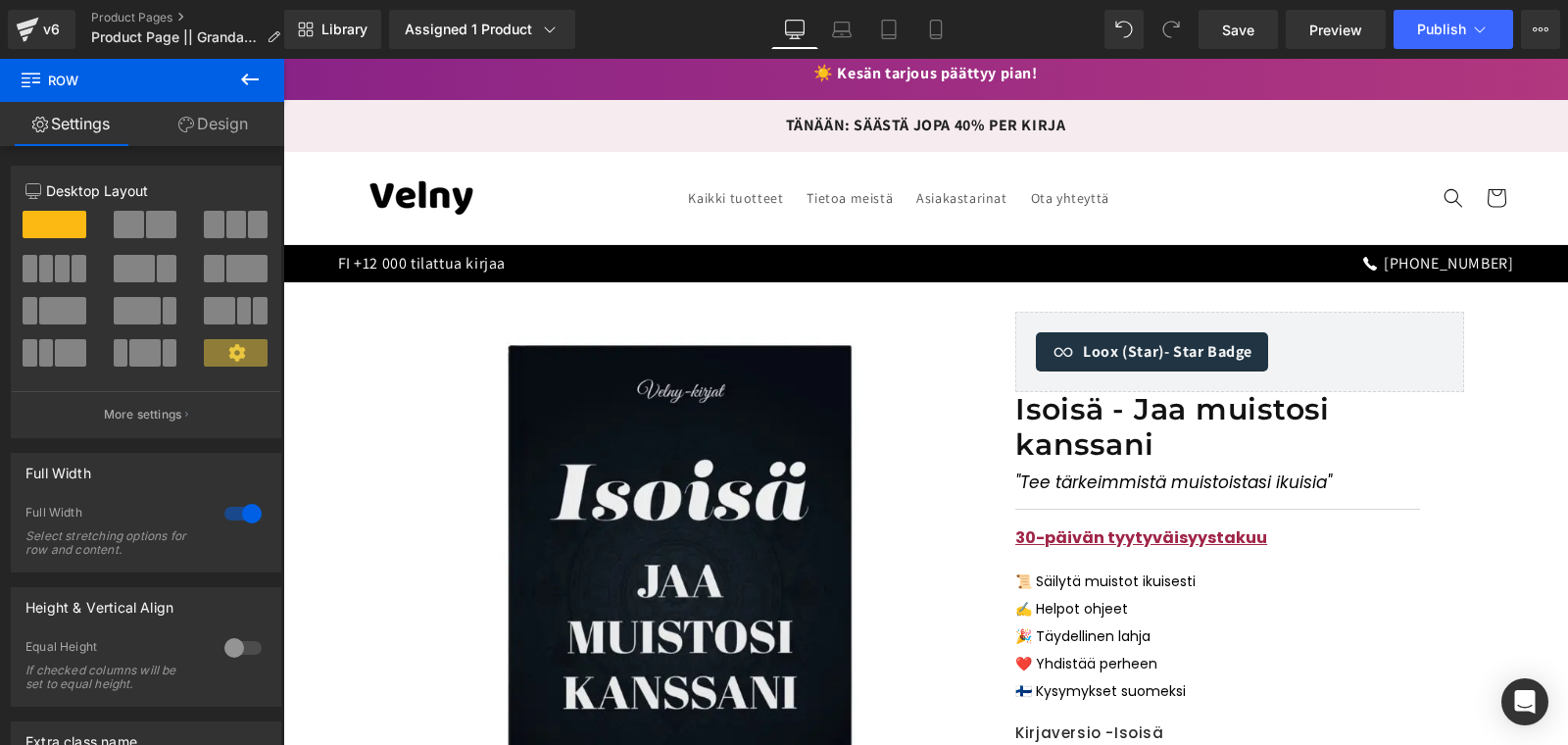
scroll to position [0, 0]
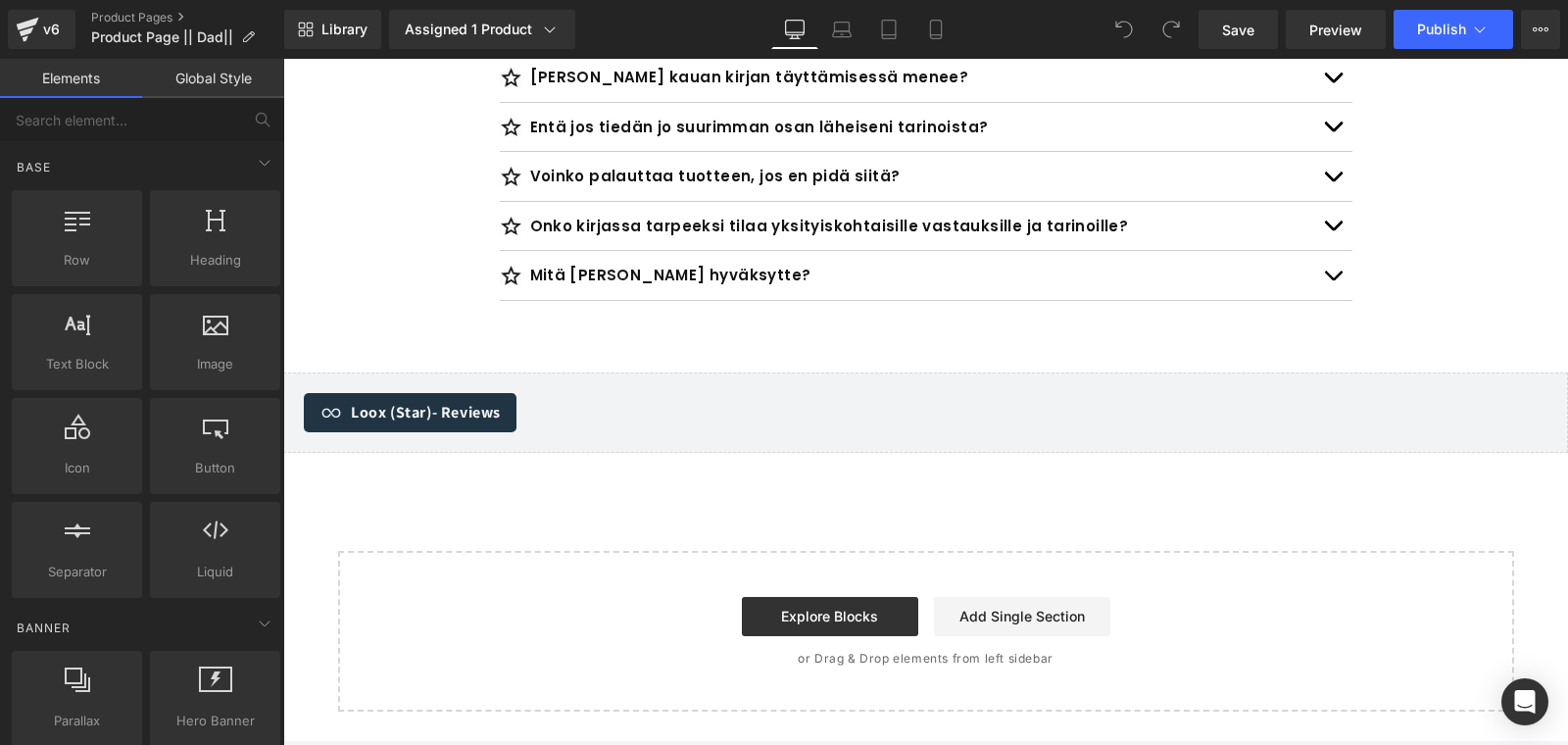
scroll to position [6970, 0]
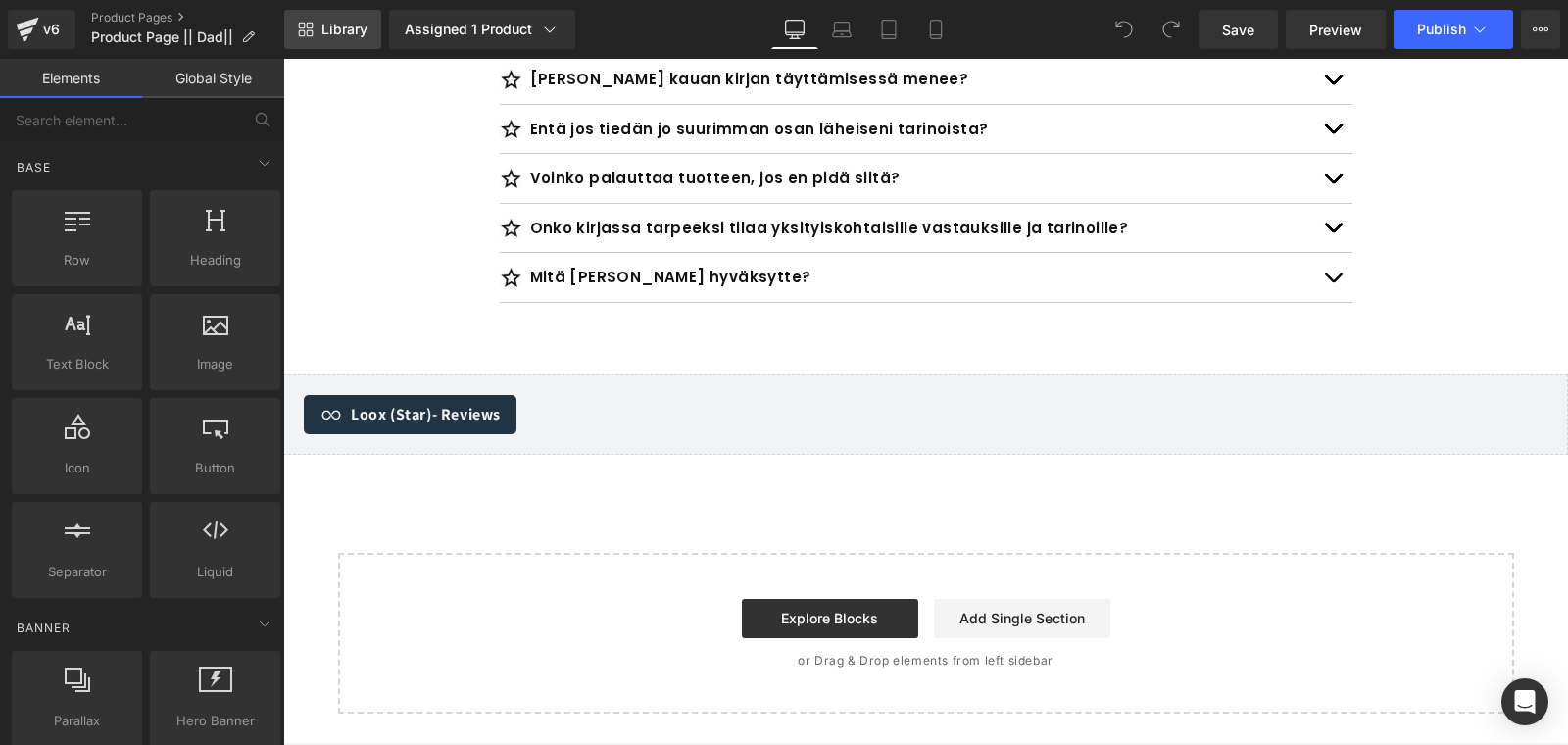
click at [299, 20] on link "Library" at bounding box center [333, 30] width 97 height 40
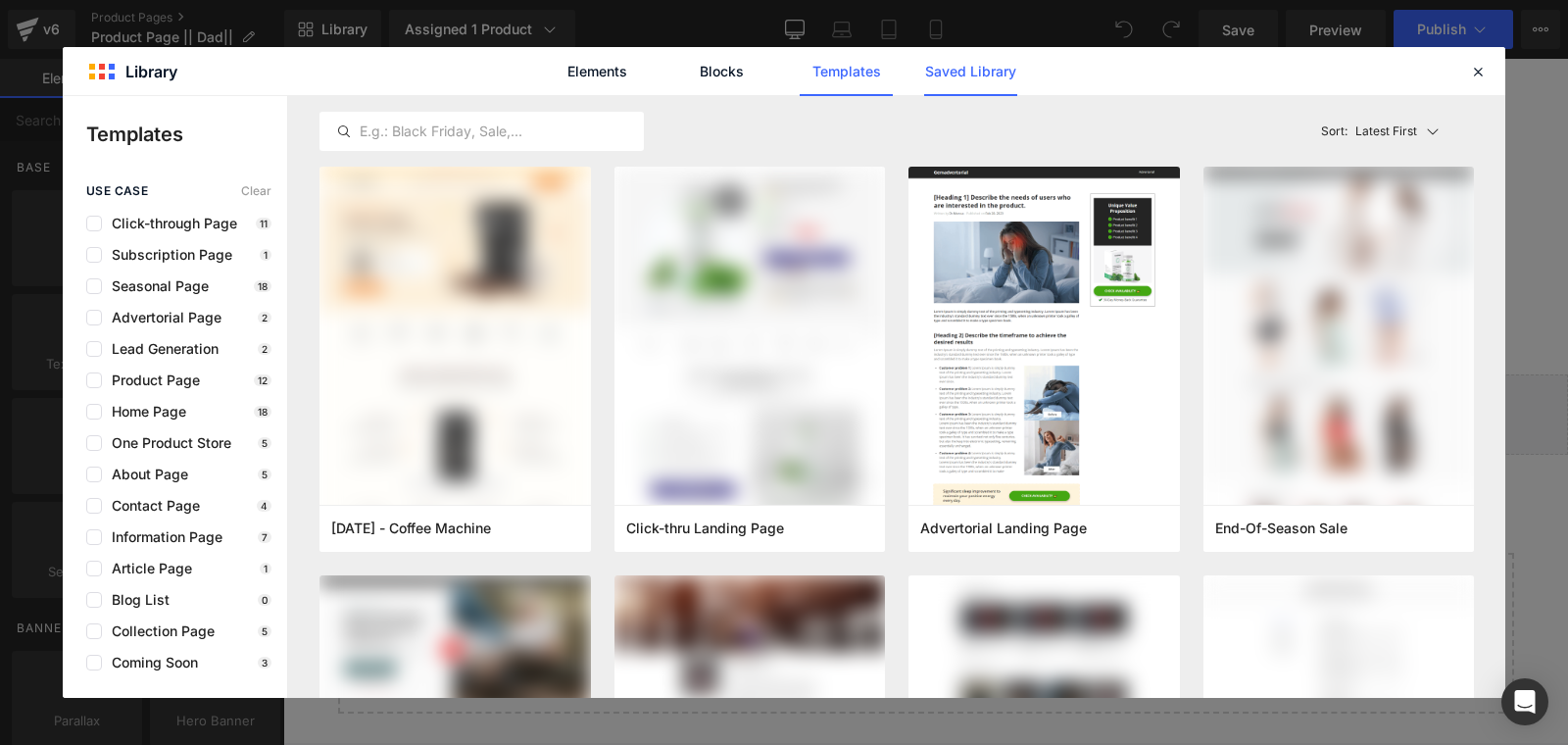
click at [961, 72] on link "Saved Library" at bounding box center [971, 72] width 93 height 49
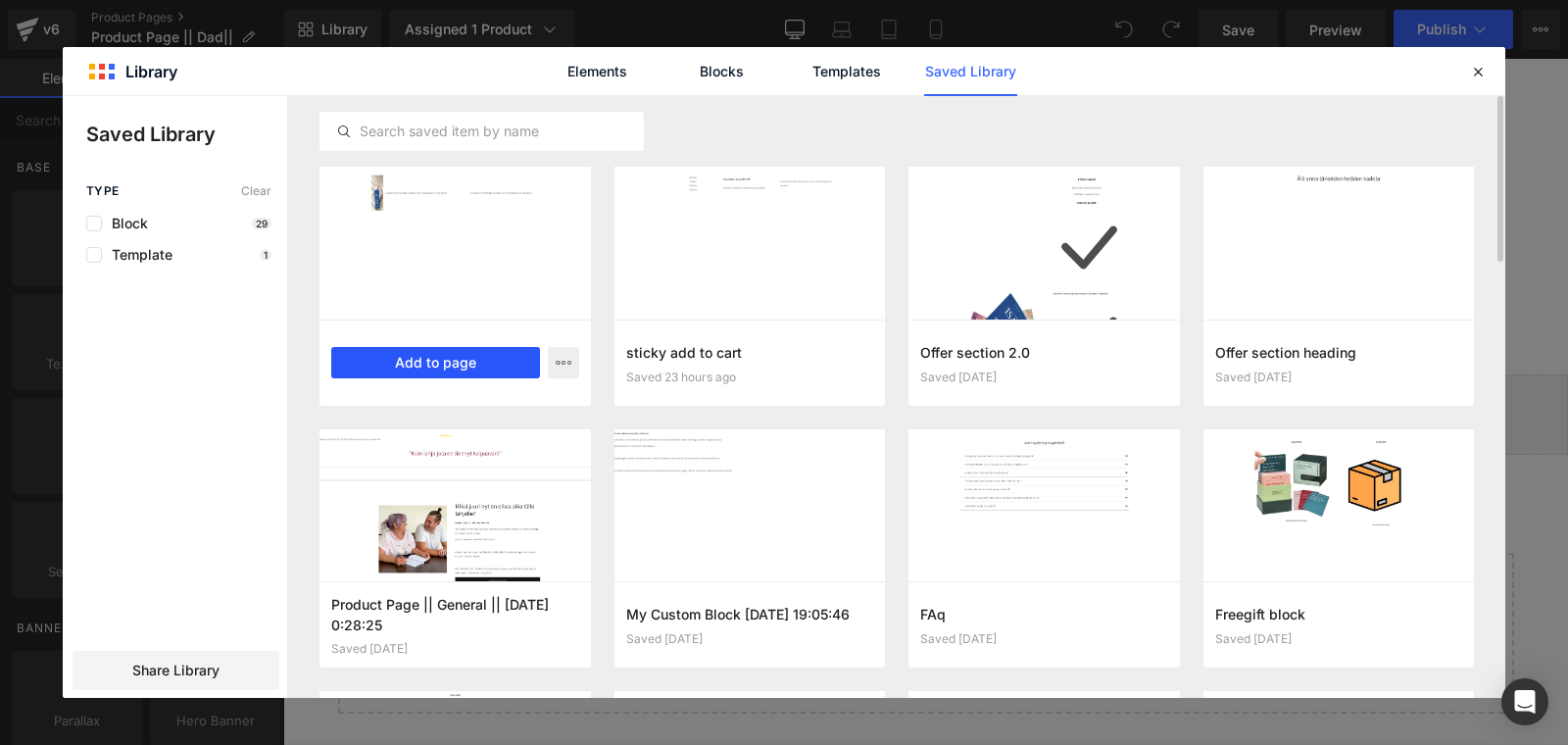
click at [432, 366] on button "Add to page" at bounding box center [435, 363] width 208 height 32
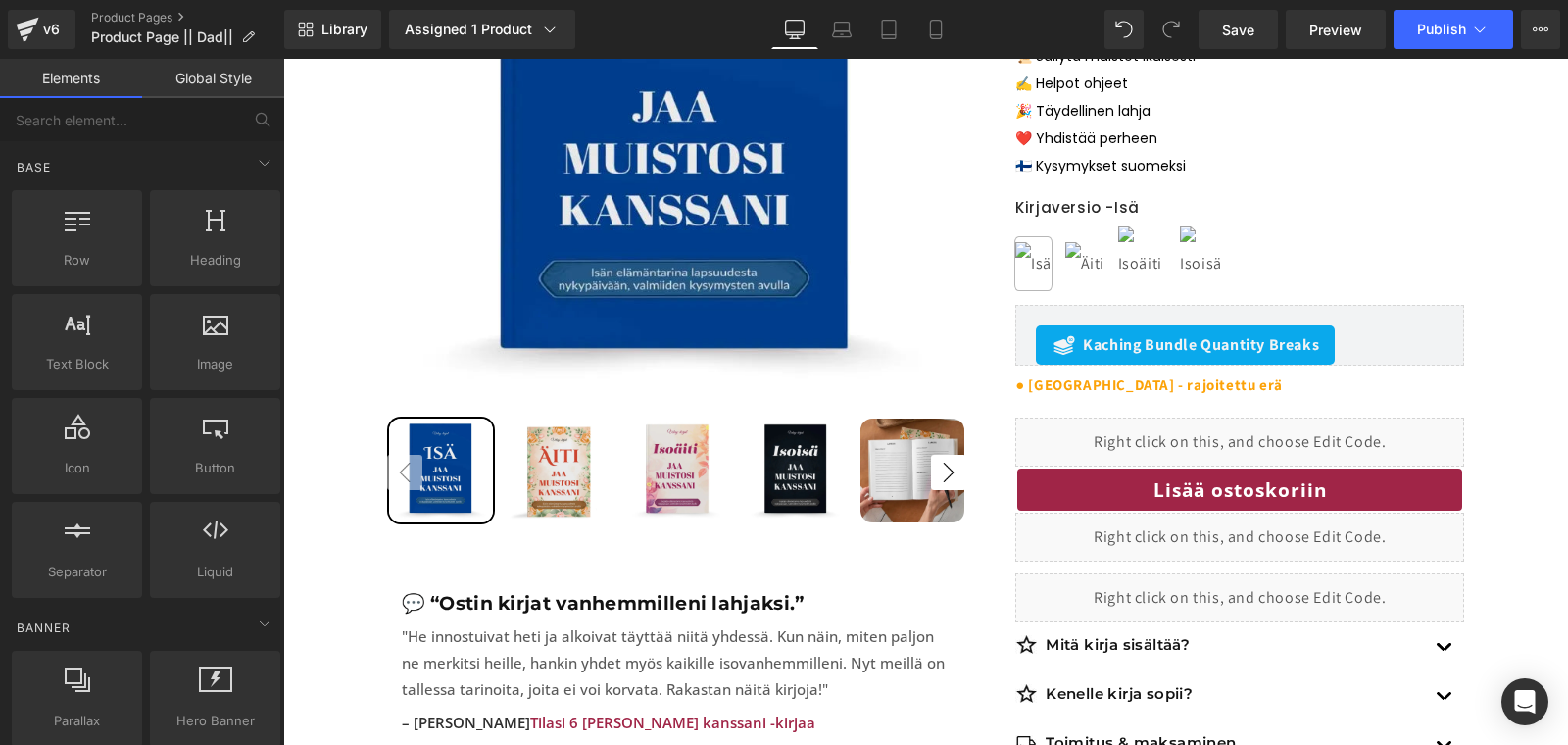
scroll to position [882, 0]
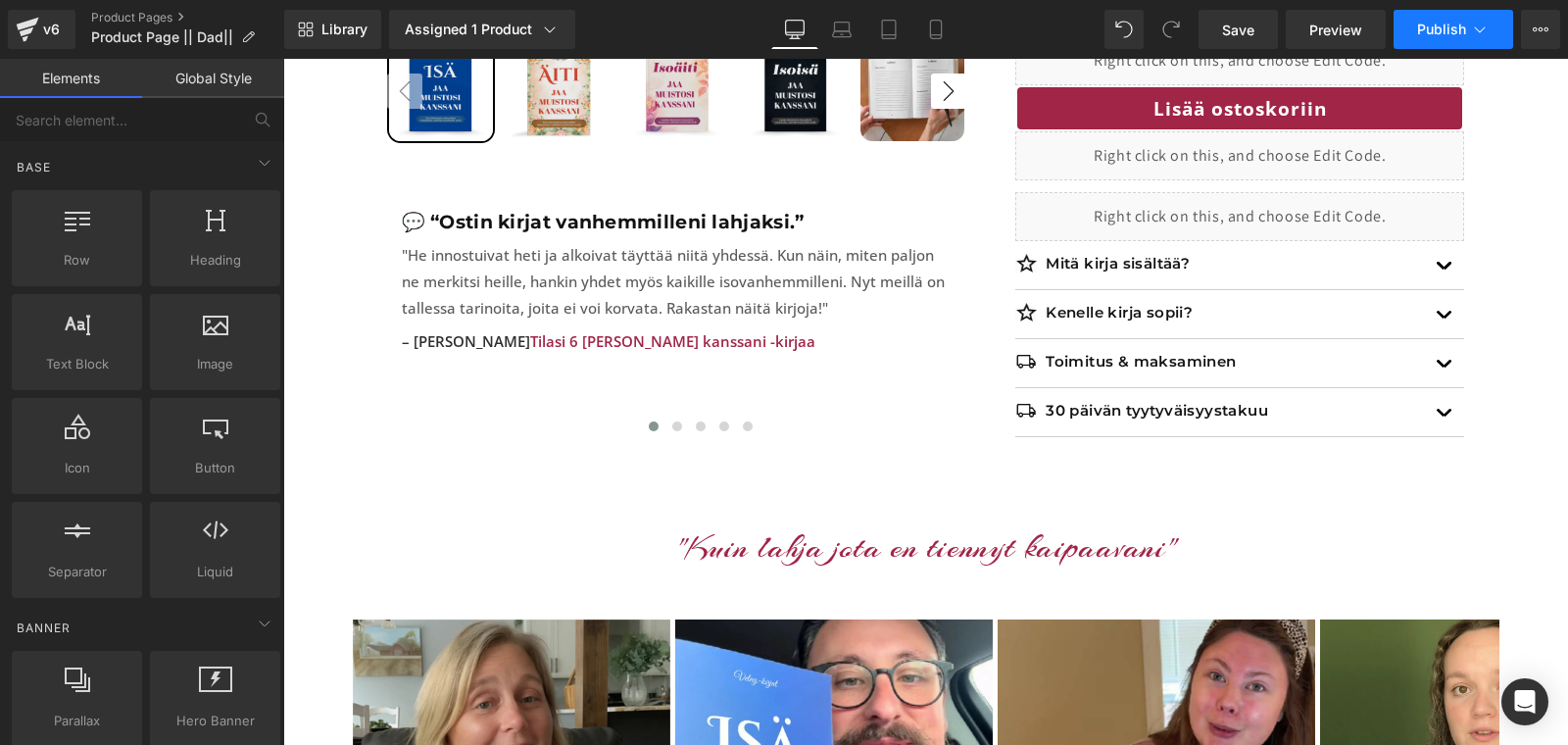
click at [1426, 30] on span "Publish" at bounding box center [1442, 30] width 49 height 16
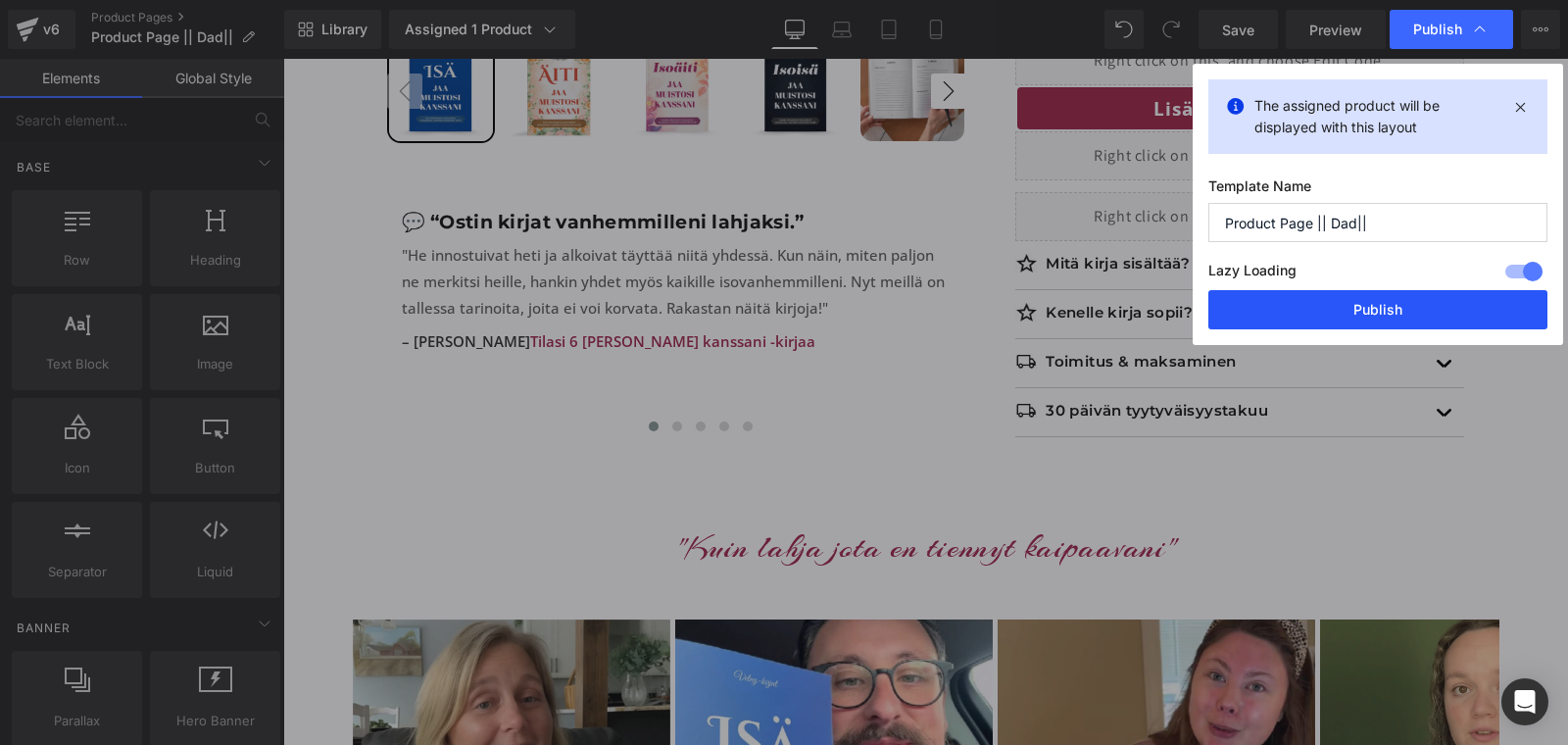
drag, startPoint x: 1368, startPoint y: 313, endPoint x: 1024, endPoint y: 197, distance: 363.0
click at [1368, 313] on button "Publish" at bounding box center [1377, 310] width 339 height 40
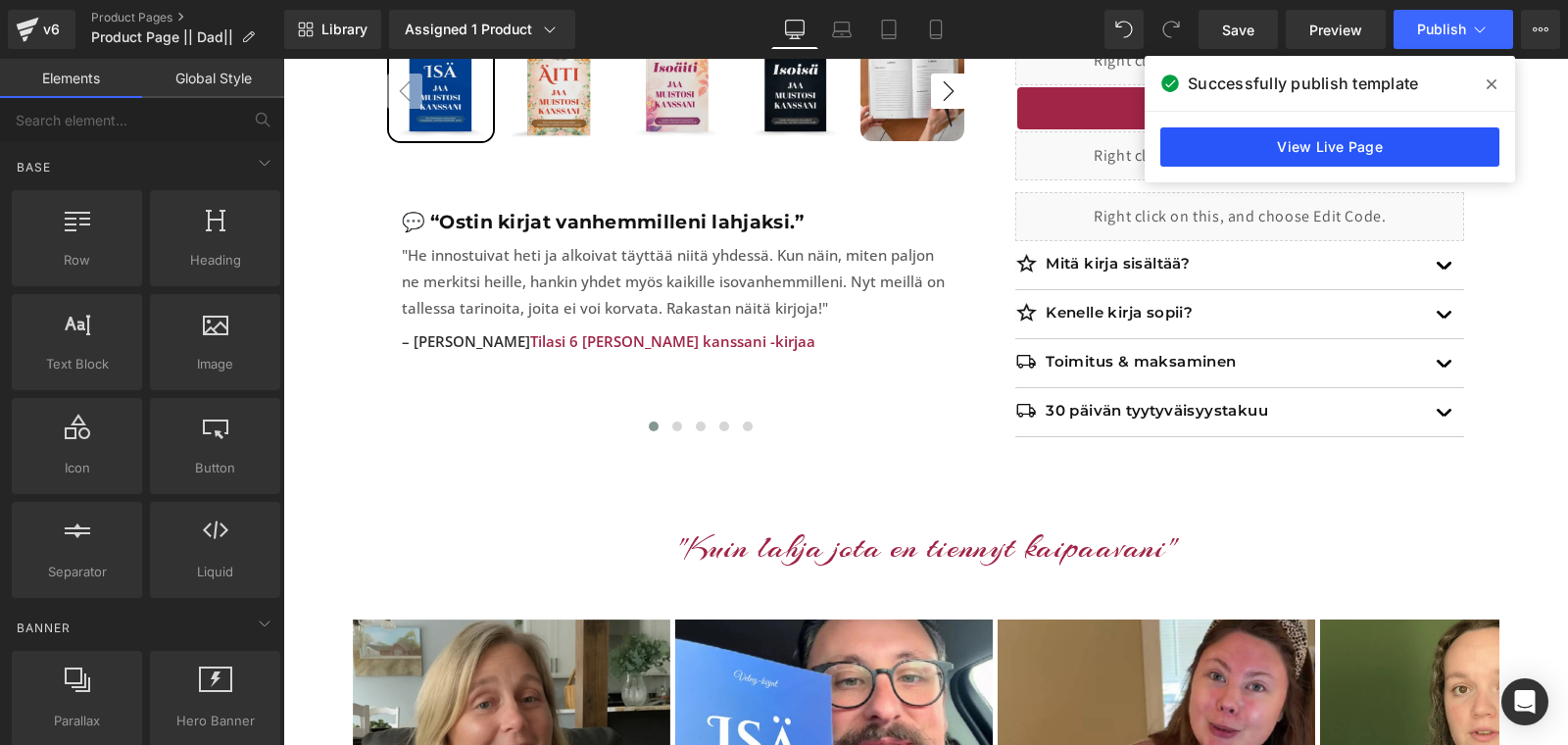
click at [1331, 146] on link "View Live Page" at bounding box center [1329, 147] width 339 height 40
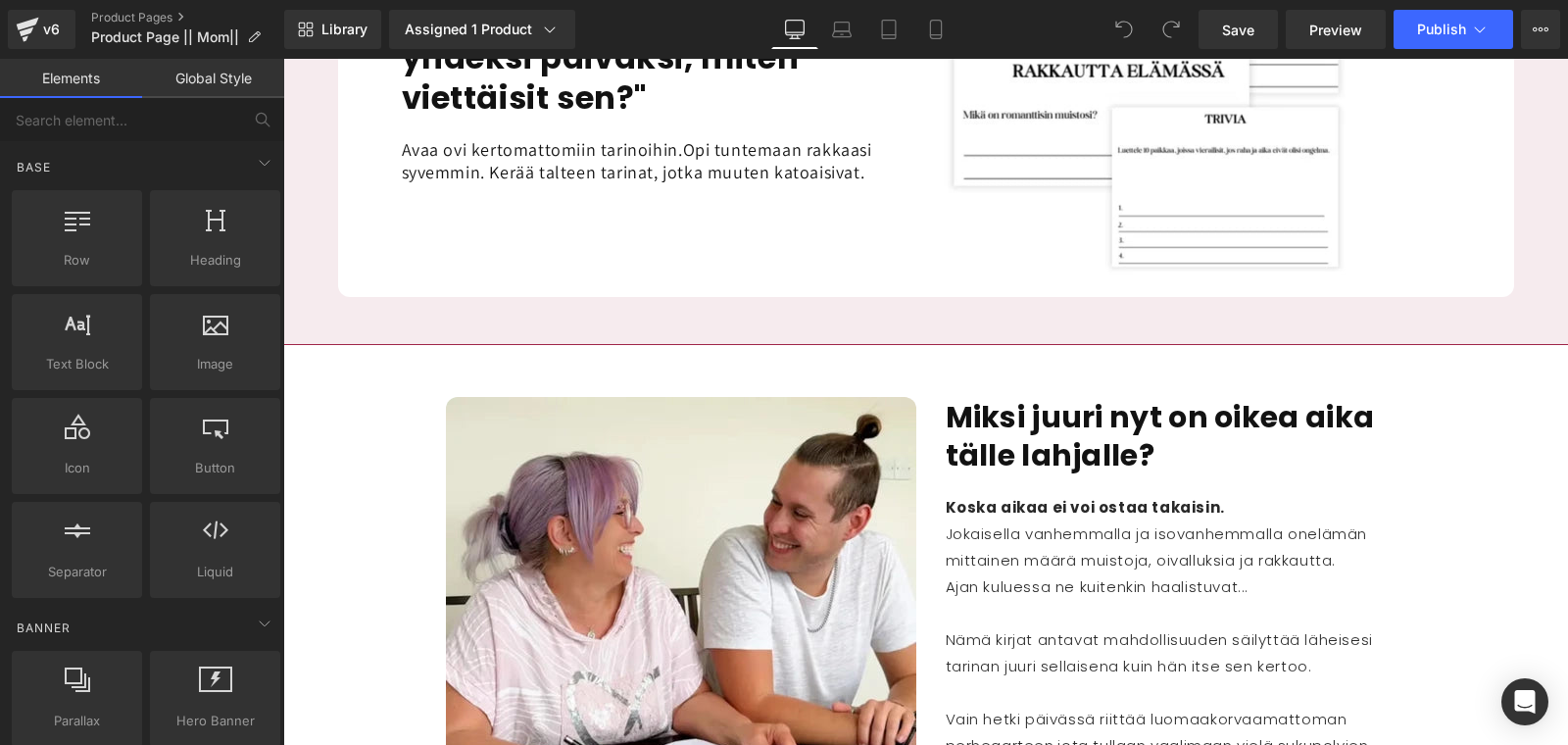
scroll to position [2184, 0]
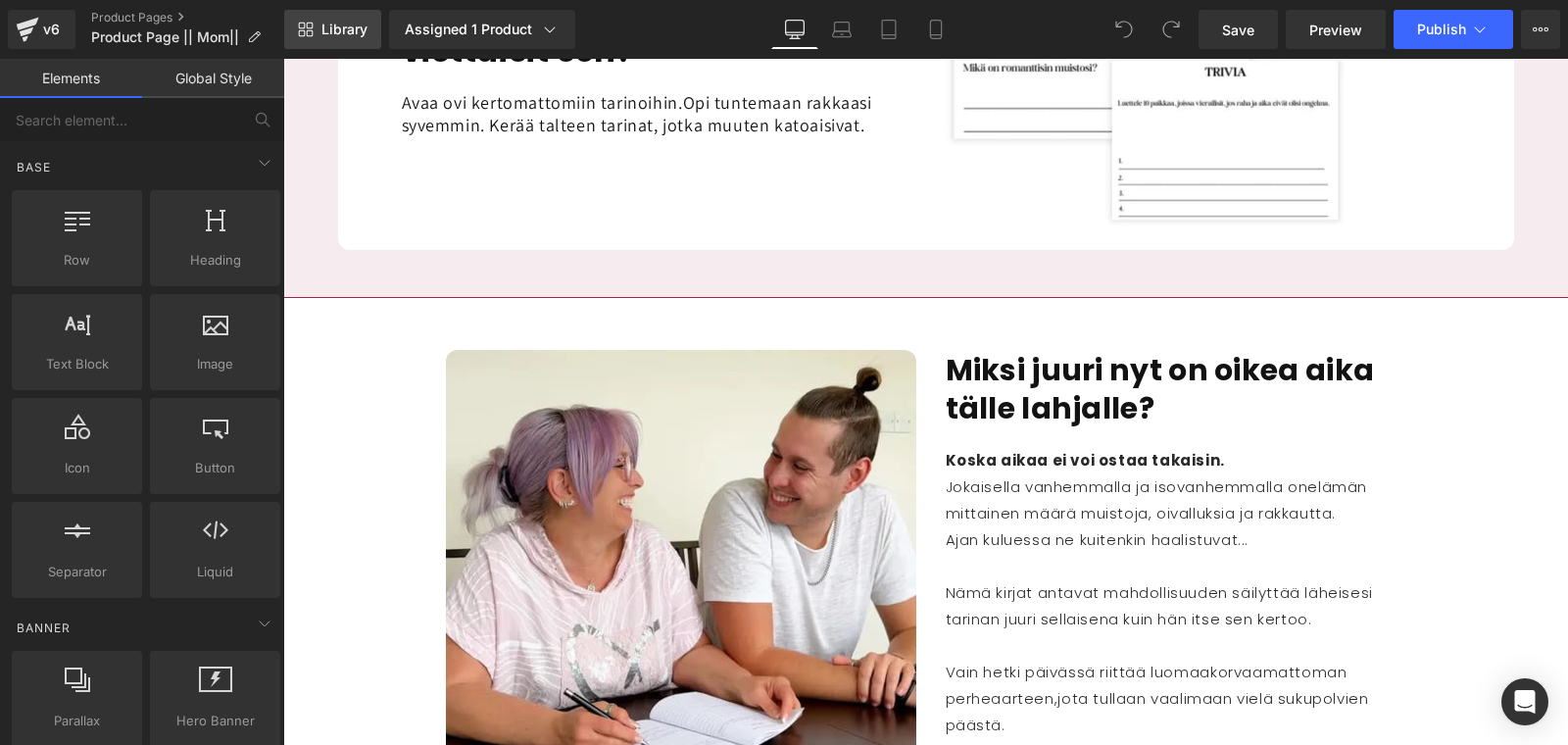
click at [316, 36] on link "Library" at bounding box center [333, 30] width 97 height 40
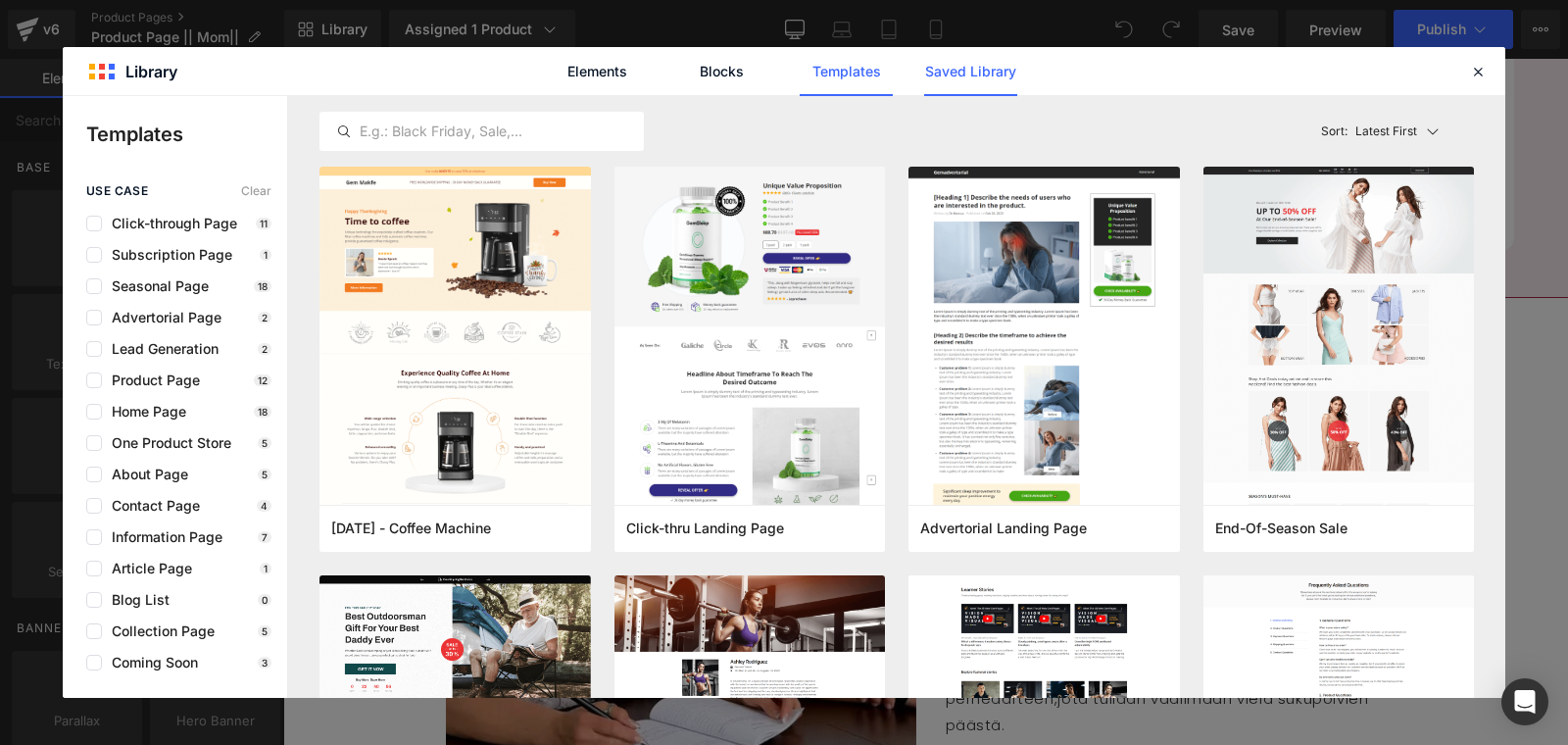
click at [936, 74] on link "Saved Library" at bounding box center [971, 72] width 93 height 49
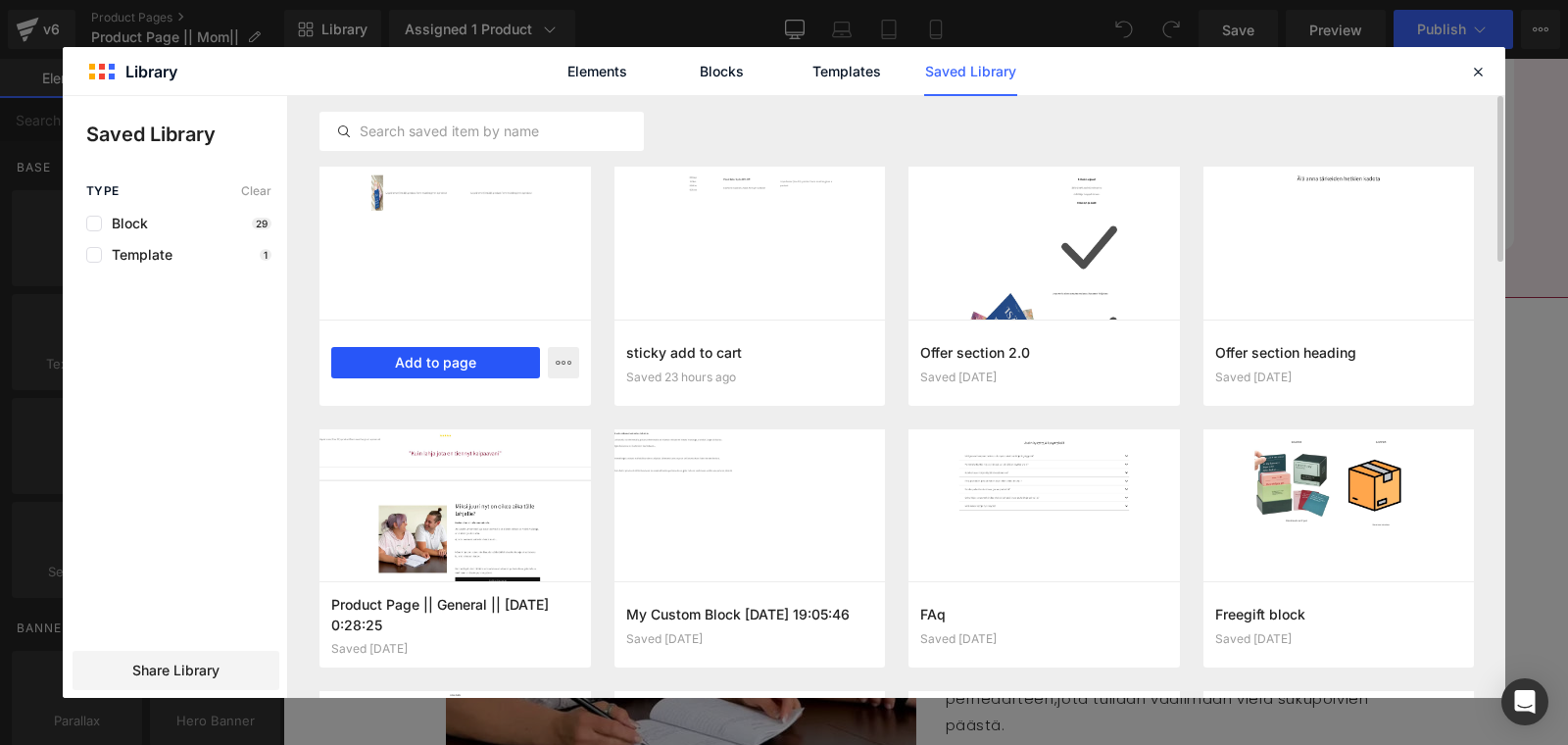
click at [412, 359] on button "Add to page" at bounding box center [435, 363] width 208 height 32
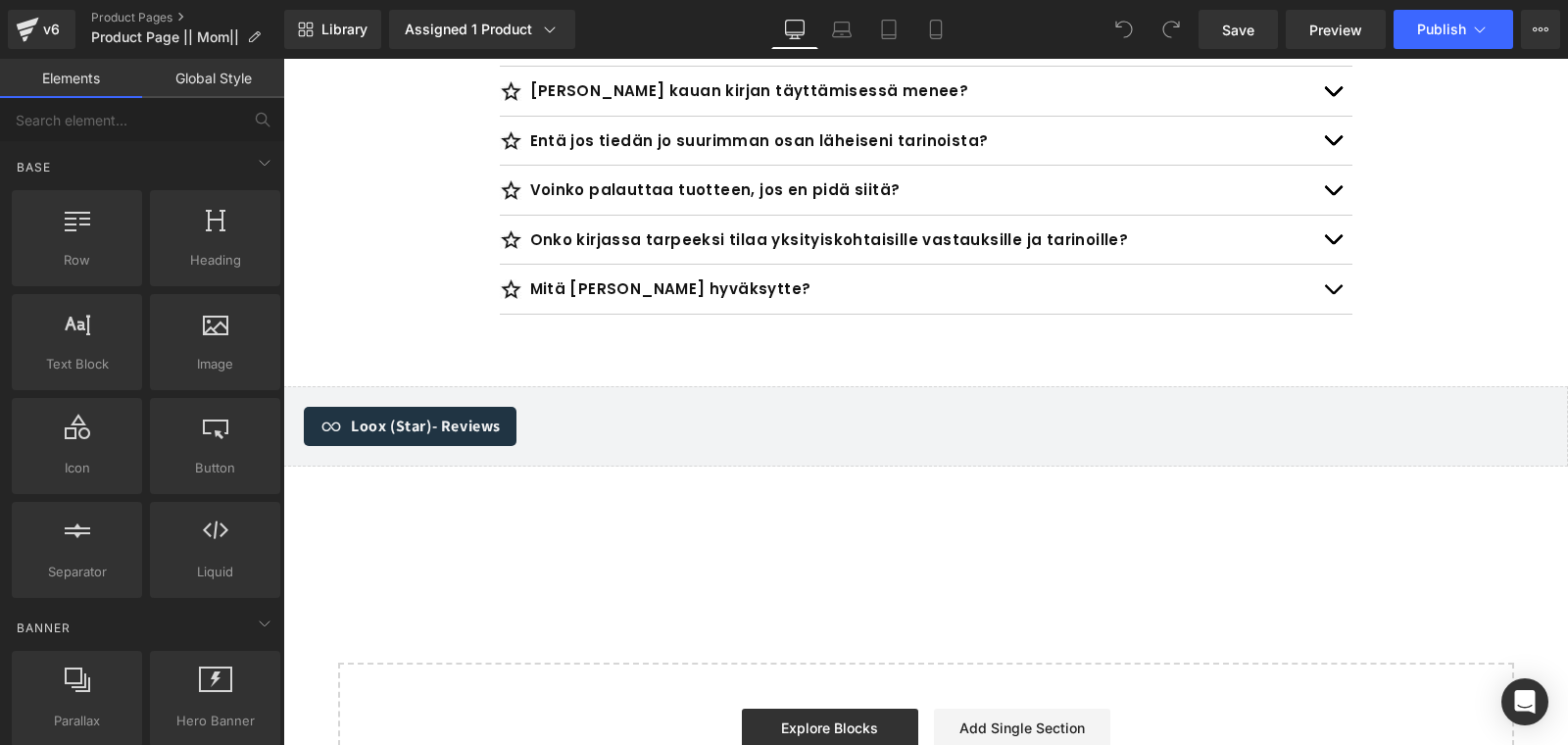
scroll to position [7207, 0]
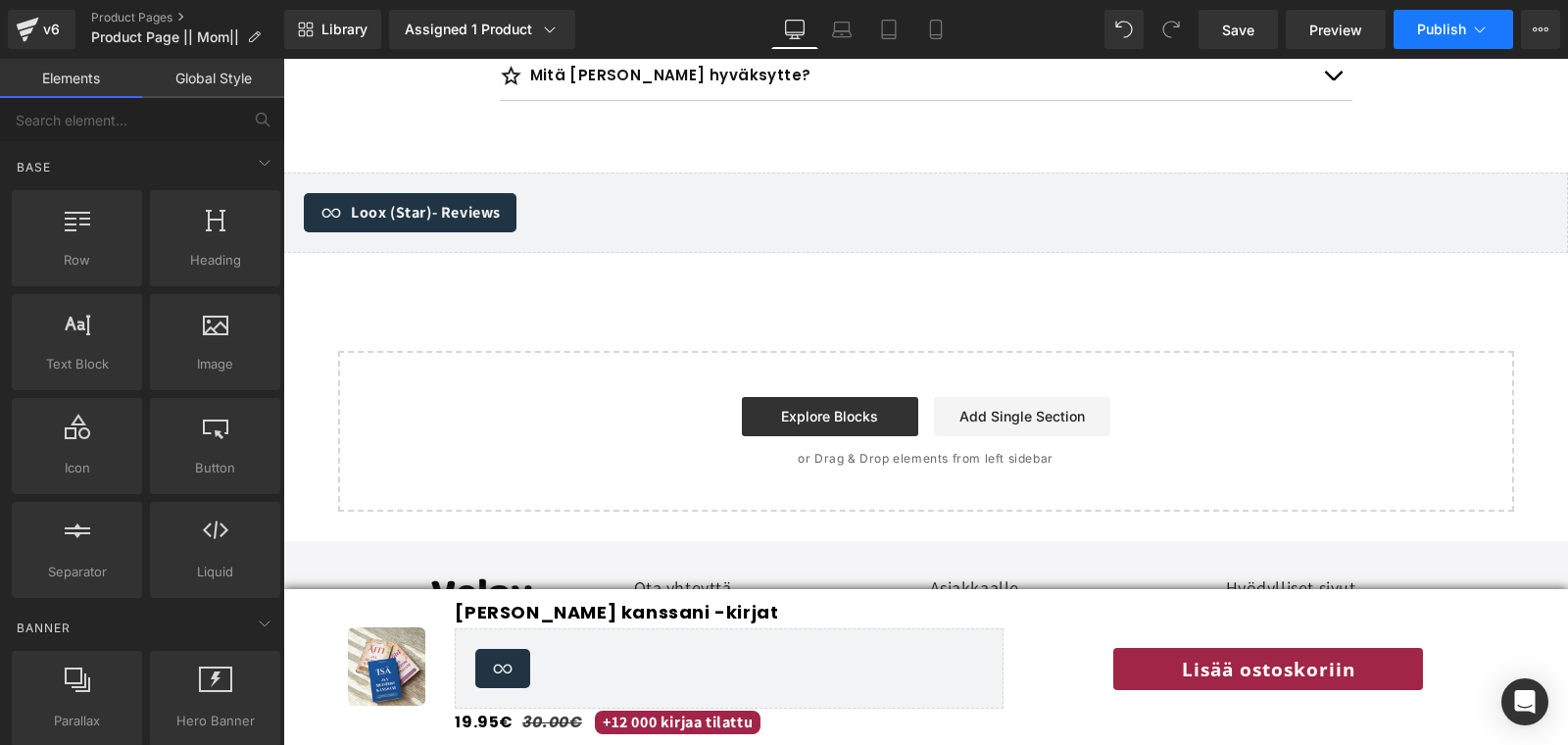
click at [1418, 30] on span "Publish" at bounding box center [1442, 30] width 49 height 16
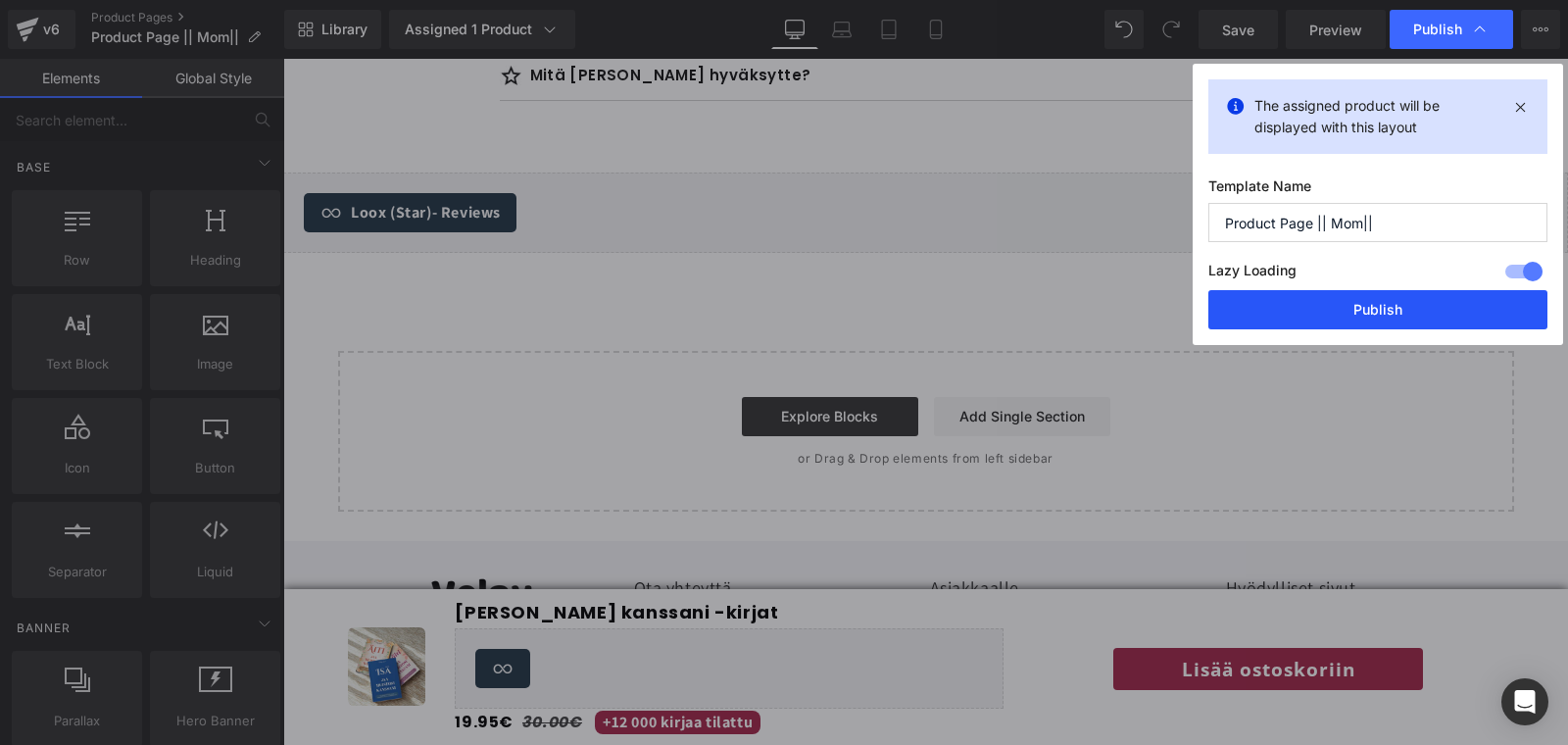
click at [1379, 308] on button "Publish" at bounding box center [1377, 310] width 339 height 40
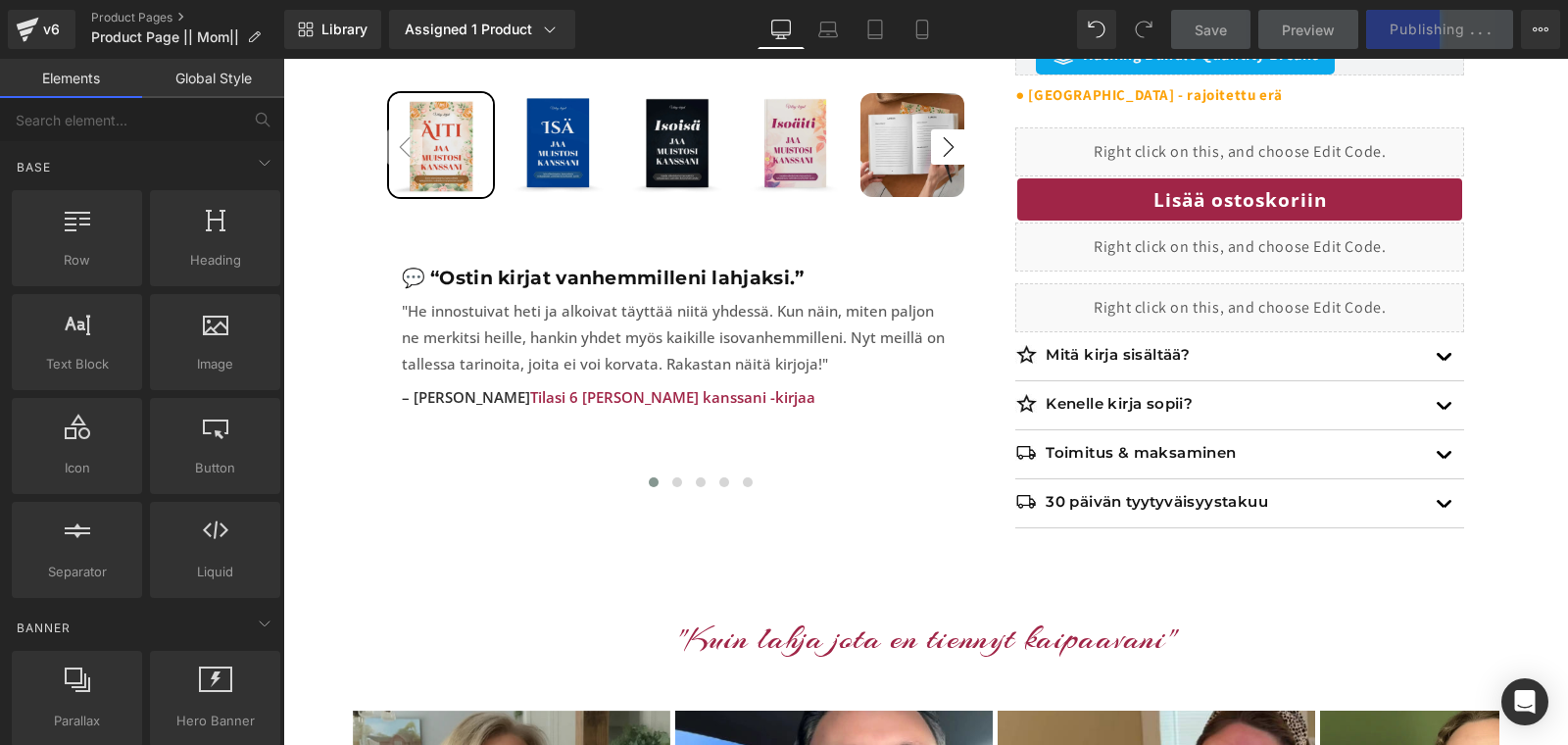
scroll to position [0, 0]
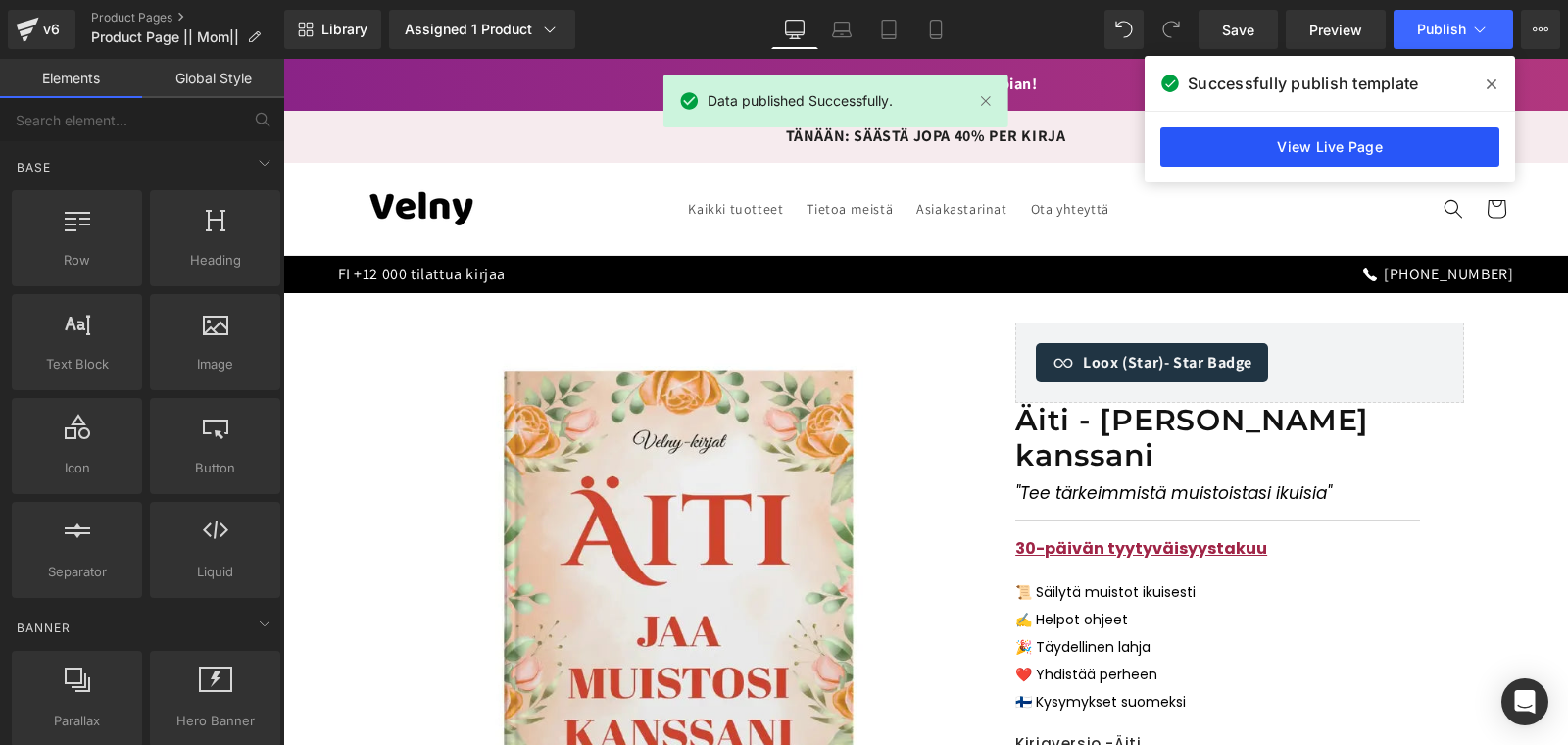
click at [1320, 147] on link "View Live Page" at bounding box center [1329, 147] width 339 height 40
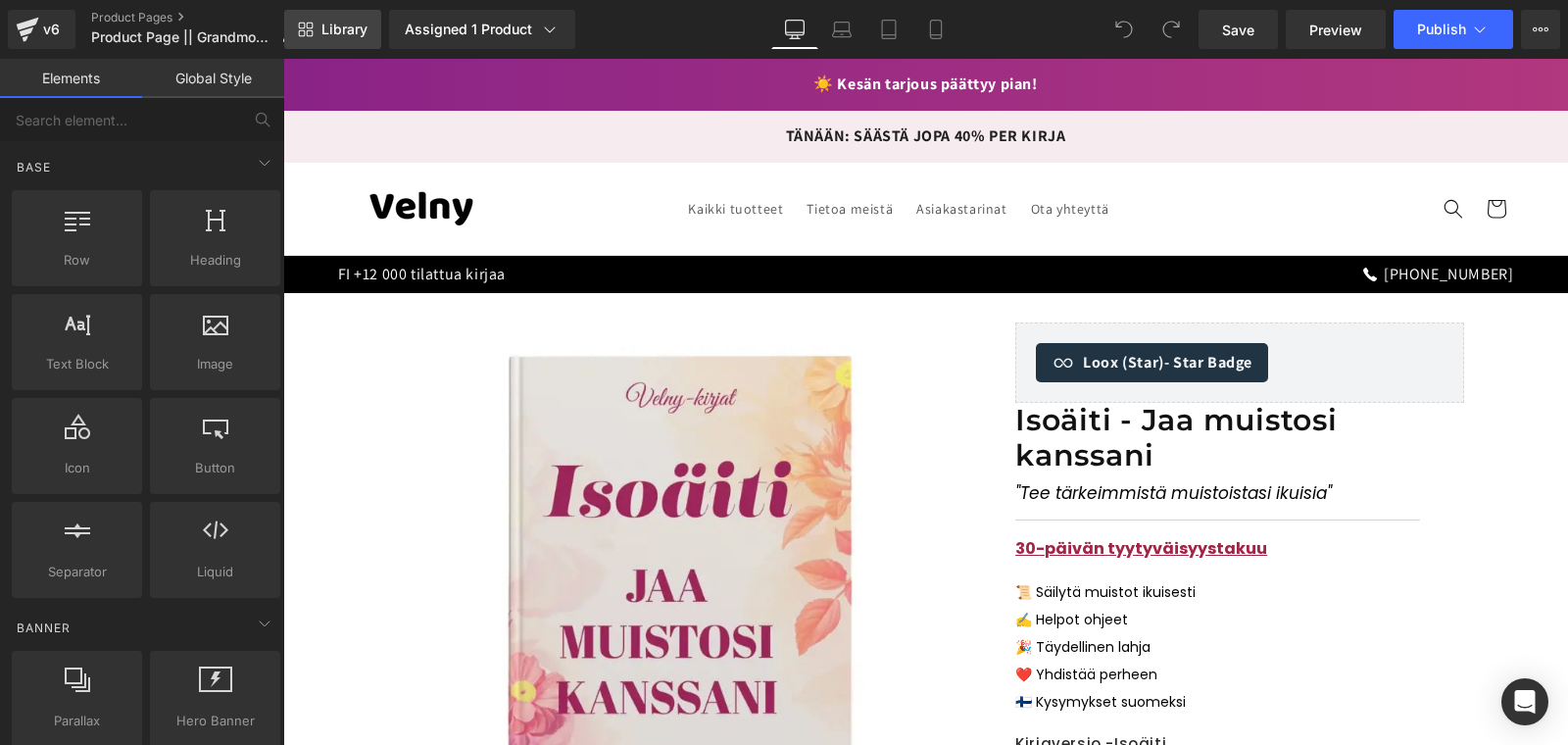
click at [314, 21] on link "Library" at bounding box center [333, 30] width 97 height 40
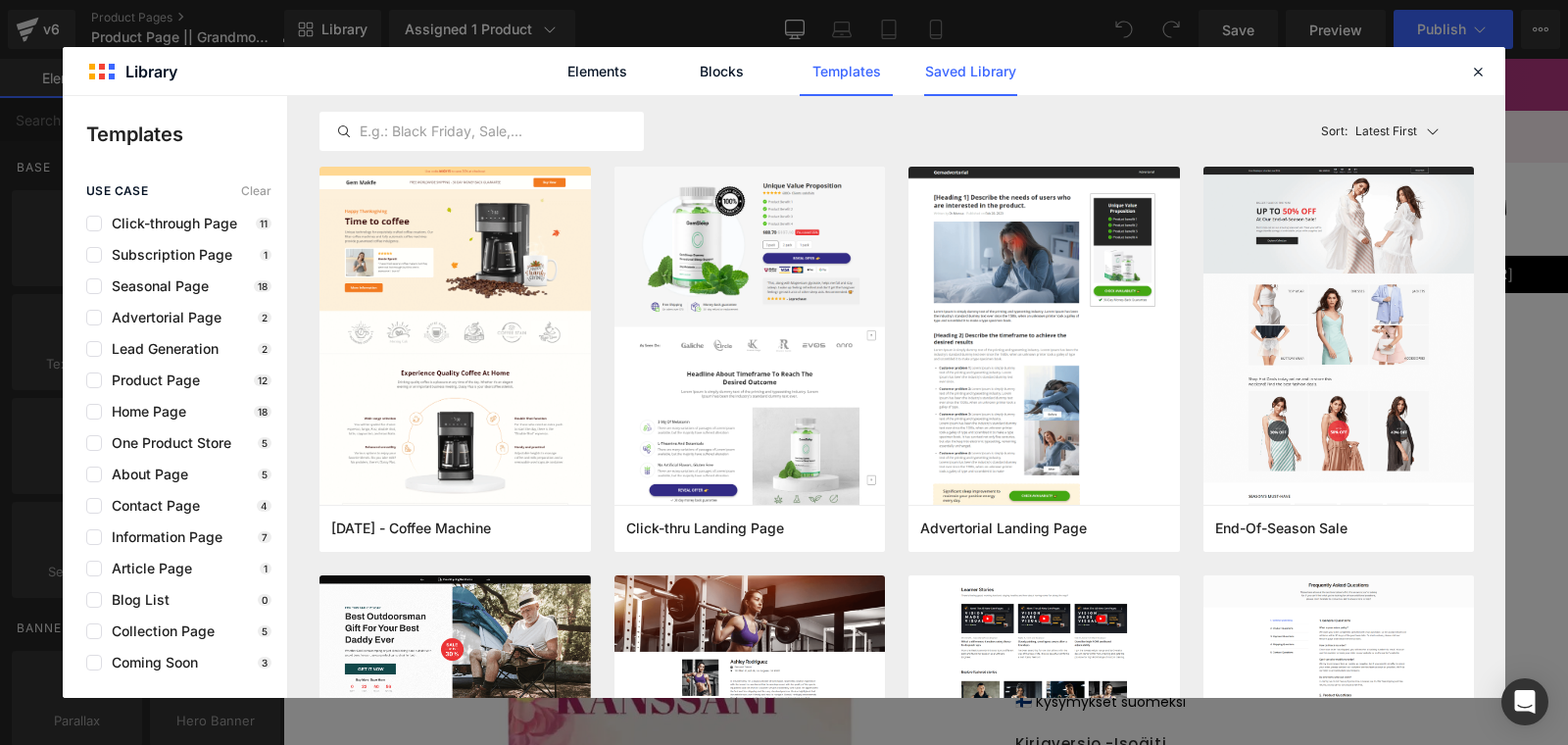
click at [969, 79] on link "Saved Library" at bounding box center [971, 72] width 93 height 49
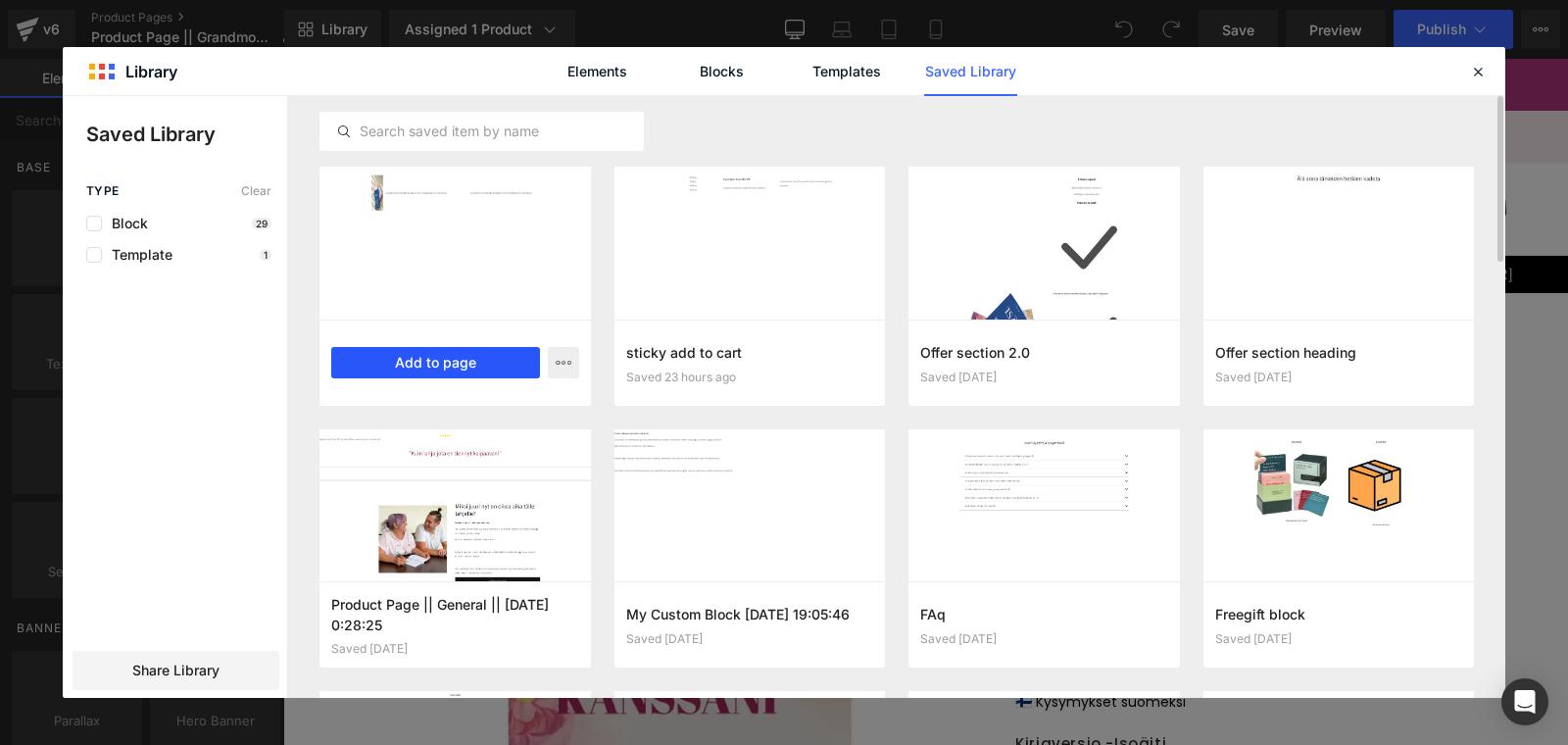
click at [414, 363] on button "Add to page" at bounding box center [435, 363] width 208 height 32
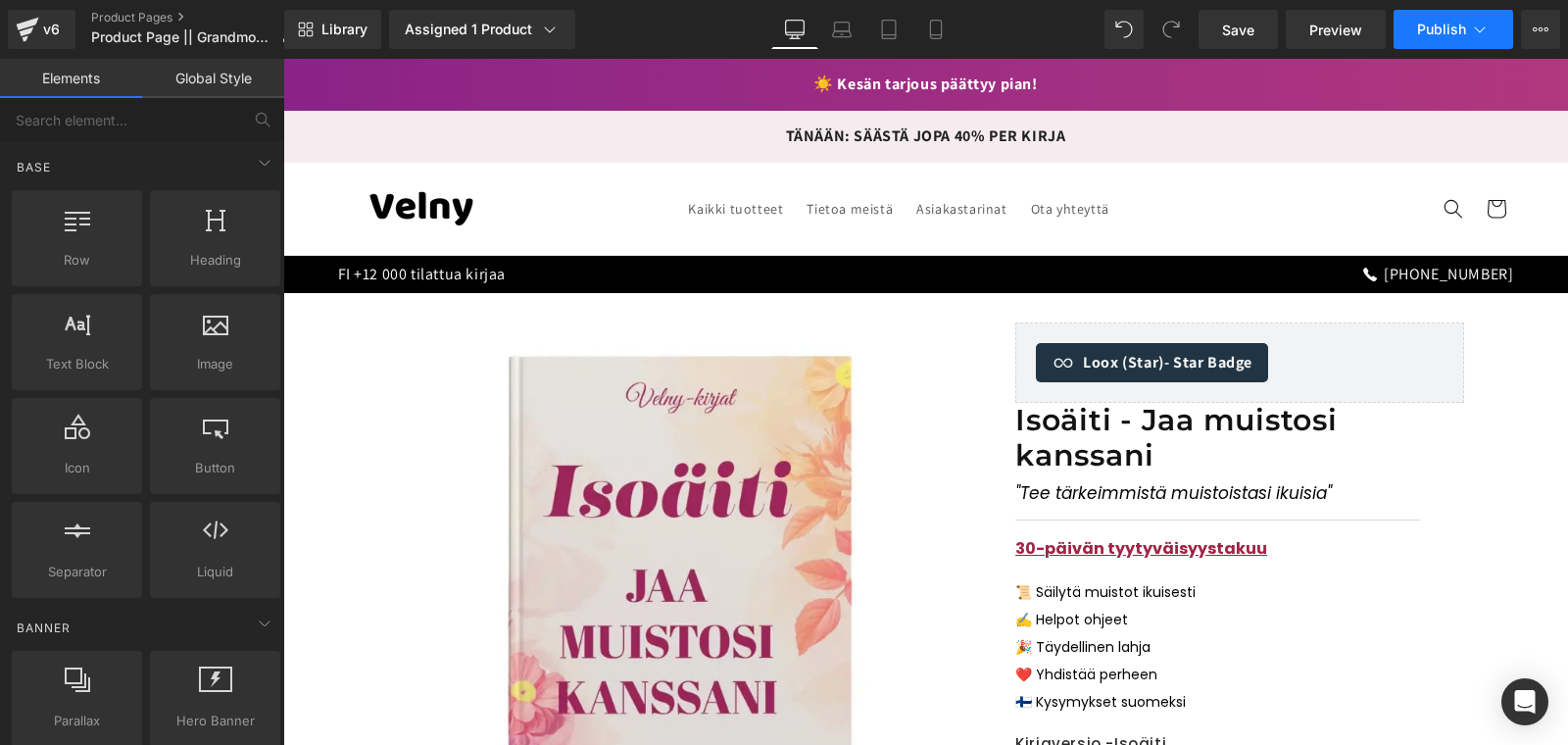
click at [1420, 29] on span "Publish" at bounding box center [1442, 30] width 49 height 16
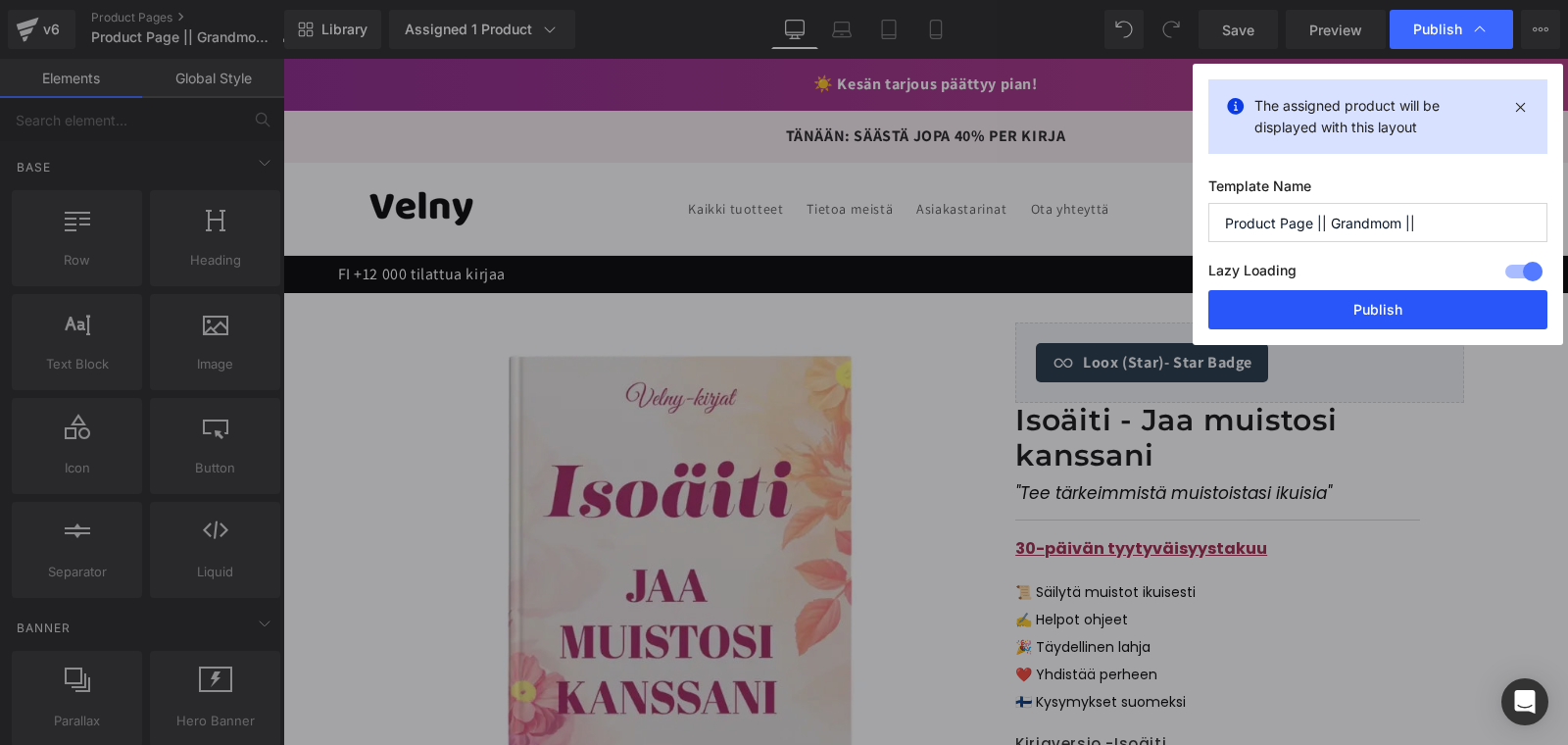
click at [1377, 293] on button "Publish" at bounding box center [1377, 310] width 339 height 40
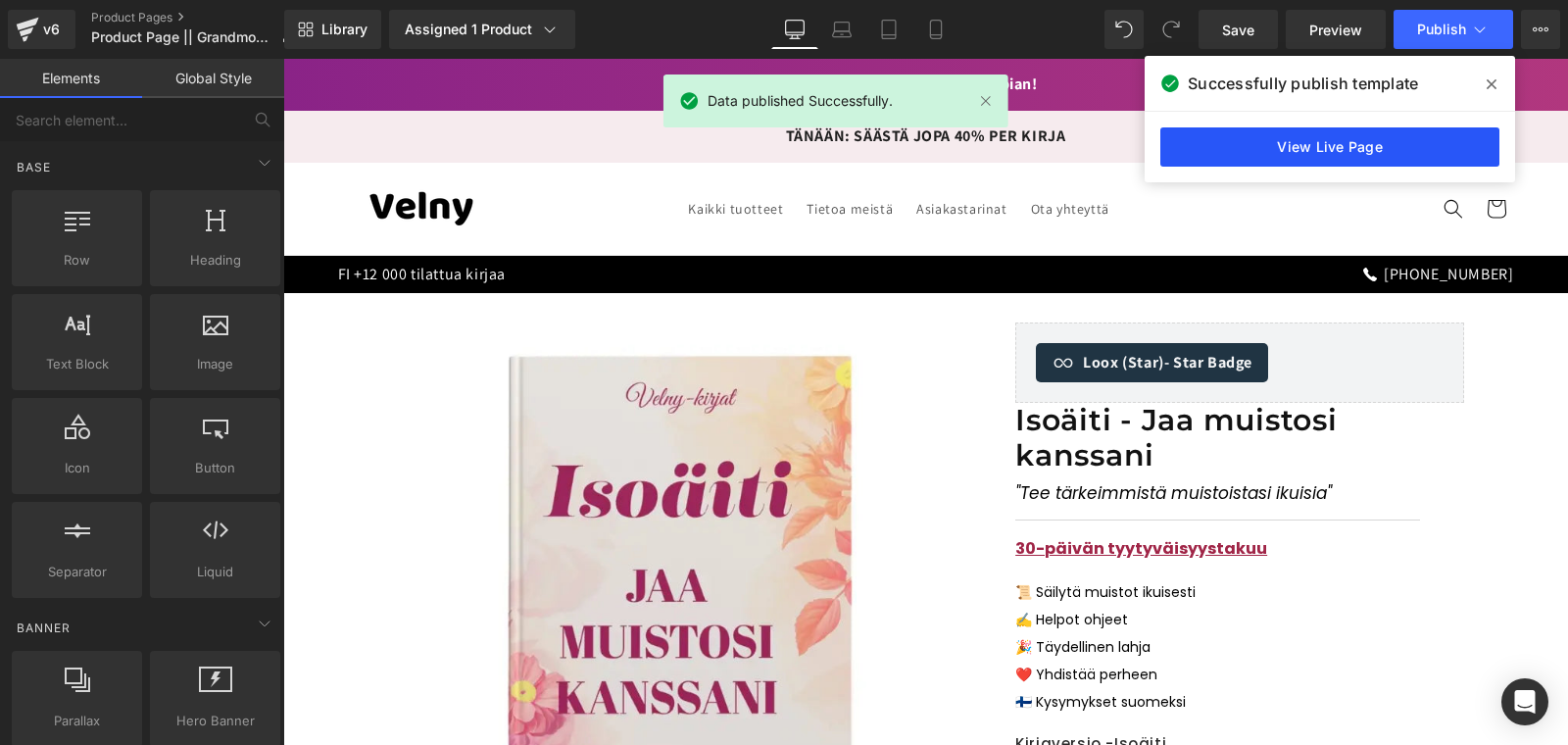
click at [1317, 159] on link "View Live Page" at bounding box center [1329, 147] width 339 height 40
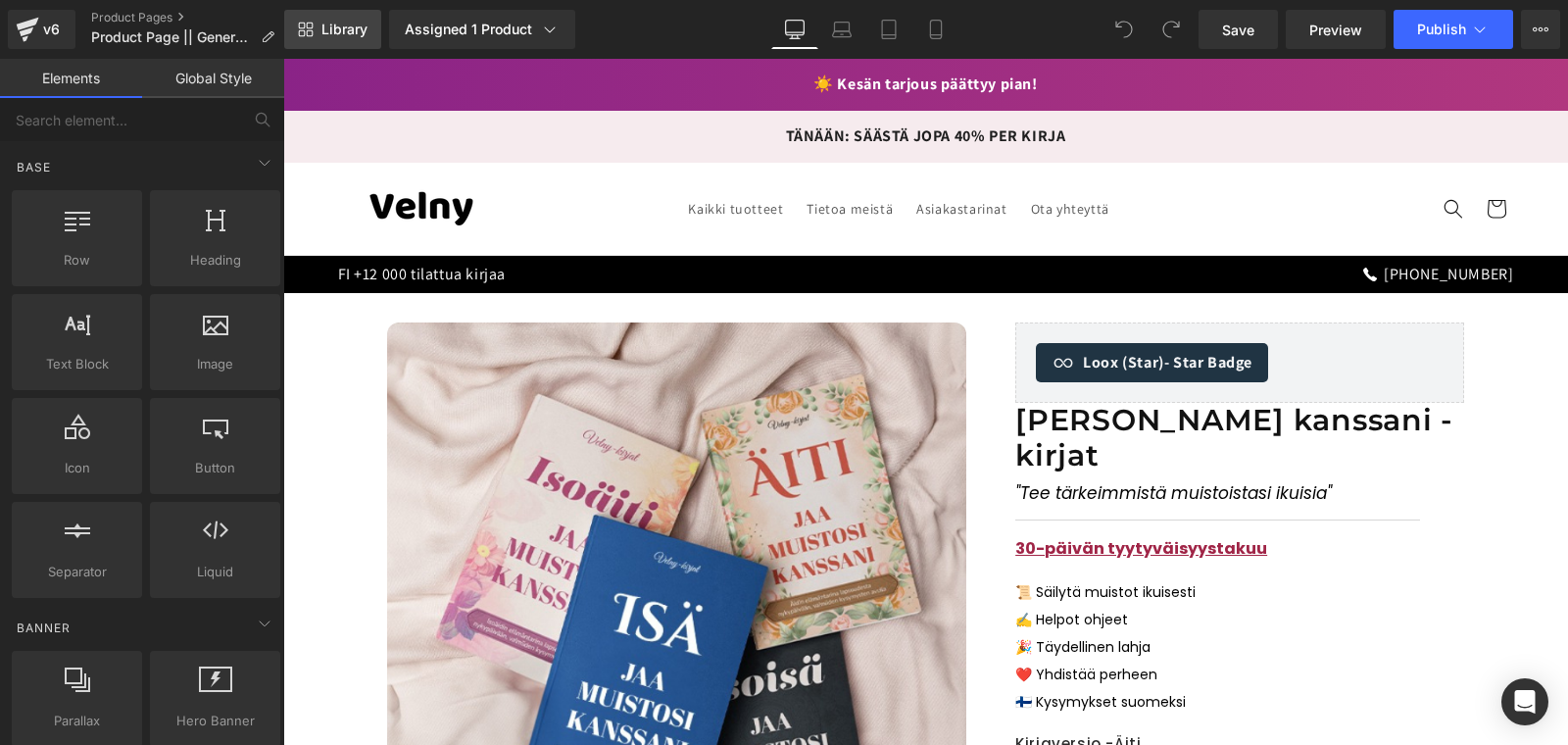
click at [317, 32] on link "Library" at bounding box center [333, 30] width 97 height 40
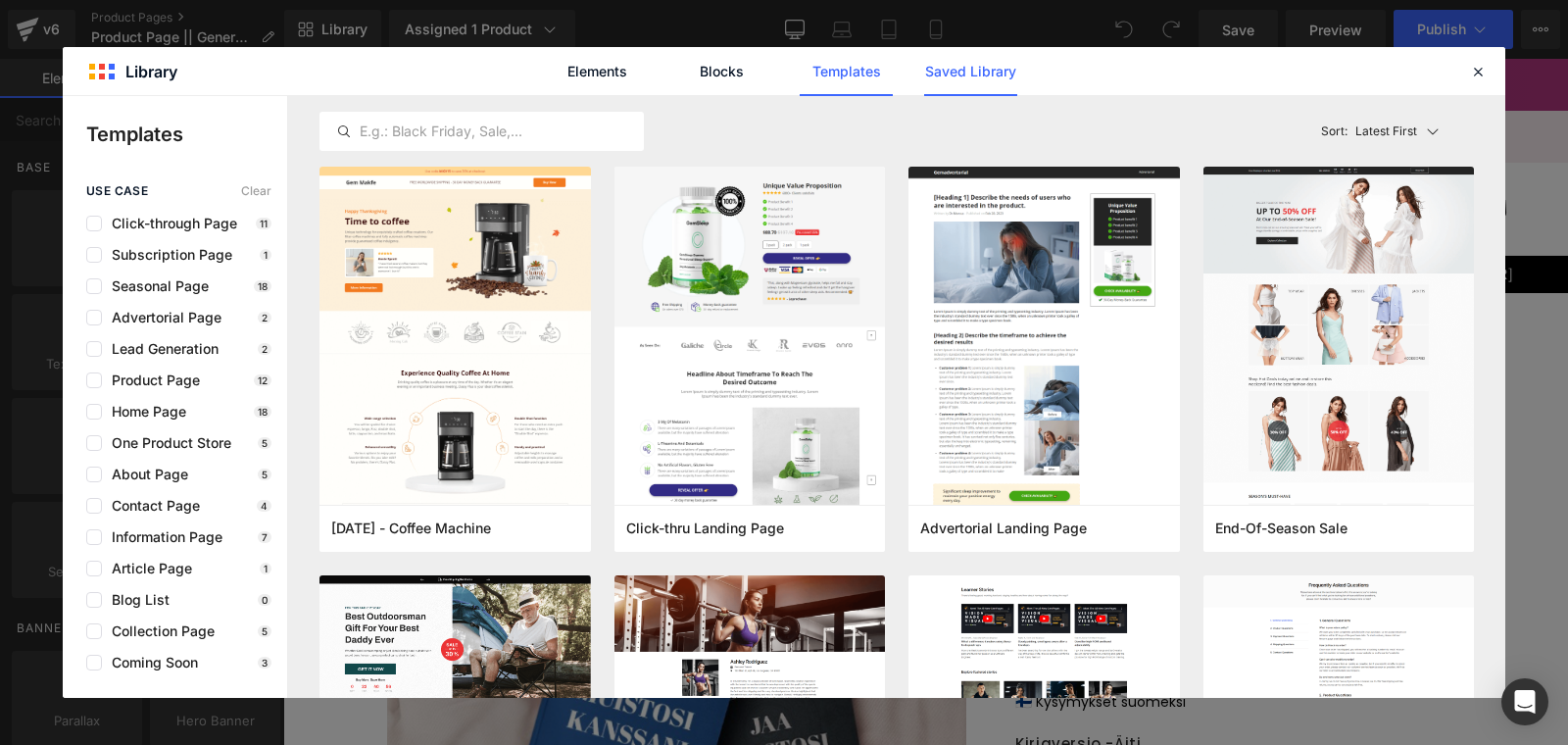
click at [949, 62] on link "Saved Library" at bounding box center [971, 72] width 93 height 49
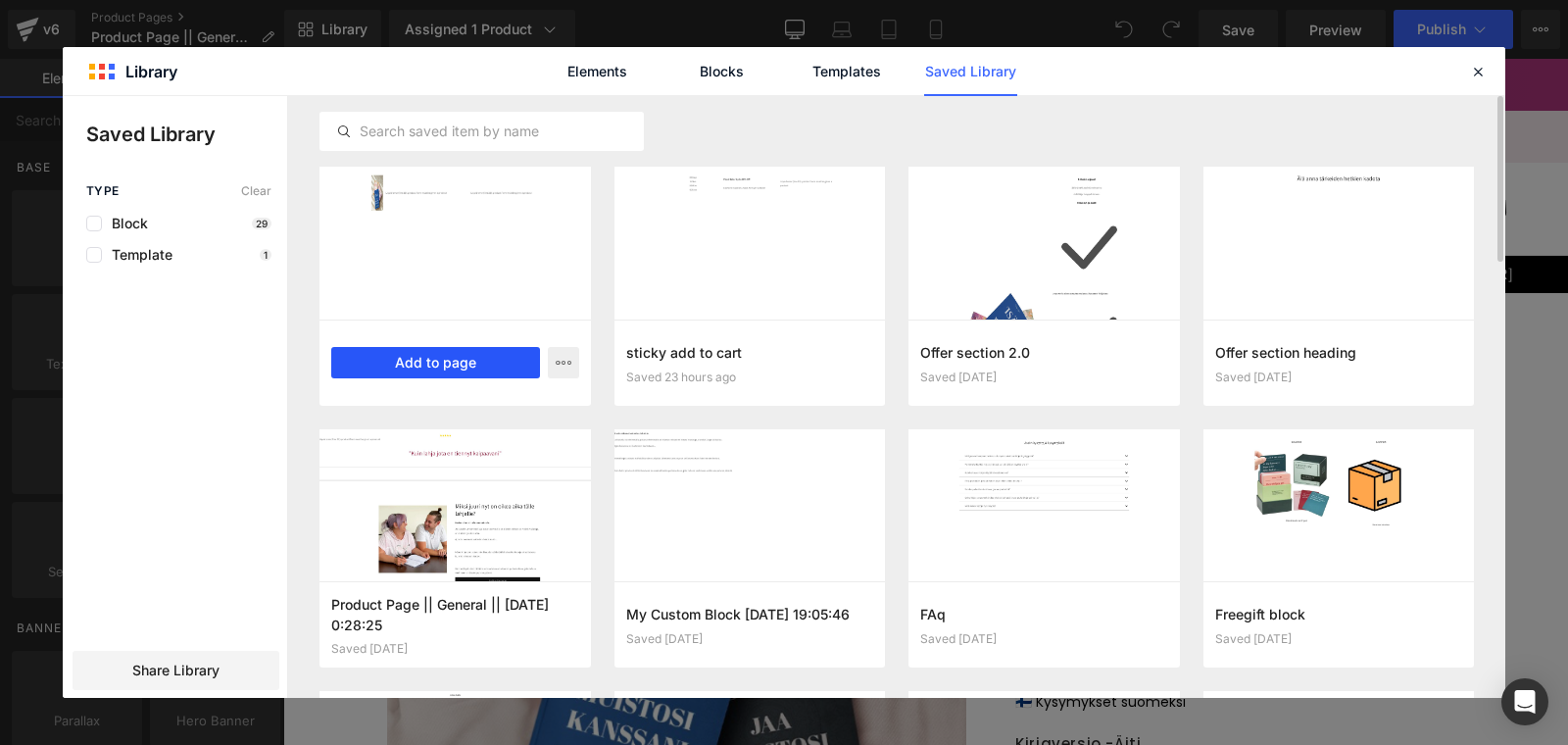
click at [380, 357] on button "Add to page" at bounding box center [435, 363] width 208 height 32
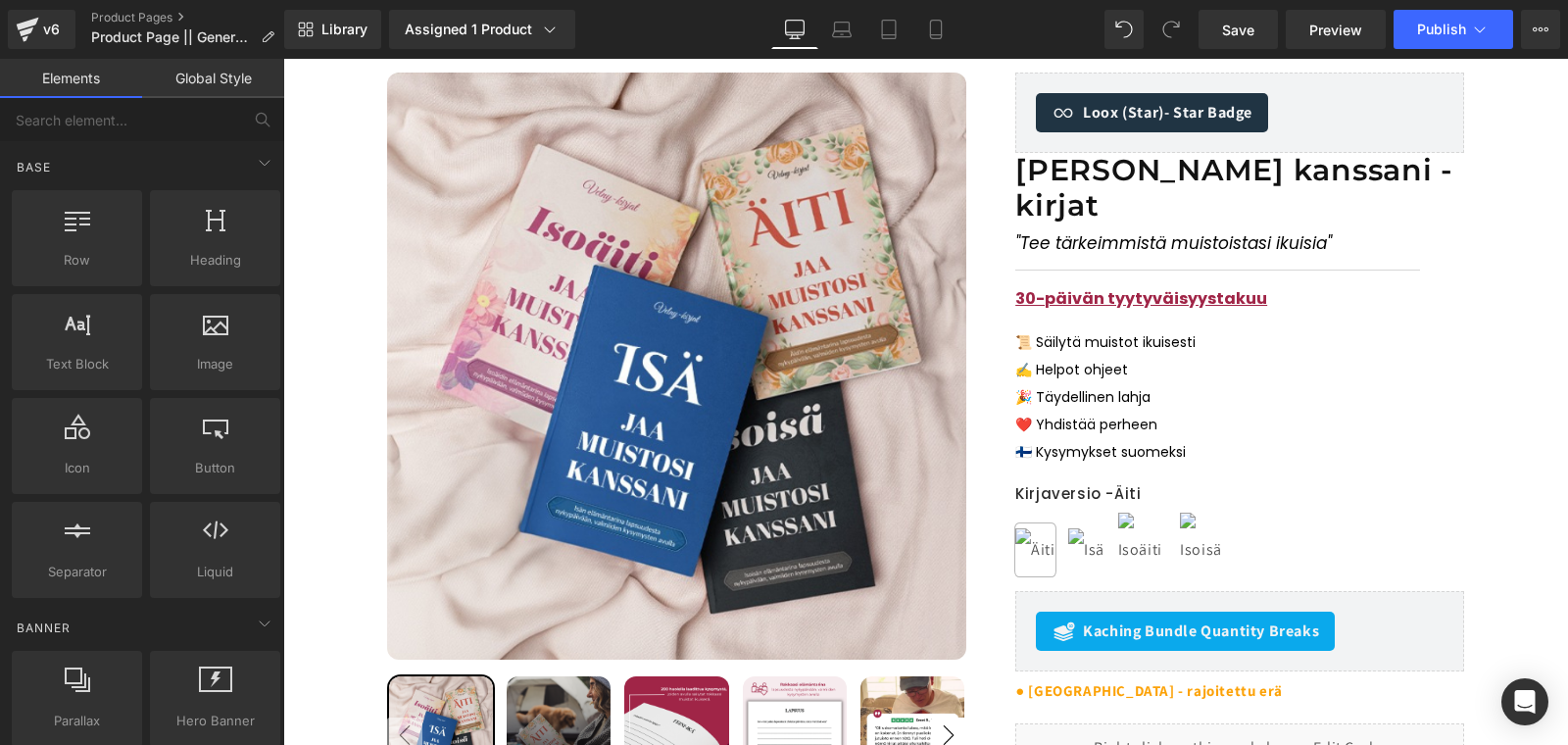
scroll to position [249, 0]
click at [1447, 15] on button "Publish" at bounding box center [1453, 30] width 119 height 40
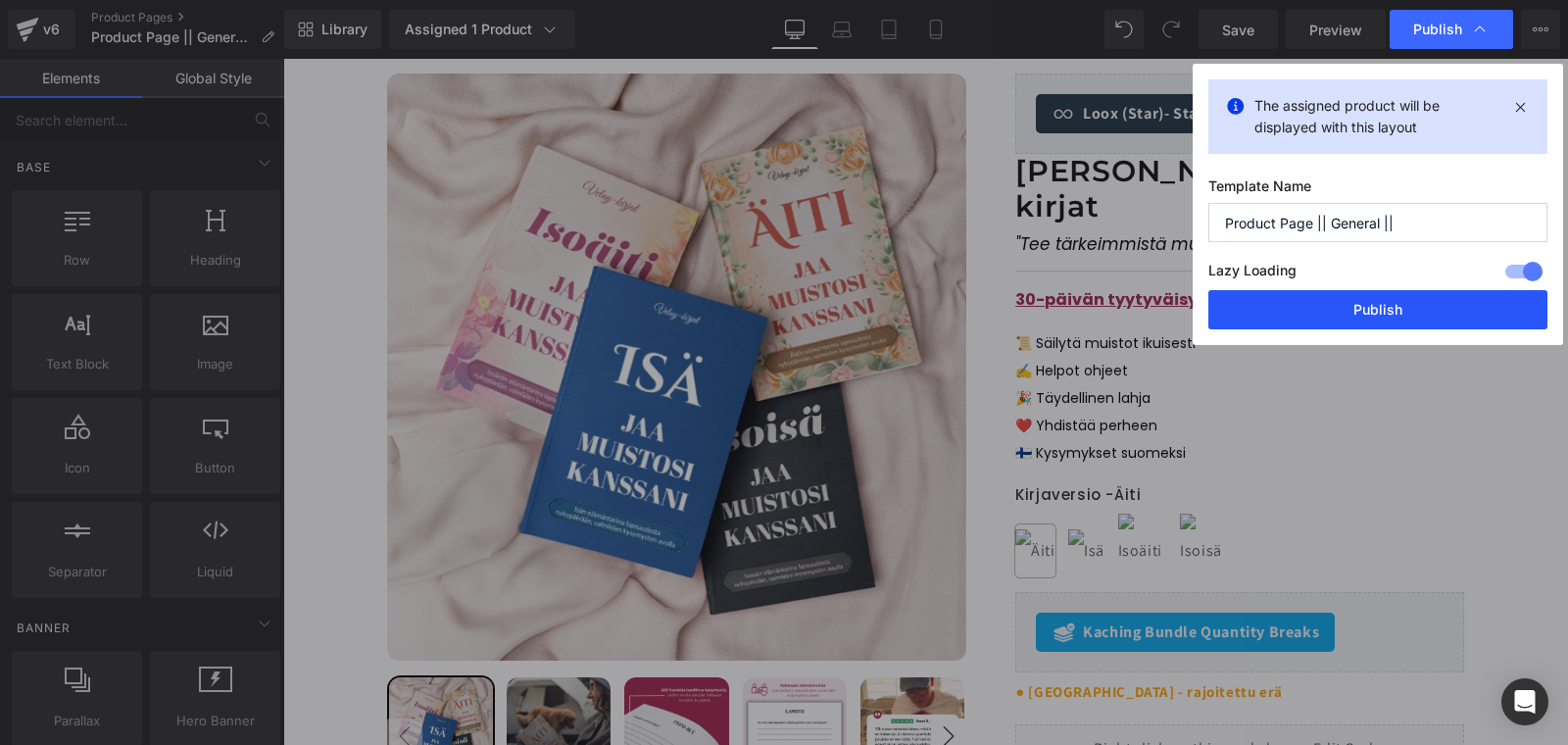
click at [1341, 310] on button "Publish" at bounding box center [1377, 310] width 339 height 40
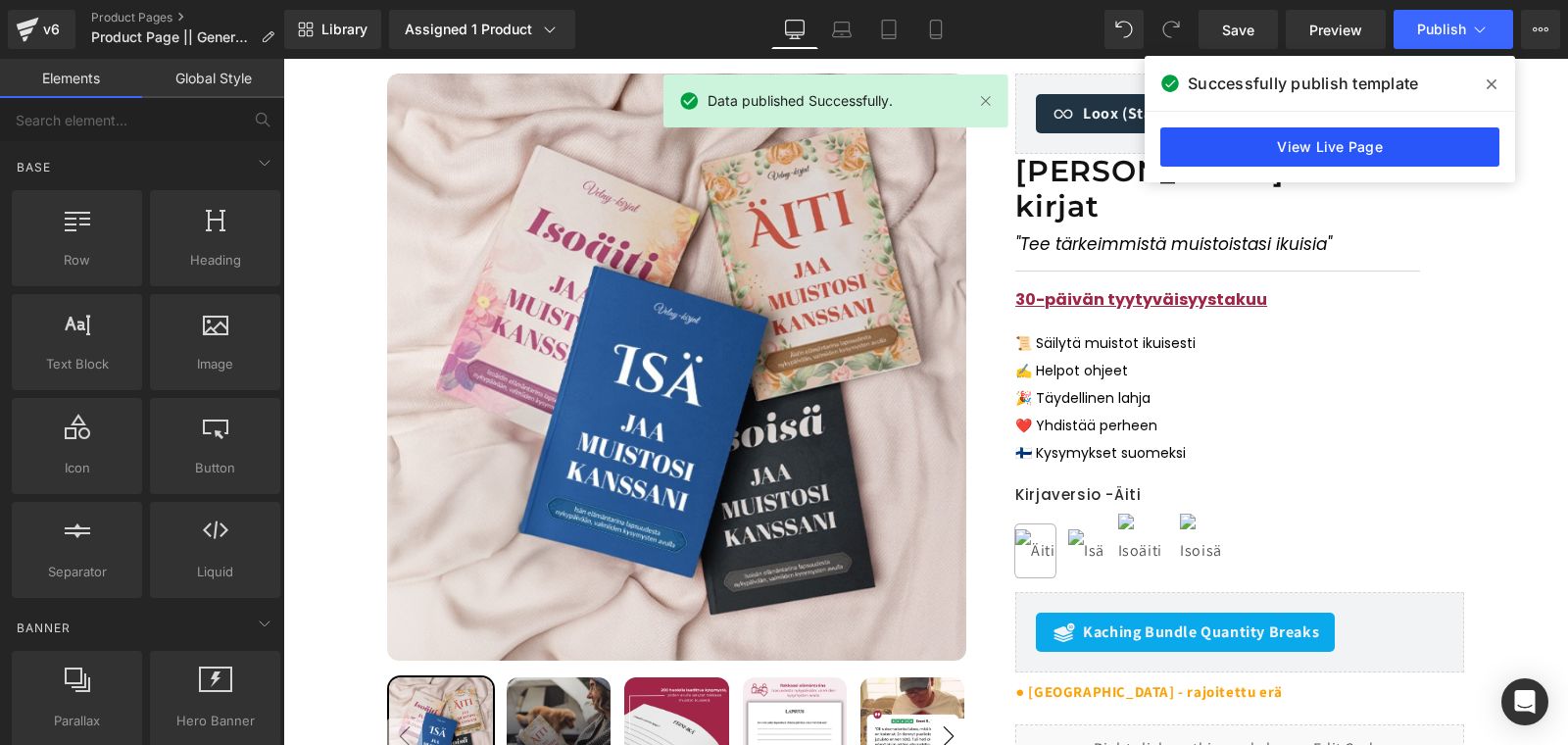
click at [1305, 158] on link "View Live Page" at bounding box center [1329, 147] width 339 height 40
